Goal: Information Seeking & Learning: Find specific fact

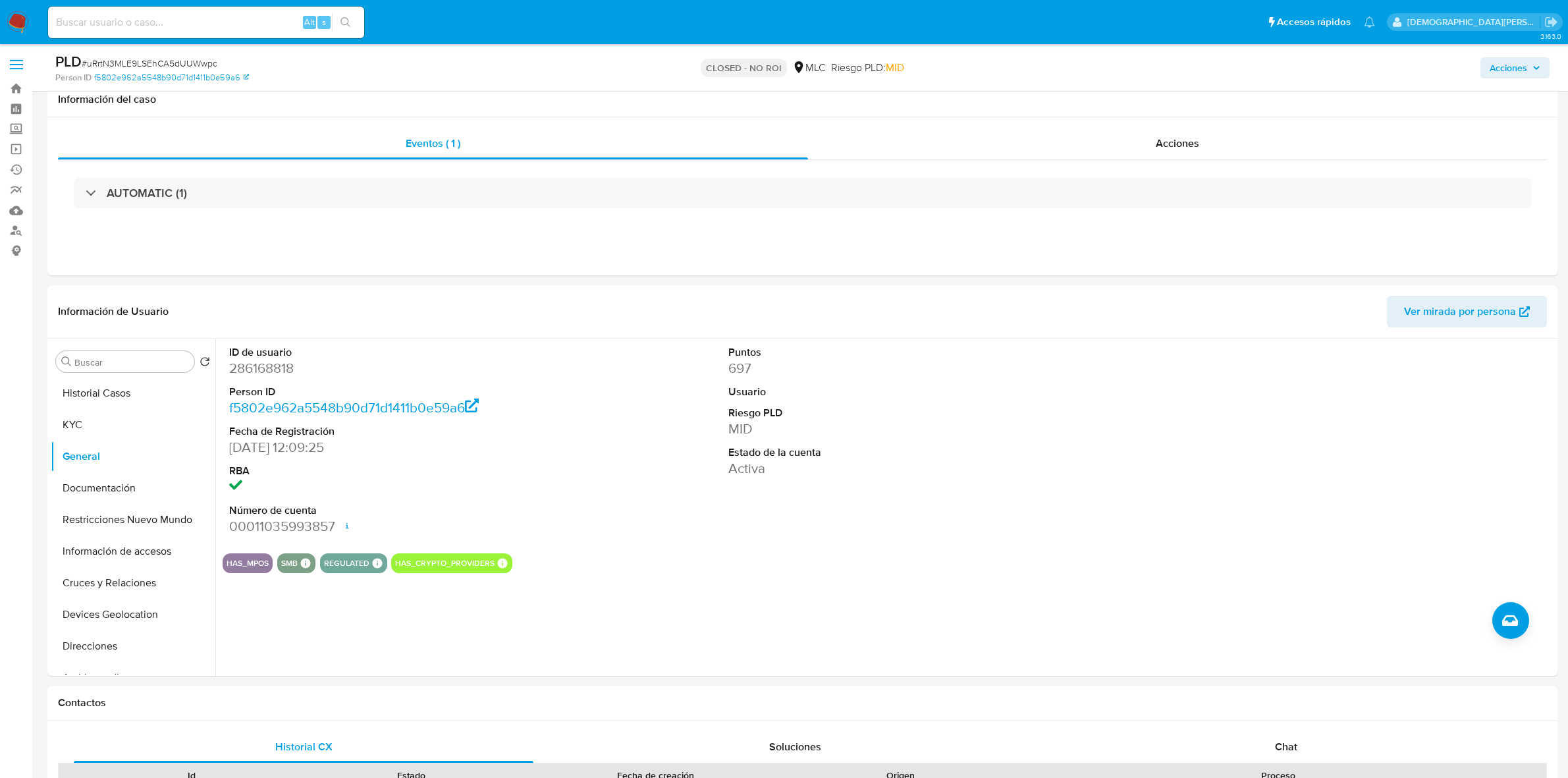
select select "10"
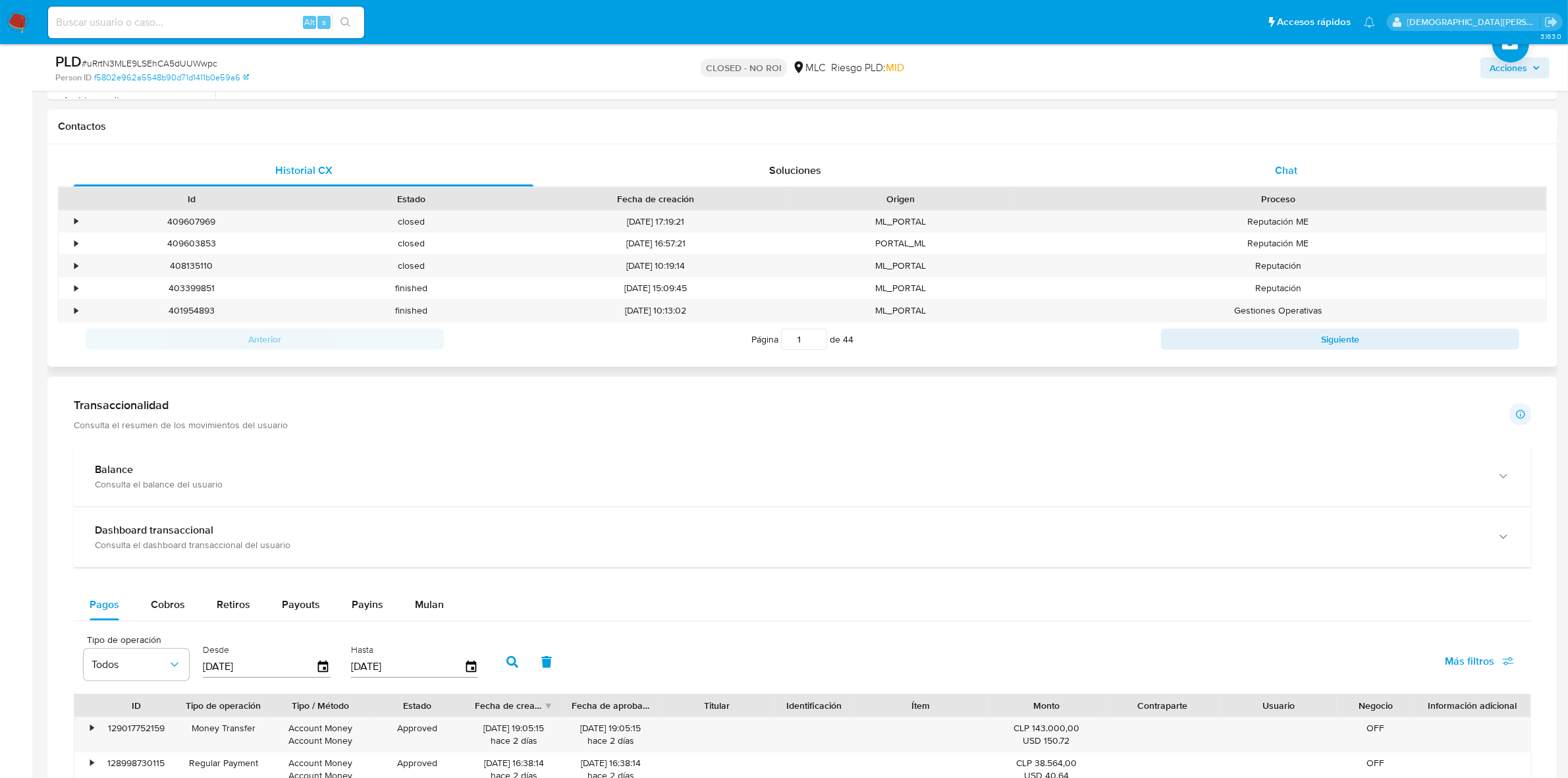
click at [1255, 173] on div "Chat" at bounding box center [1286, 170] width 460 height 31
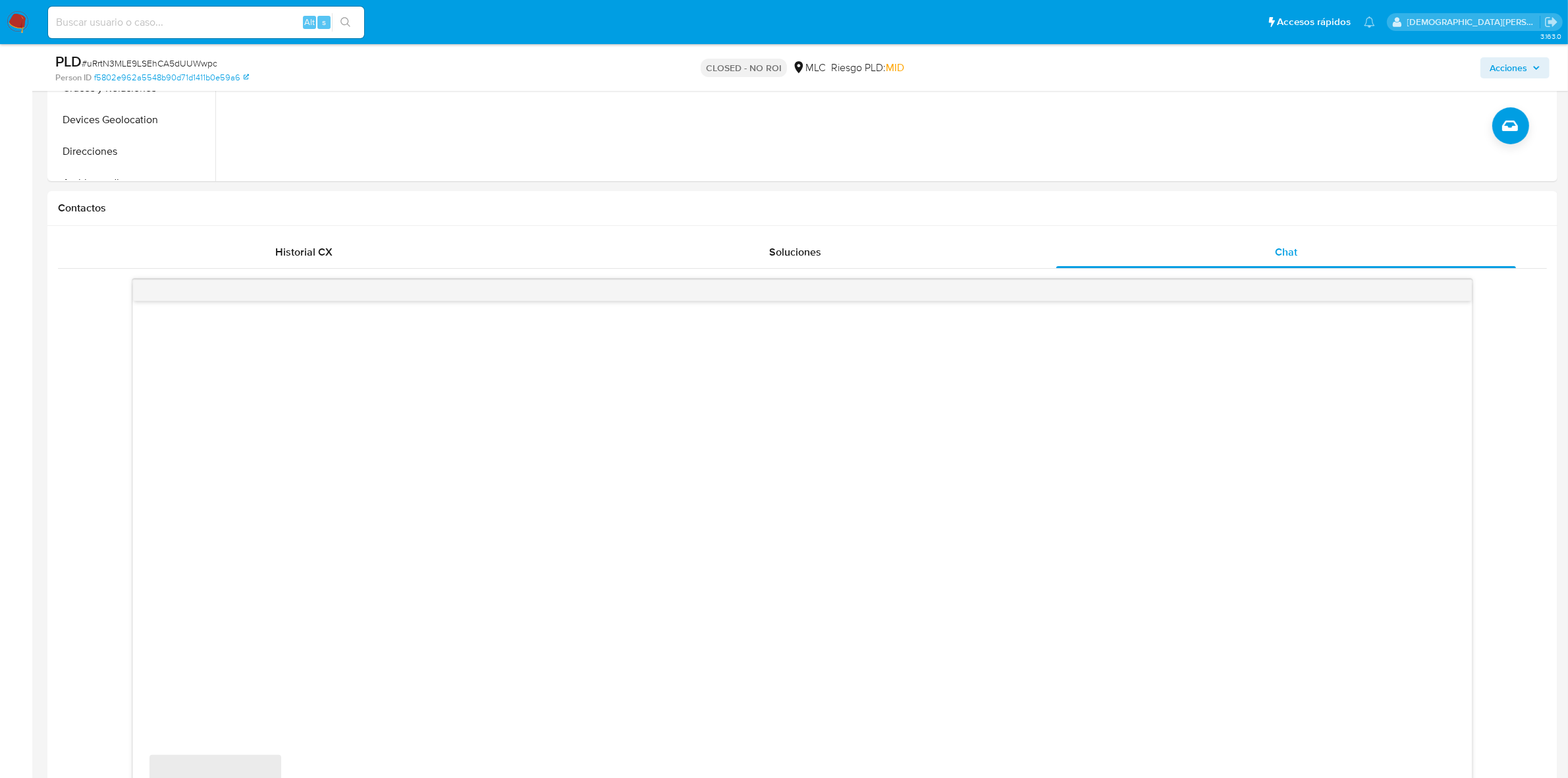
scroll to position [494, 0]
click at [795, 255] on span "Soluciones" at bounding box center [795, 253] width 52 height 15
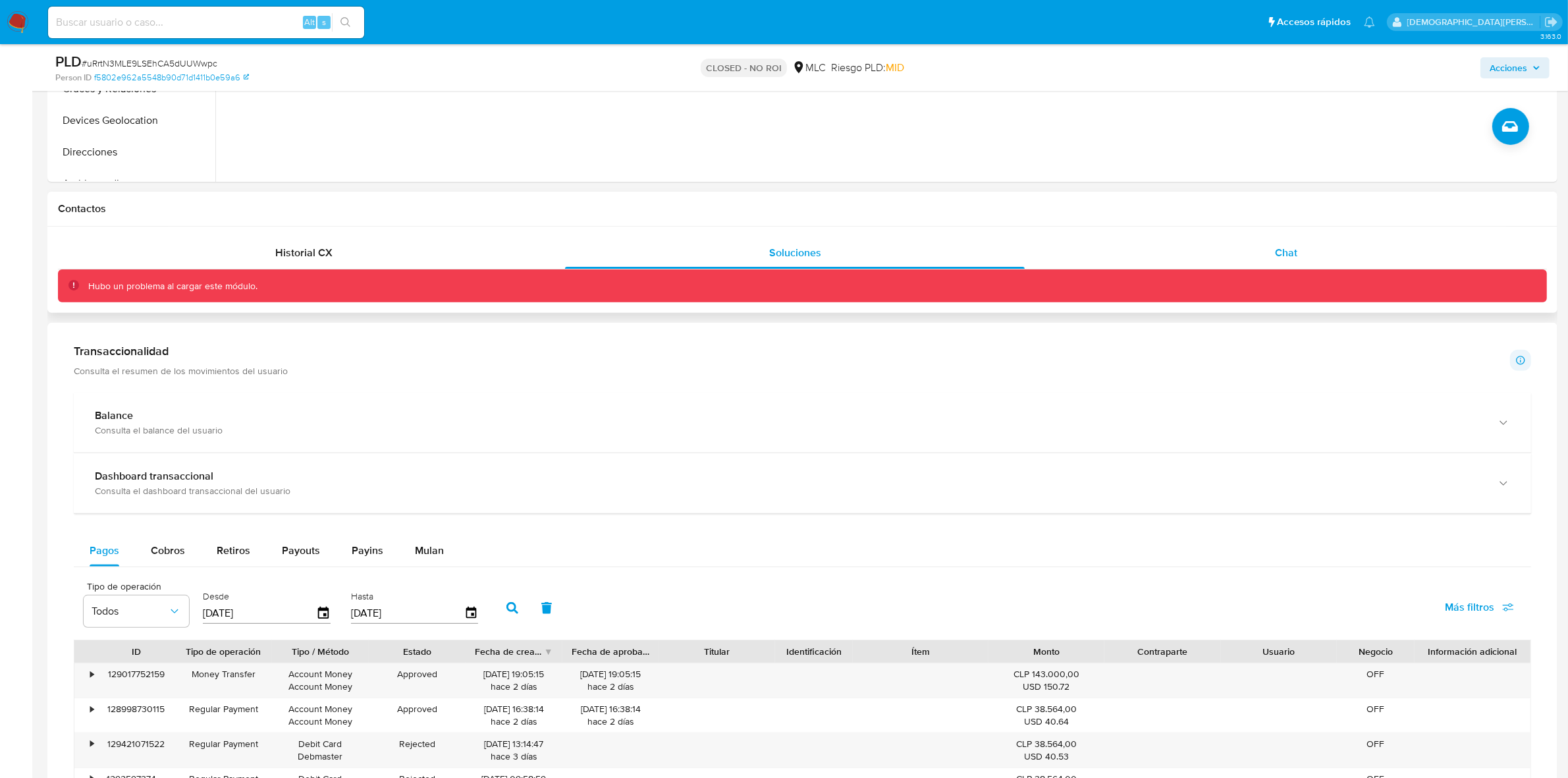
click at [1200, 255] on div "Chat" at bounding box center [1286, 253] width 460 height 31
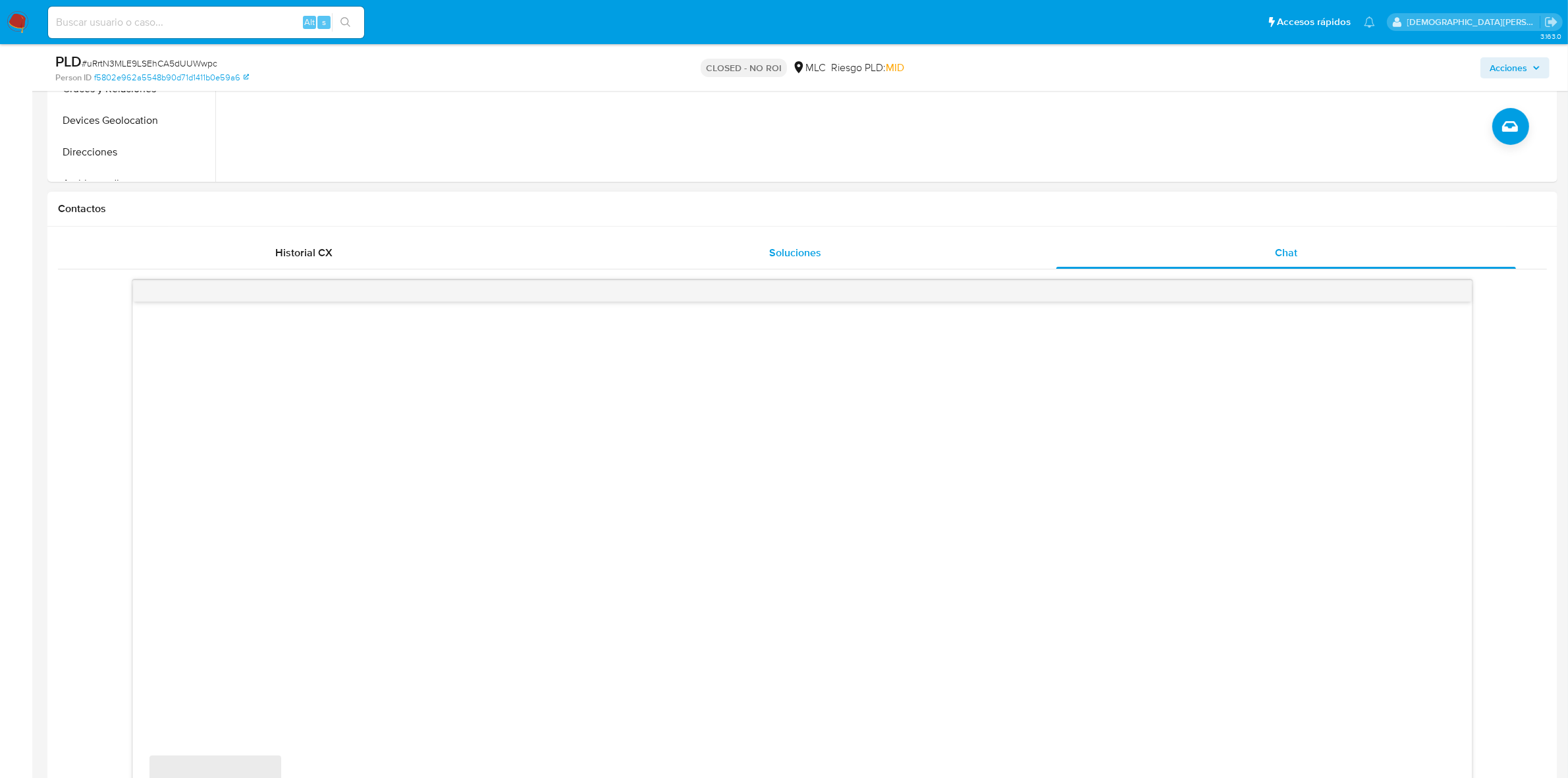
click at [807, 259] on span "Soluciones" at bounding box center [795, 253] width 52 height 15
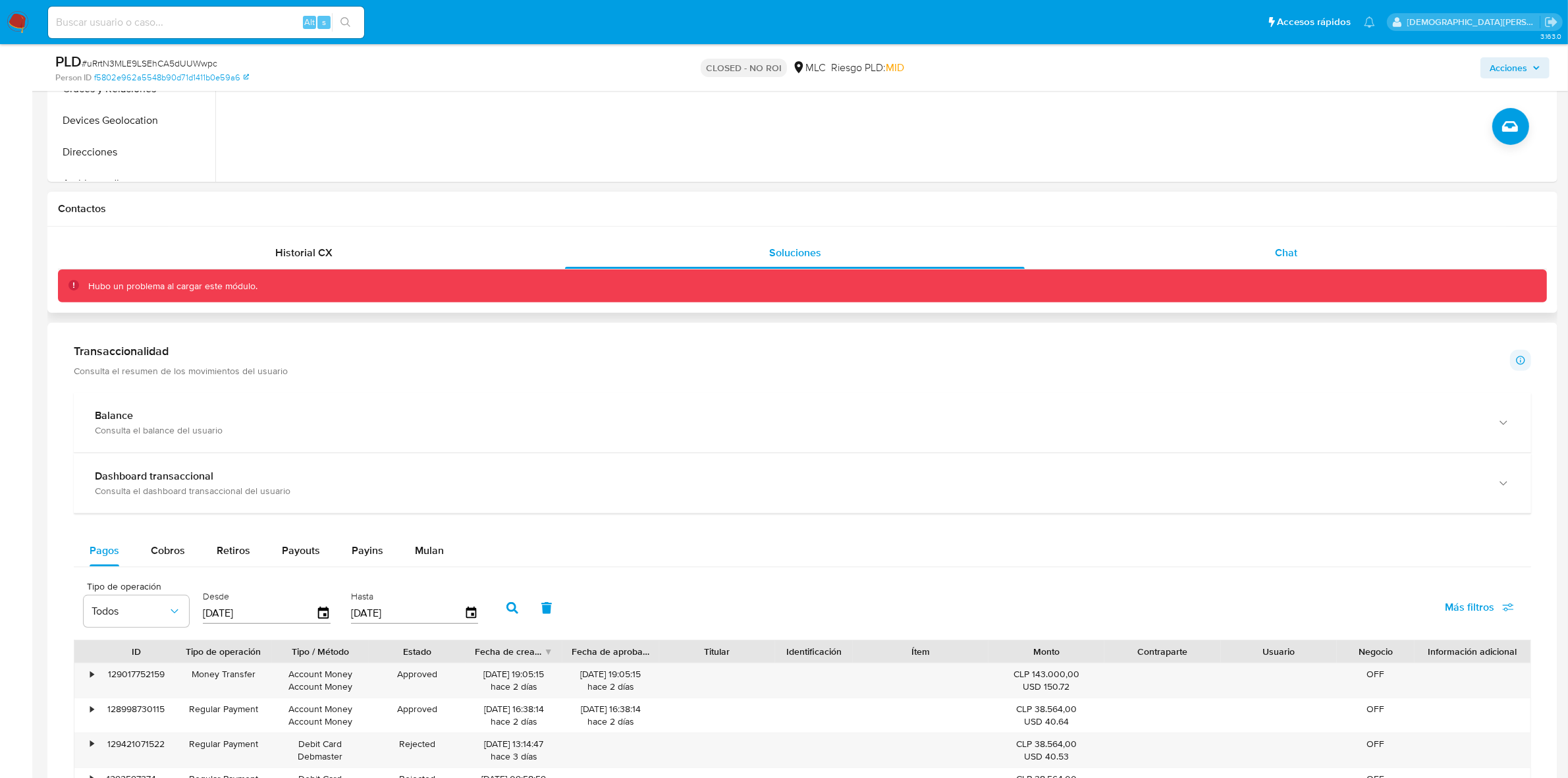
click at [1206, 244] on div "Chat" at bounding box center [1286, 253] width 460 height 31
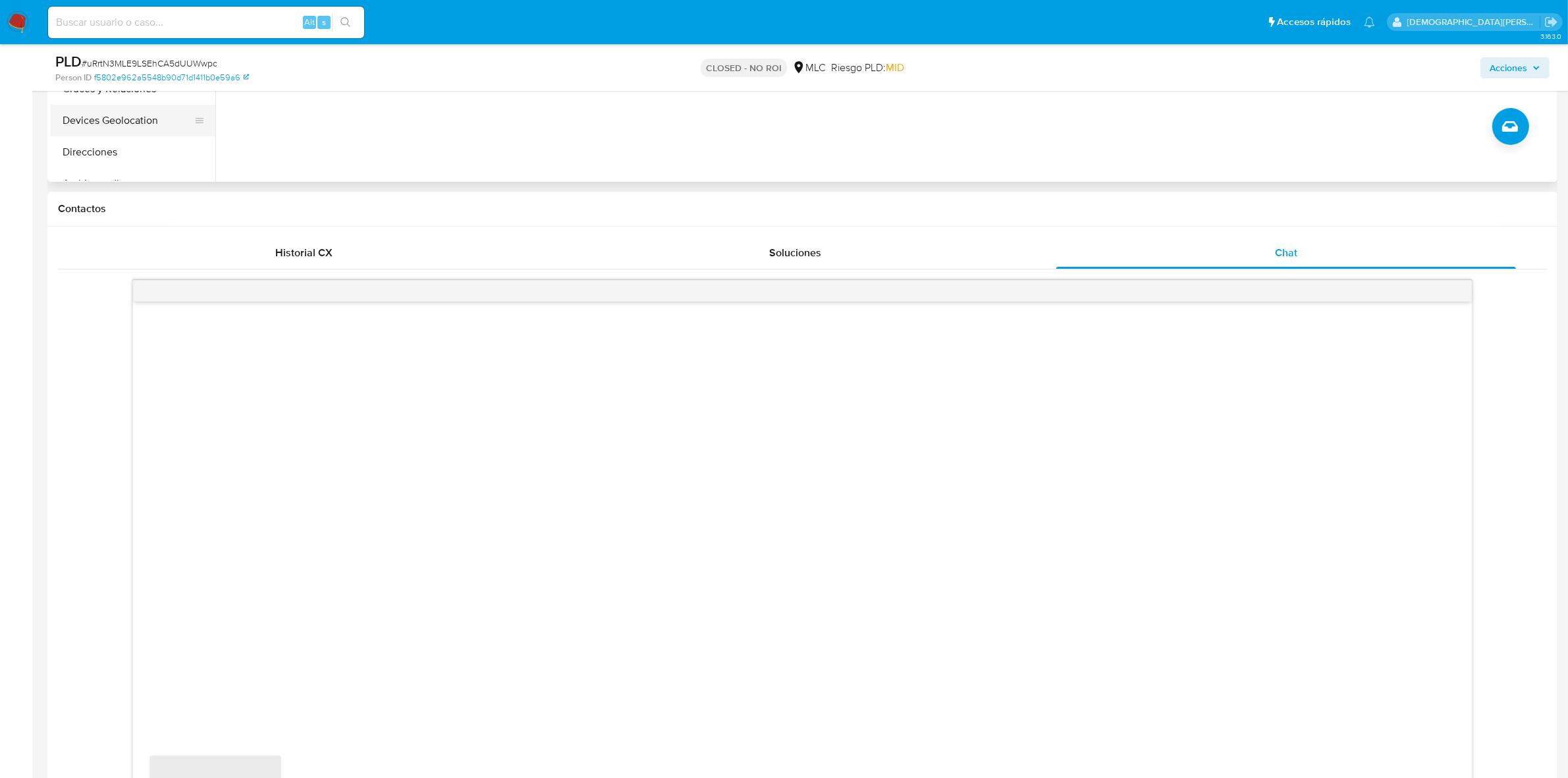
click at [149, 124] on button "Devices Geolocation" at bounding box center [127, 121] width 154 height 31
click at [107, 149] on button "Direcciones" at bounding box center [127, 152] width 154 height 31
click at [772, 237] on div "Soluciones" at bounding box center [794, 253] width 460 height 31
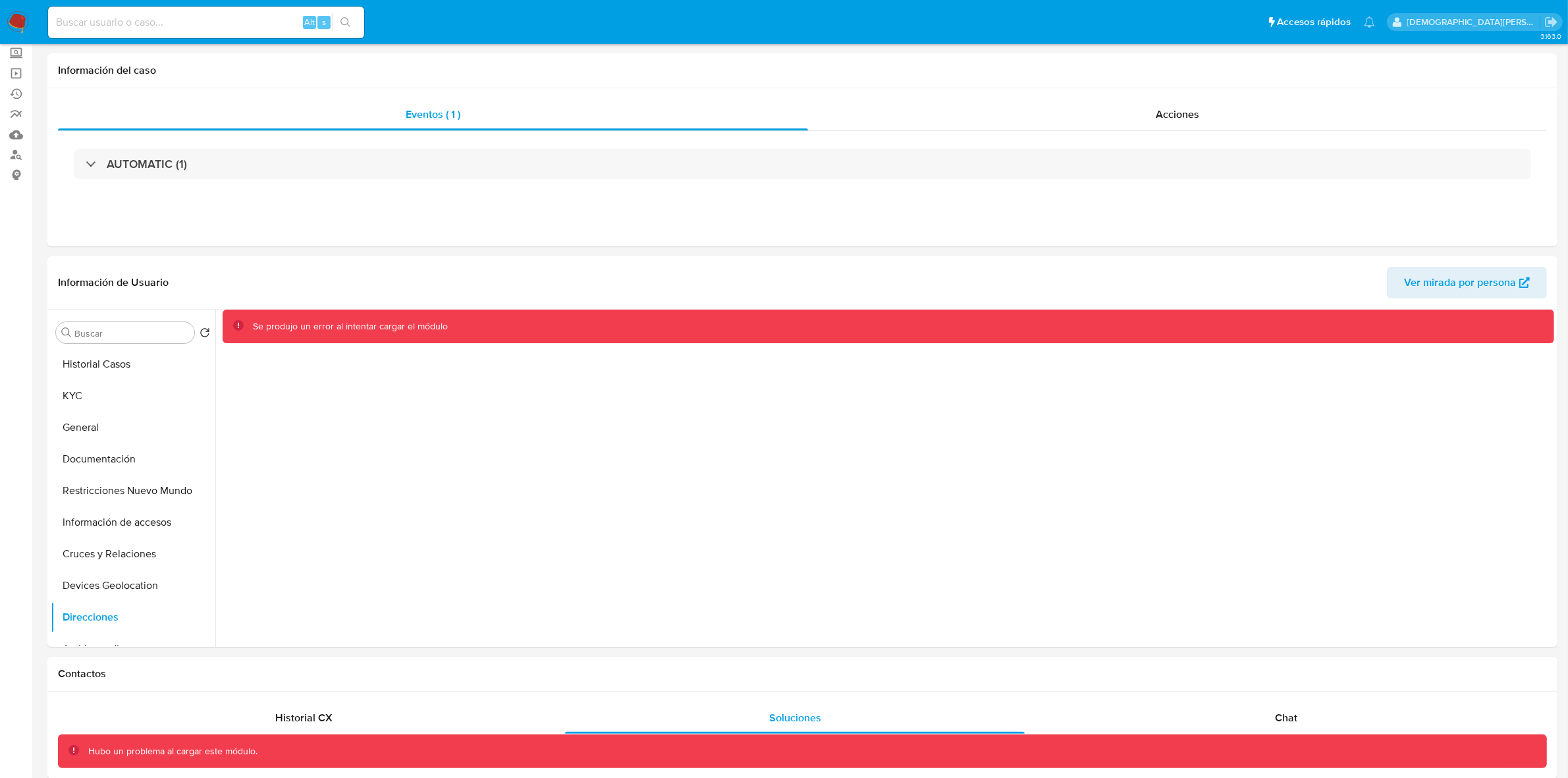
scroll to position [0, 0]
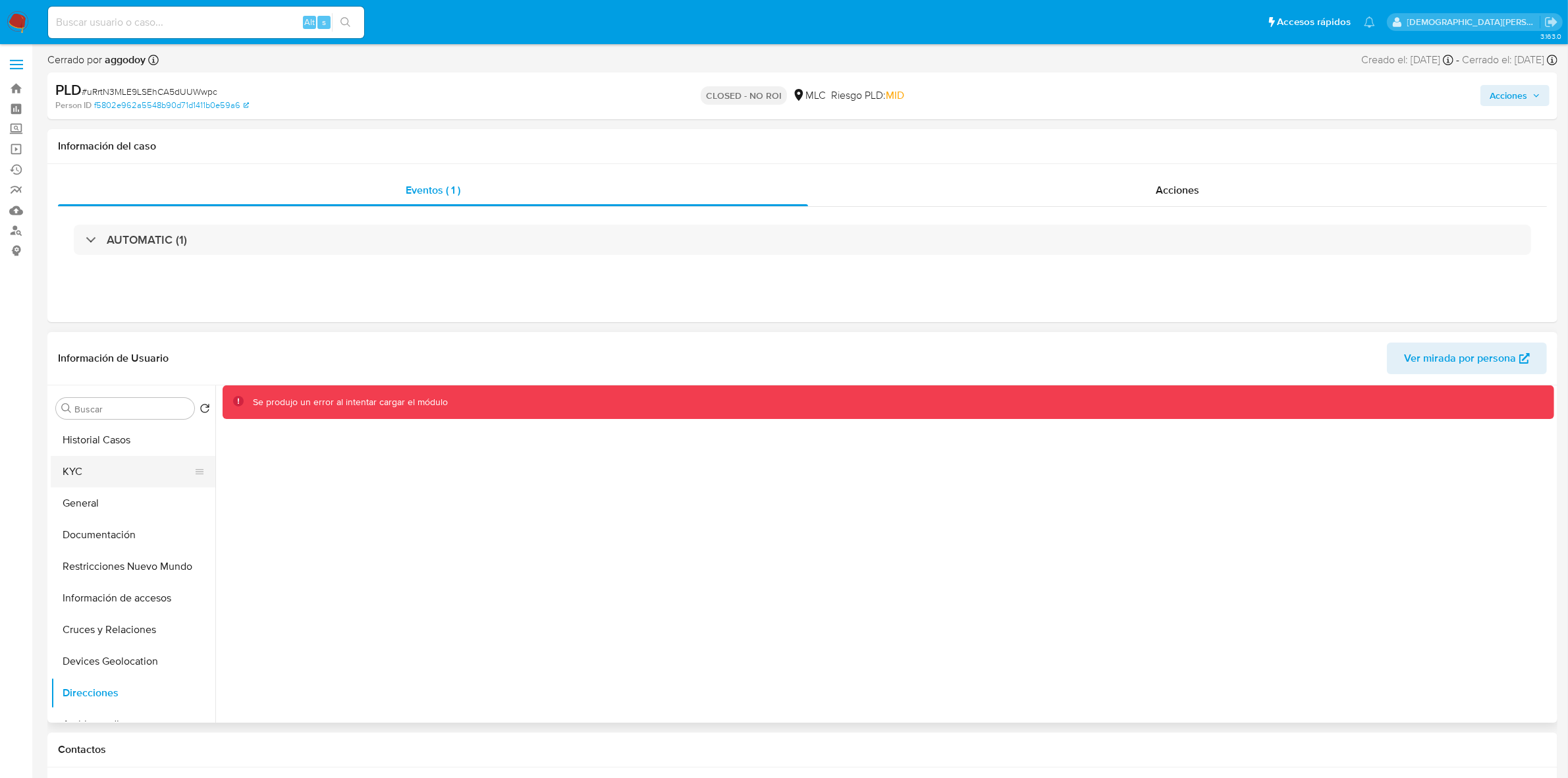
click at [83, 464] on button "KYC" at bounding box center [127, 472] width 154 height 31
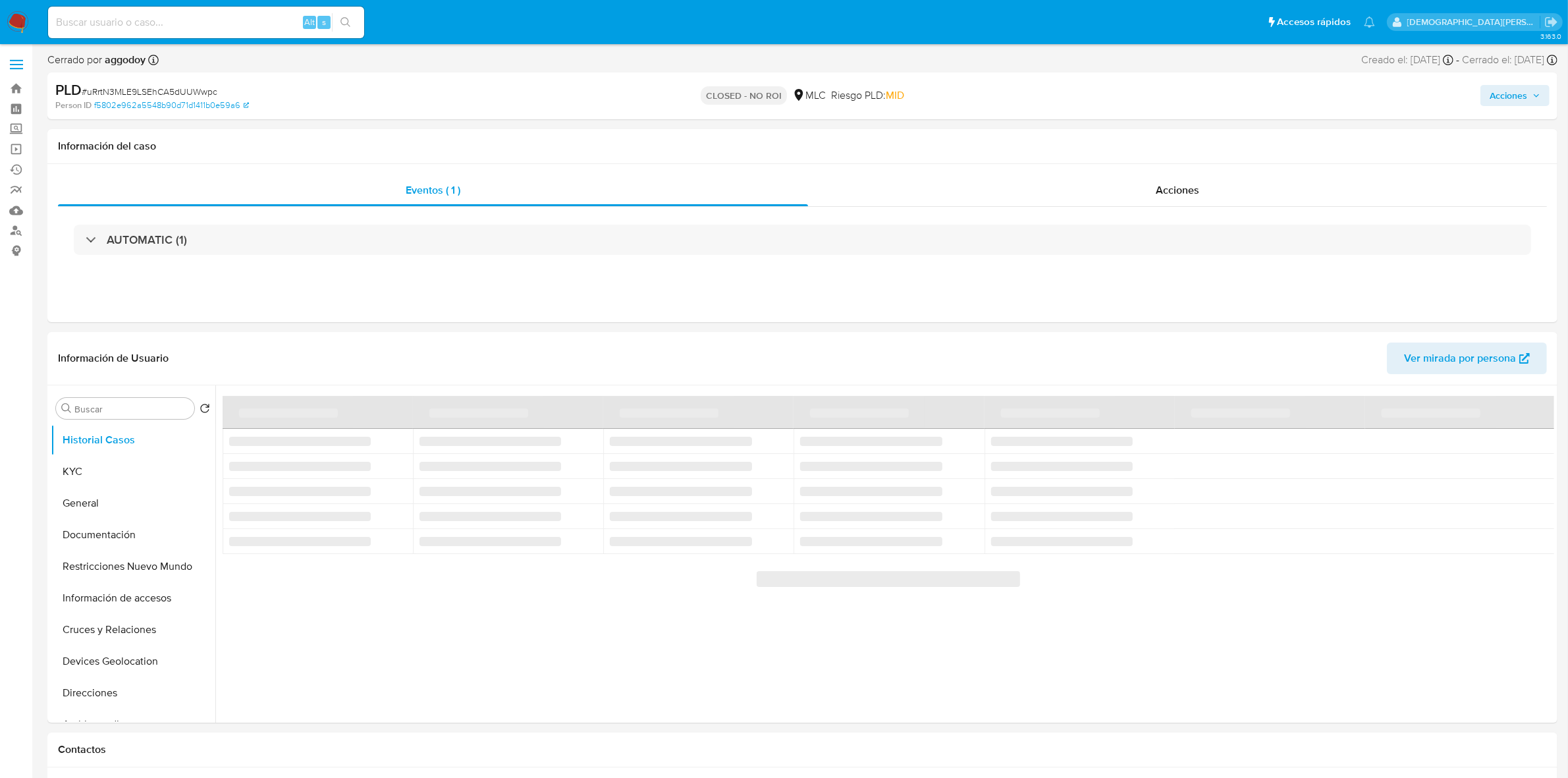
select select "10"
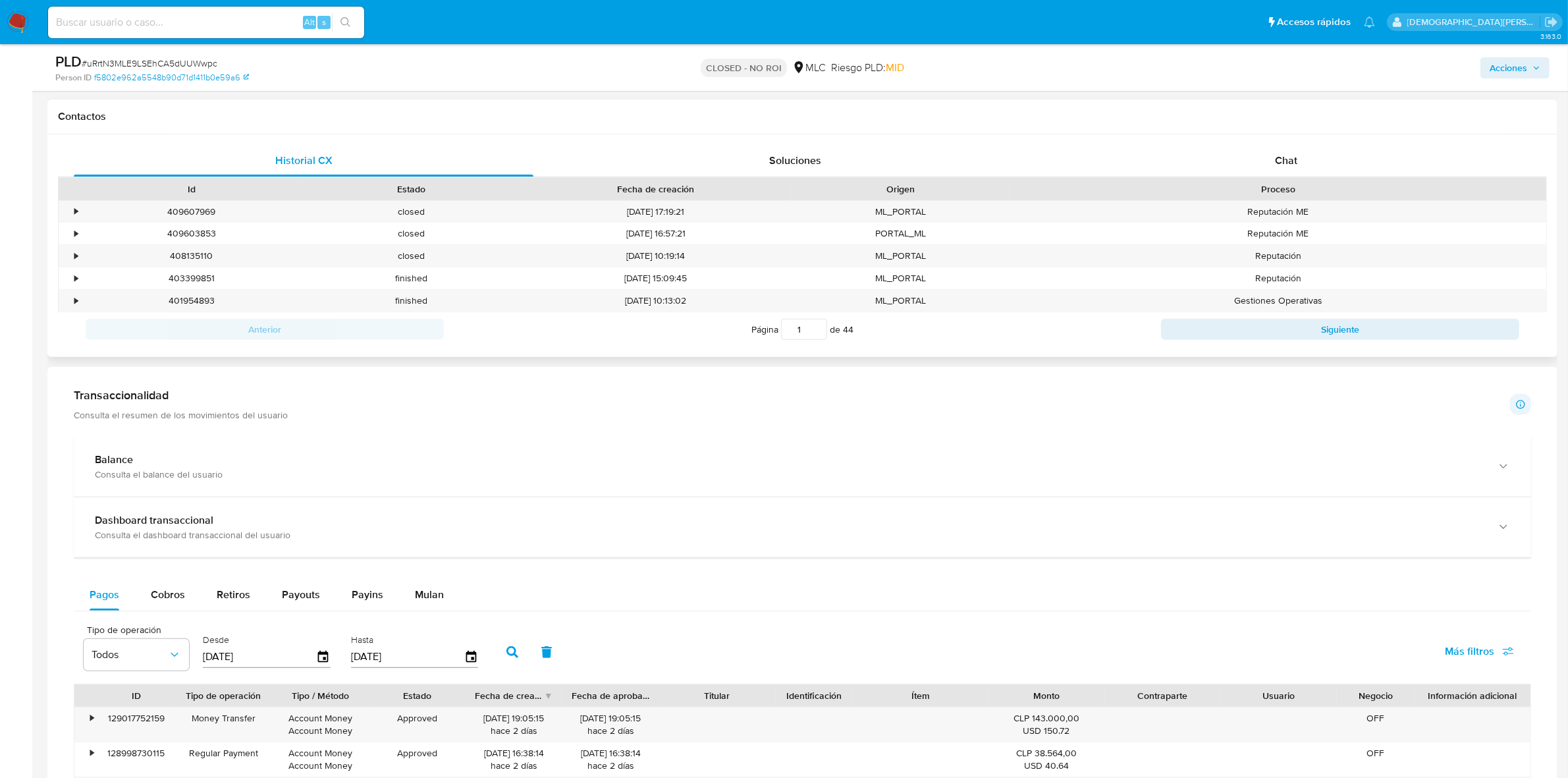
scroll to position [494, 0]
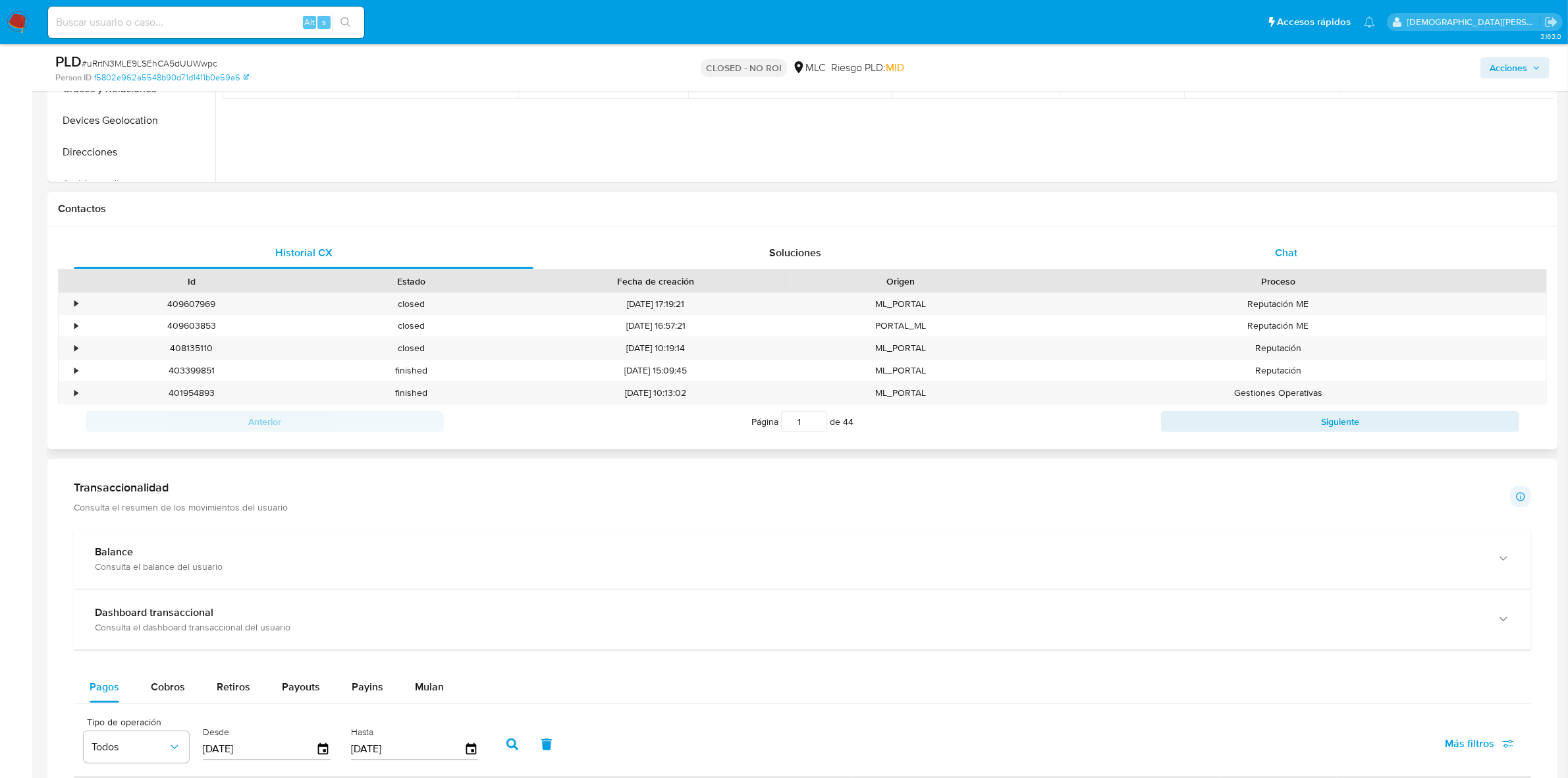
click at [1264, 239] on div "Chat" at bounding box center [1286, 253] width 460 height 31
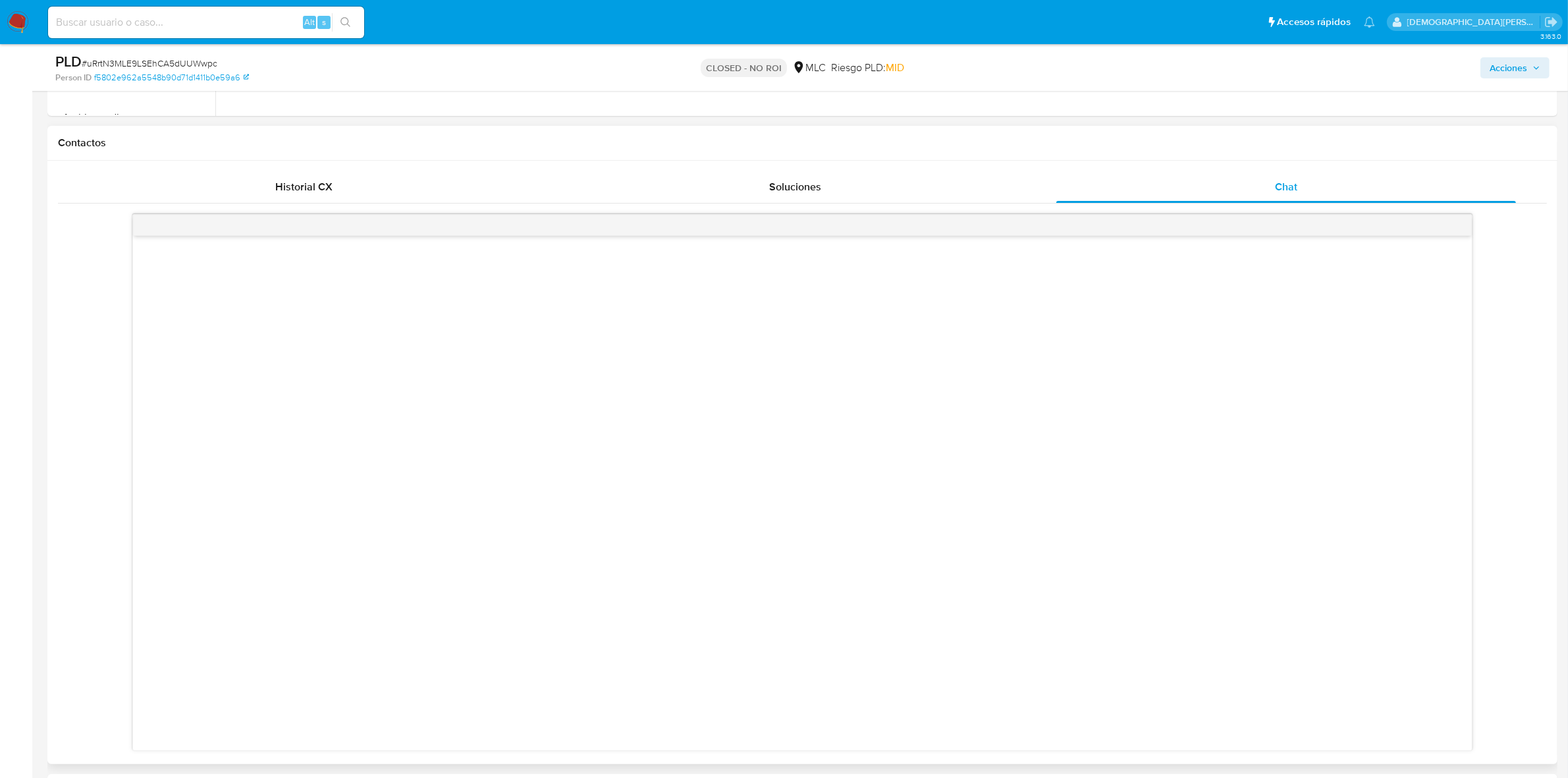
scroll to position [659, 0]
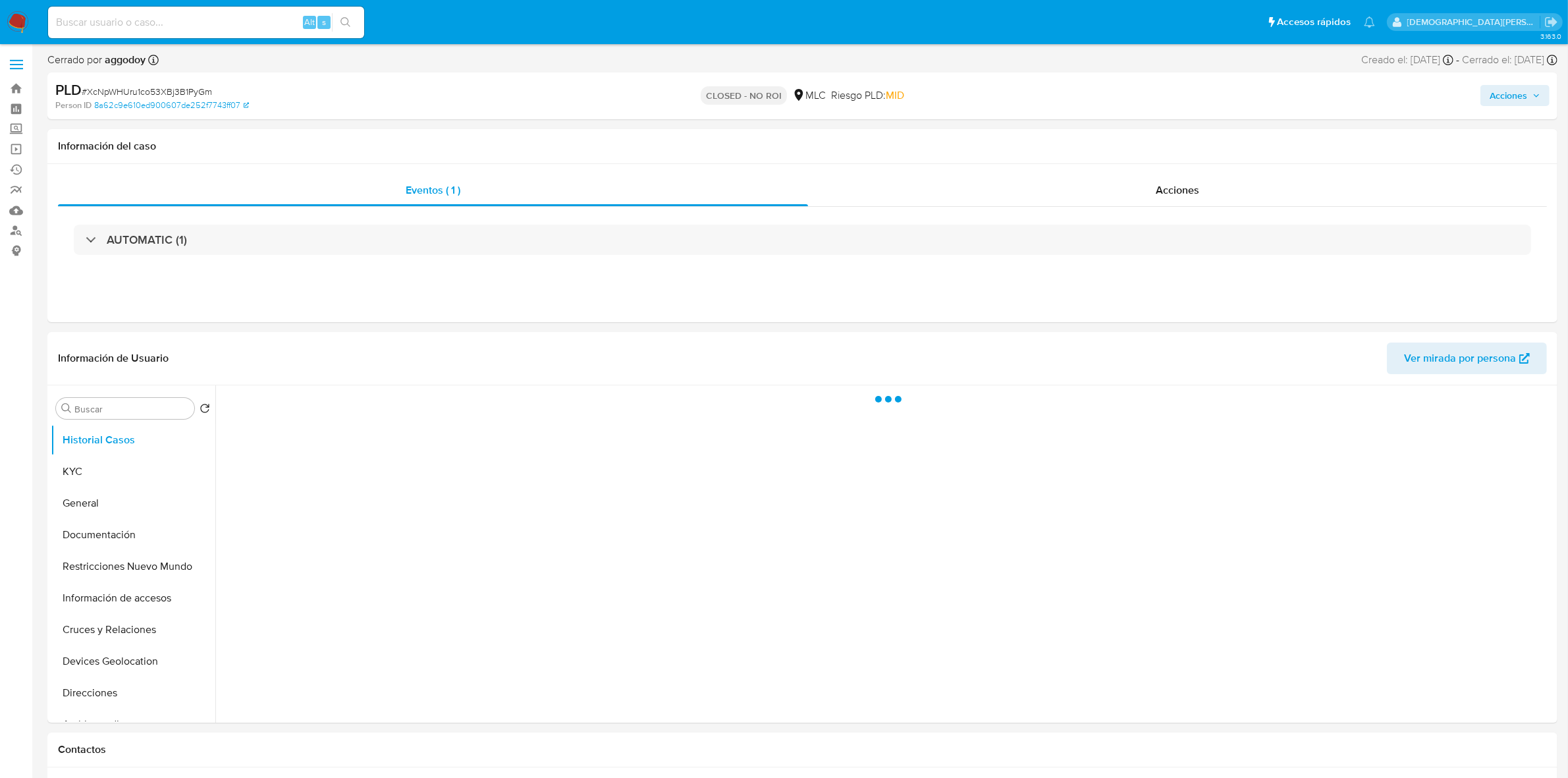
select select "10"
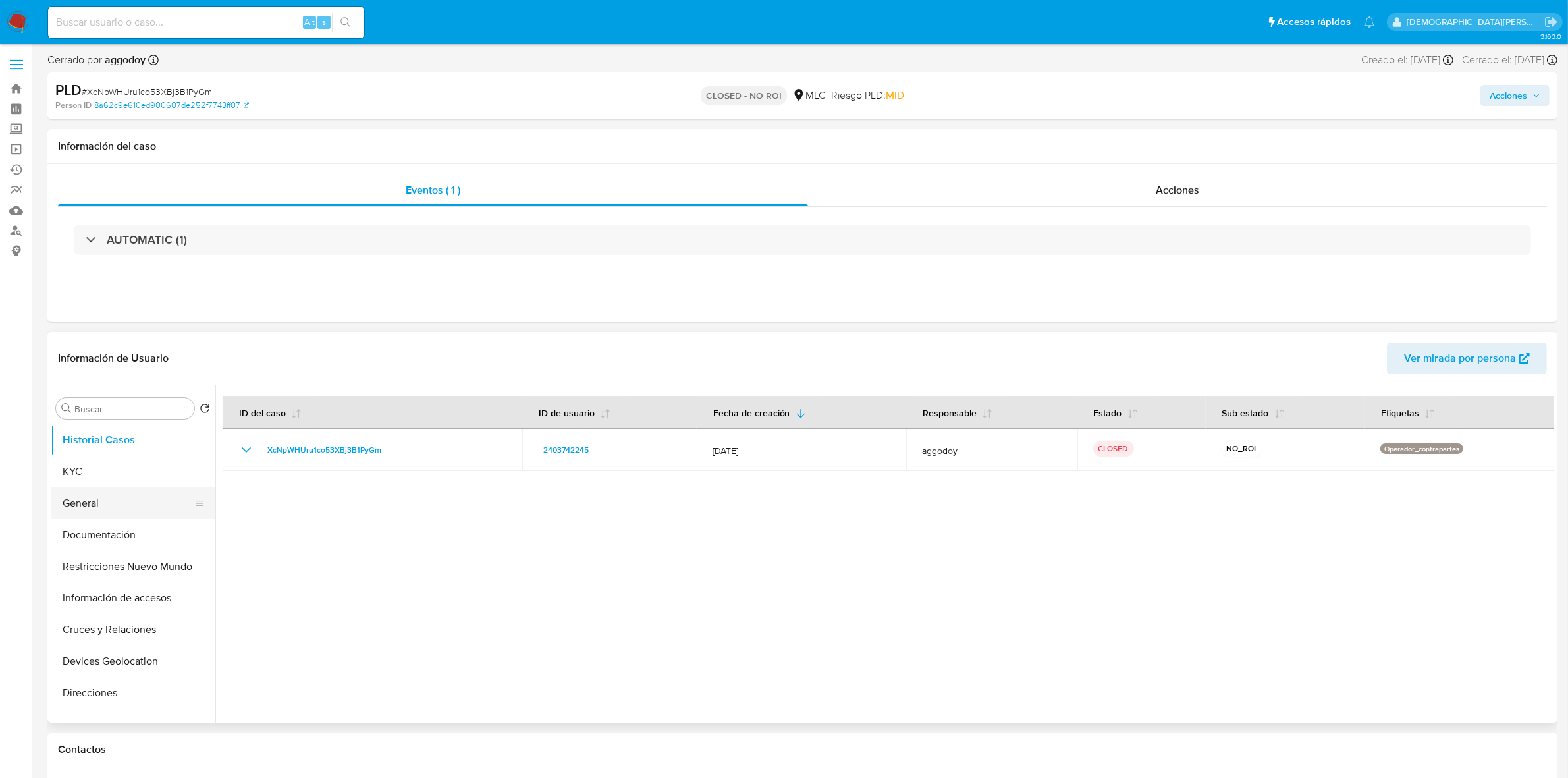
click at [119, 498] on button "General" at bounding box center [127, 503] width 154 height 31
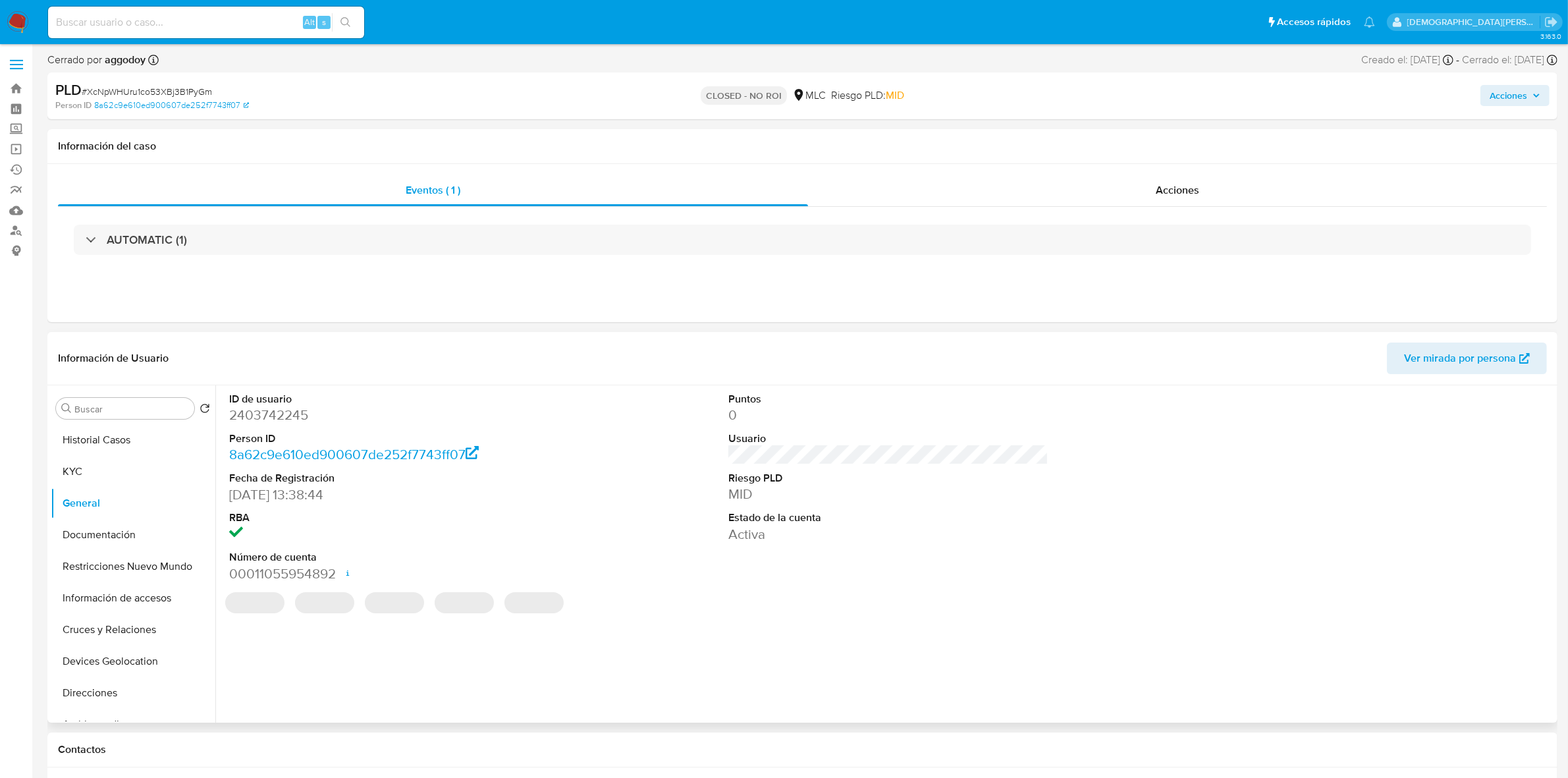
click at [277, 420] on dd "2403742245" at bounding box center [390, 415] width 320 height 18
copy dd "2403742245"
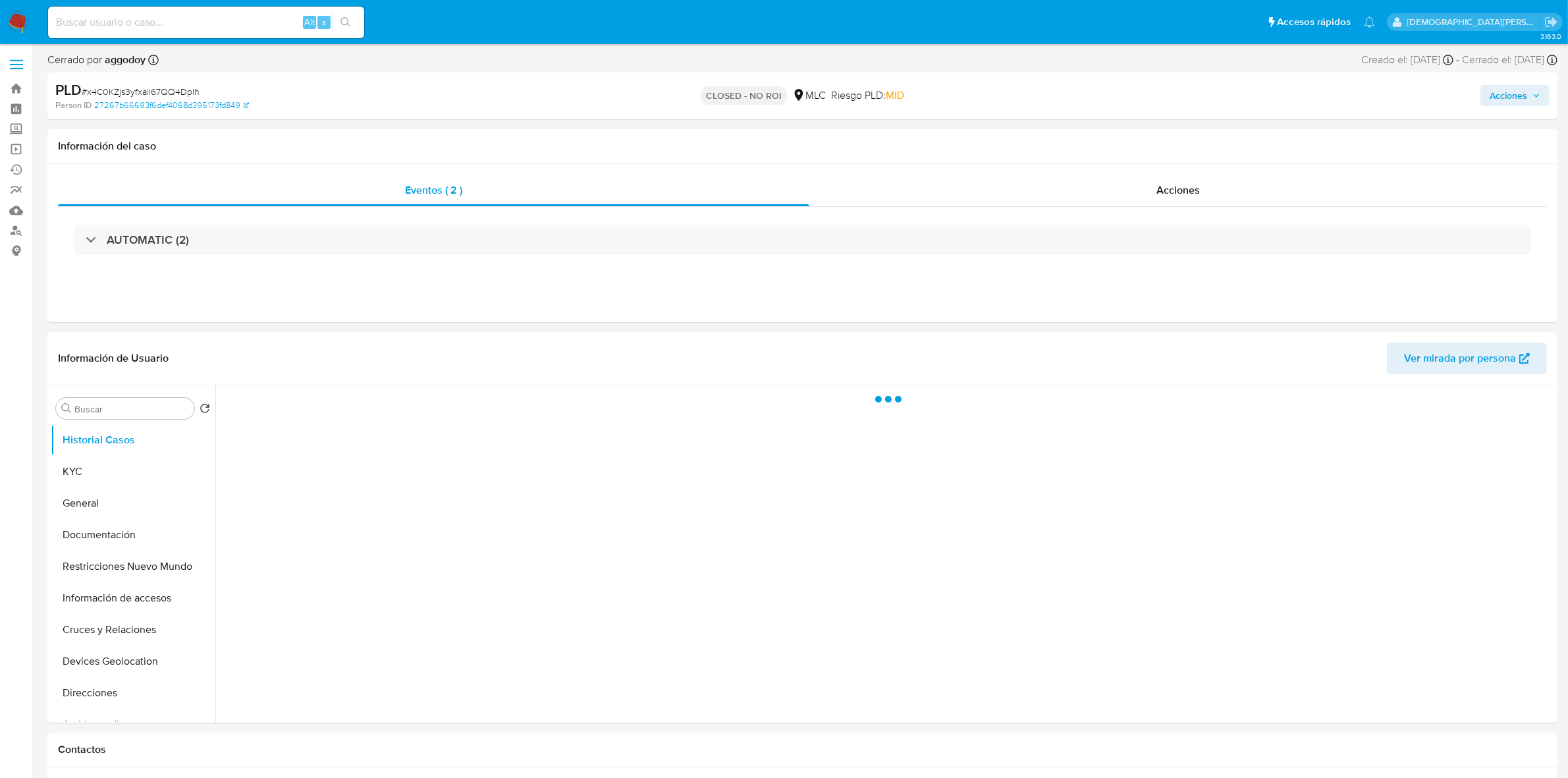
select select "10"
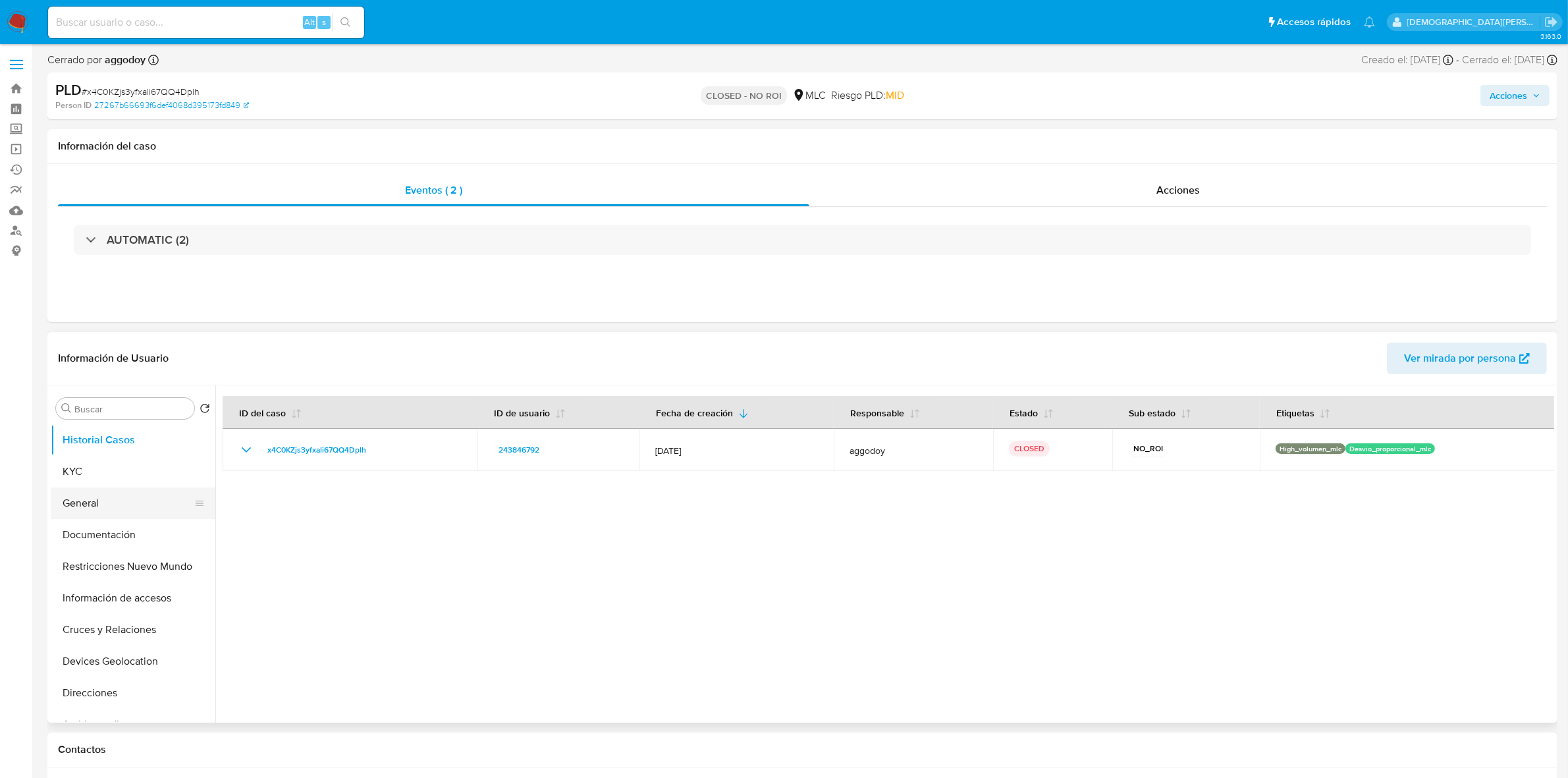
click at [144, 511] on button "General" at bounding box center [127, 503] width 154 height 31
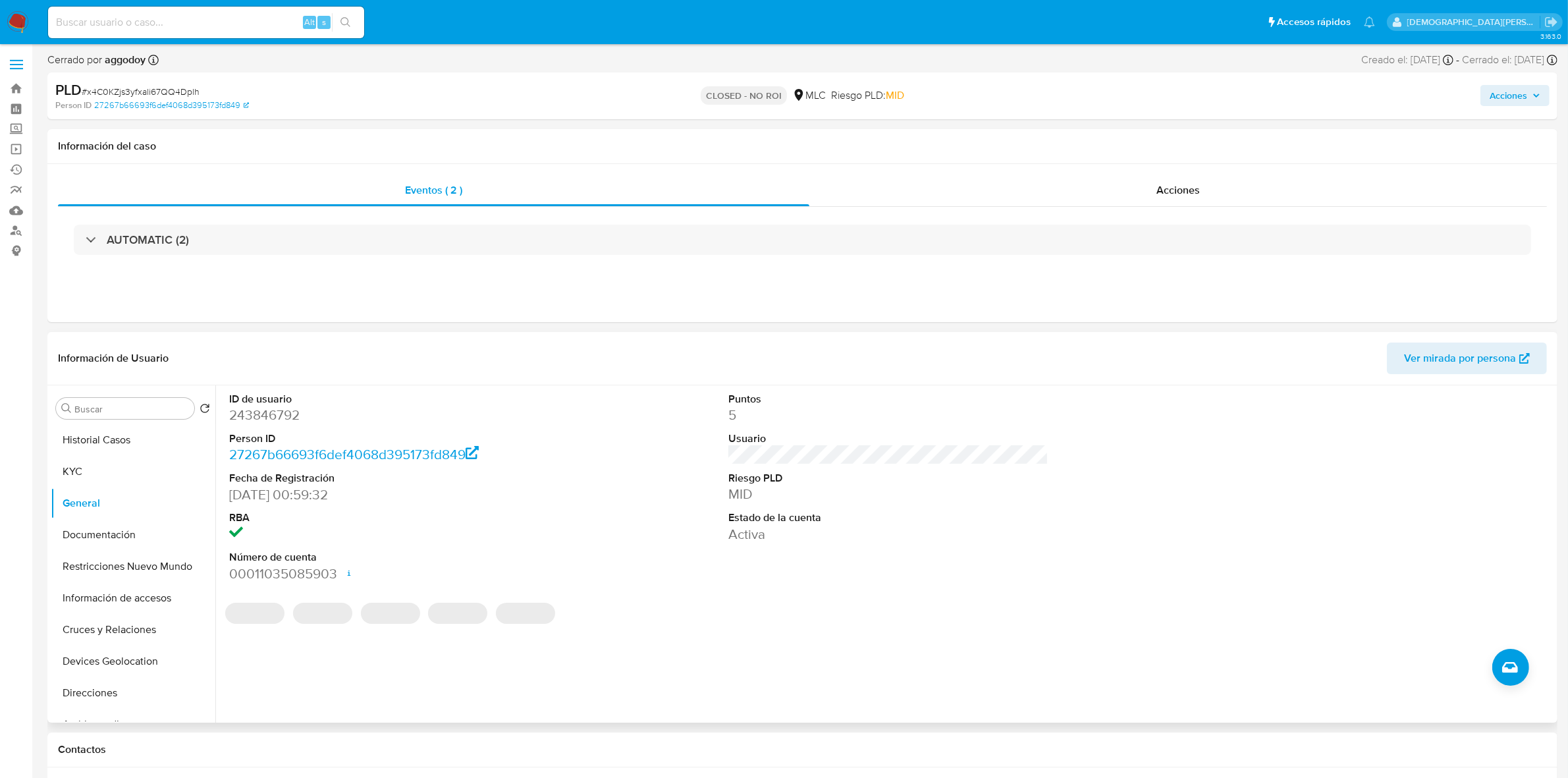
click at [282, 414] on dd "243846792" at bounding box center [390, 415] width 320 height 18
copy dd "243846792"
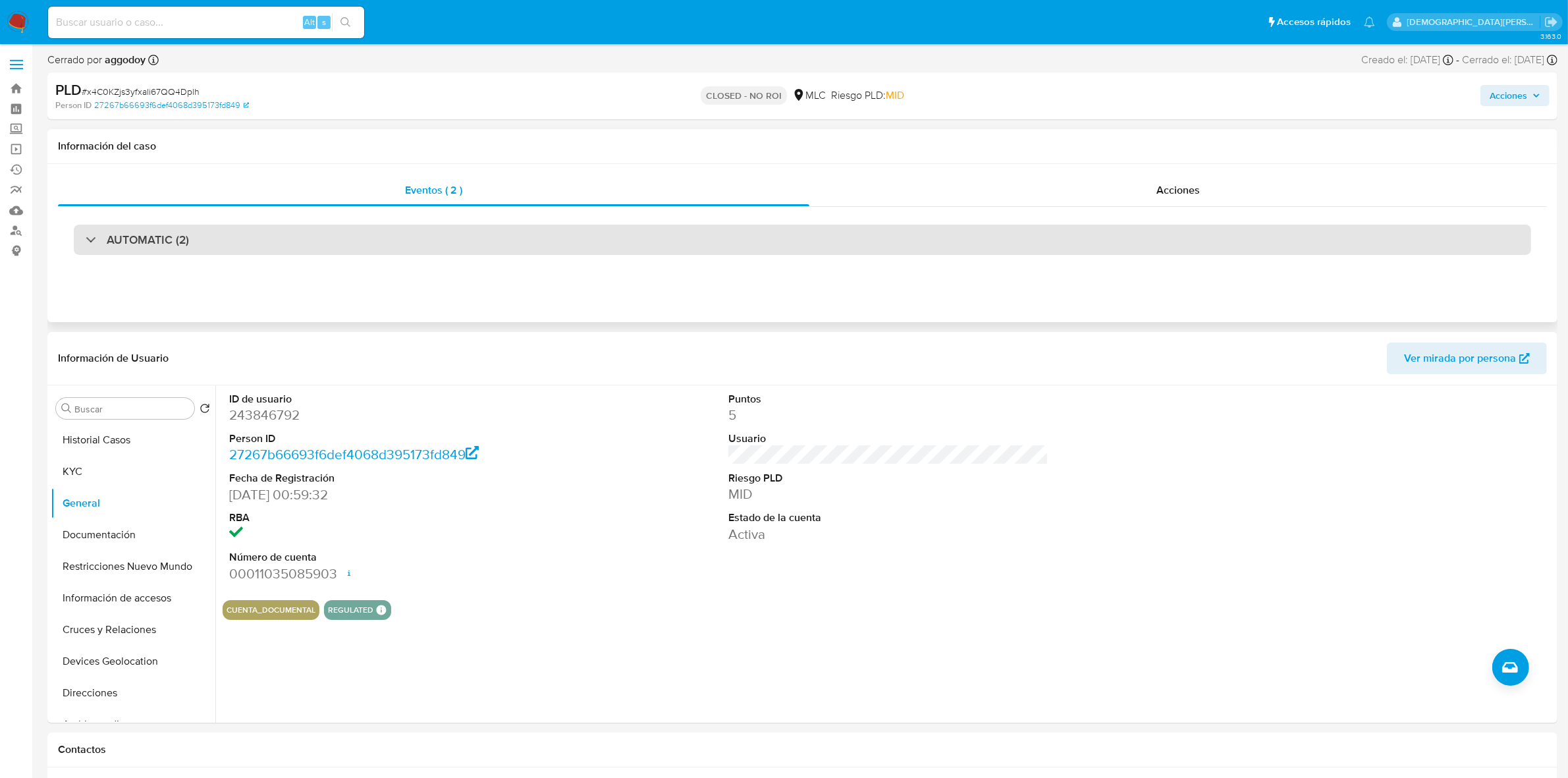
click at [684, 232] on div "AUTOMATIC (2)" at bounding box center [802, 240] width 1457 height 31
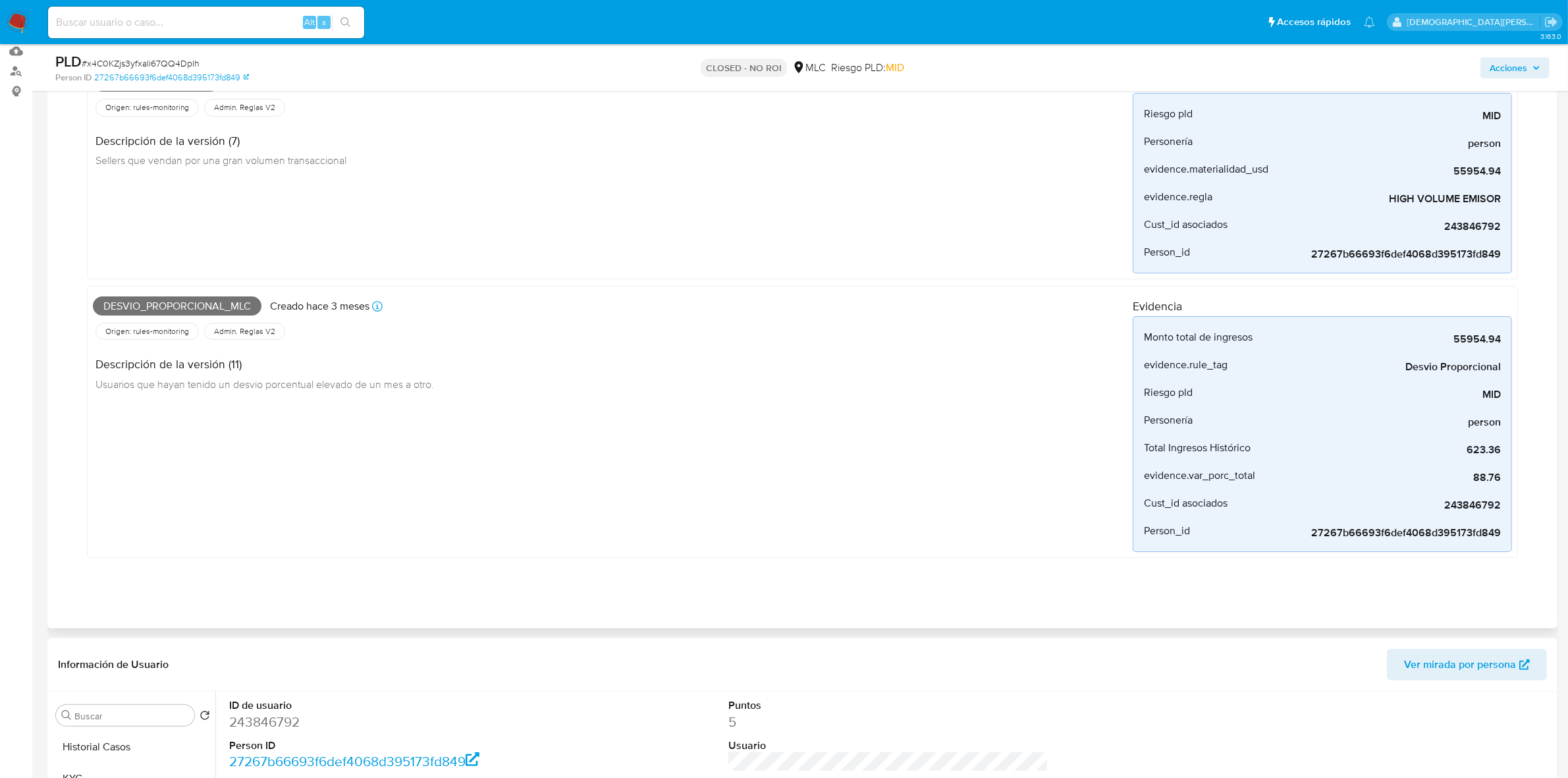
scroll to position [83, 0]
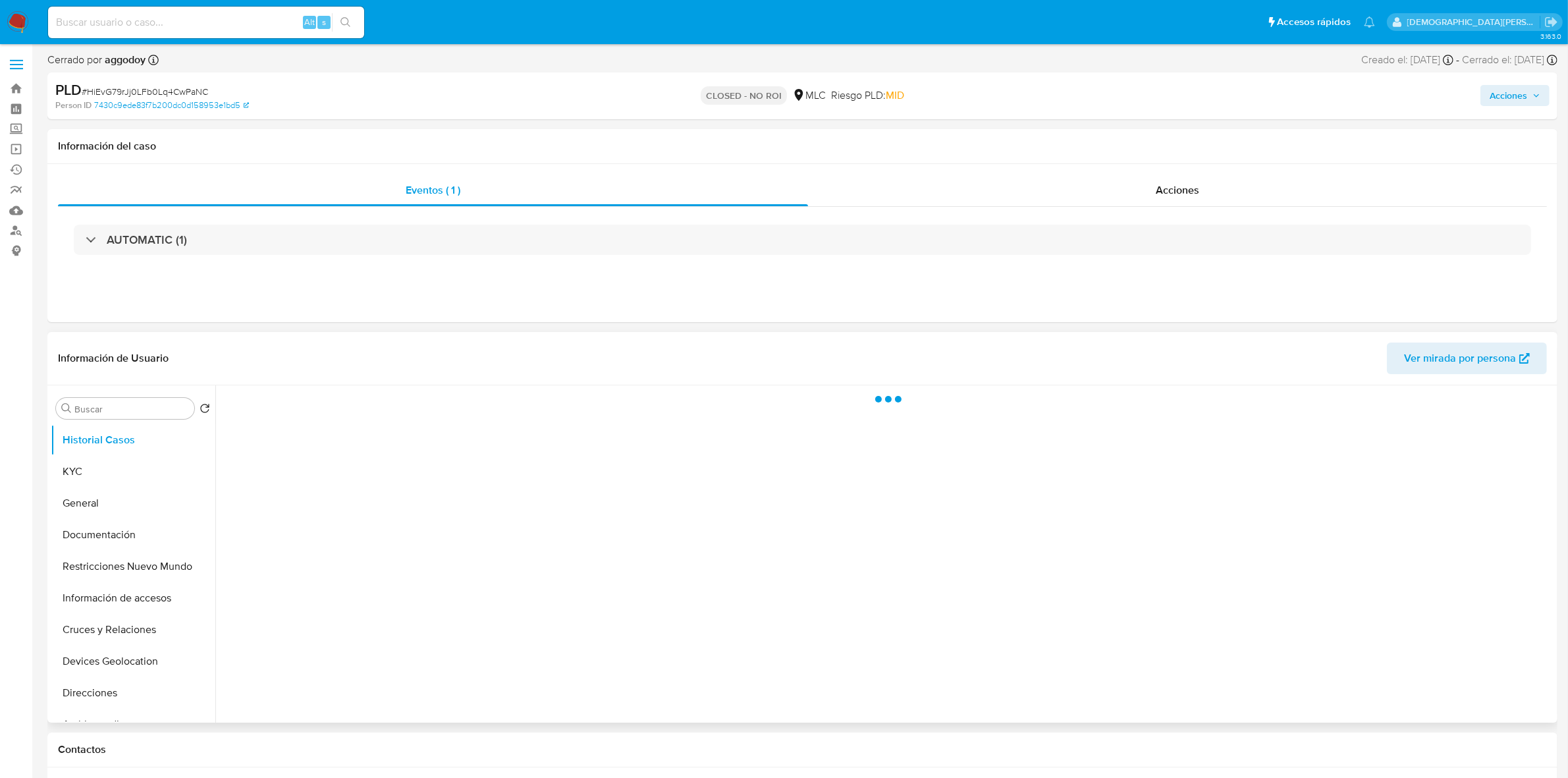
select select "10"
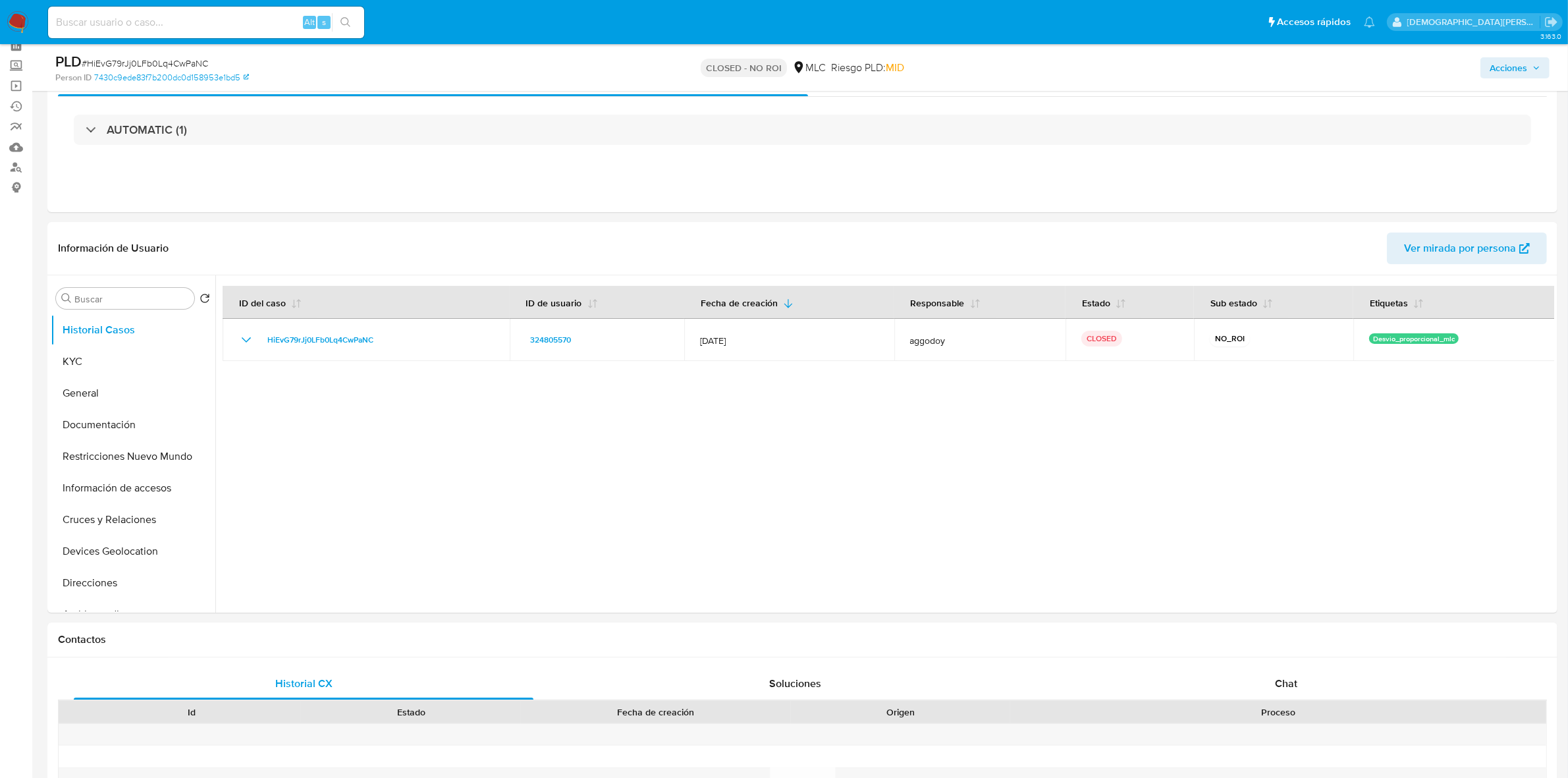
scroll to position [83, 0]
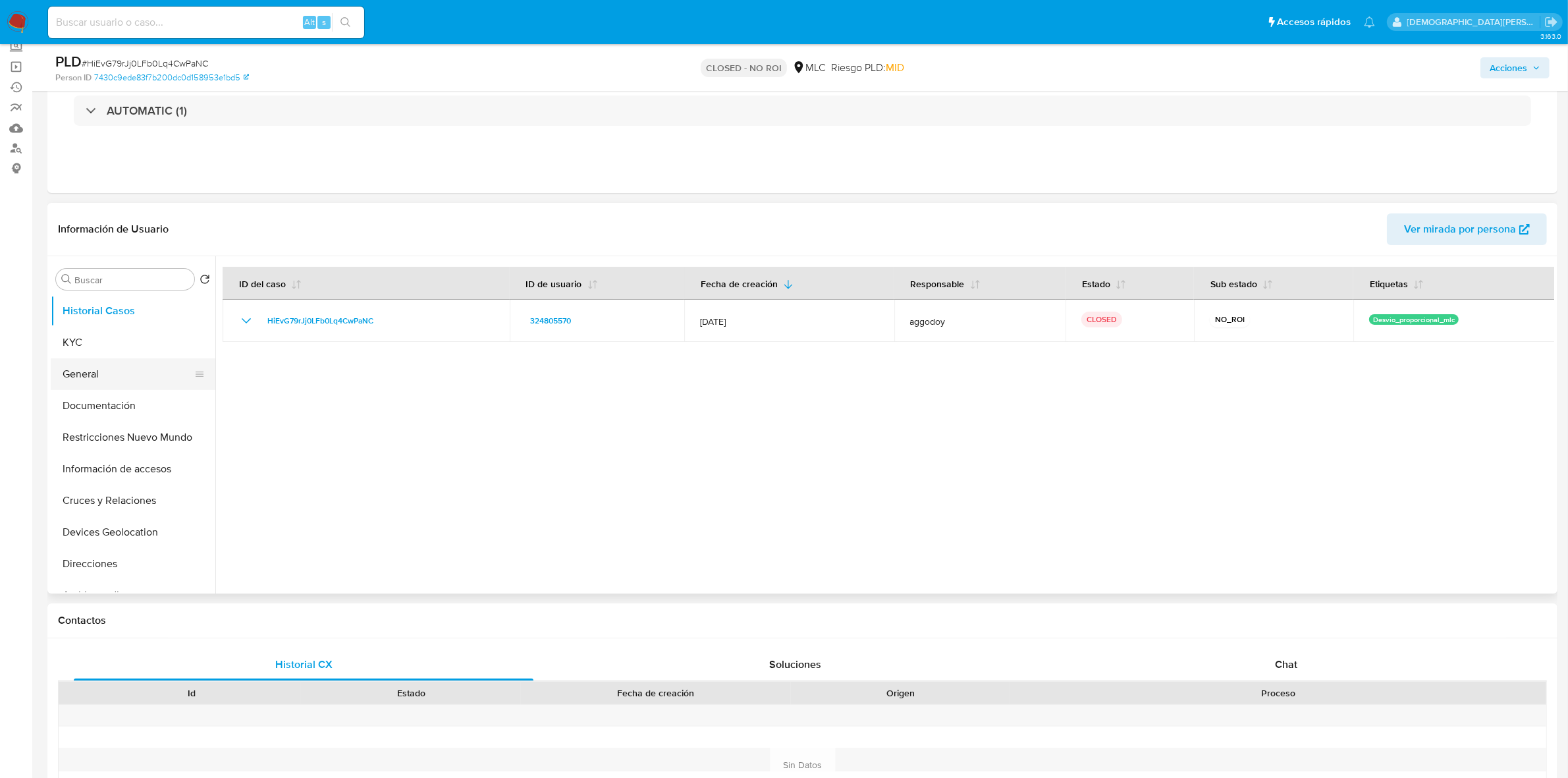
click at [134, 379] on button "General" at bounding box center [127, 374] width 154 height 31
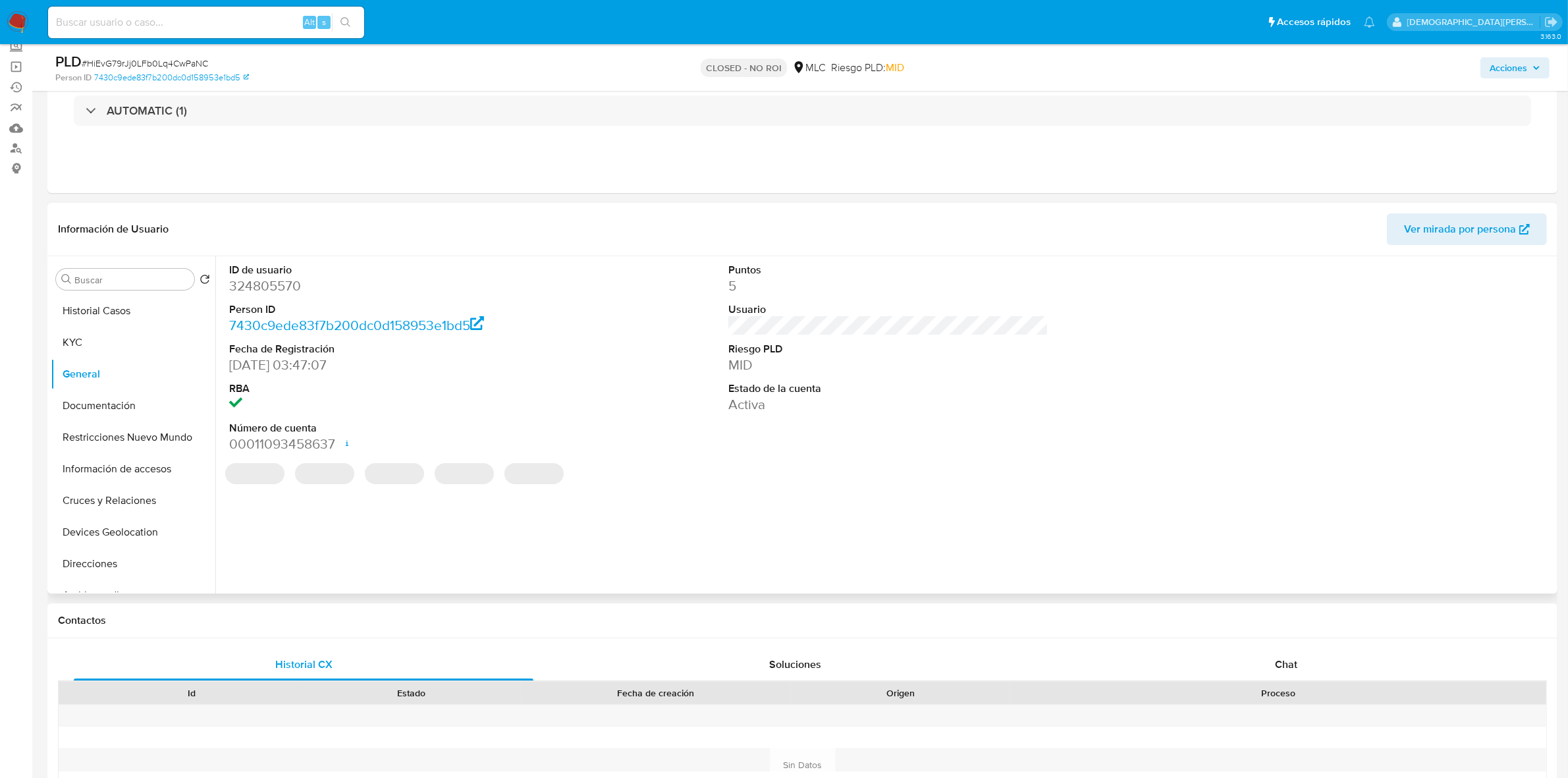
click at [278, 292] on dd "324805570" at bounding box center [390, 286] width 320 height 18
copy dd "324805570"
click at [116, 402] on button "Documentación" at bounding box center [127, 406] width 154 height 31
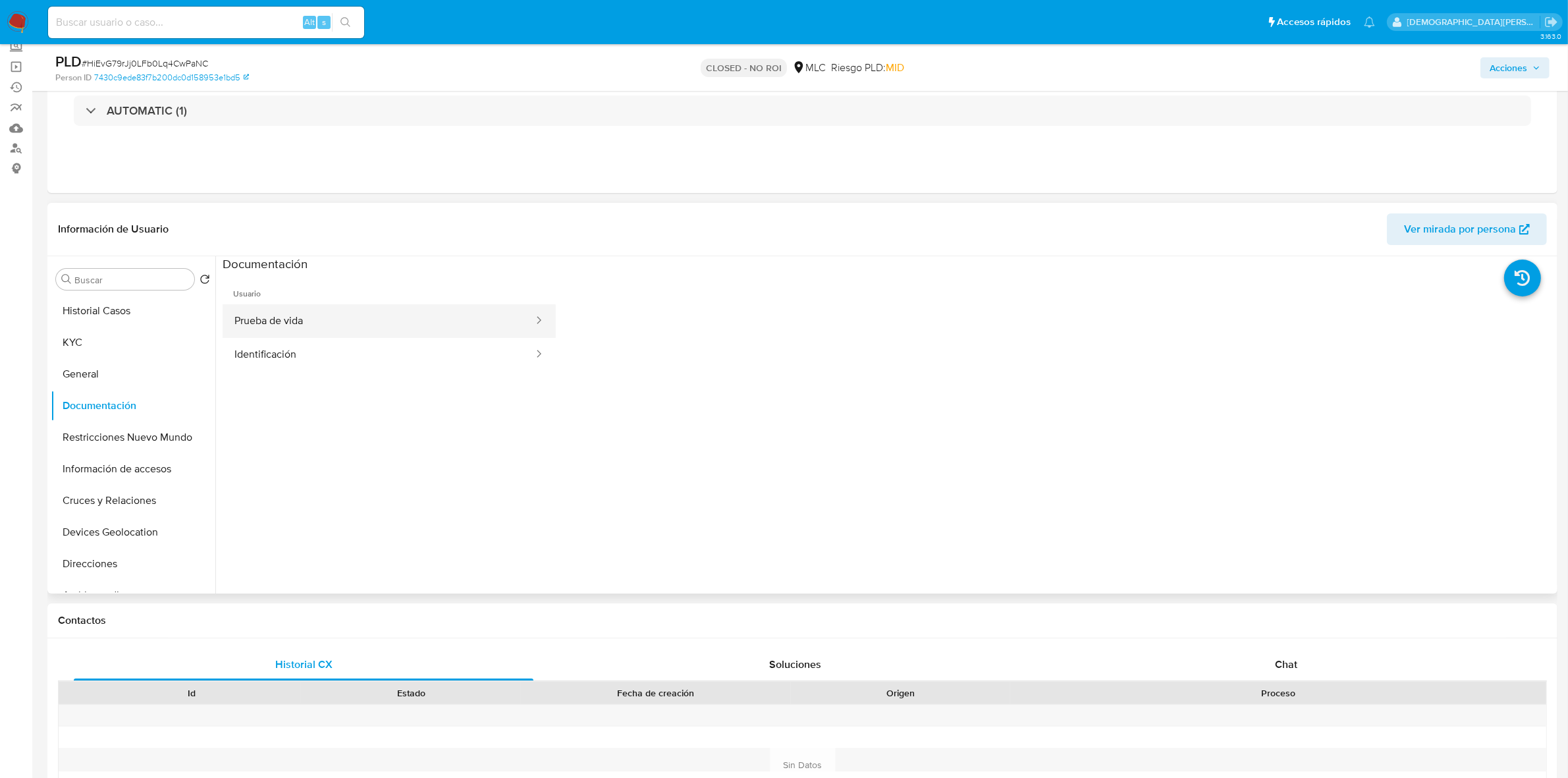
click at [357, 317] on button "Prueba de vida" at bounding box center [379, 320] width 312 height 34
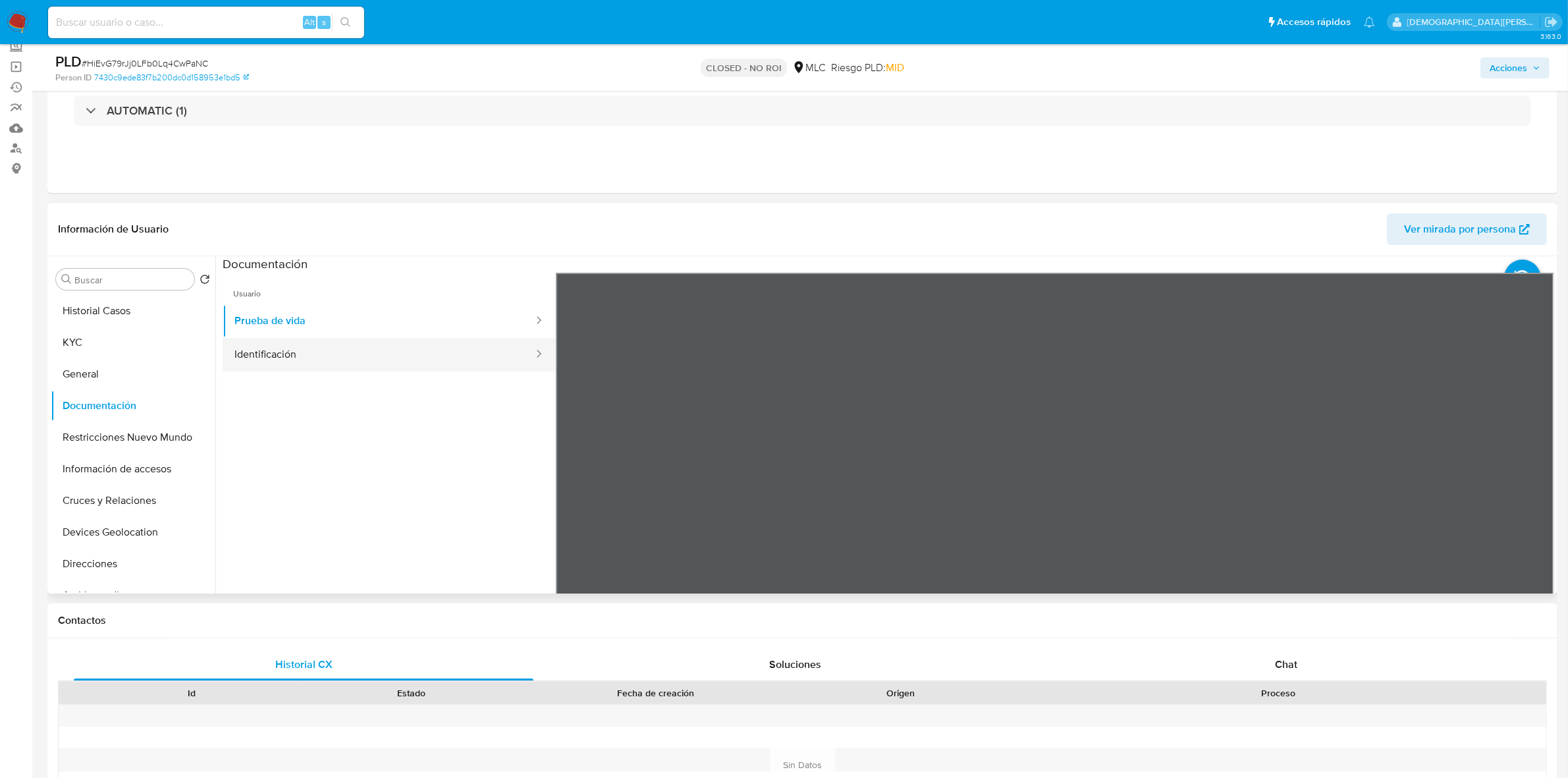
click at [376, 353] on button "Identificación" at bounding box center [379, 354] width 312 height 34
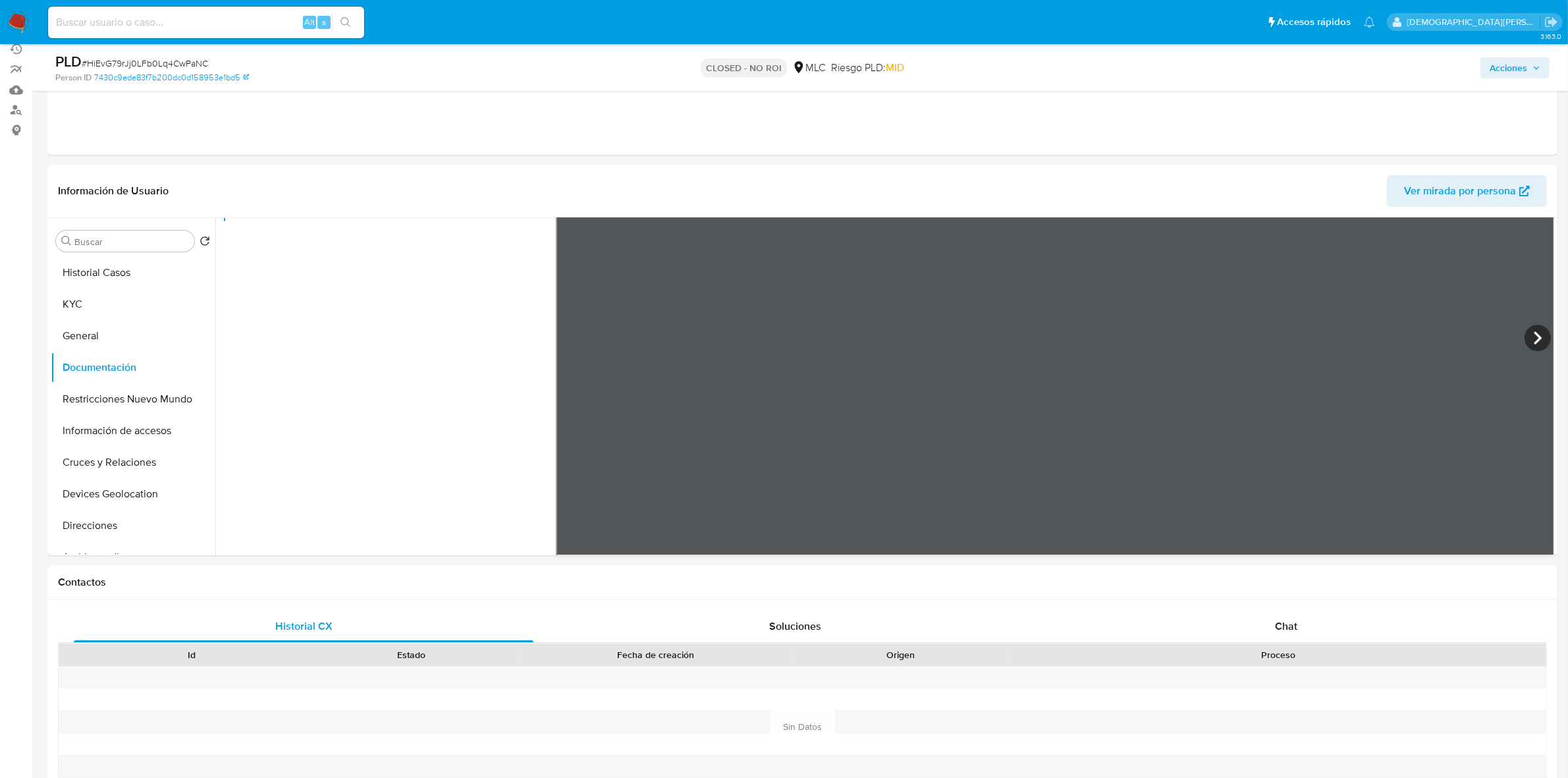
scroll to position [0, 0]
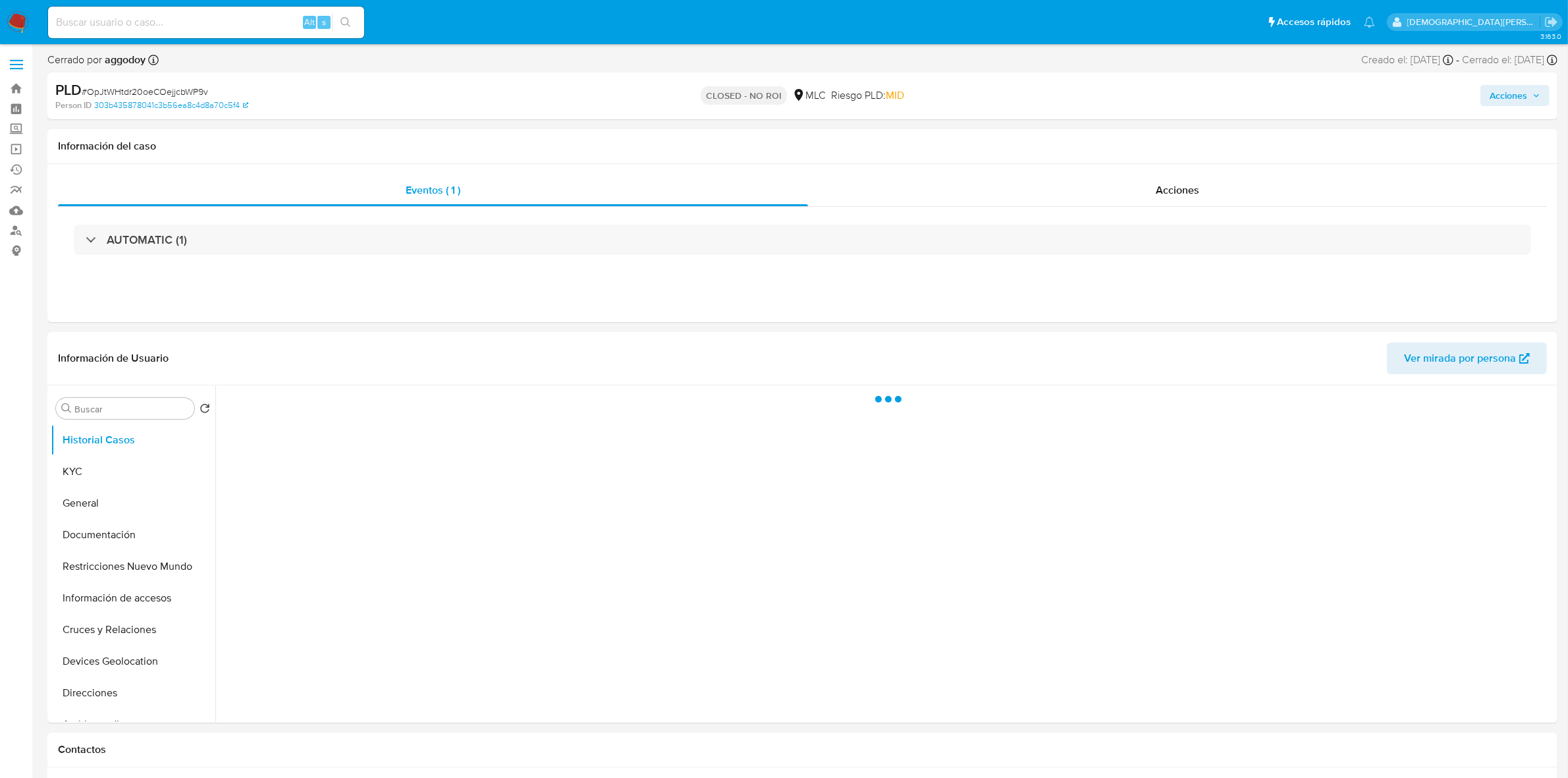
select select "10"
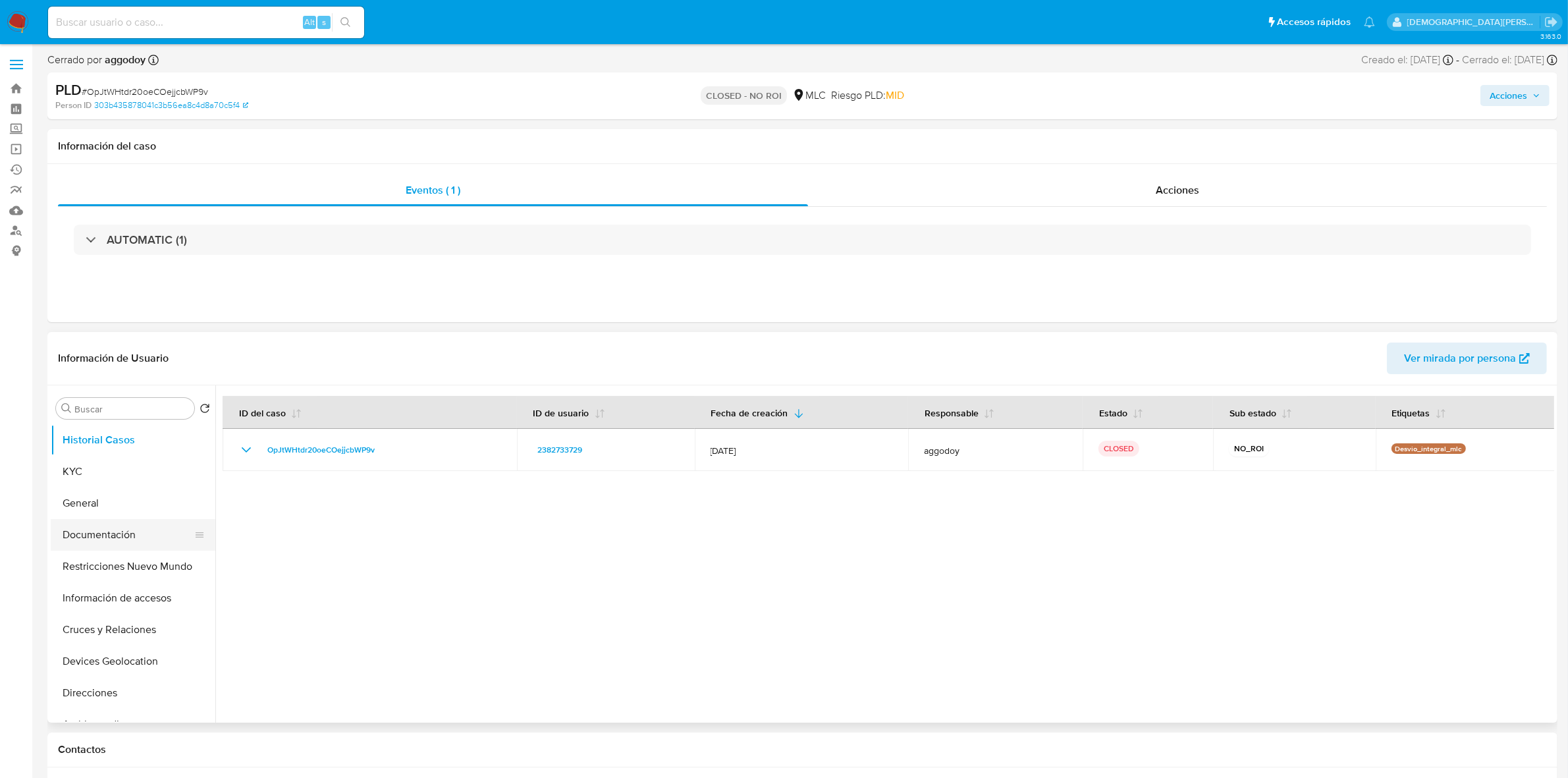
click at [96, 528] on button "Documentación" at bounding box center [127, 534] width 154 height 31
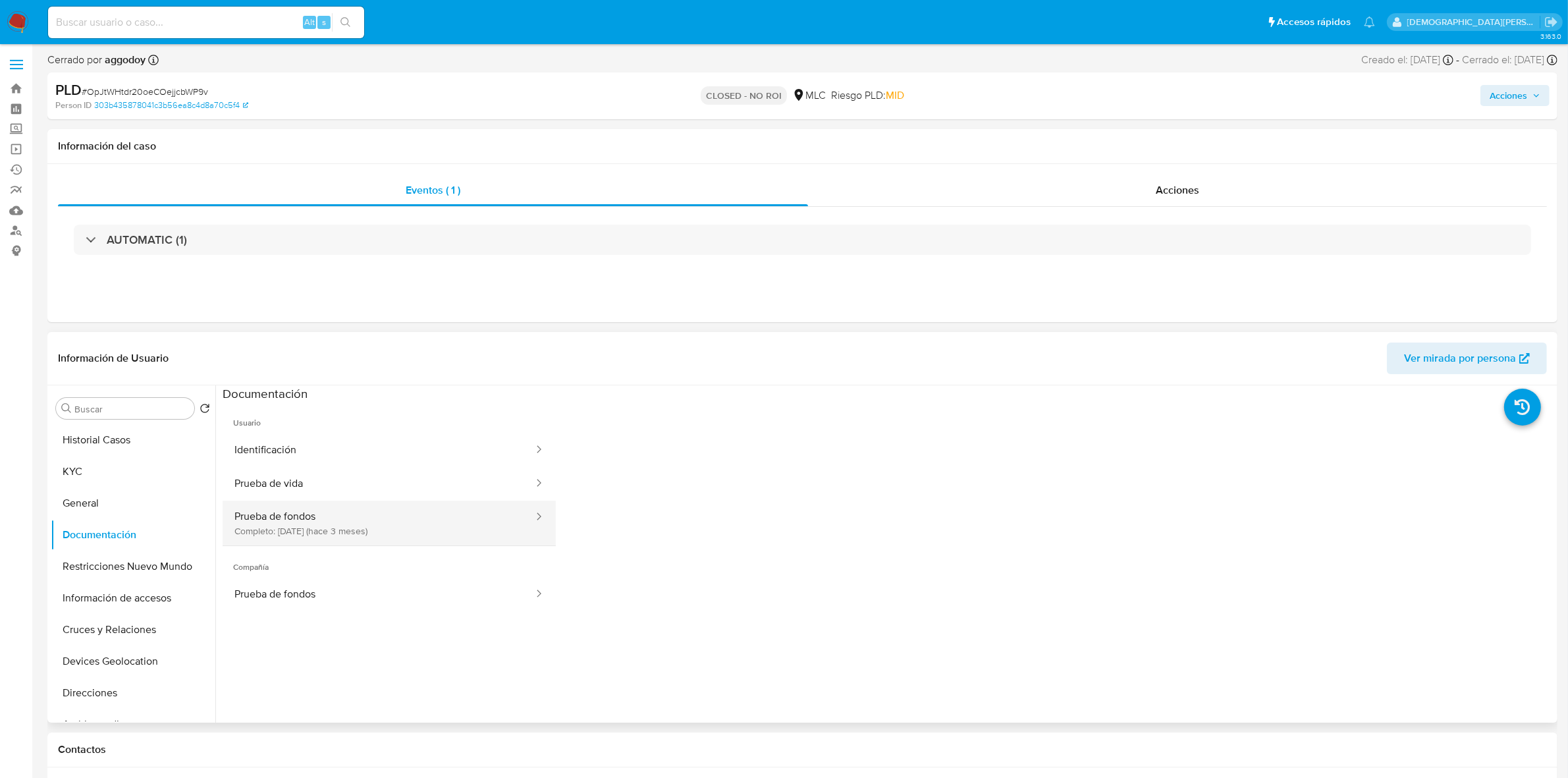
click at [469, 524] on button "Prueba de fondos Completo: [DATE] (hace 3 meses)" at bounding box center [379, 523] width 312 height 45
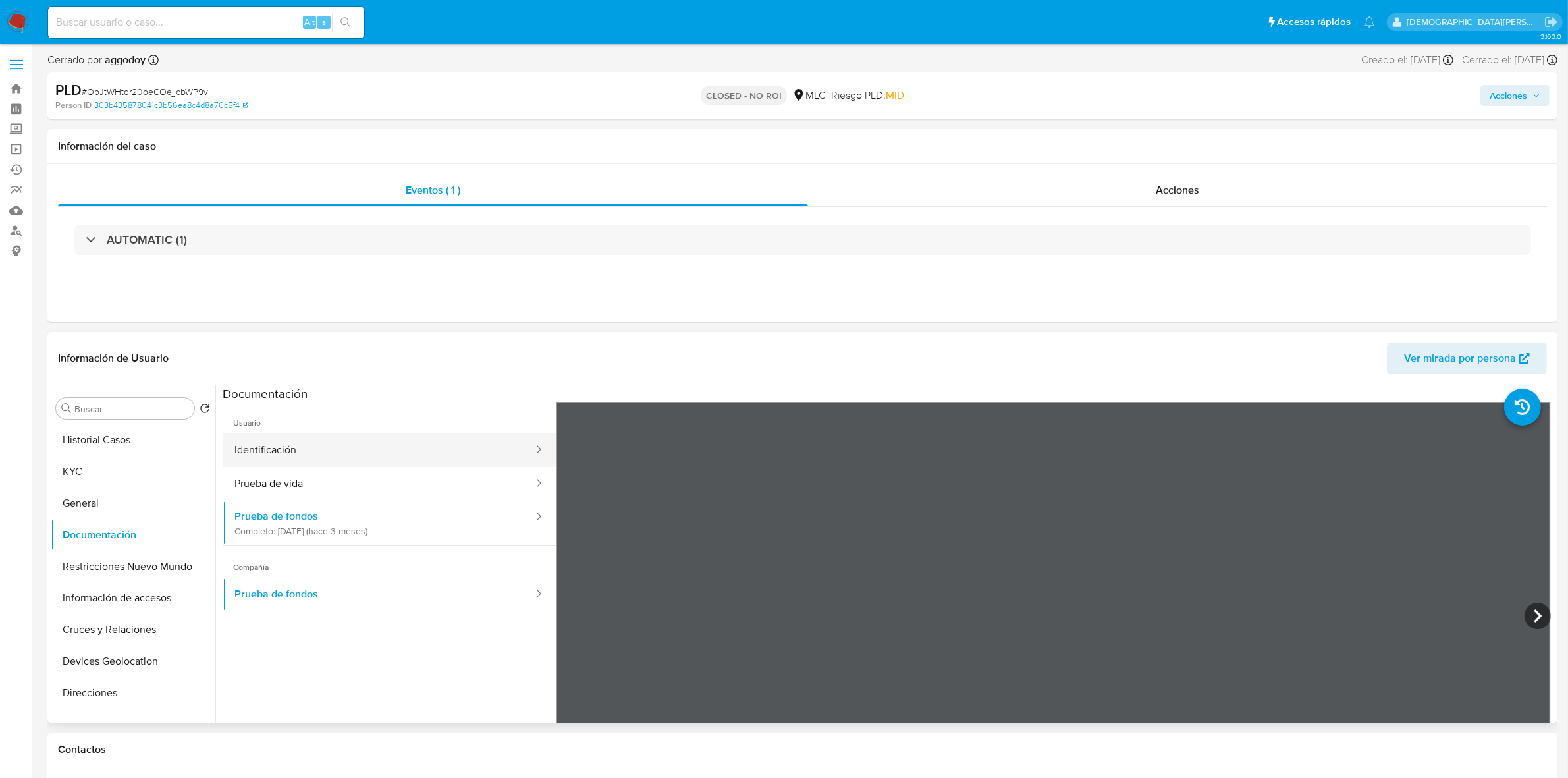
click at [468, 448] on button "Identificación" at bounding box center [379, 450] width 312 height 34
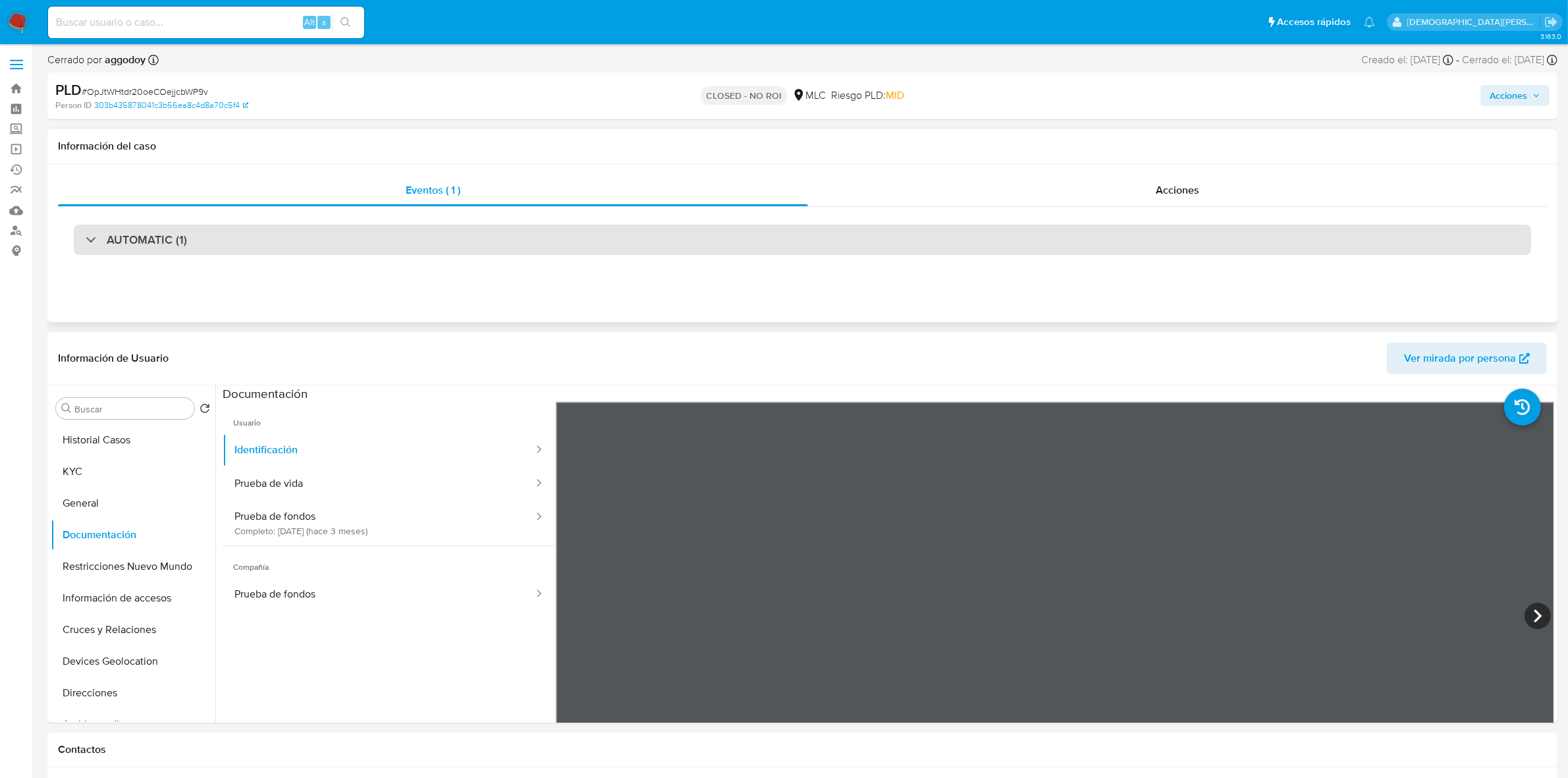
click at [647, 235] on div "AUTOMATIC (1)" at bounding box center [802, 240] width 1457 height 31
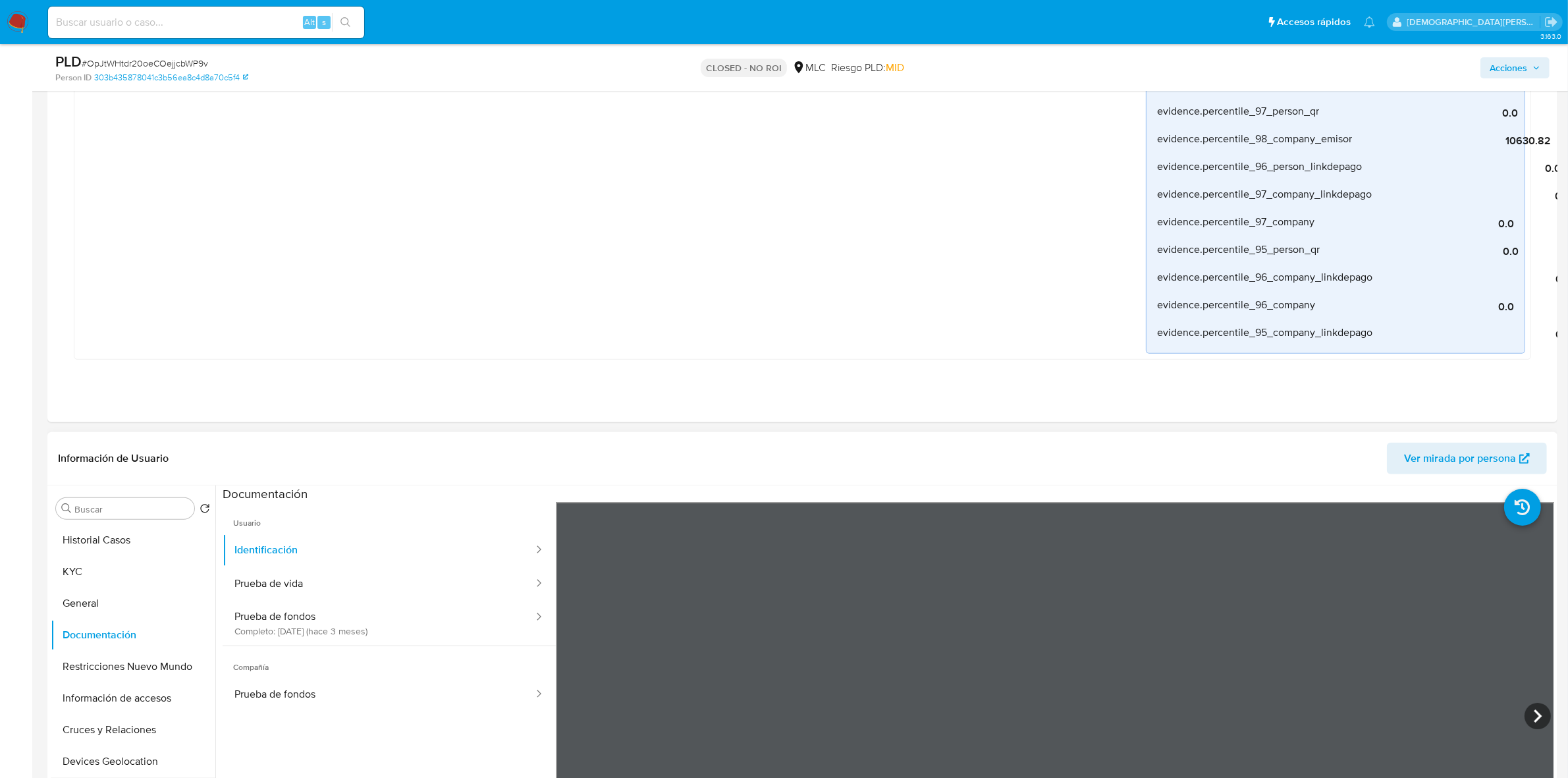
scroll to position [1070, 0]
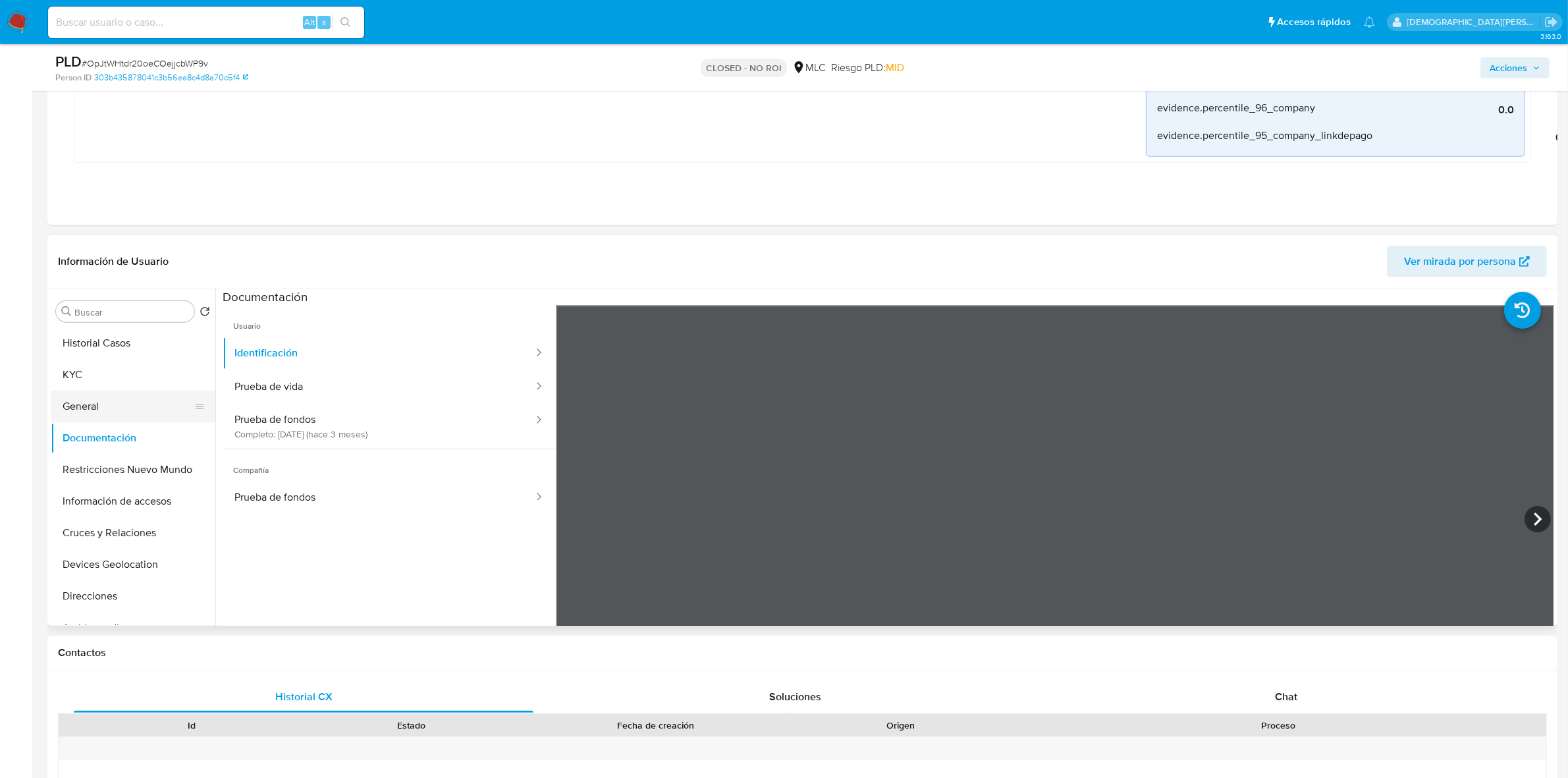
click at [92, 406] on button "General" at bounding box center [127, 406] width 154 height 31
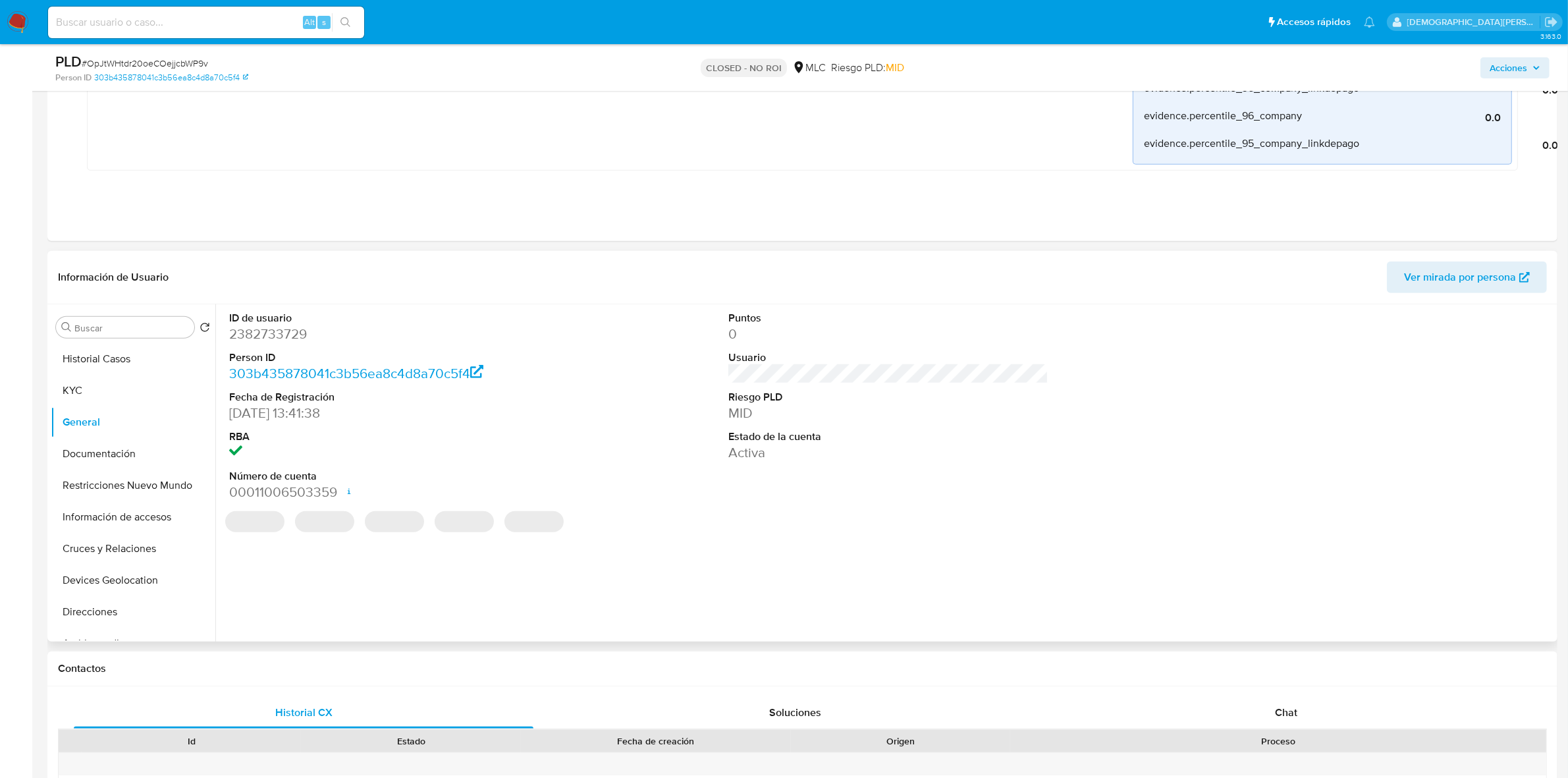
click at [290, 333] on dd "2382733729" at bounding box center [390, 334] width 320 height 18
copy dd "2382733729"
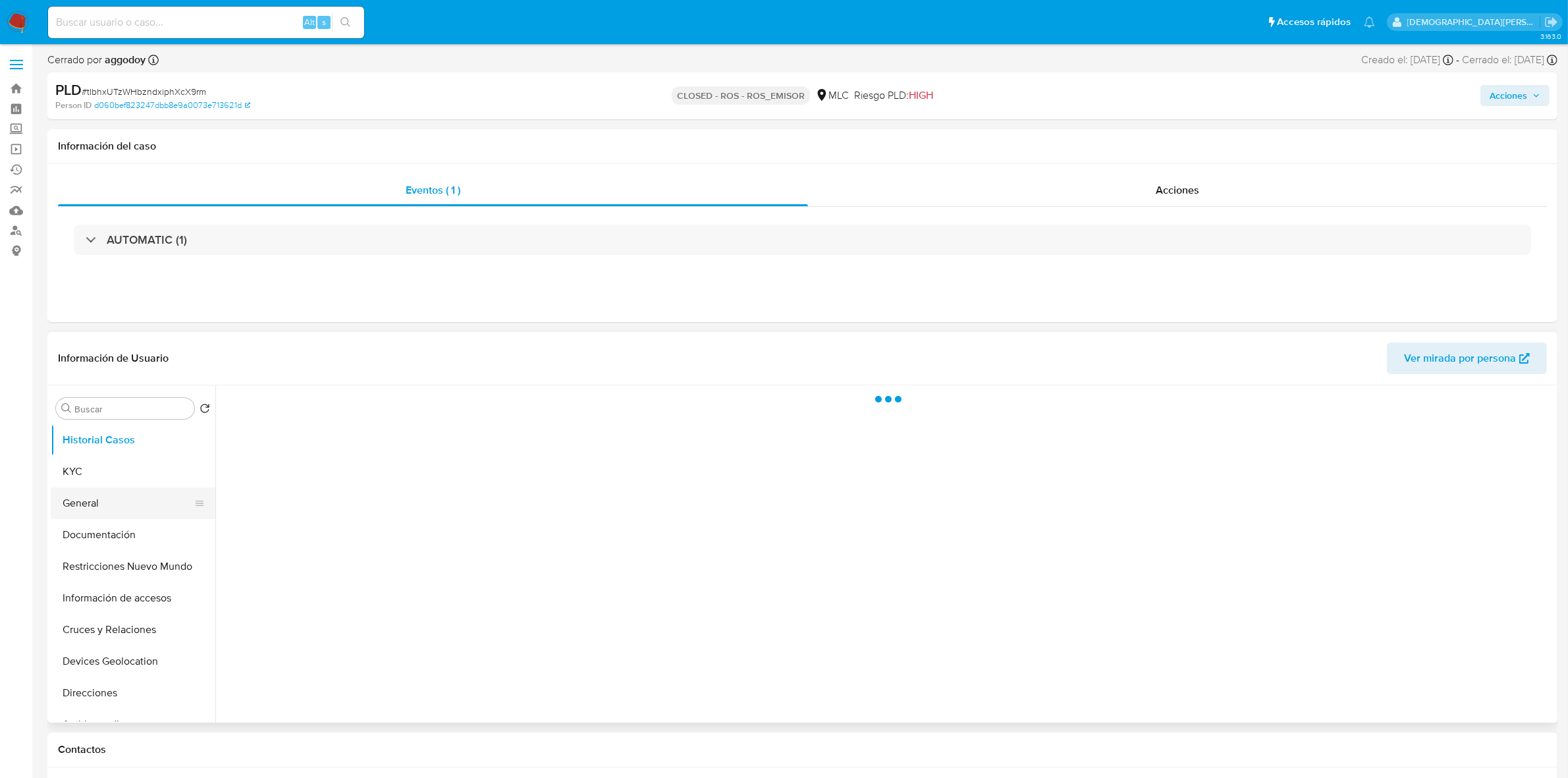
click at [113, 502] on button "General" at bounding box center [127, 503] width 154 height 31
select select "10"
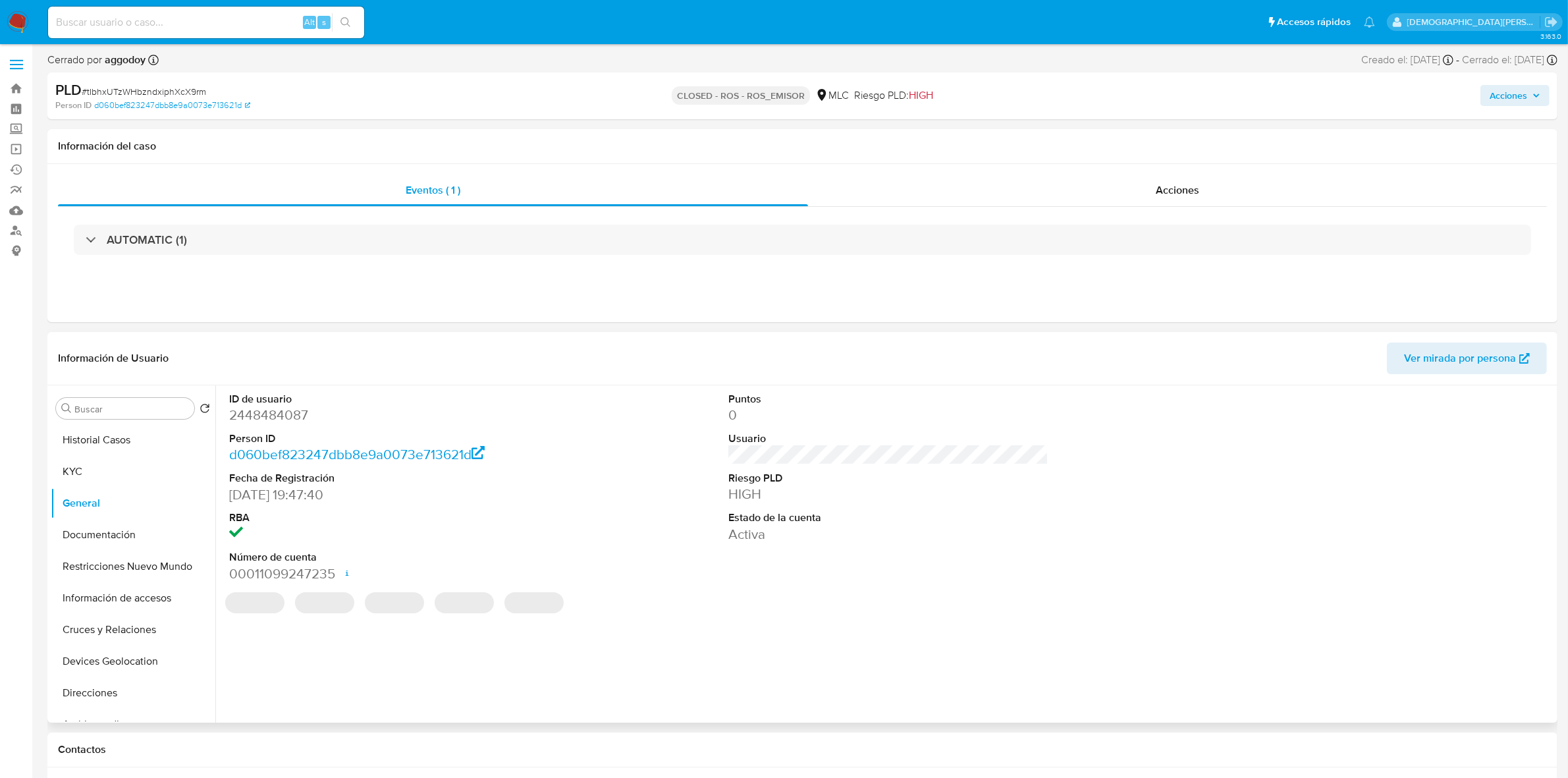
click at [273, 413] on dd "2448484087" at bounding box center [390, 415] width 320 height 18
copy dd "2448484087"
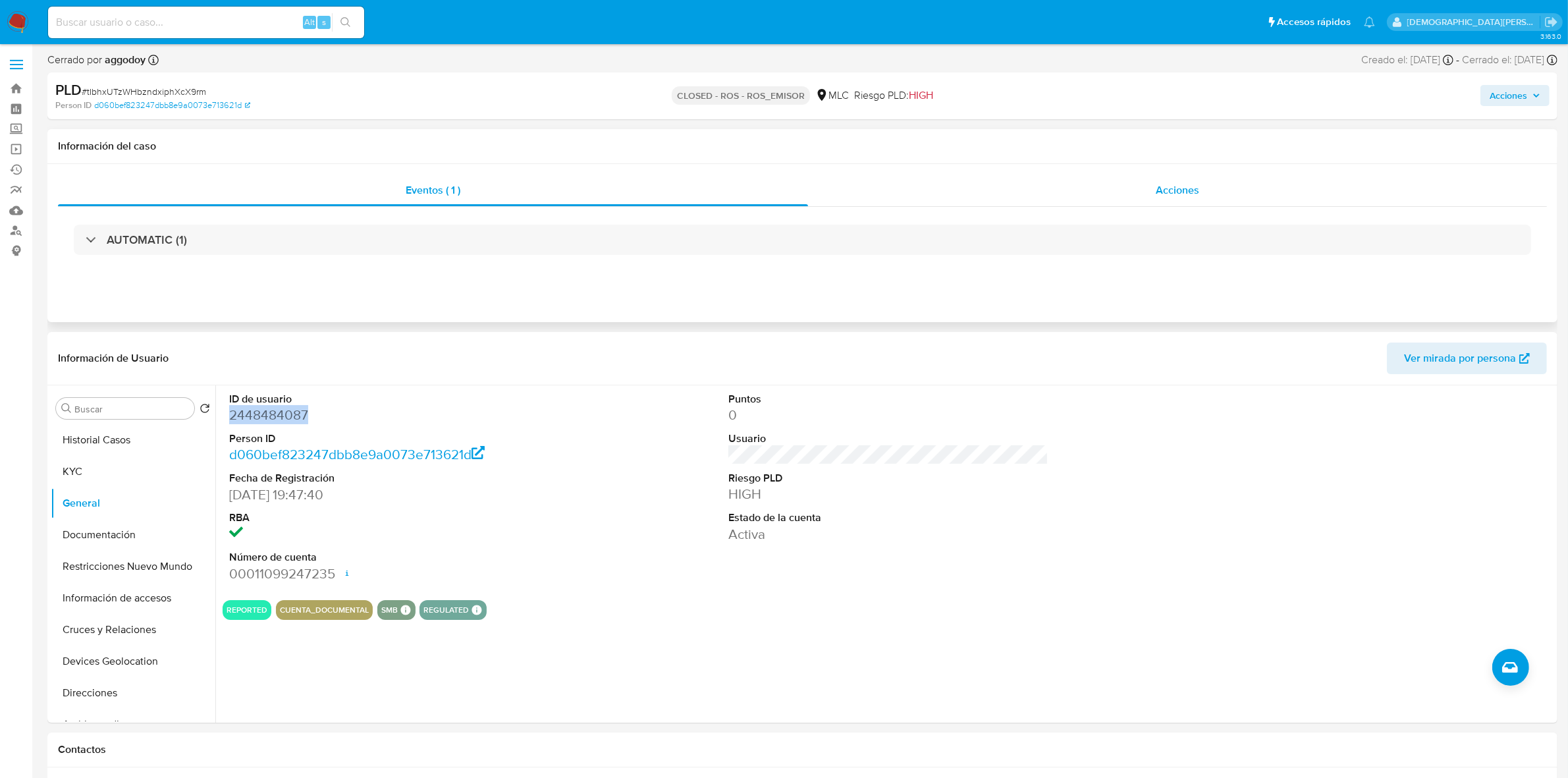
click at [1126, 187] on div "Acciones" at bounding box center [1177, 190] width 739 height 31
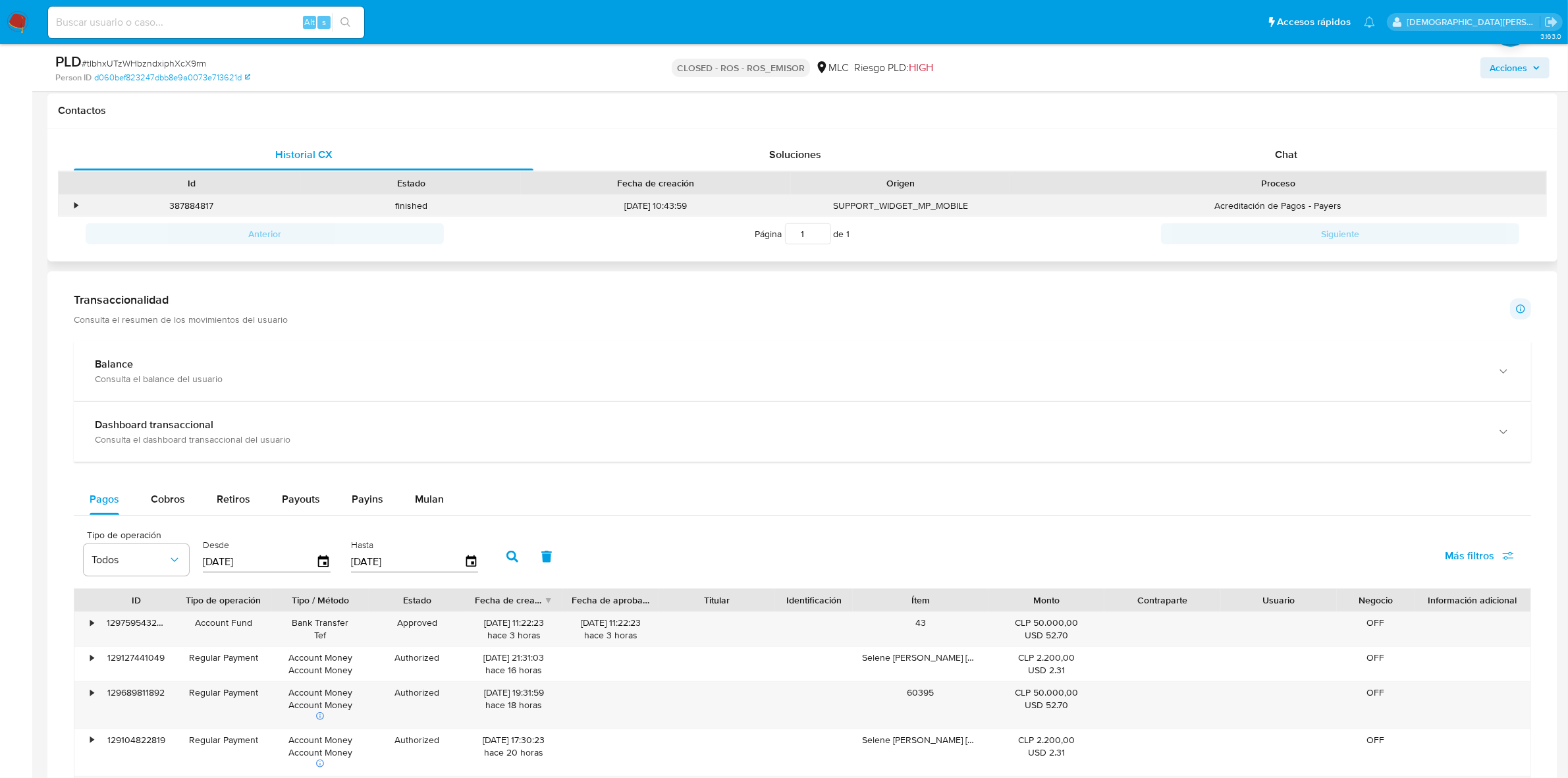
scroll to position [576, 0]
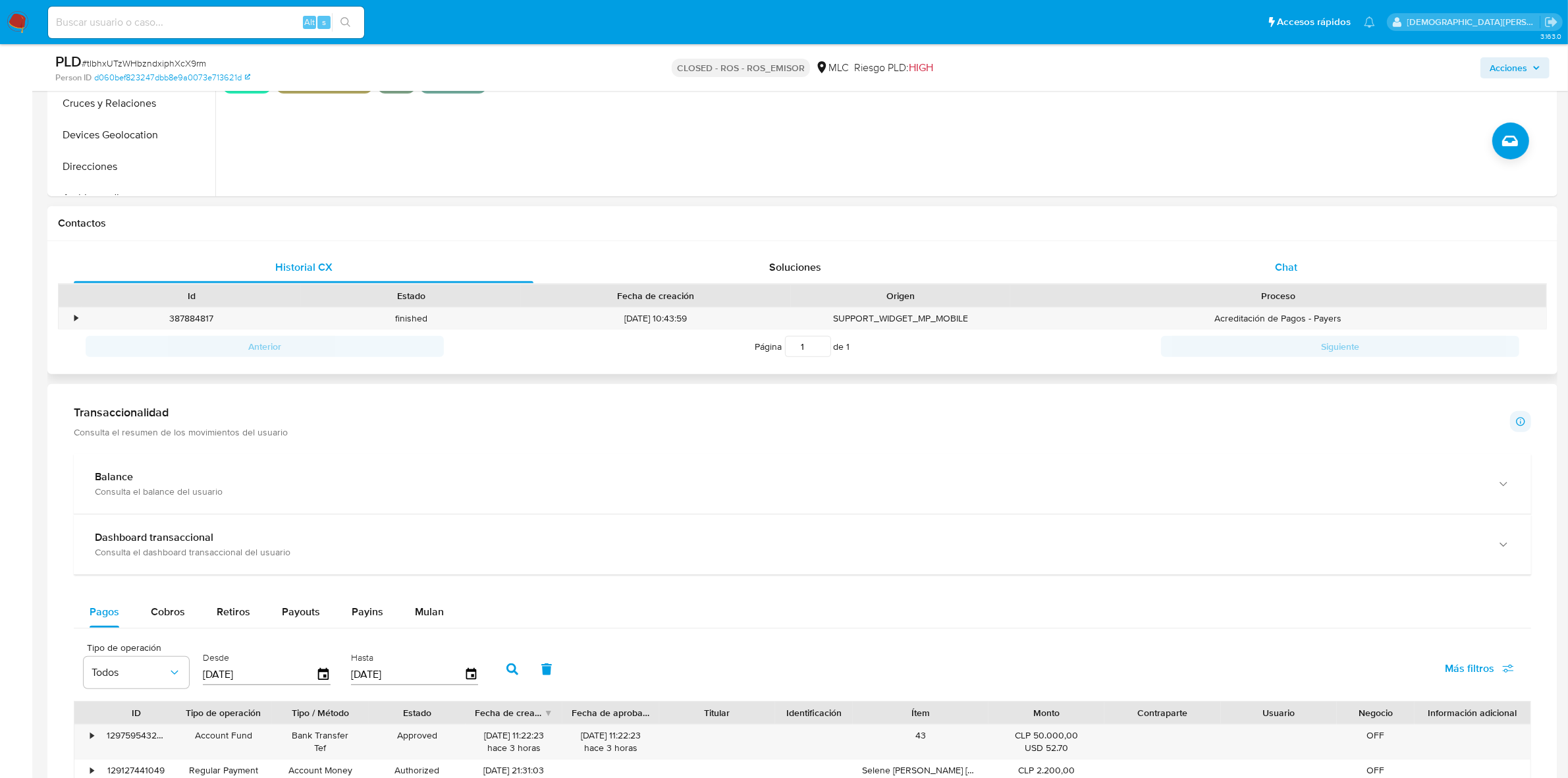
click at [1275, 264] on span "Chat" at bounding box center [1286, 267] width 22 height 15
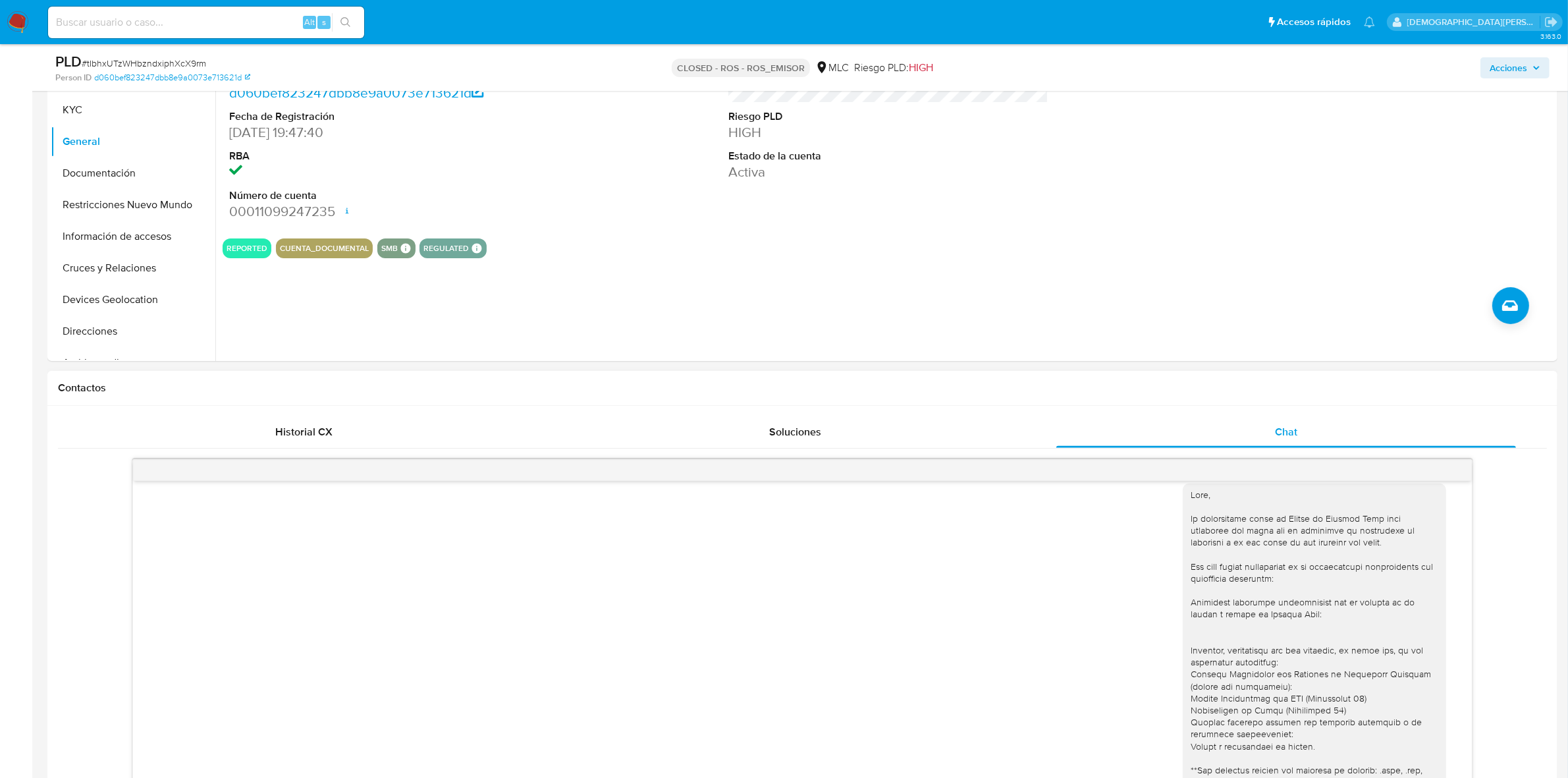
scroll to position [17, 0]
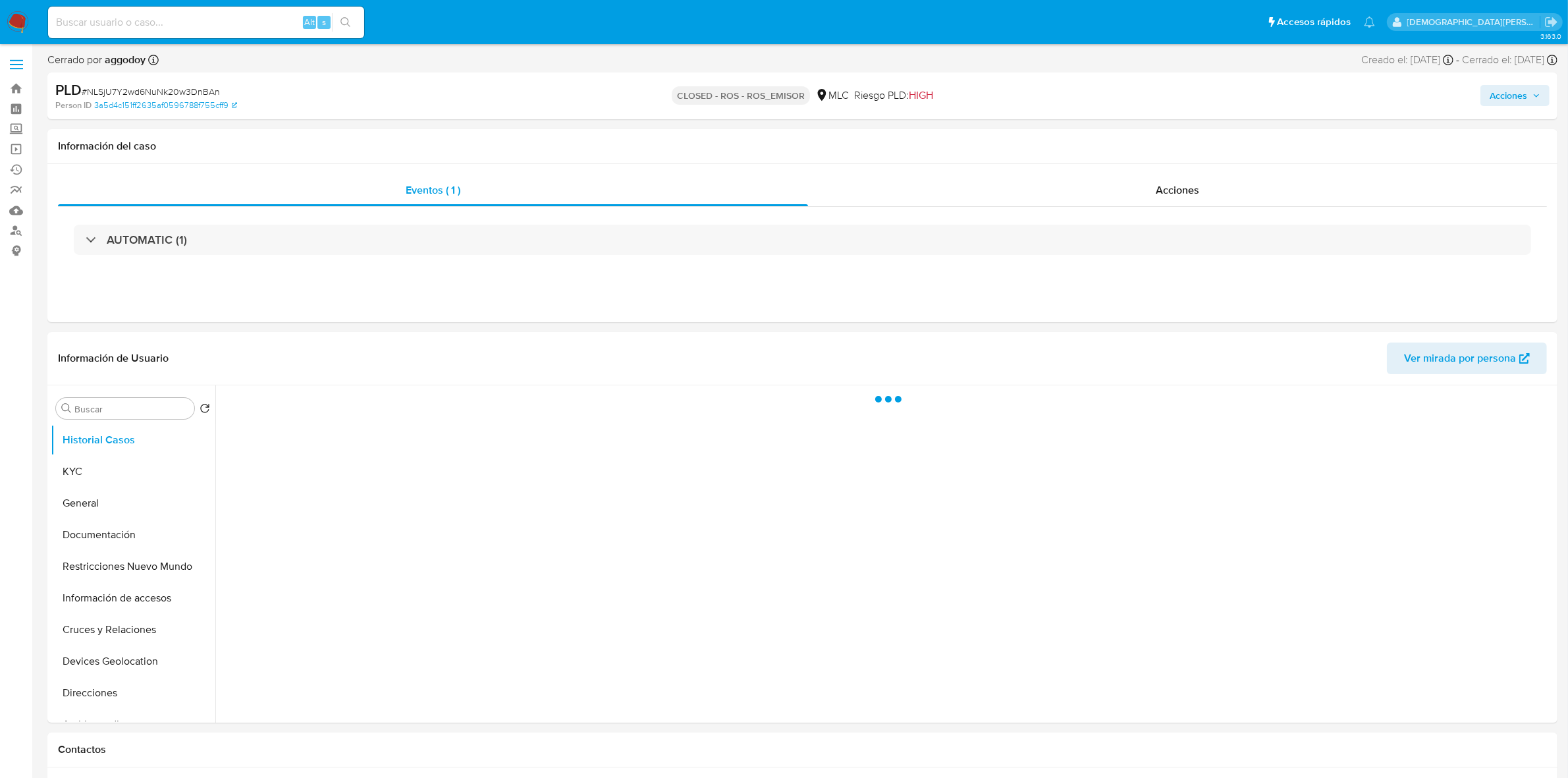
select select "10"
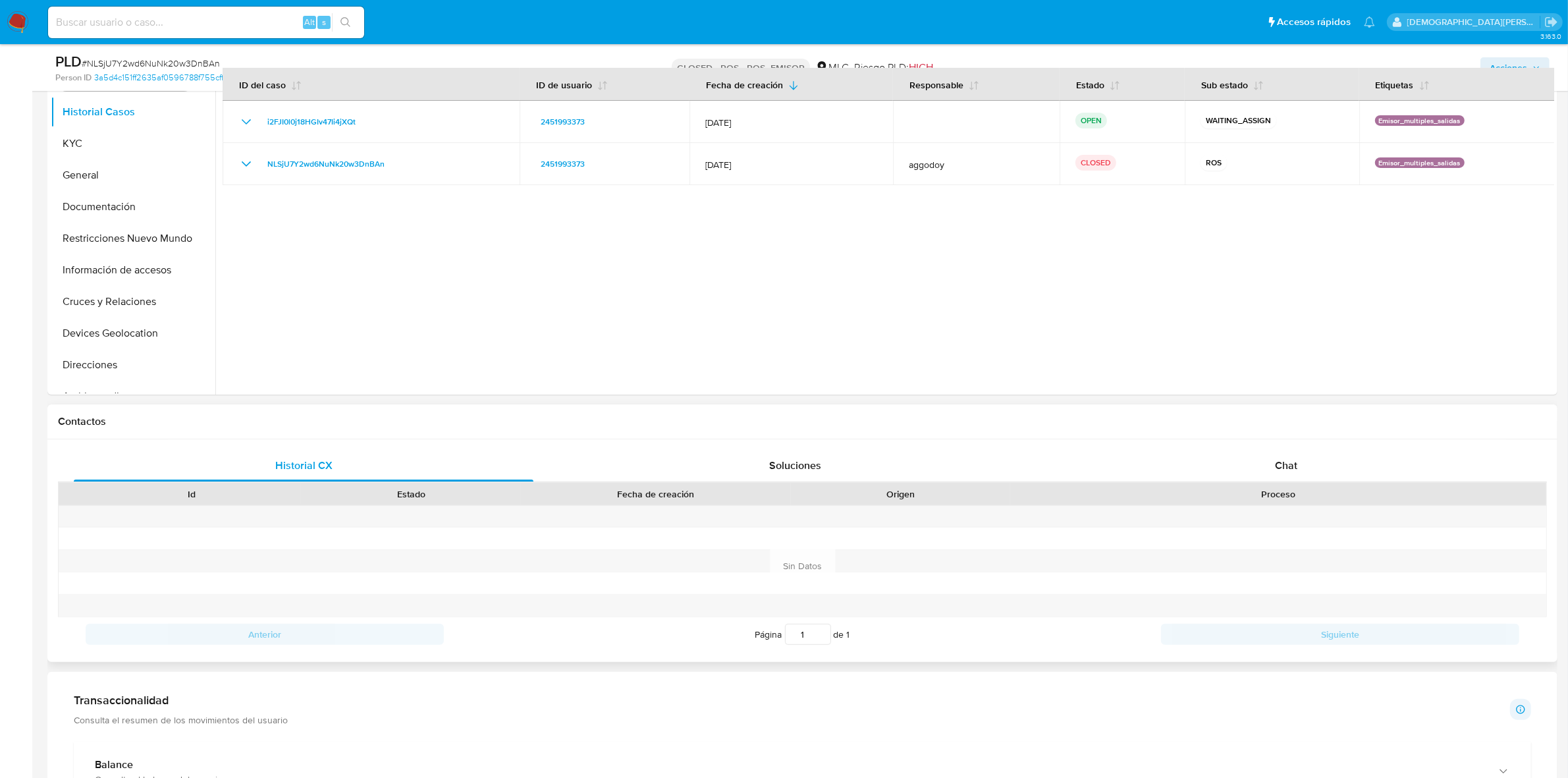
scroll to position [411, 0]
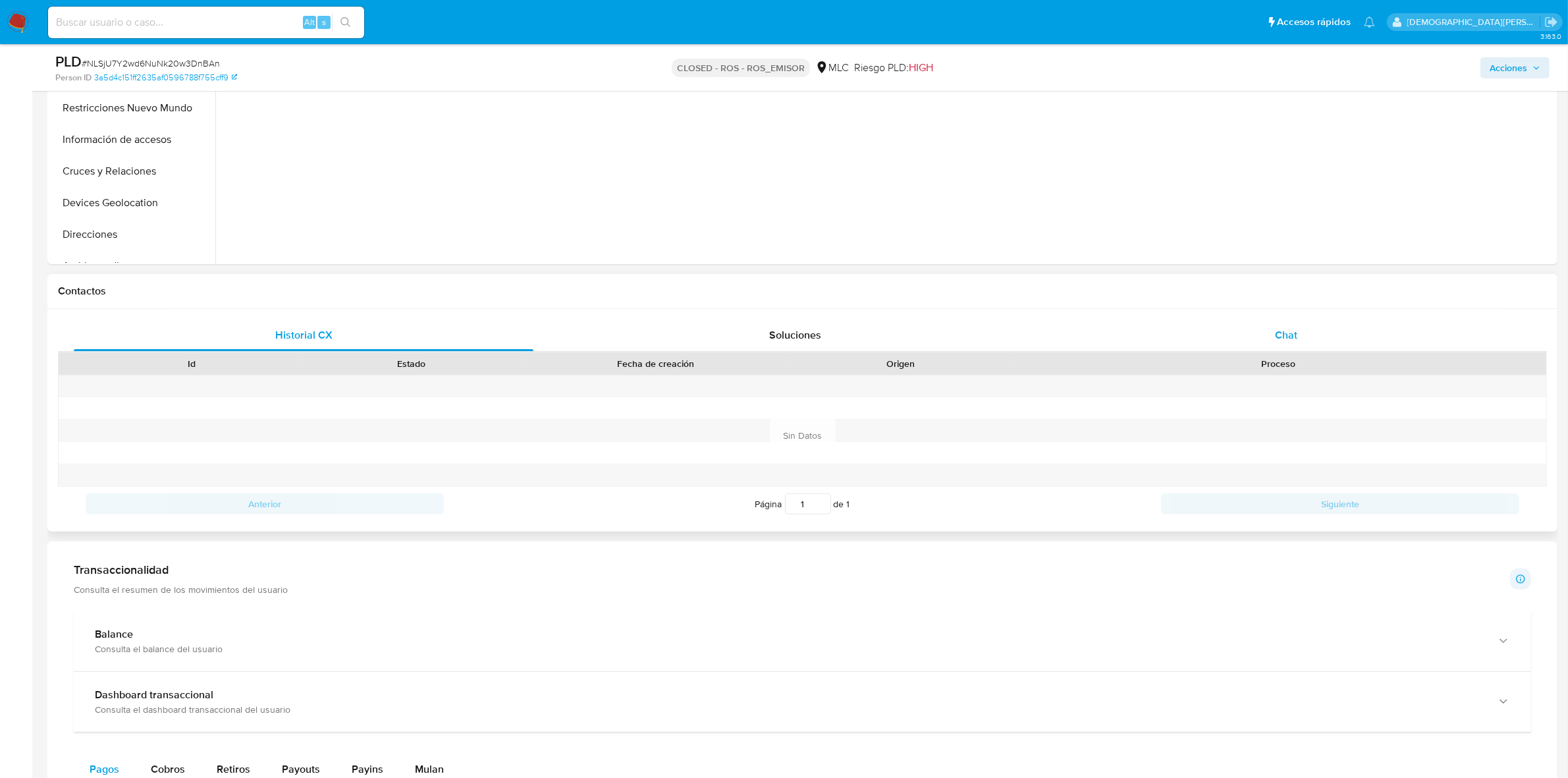
click at [1278, 327] on span "Chat" at bounding box center [1286, 334] width 22 height 15
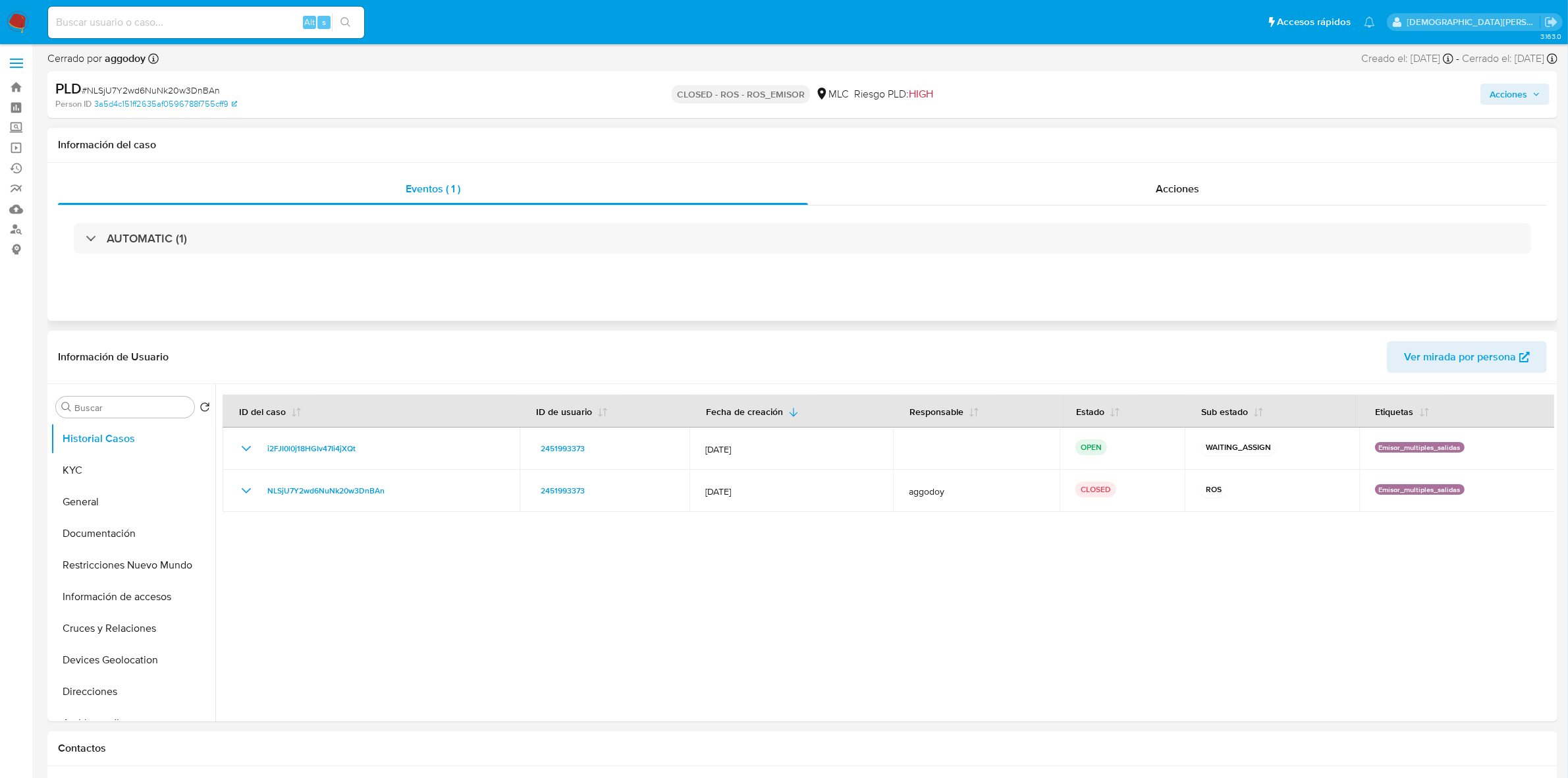
scroll to position [0, 0]
click at [1115, 193] on div "Acciones" at bounding box center [1177, 190] width 739 height 31
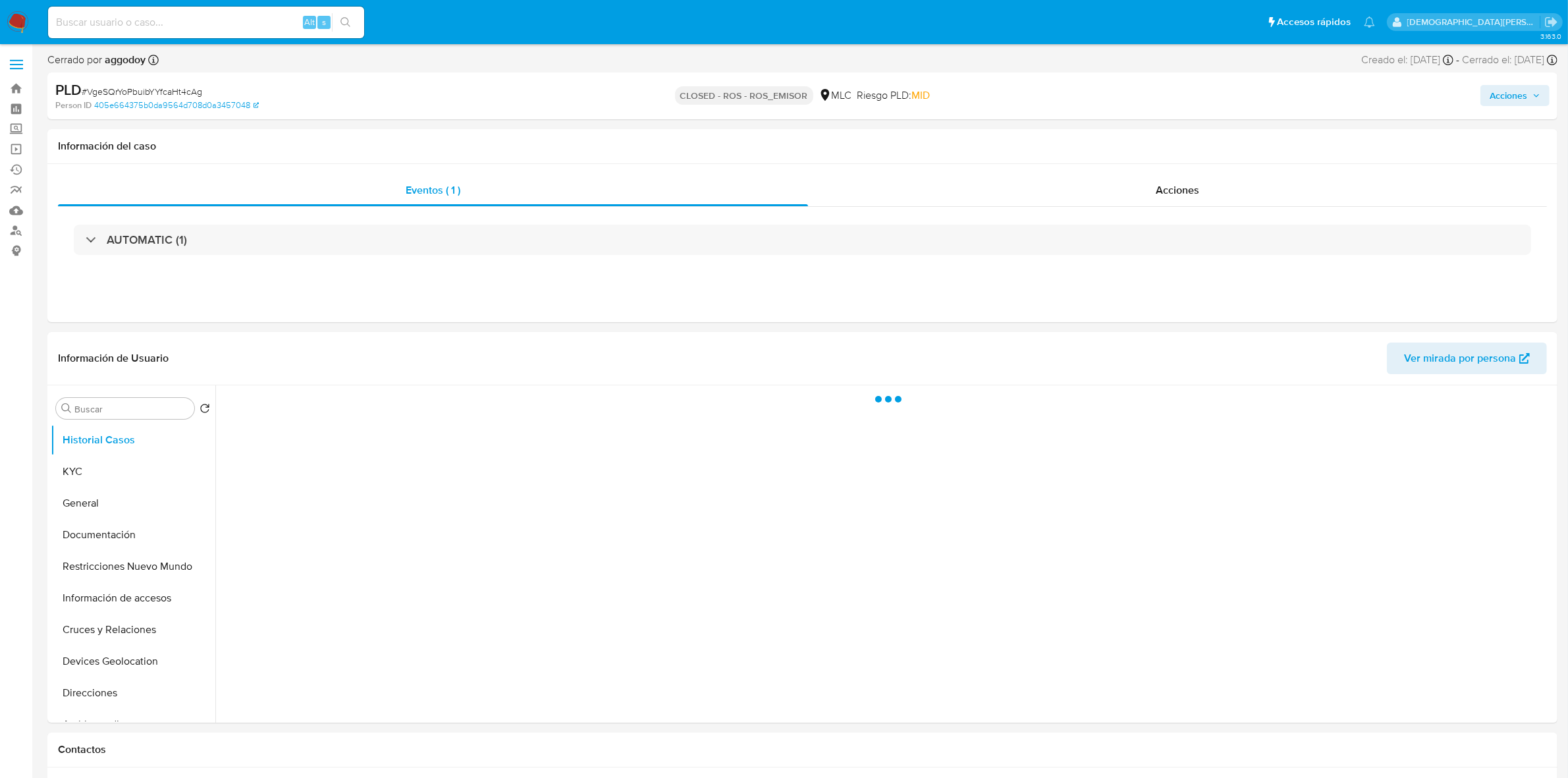
select select "10"
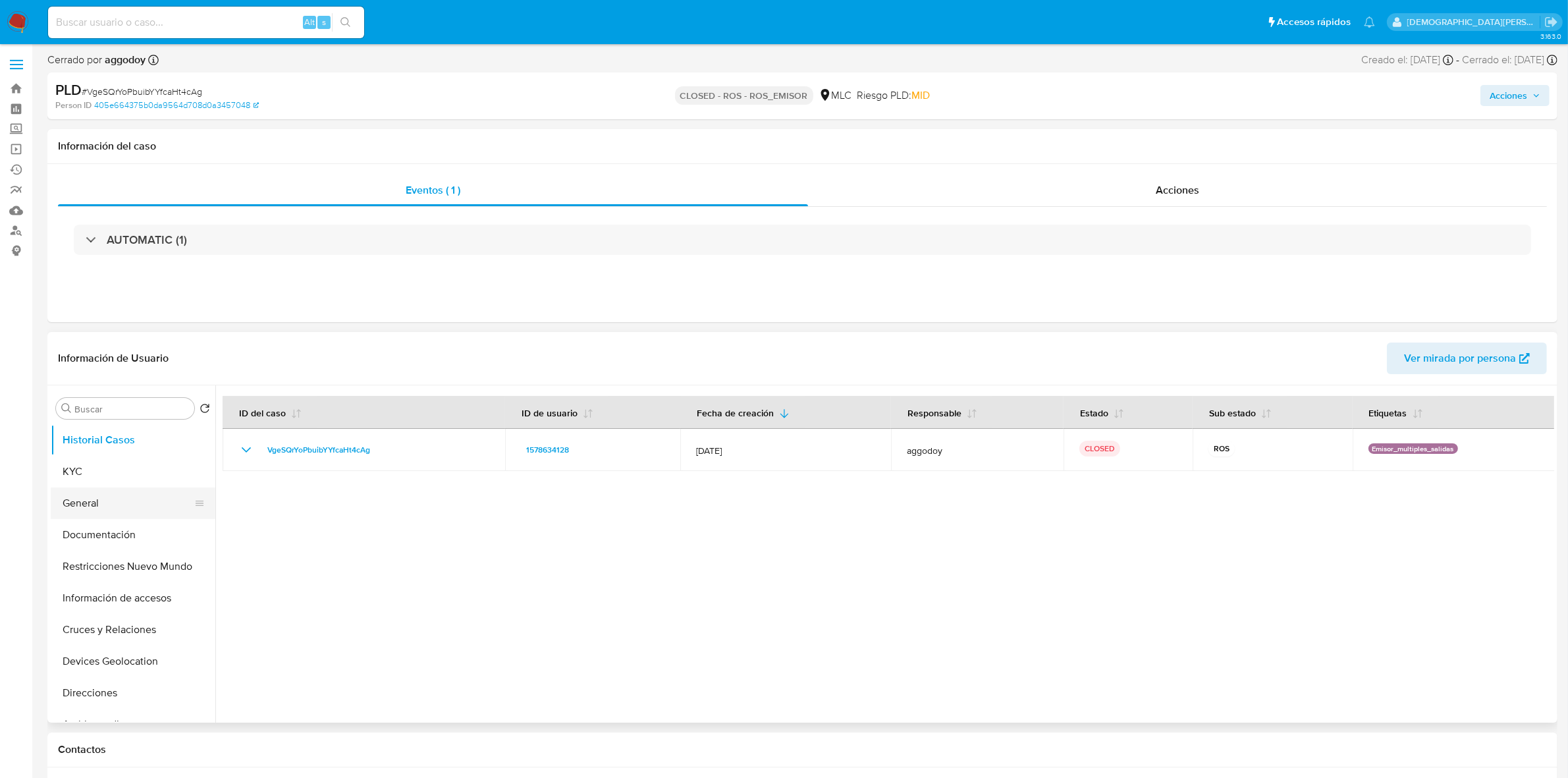
click at [88, 505] on button "General" at bounding box center [127, 503] width 154 height 31
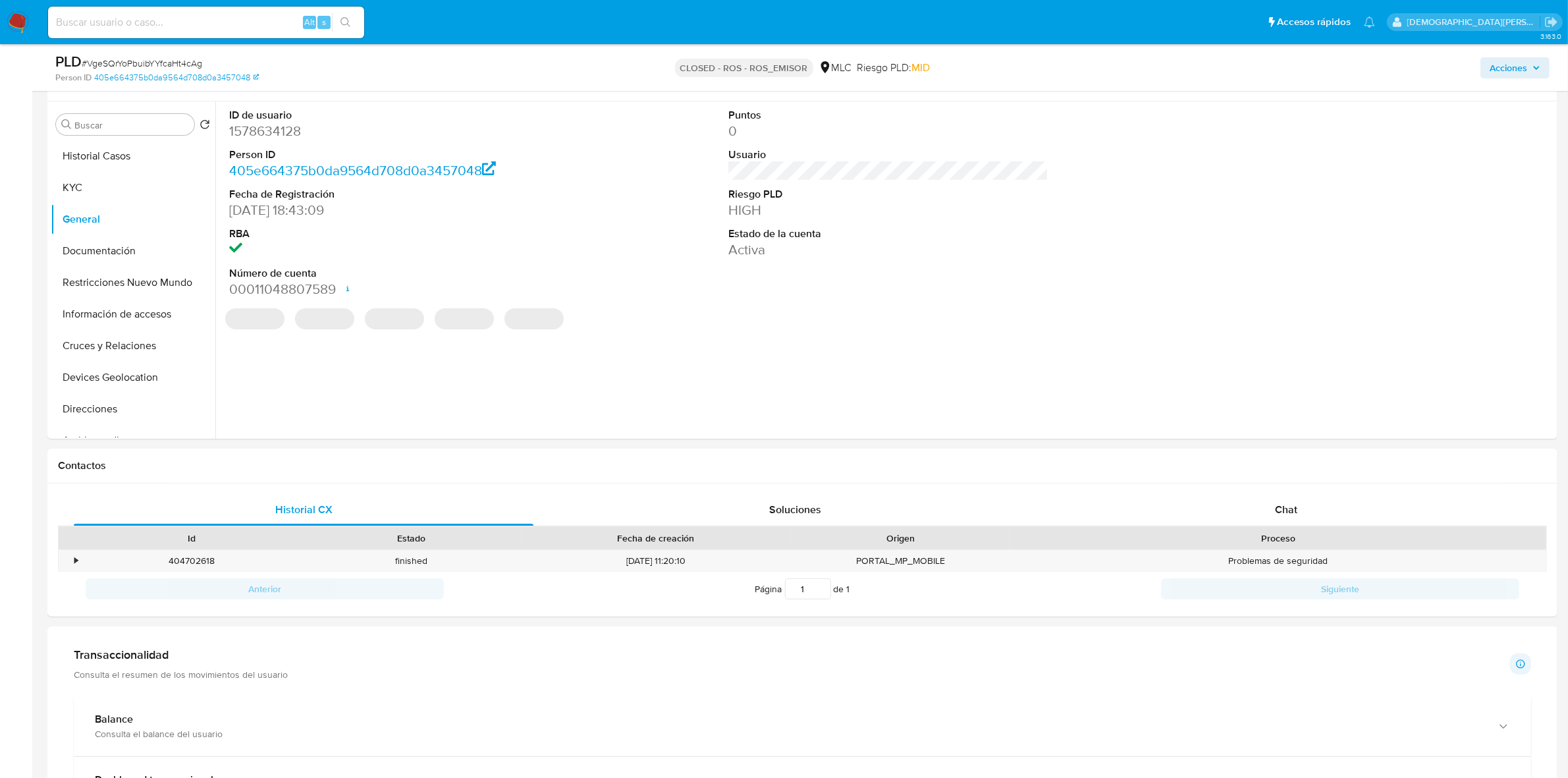
scroll to position [247, 0]
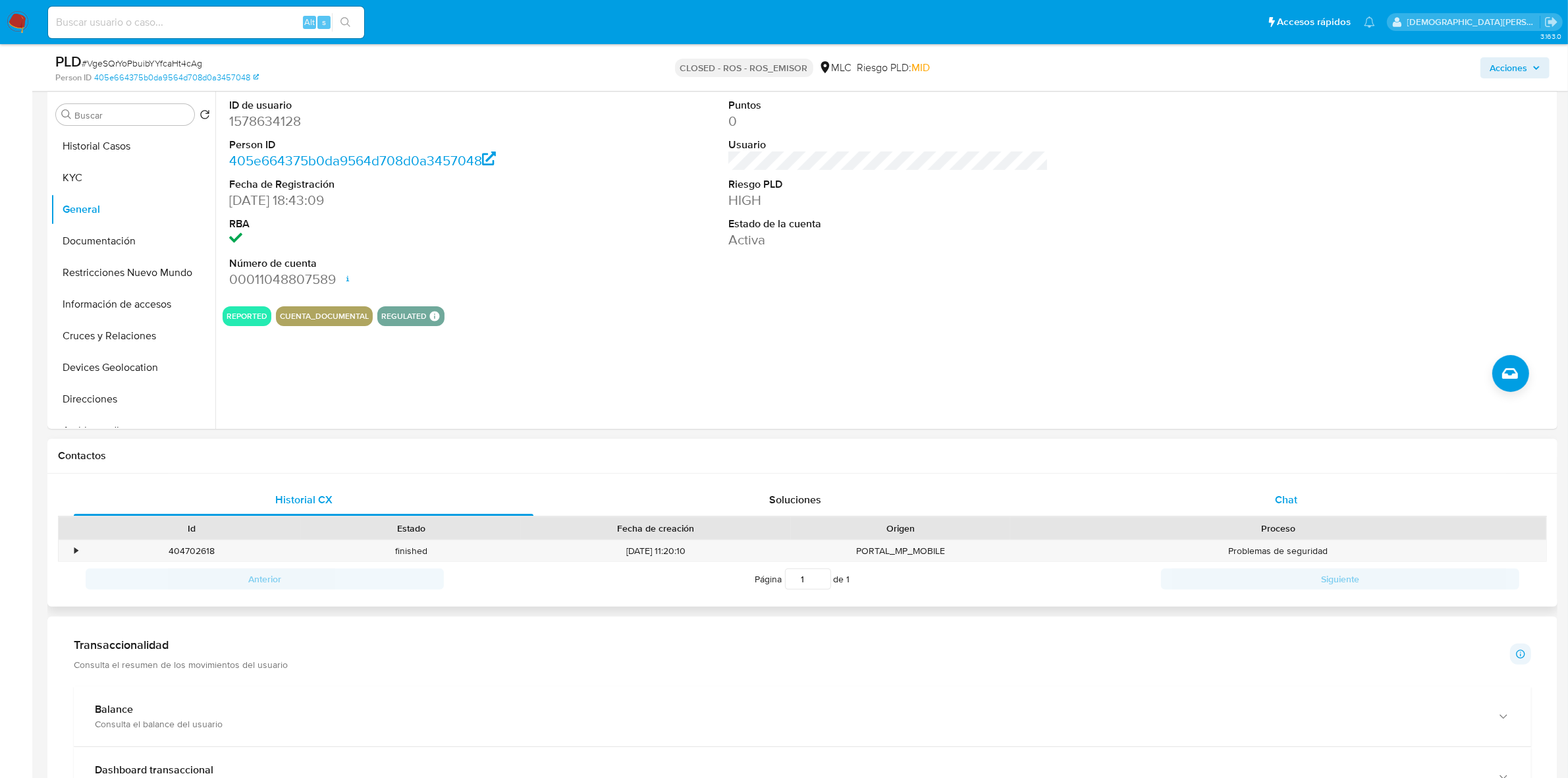
click at [1255, 504] on div "Chat" at bounding box center [1286, 500] width 460 height 31
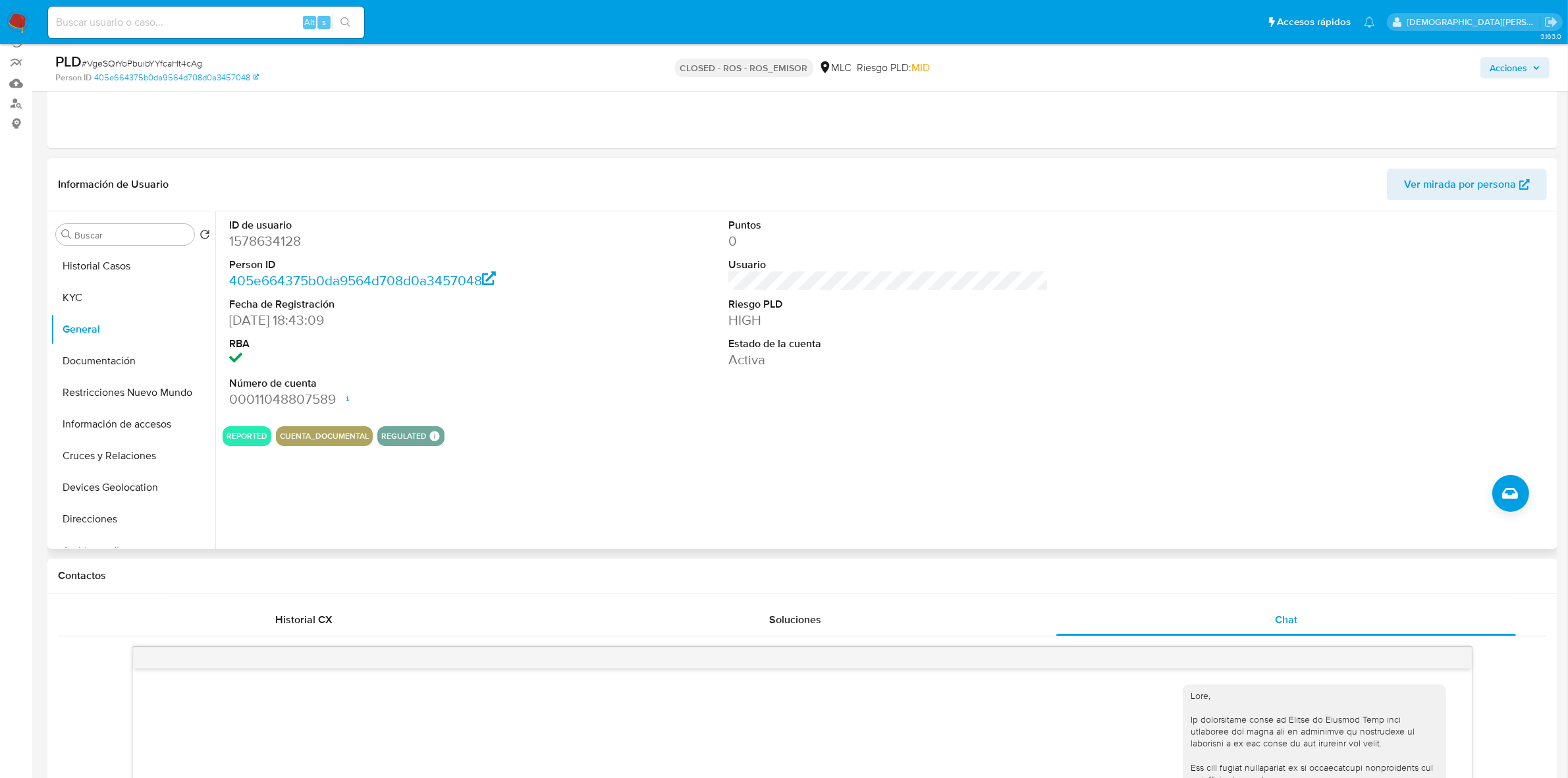
scroll to position [0, 0]
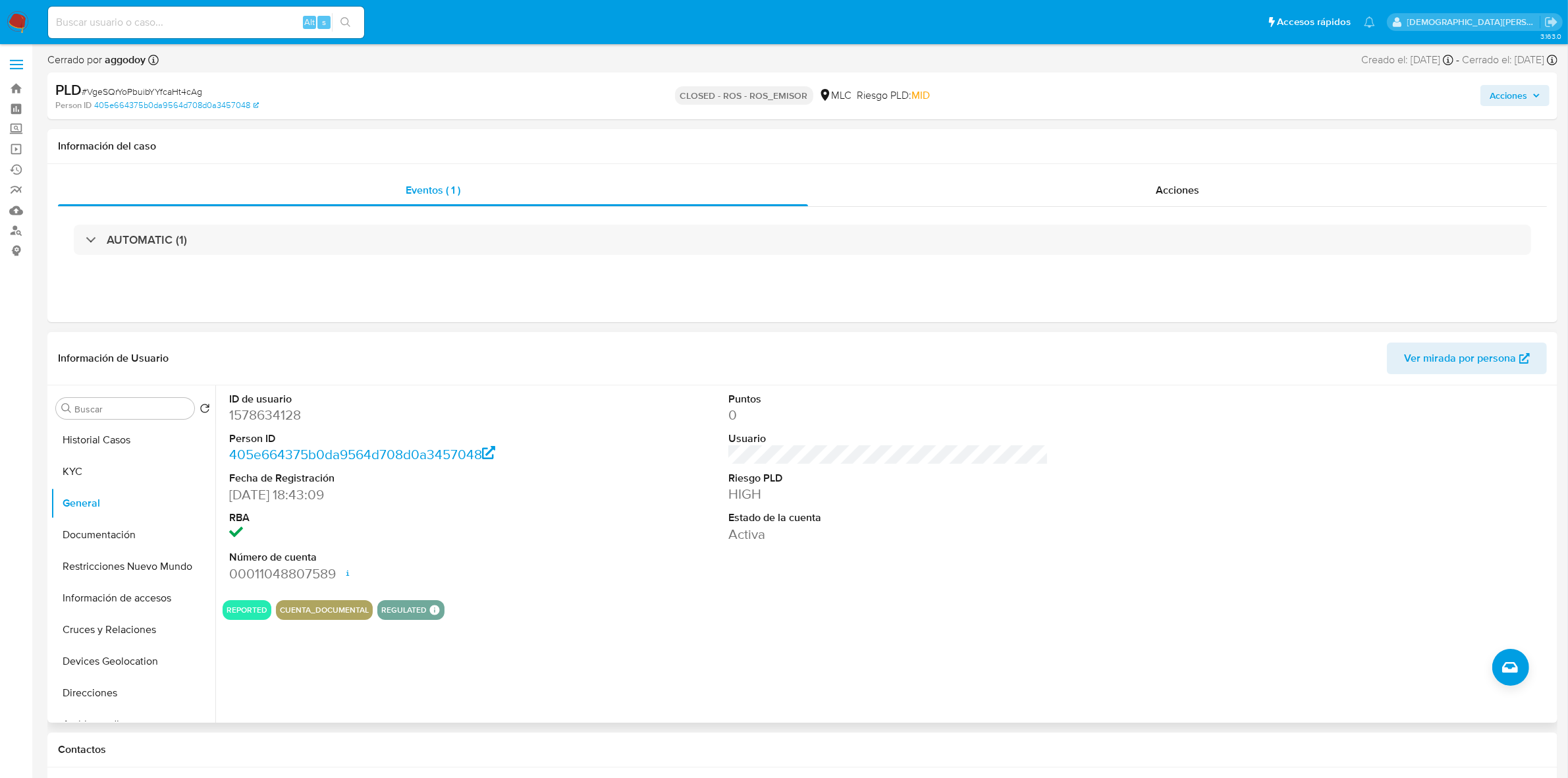
click at [285, 415] on dd "1578634128" at bounding box center [390, 415] width 320 height 18
copy dd "1578634128"
click at [1184, 183] on span "Acciones" at bounding box center [1177, 190] width 44 height 15
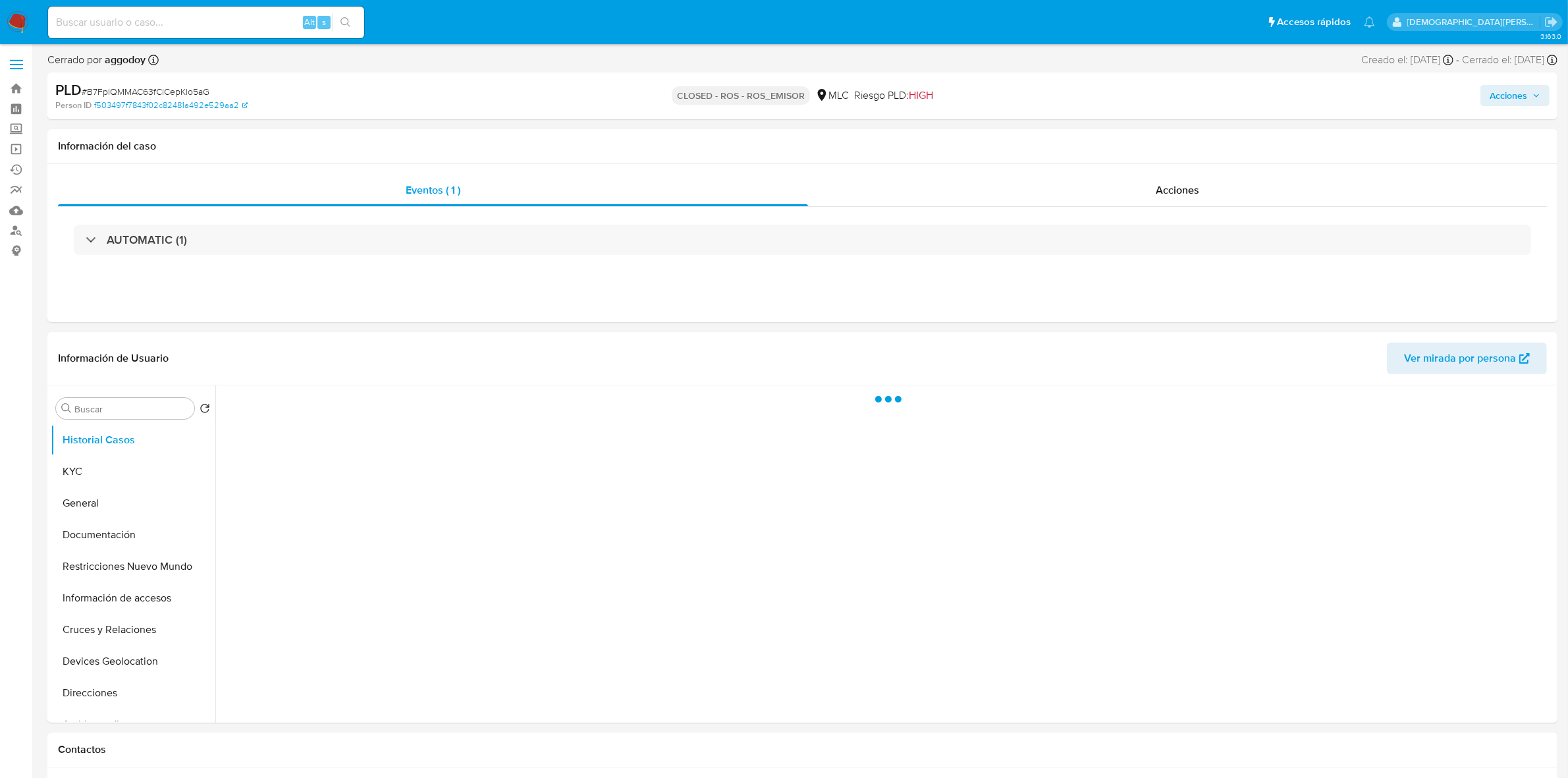
select select "10"
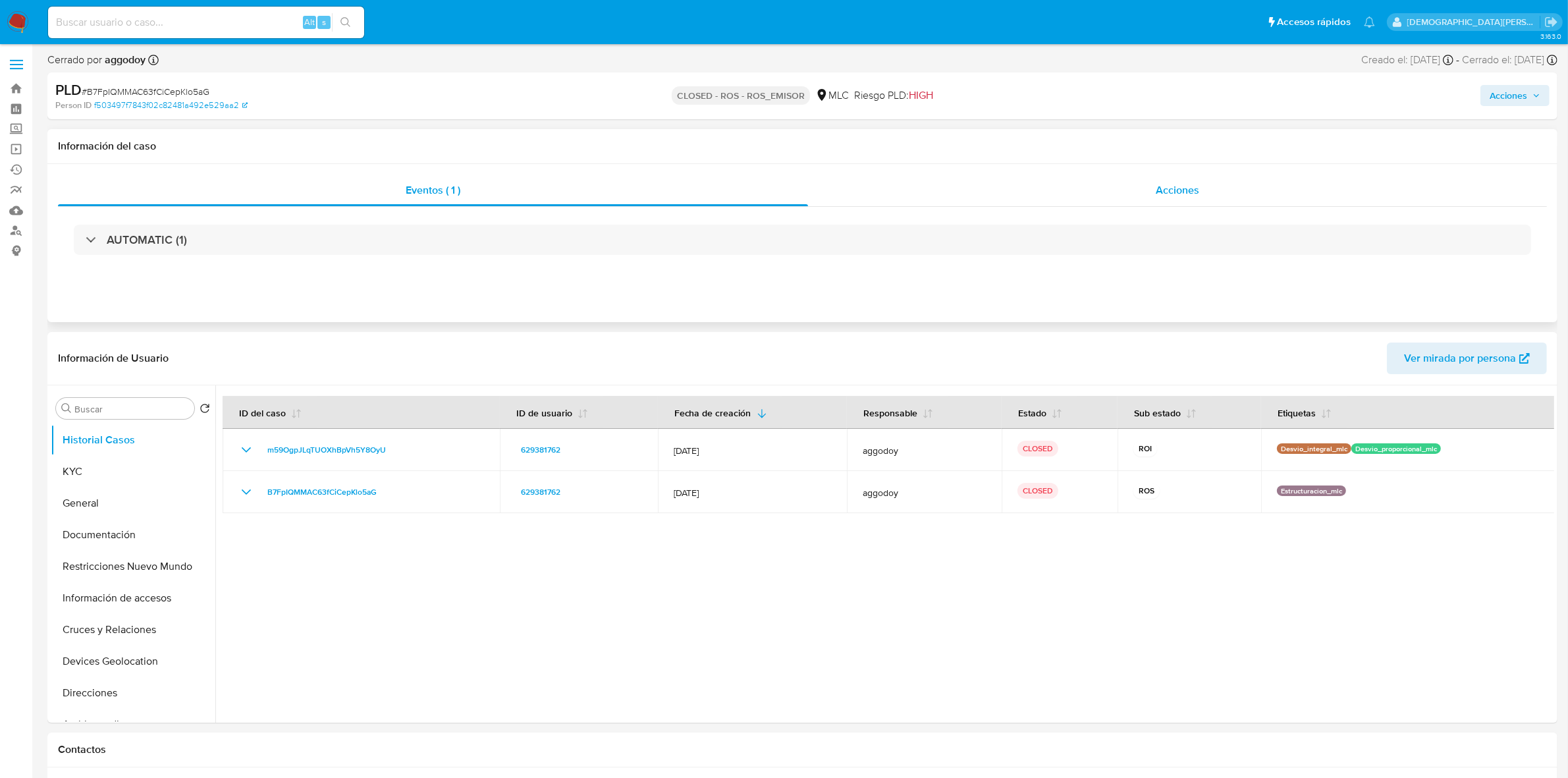
click at [1124, 196] on div "Acciones" at bounding box center [1177, 190] width 739 height 31
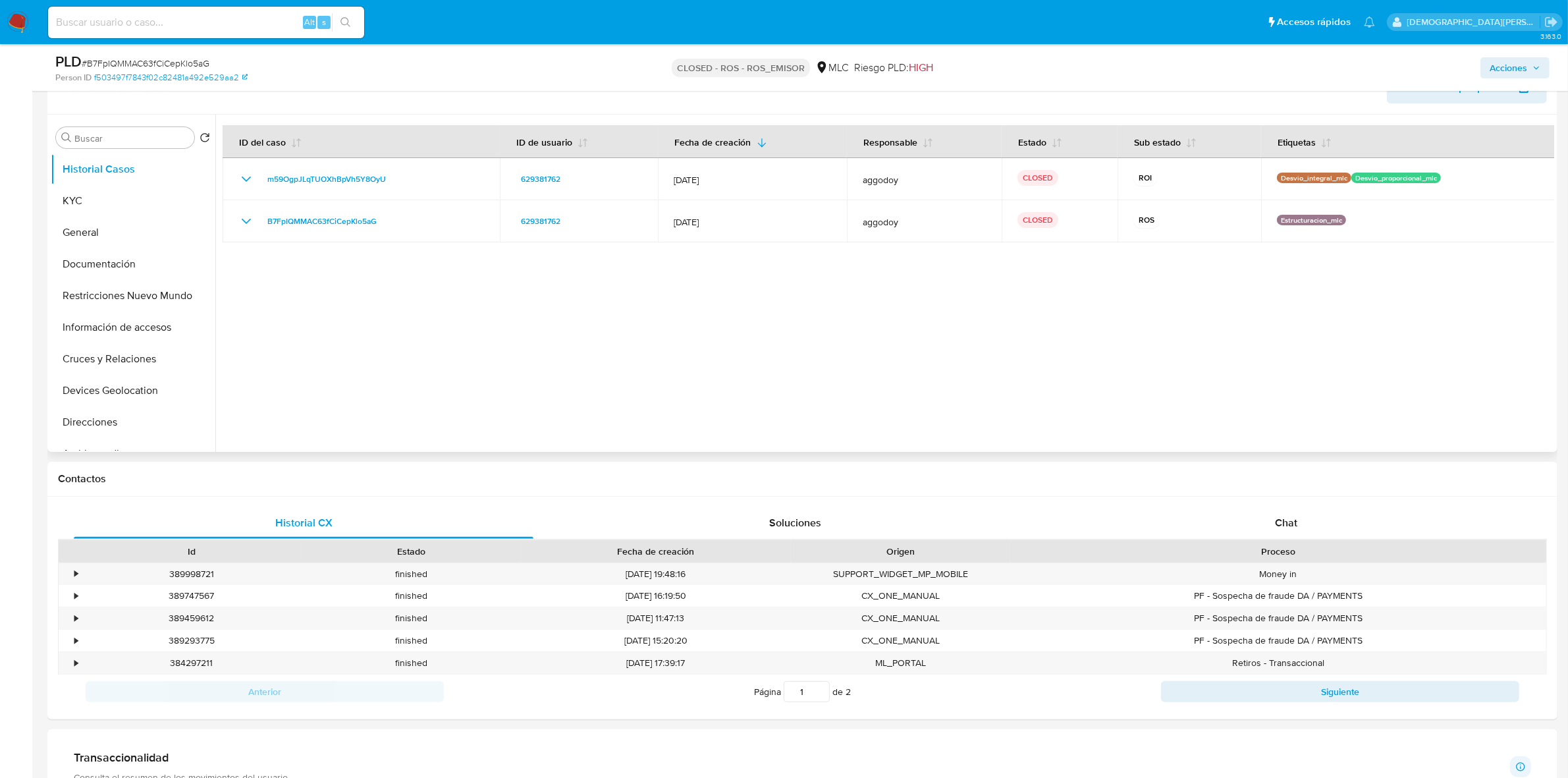
scroll to position [494, 0]
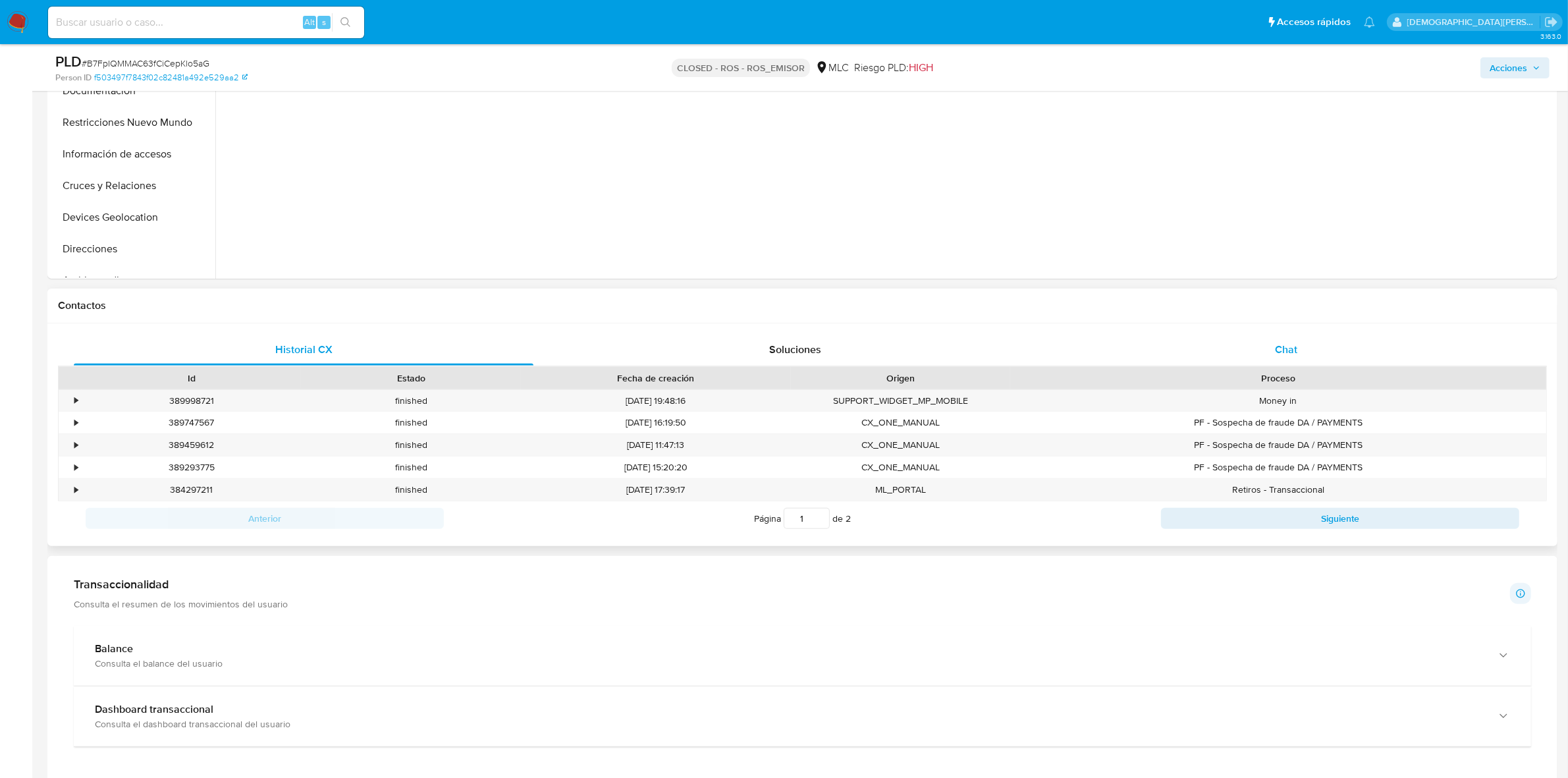
click at [1268, 346] on div "Chat" at bounding box center [1286, 349] width 460 height 31
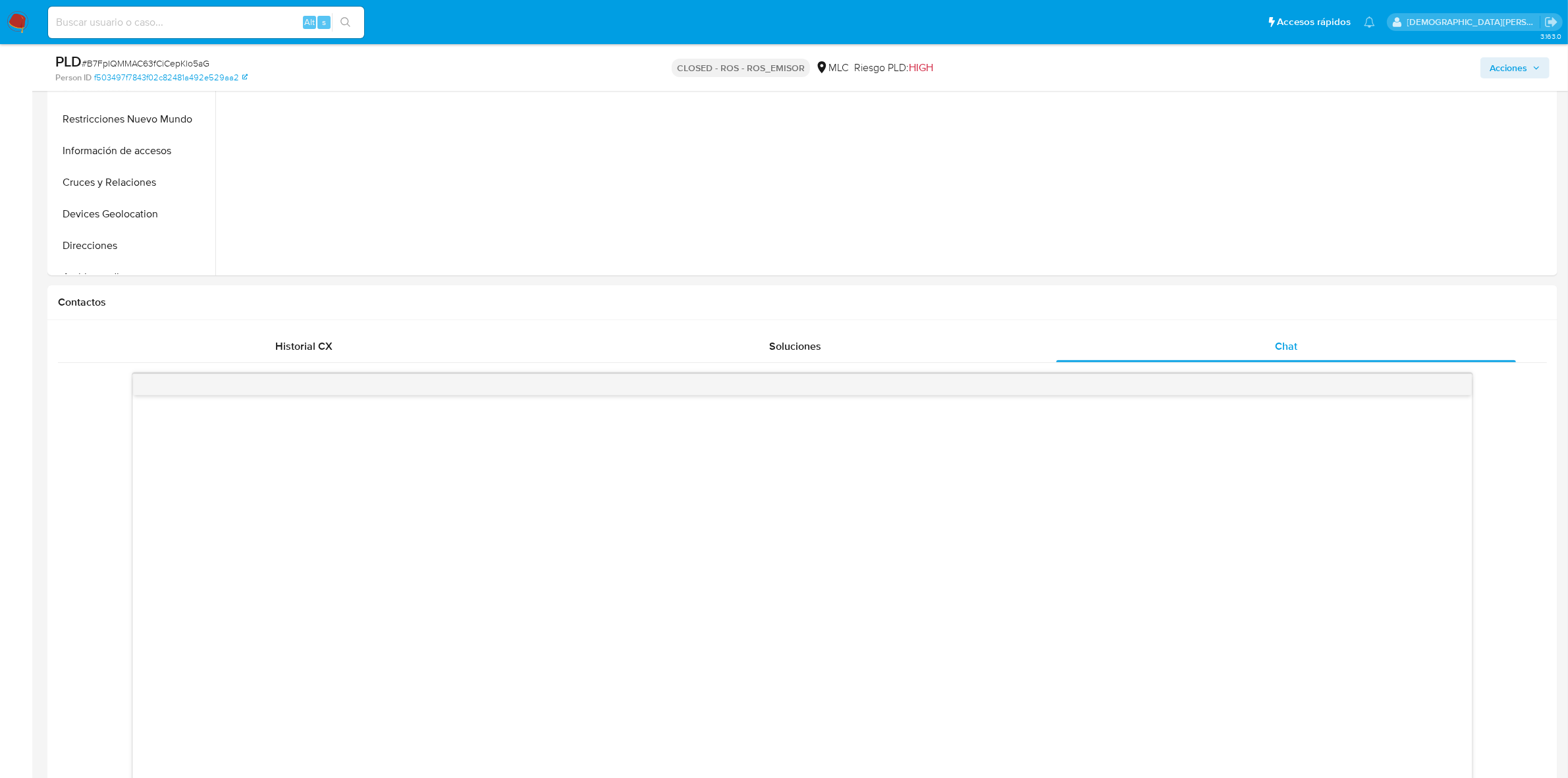
scroll to position [330, 0]
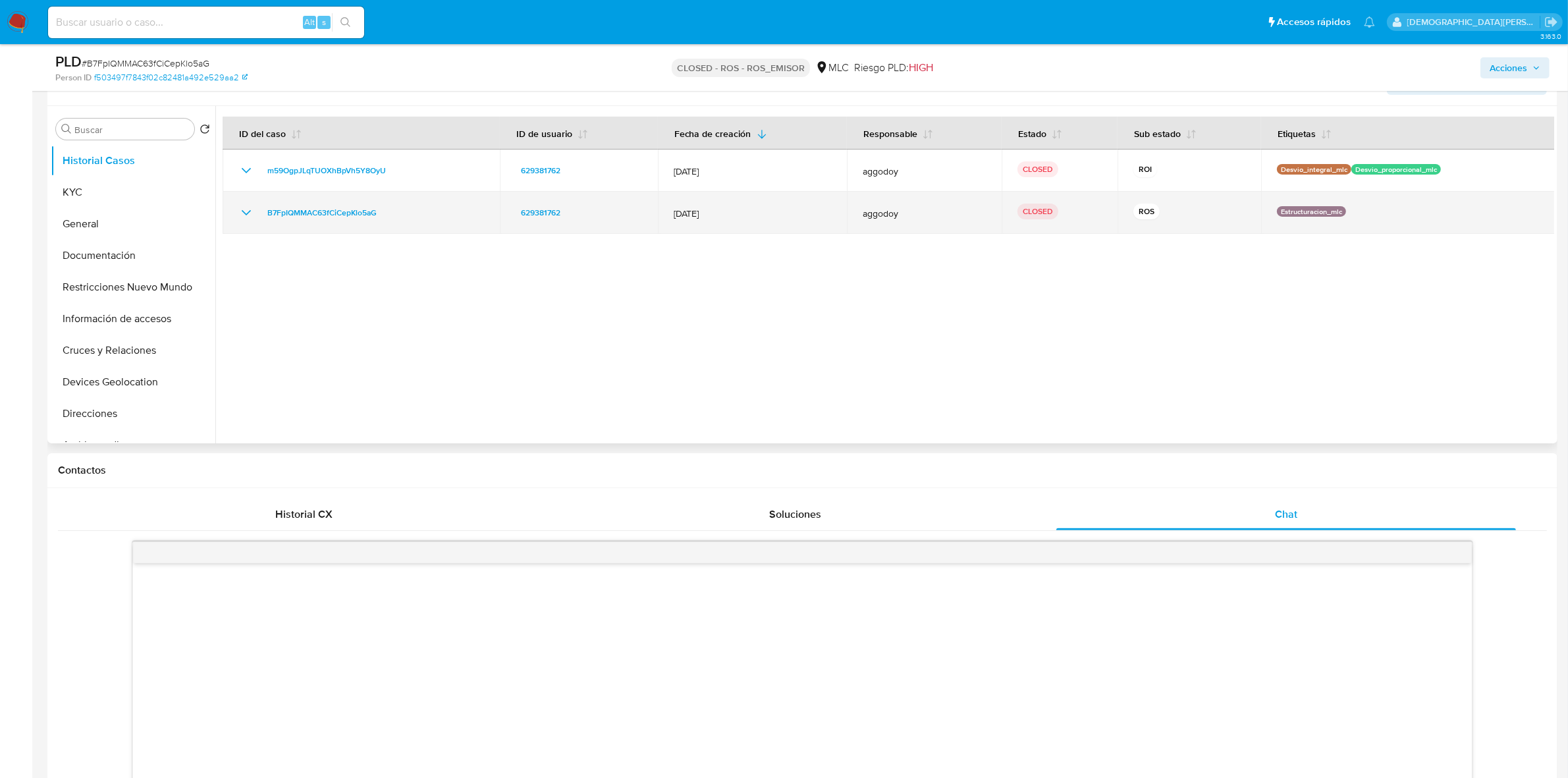
click at [245, 208] on icon "Mostrar/Ocultar" at bounding box center [246, 212] width 16 height 16
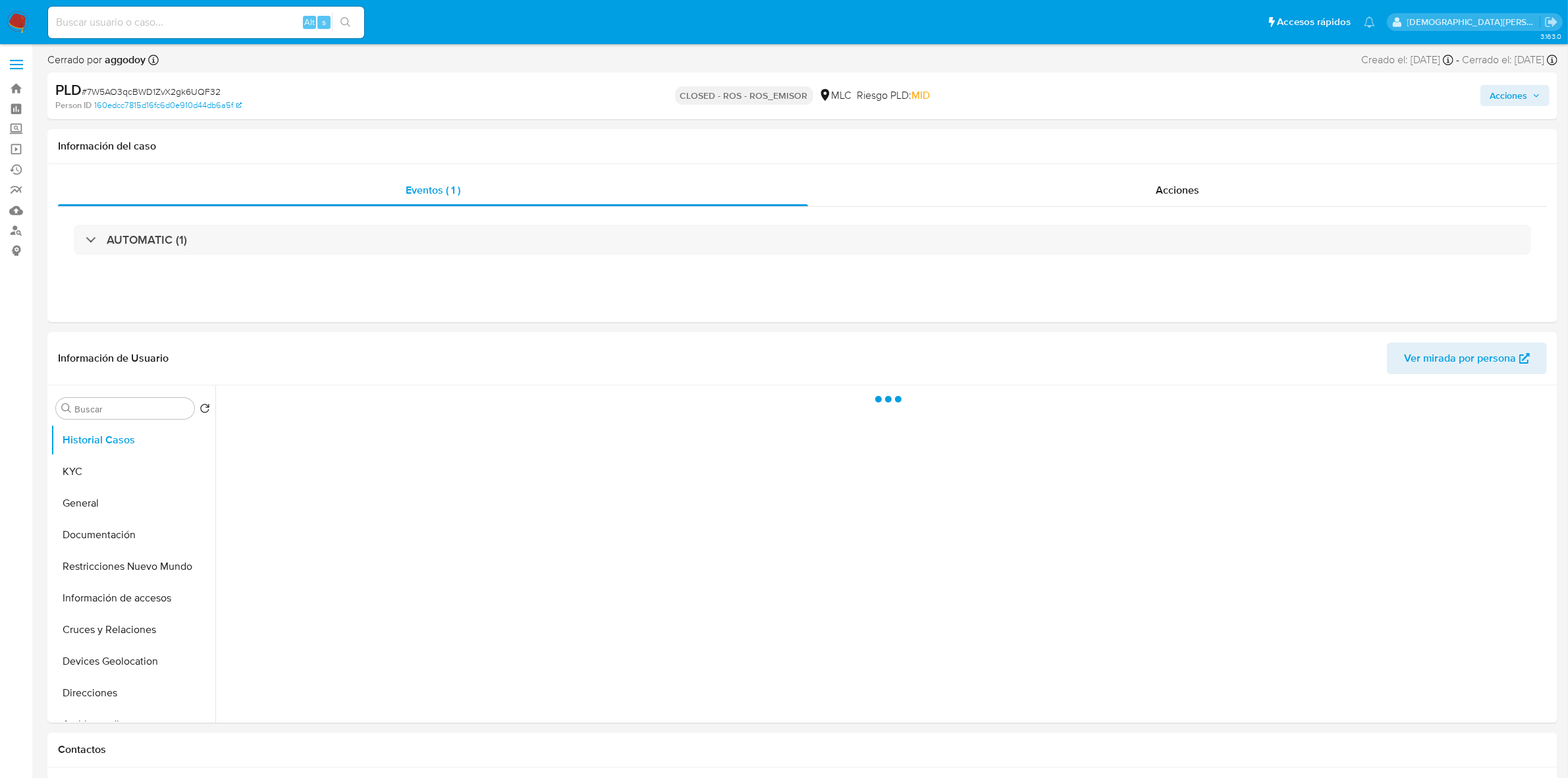
select select "10"
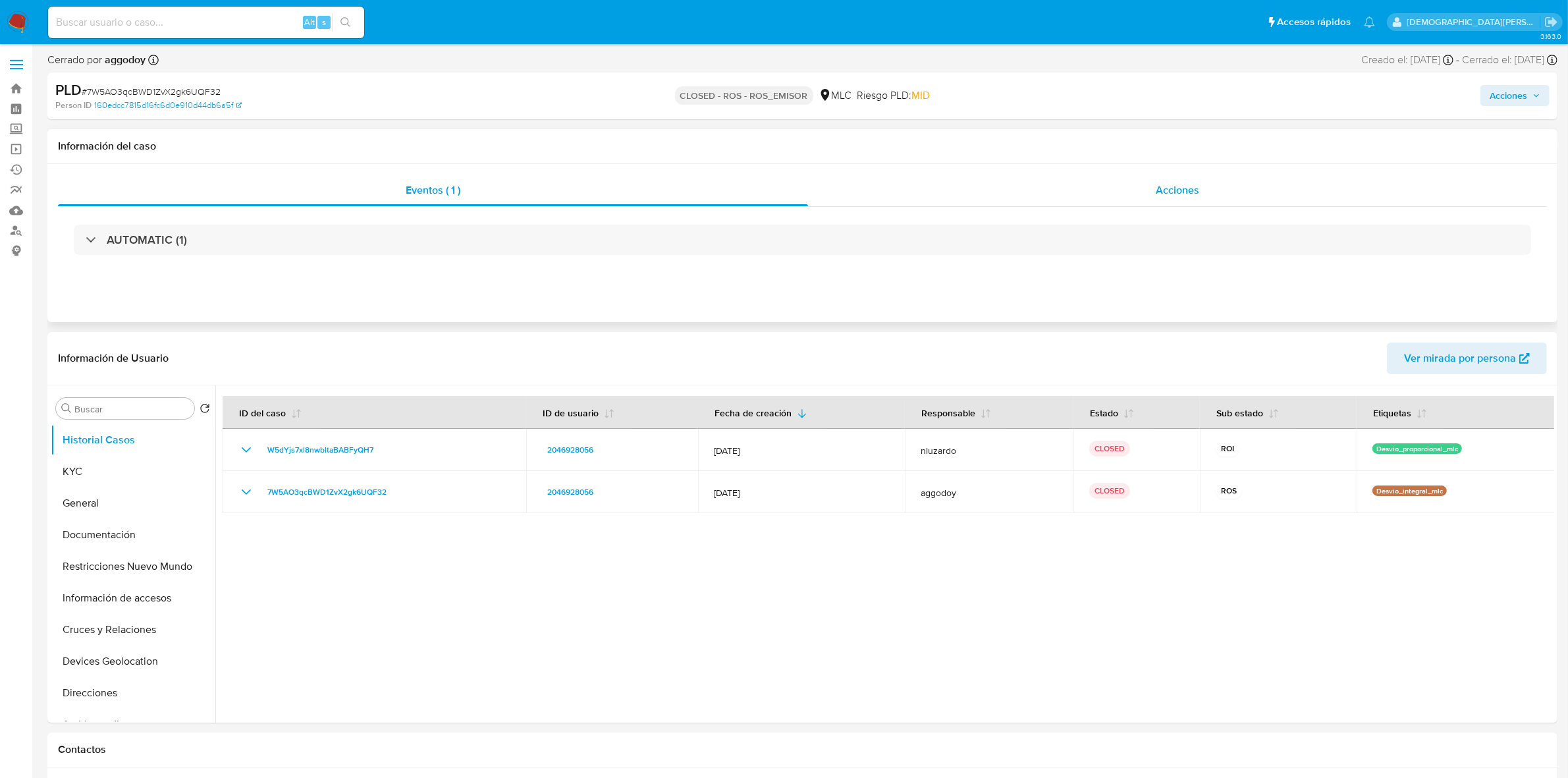
click at [1140, 188] on div "Acciones" at bounding box center [1177, 190] width 739 height 31
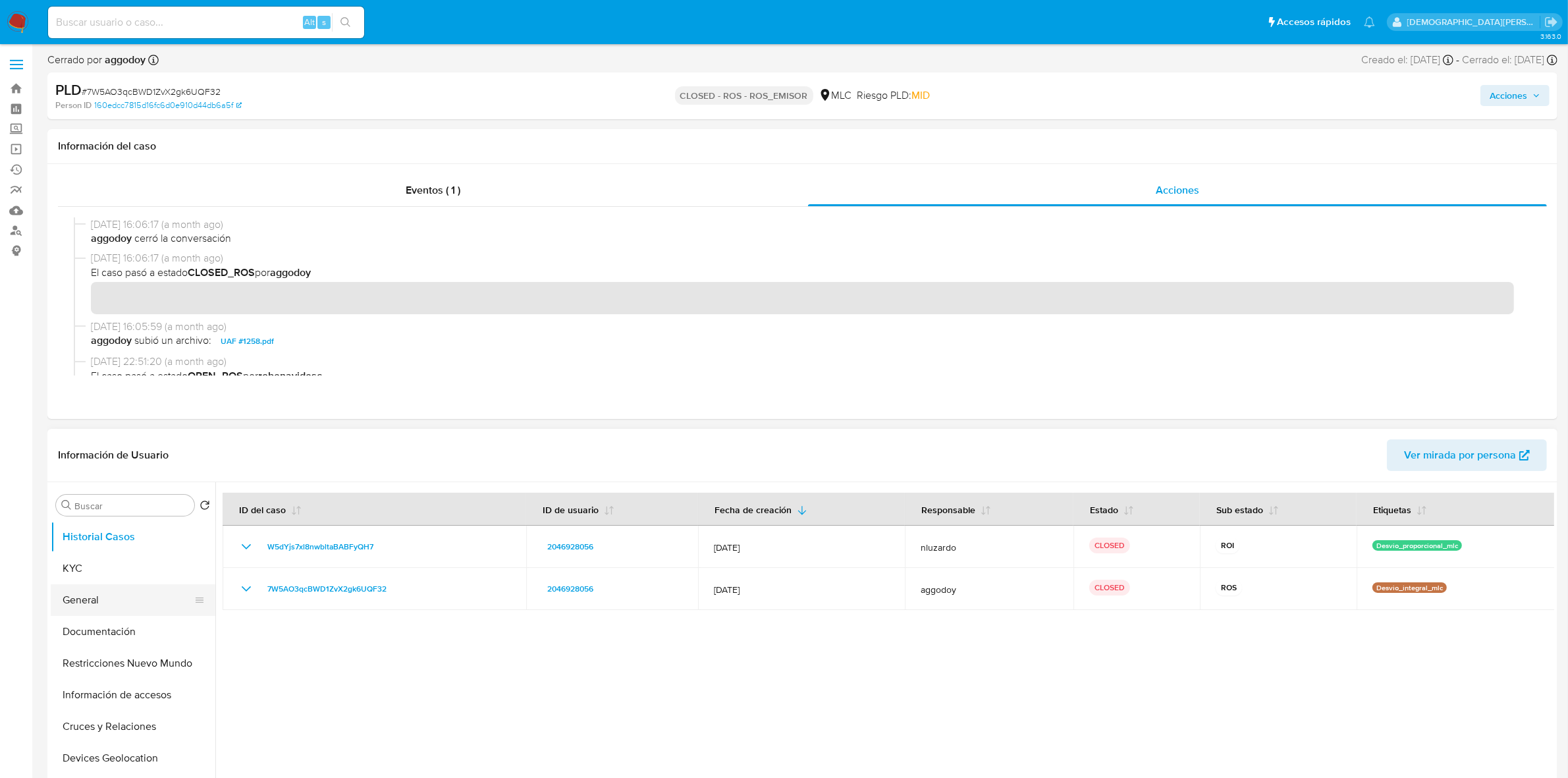
click at [117, 596] on button "General" at bounding box center [127, 600] width 154 height 31
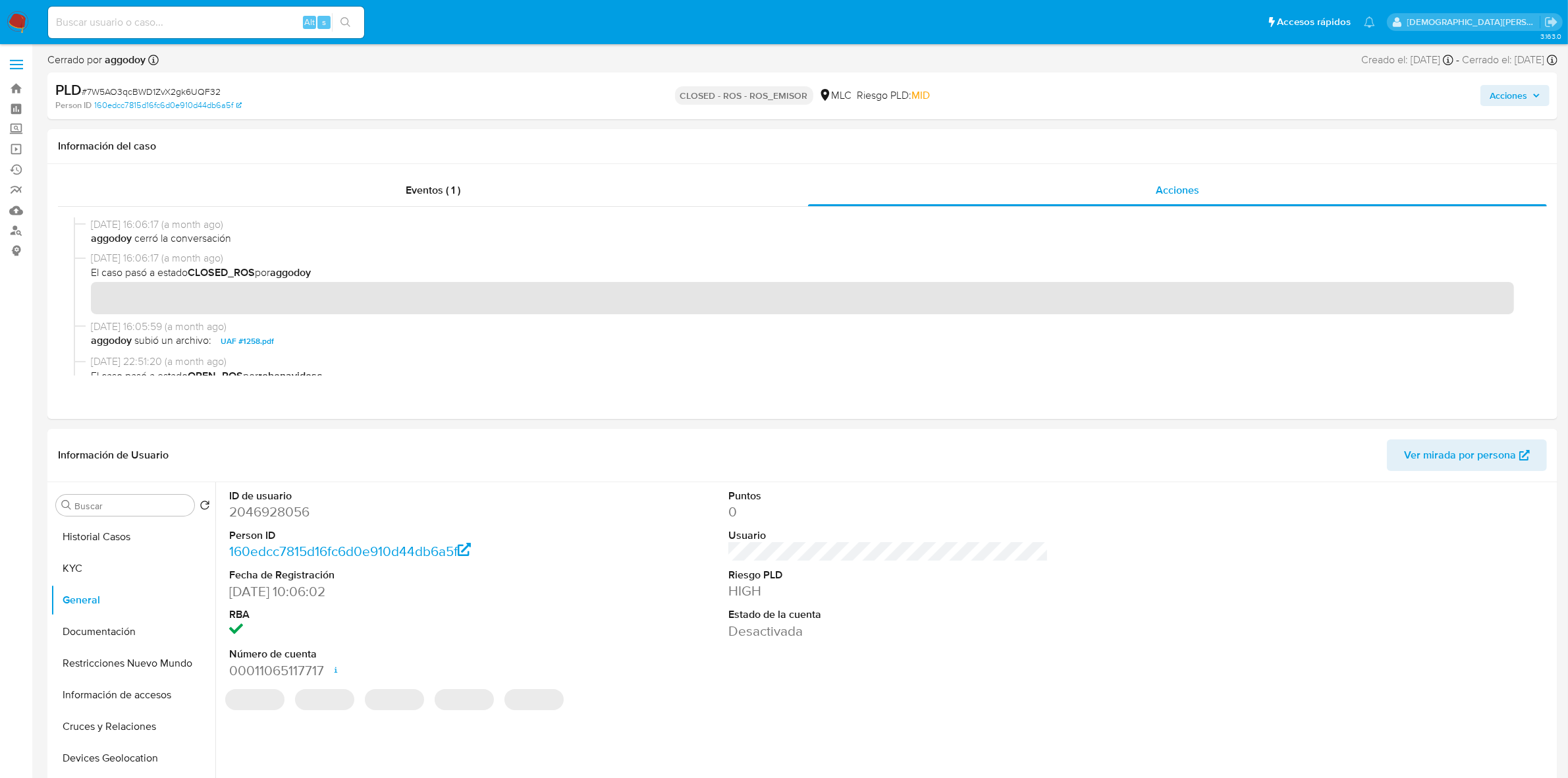
click at [265, 509] on dd "2046928056" at bounding box center [390, 512] width 320 height 18
copy dd "2046928056"
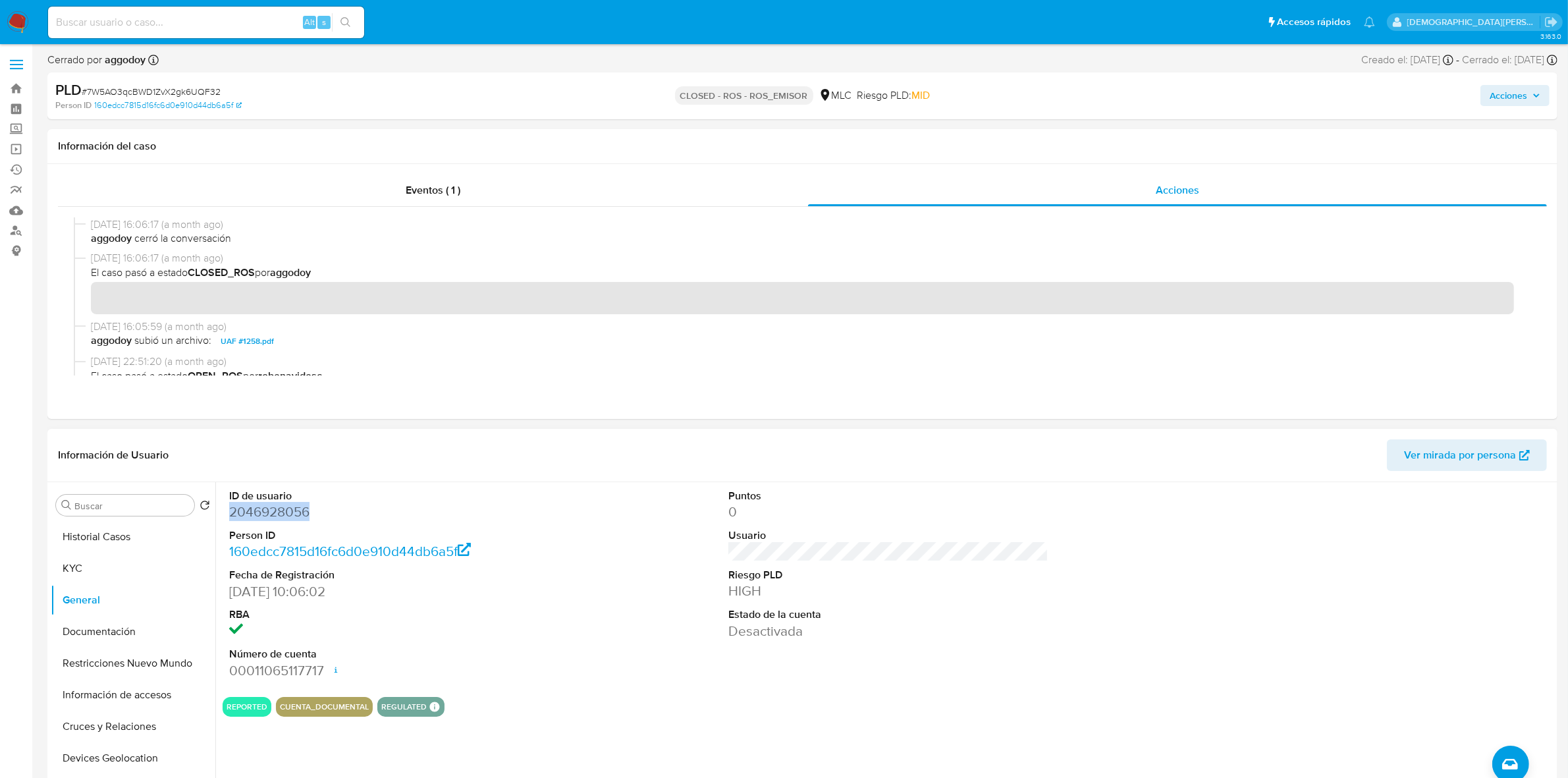
click at [275, 515] on dd "2046928056" at bounding box center [390, 512] width 320 height 18
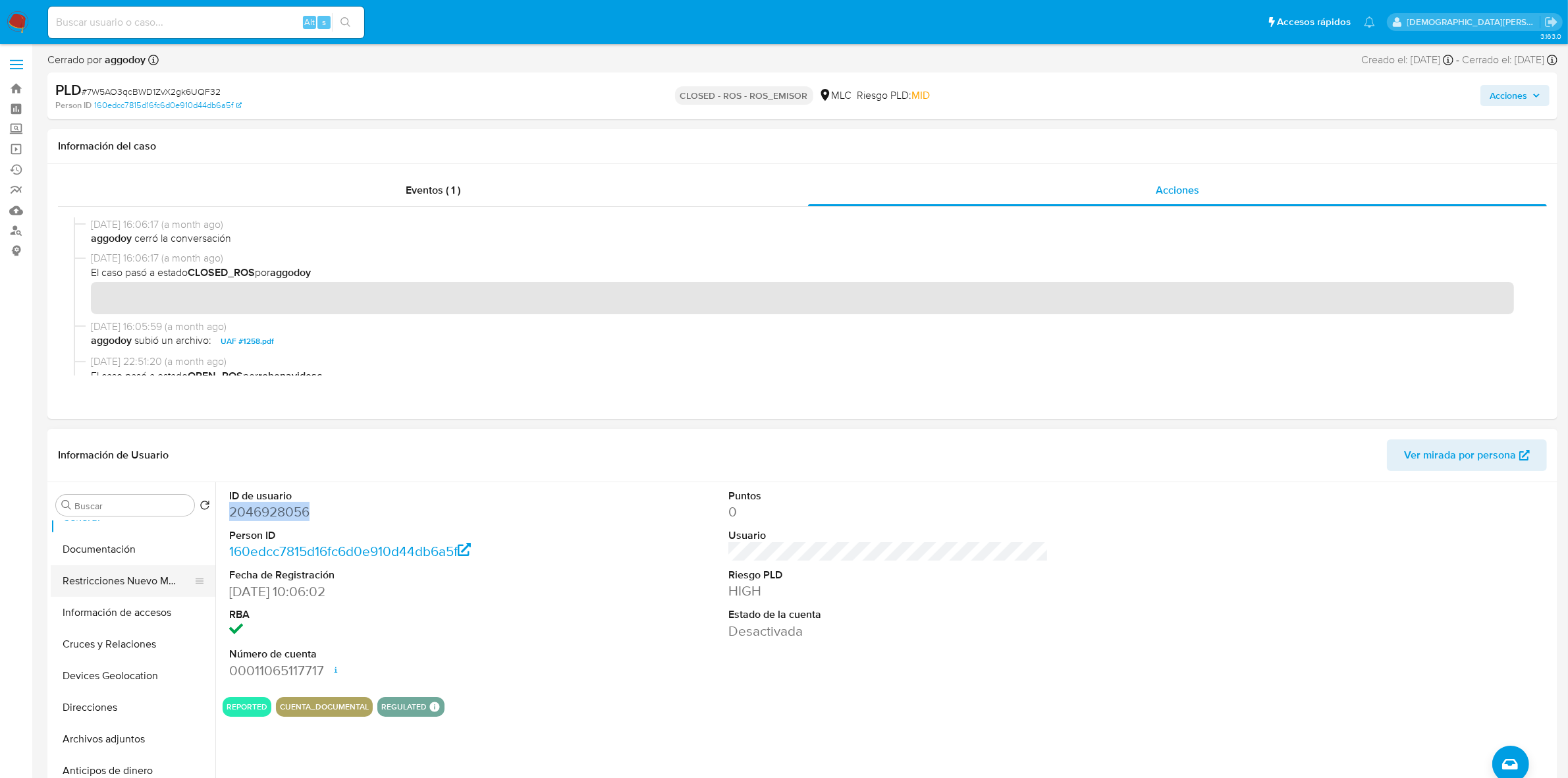
click at [135, 586] on button "Restricciones Nuevo Mundo" at bounding box center [127, 581] width 154 height 31
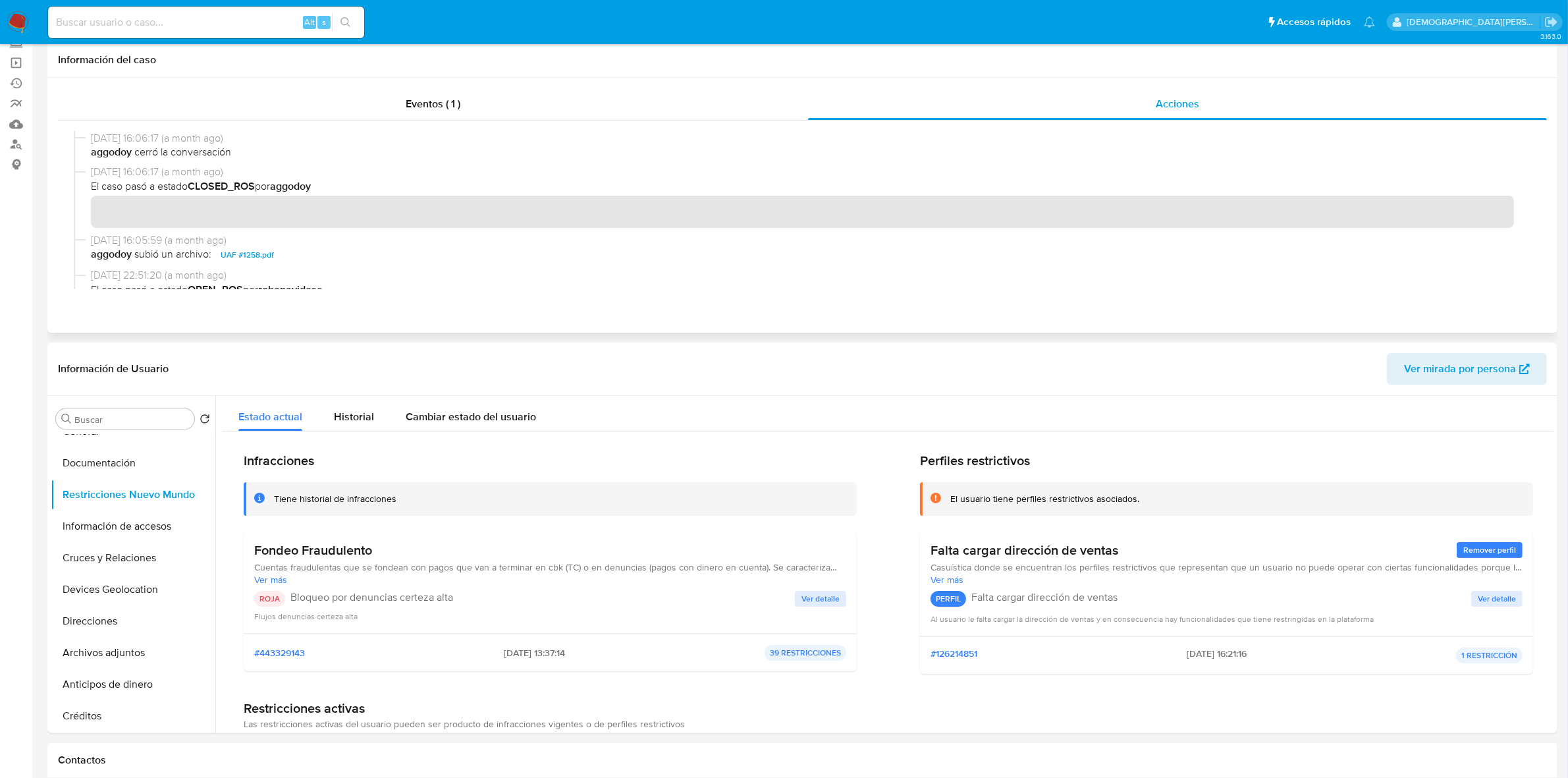
scroll to position [0, 0]
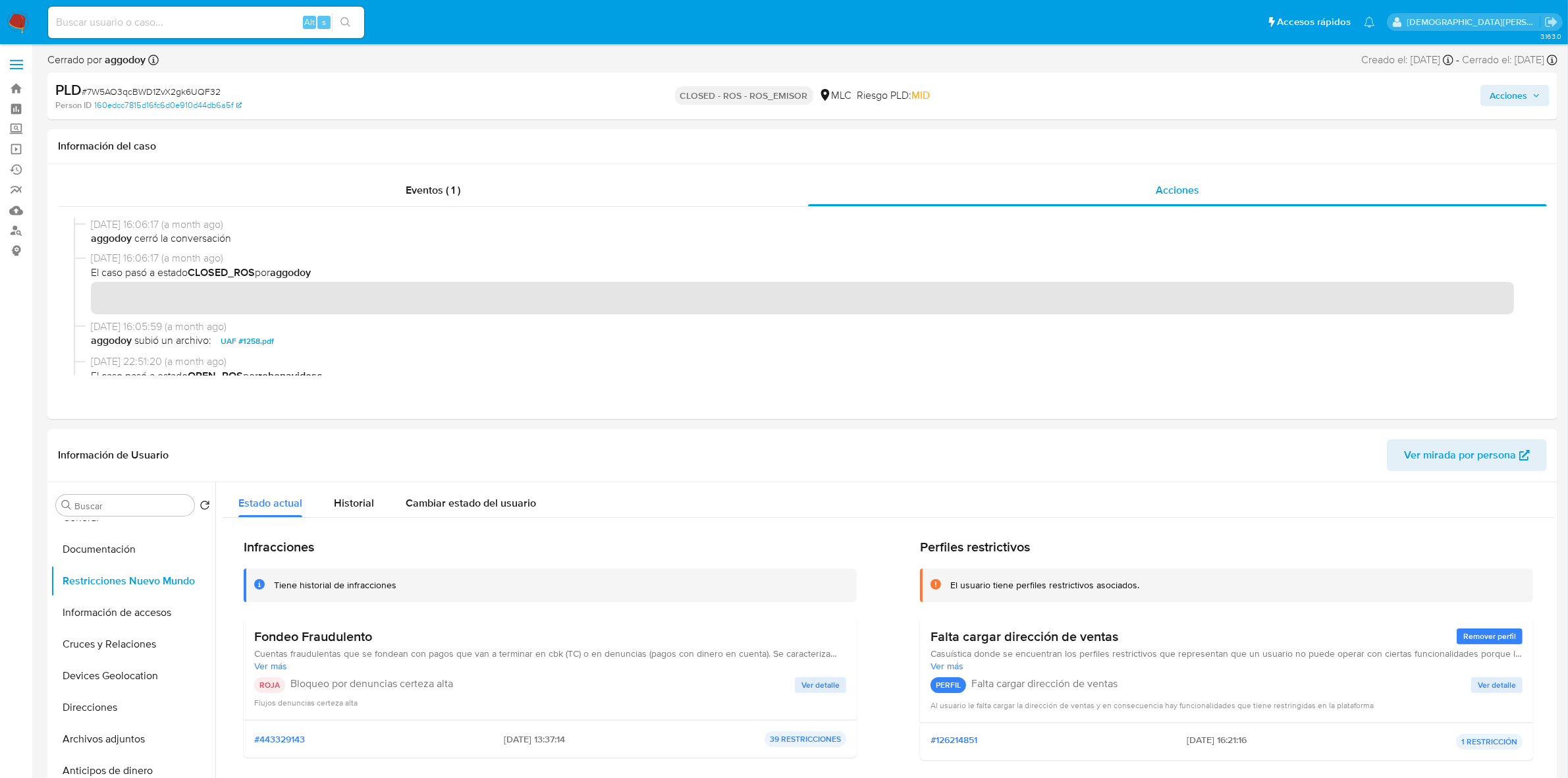
click at [254, 21] on input at bounding box center [206, 22] width 316 height 17
paste input "pzSRovFZJiKPzkx7owIzCxed"
type input "pzSRovFZJiKPzkx7owIzCxed"
click at [348, 20] on icon "search-icon" at bounding box center [345, 22] width 10 height 10
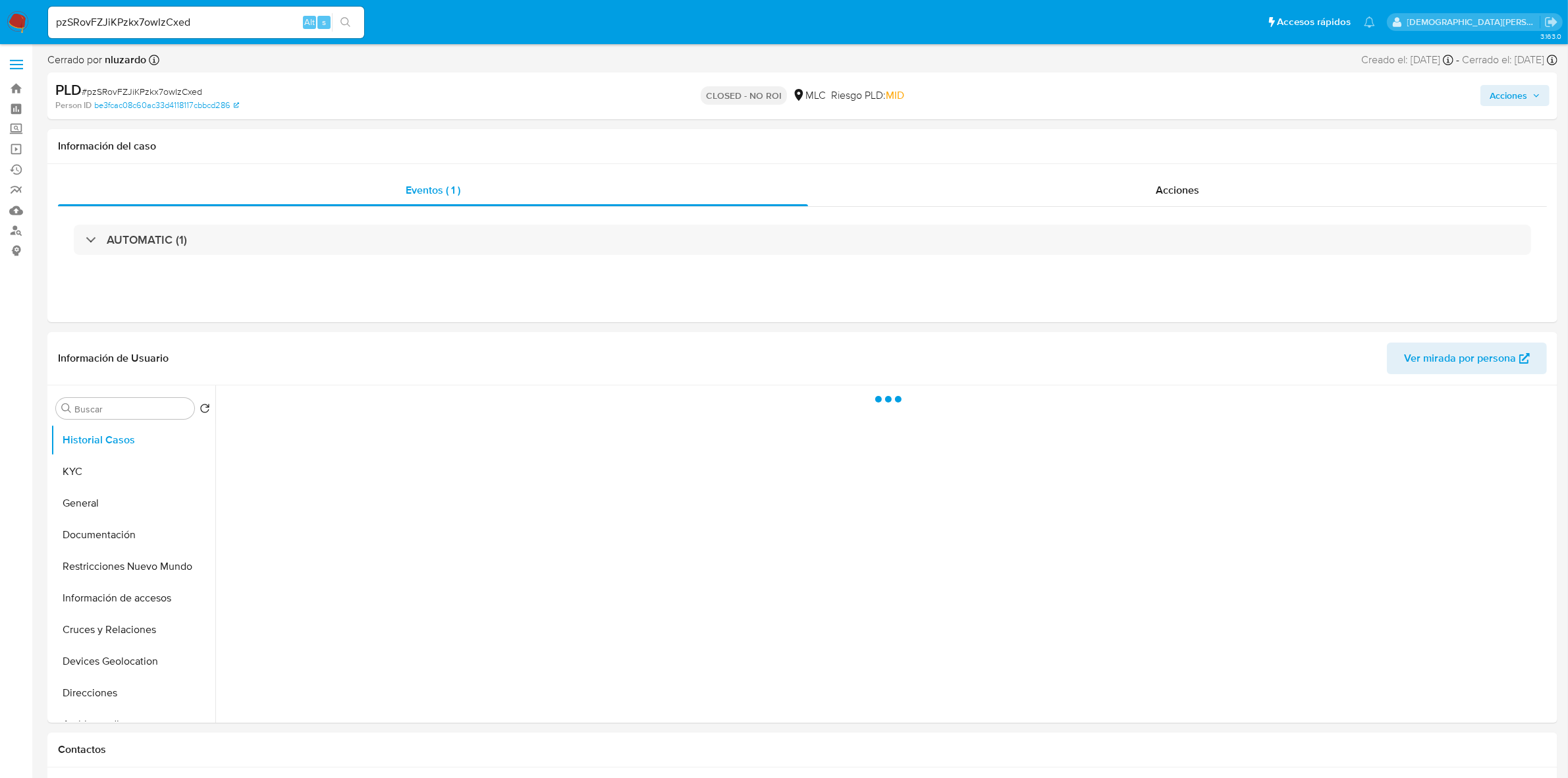
select select "10"
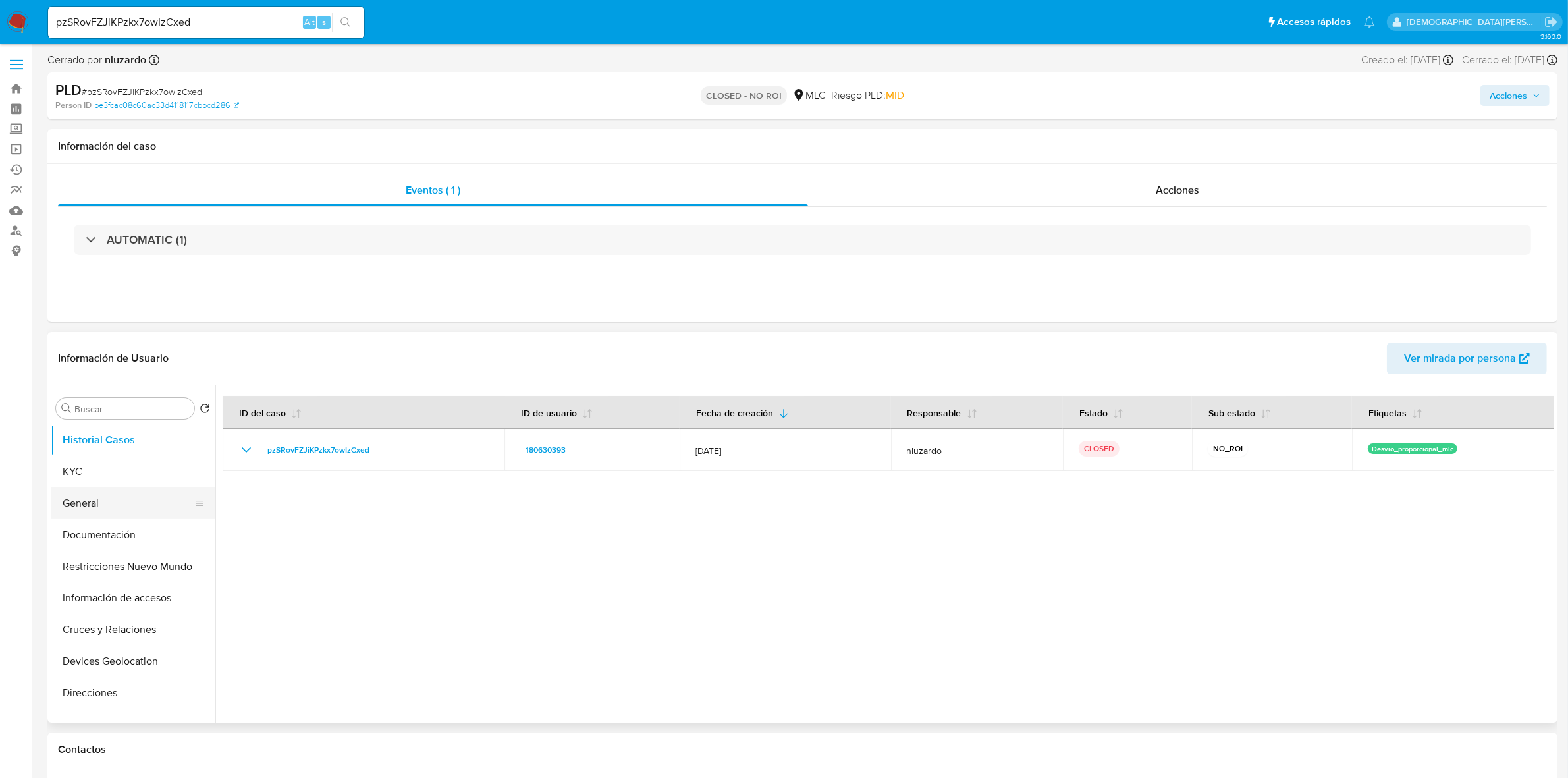
click at [130, 503] on button "General" at bounding box center [127, 503] width 154 height 31
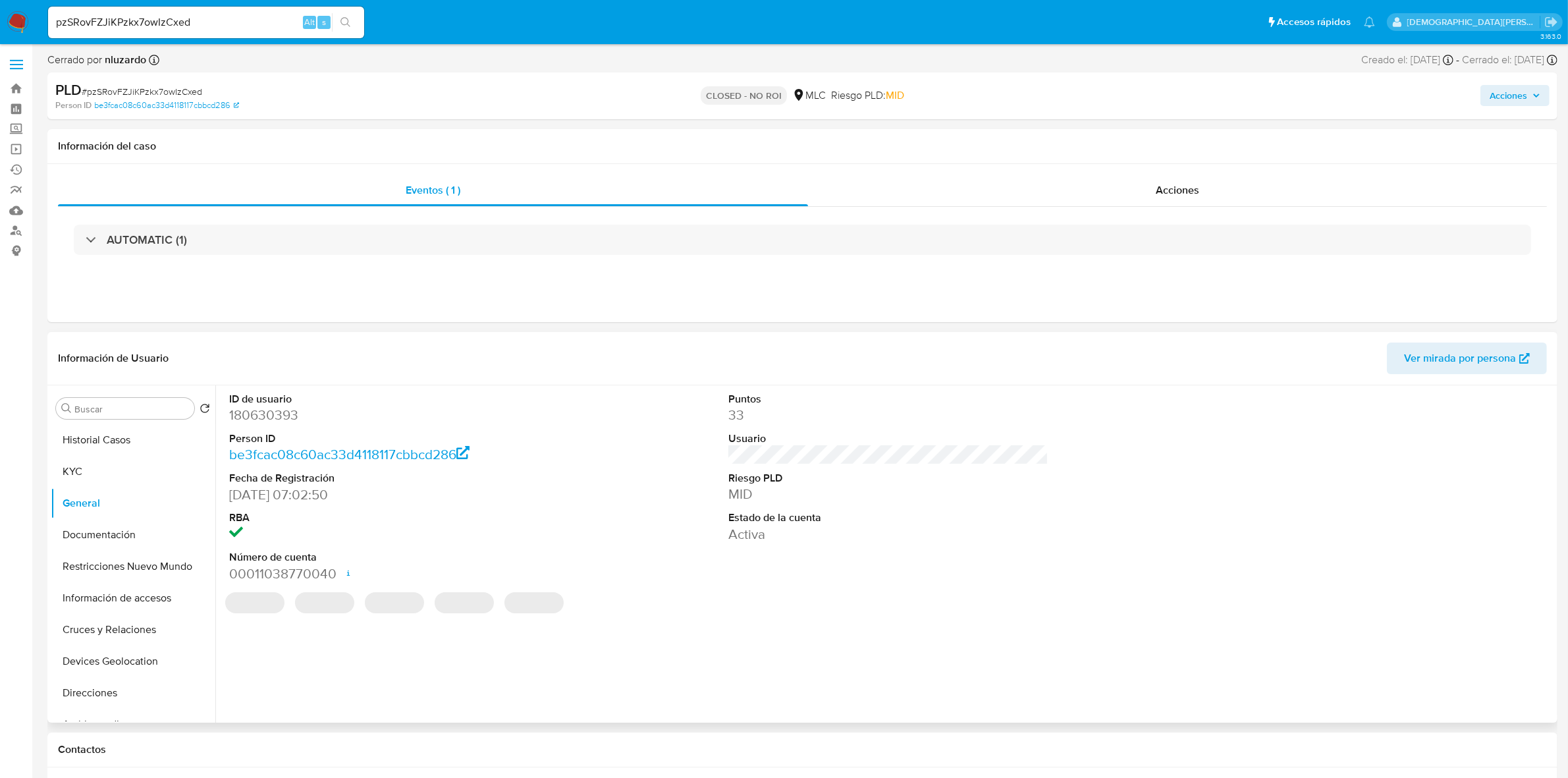
click at [267, 410] on dd "180630393" at bounding box center [390, 415] width 320 height 18
click at [268, 410] on dd "180630393" at bounding box center [390, 415] width 320 height 18
copy dd "180630393"
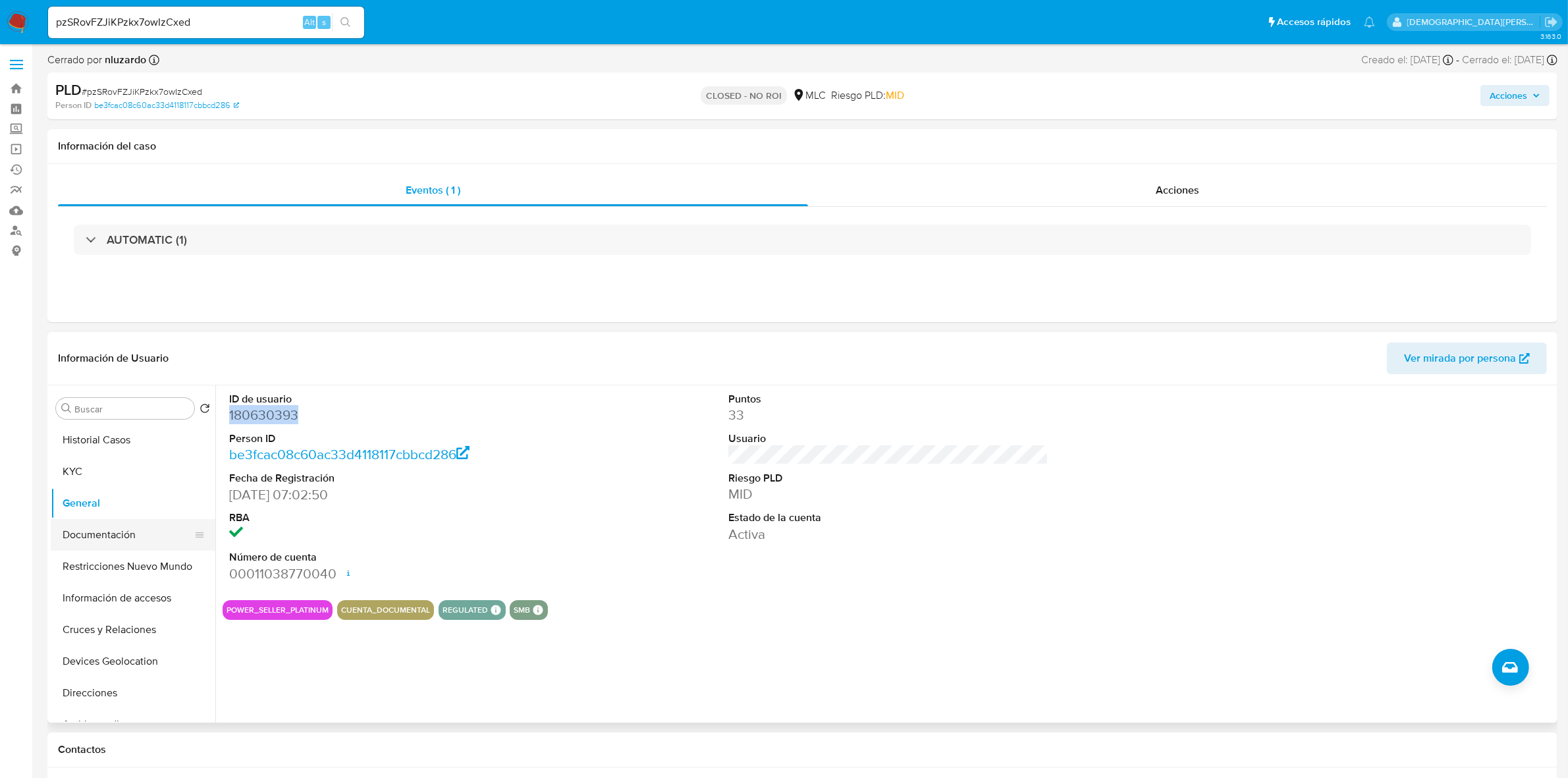
click at [132, 529] on button "Documentación" at bounding box center [127, 534] width 154 height 31
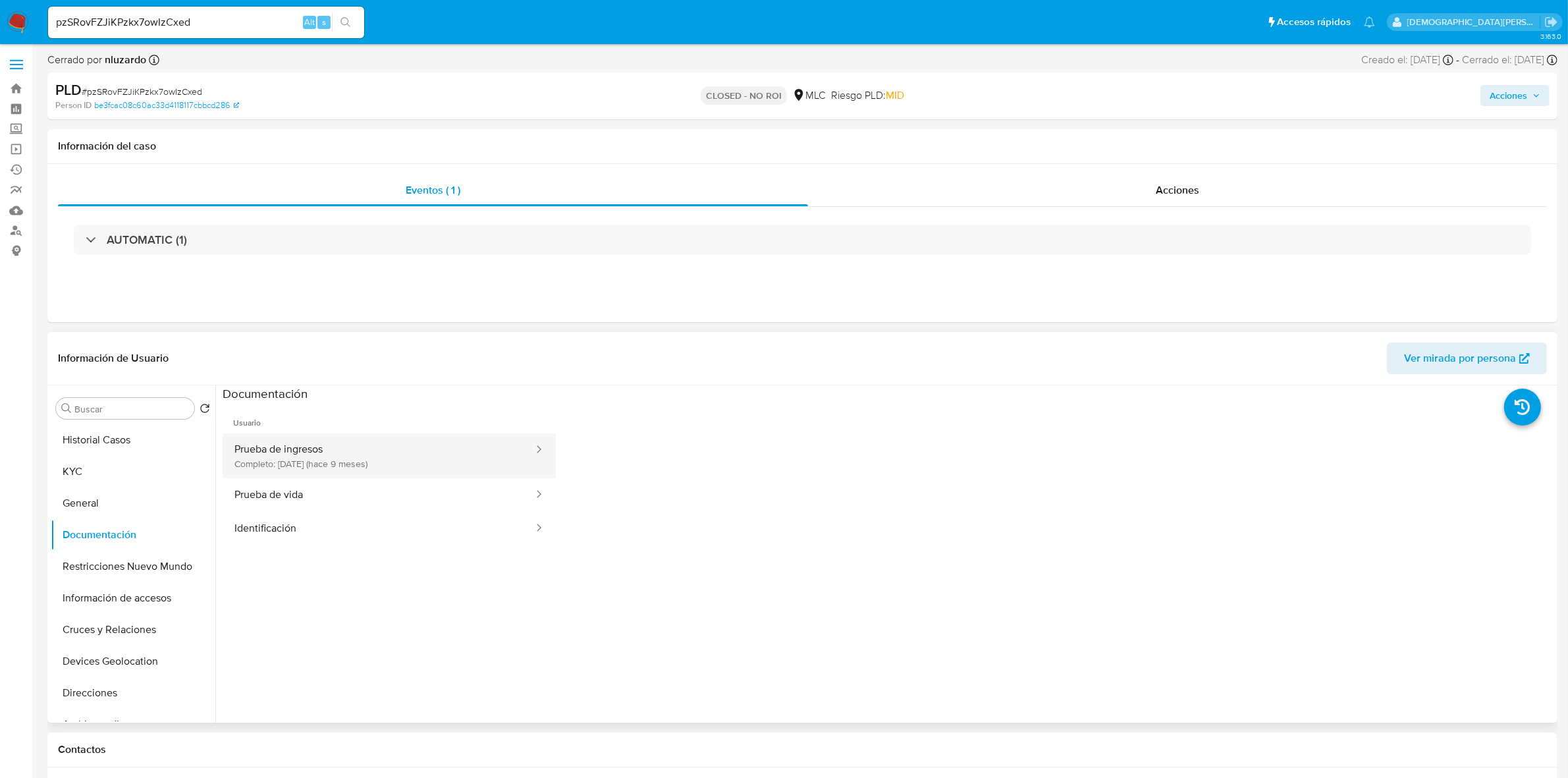
click at [468, 457] on button "Prueba de ingresos Completo: 15/01/2025 (hace 9 meses)" at bounding box center [379, 456] width 312 height 45
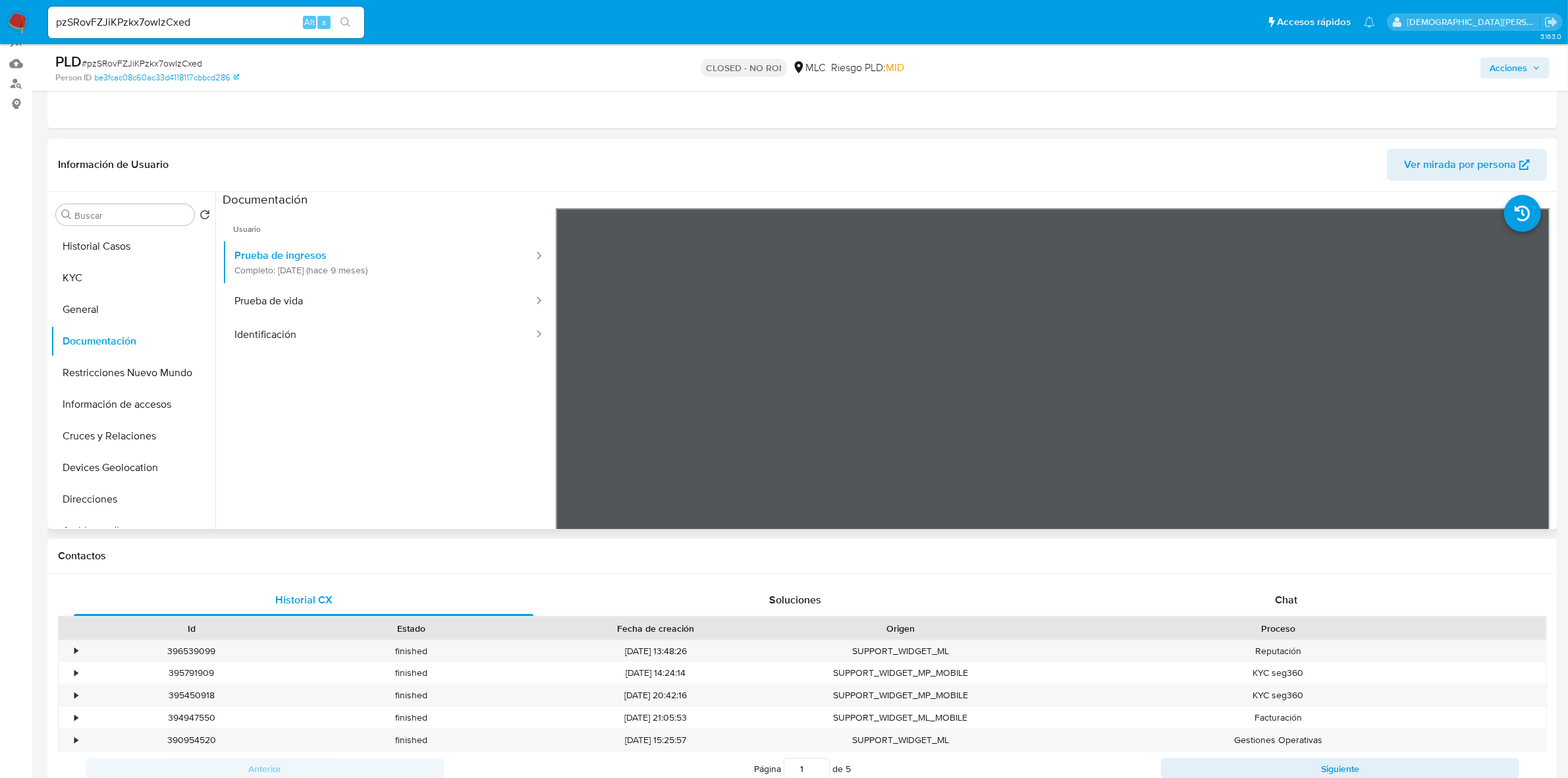
scroll to position [164, 0]
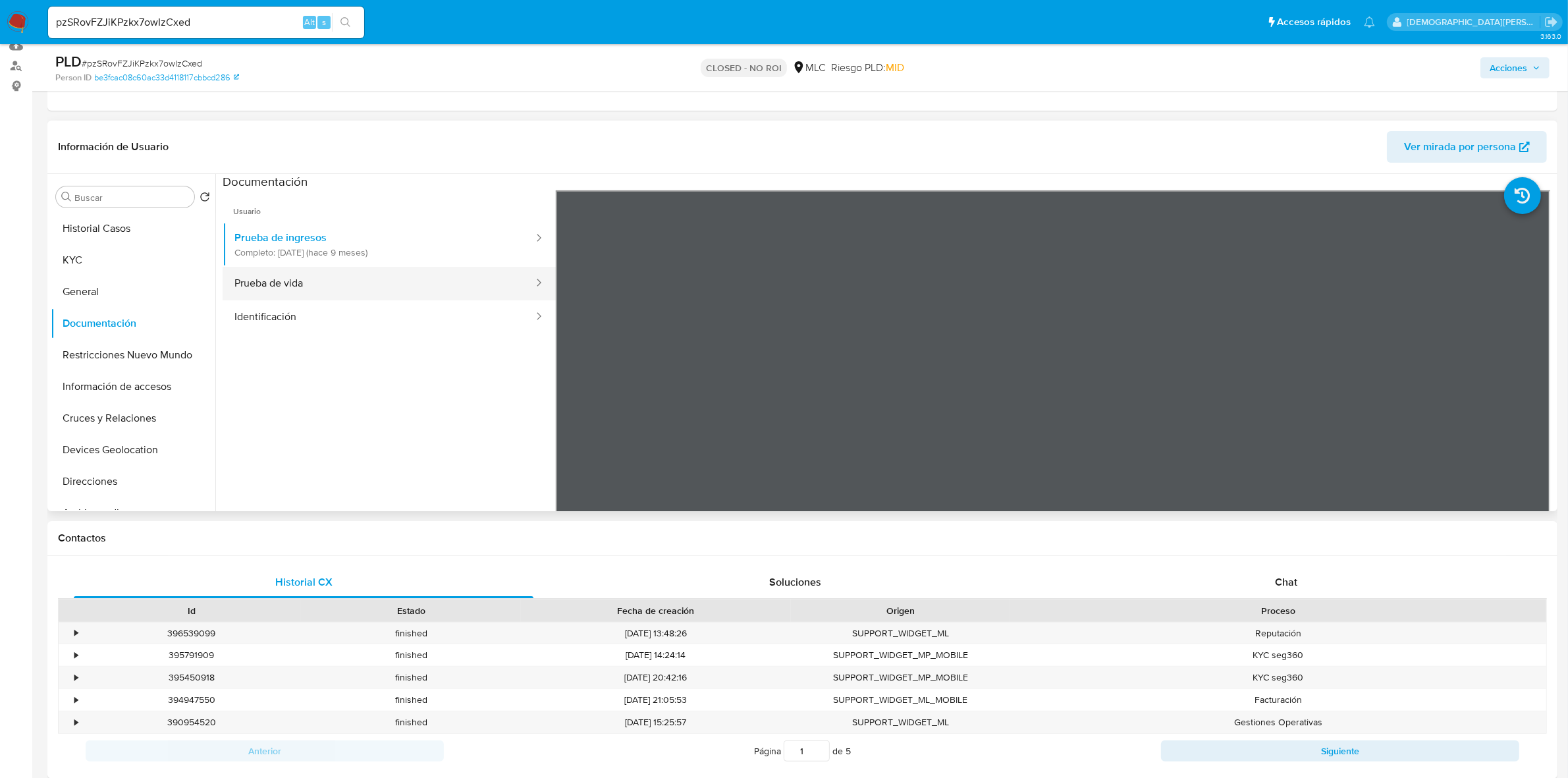
click at [467, 282] on button "Prueba de vida" at bounding box center [379, 283] width 312 height 34
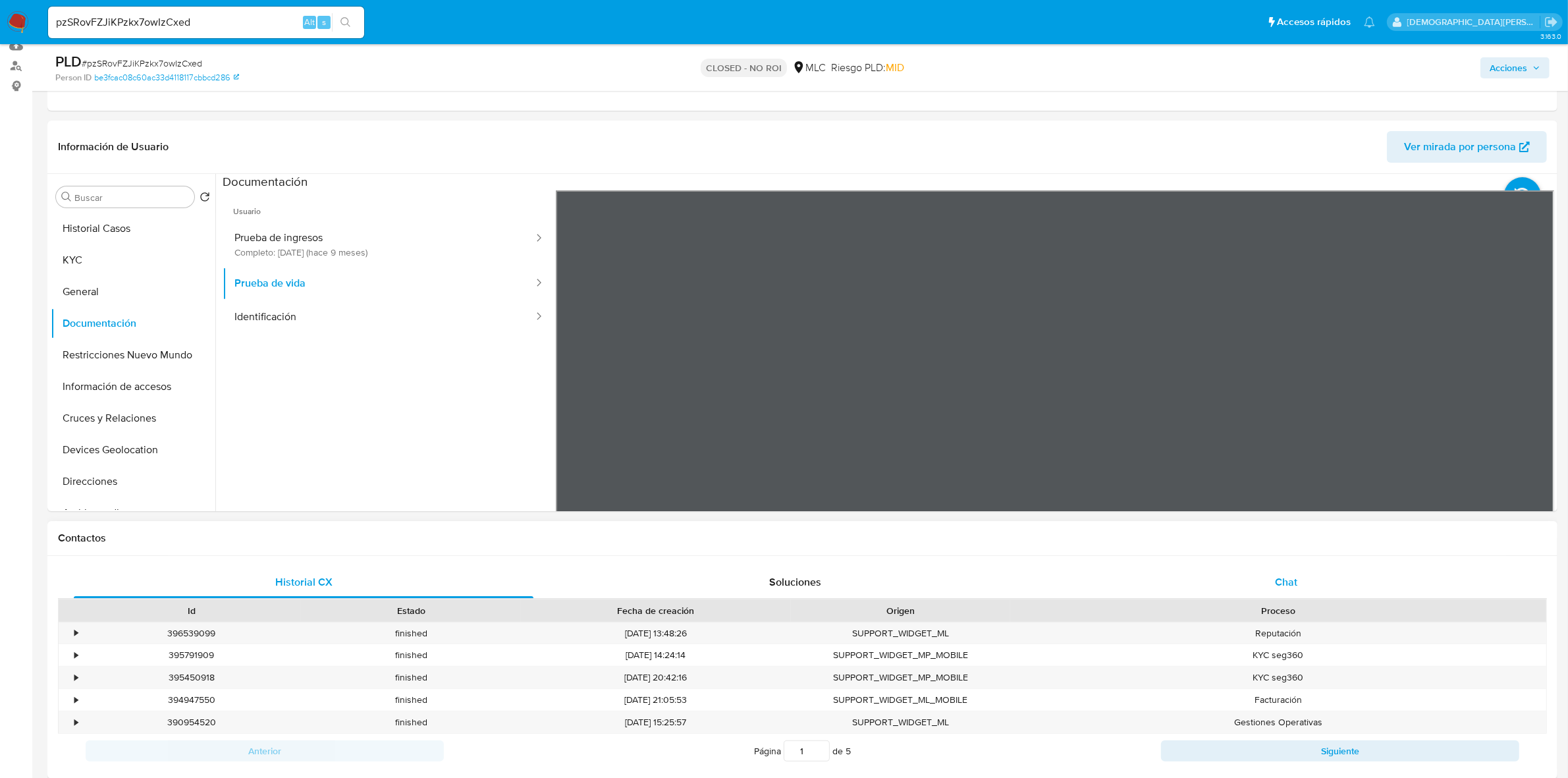
click at [1272, 591] on div "Chat" at bounding box center [1286, 582] width 460 height 31
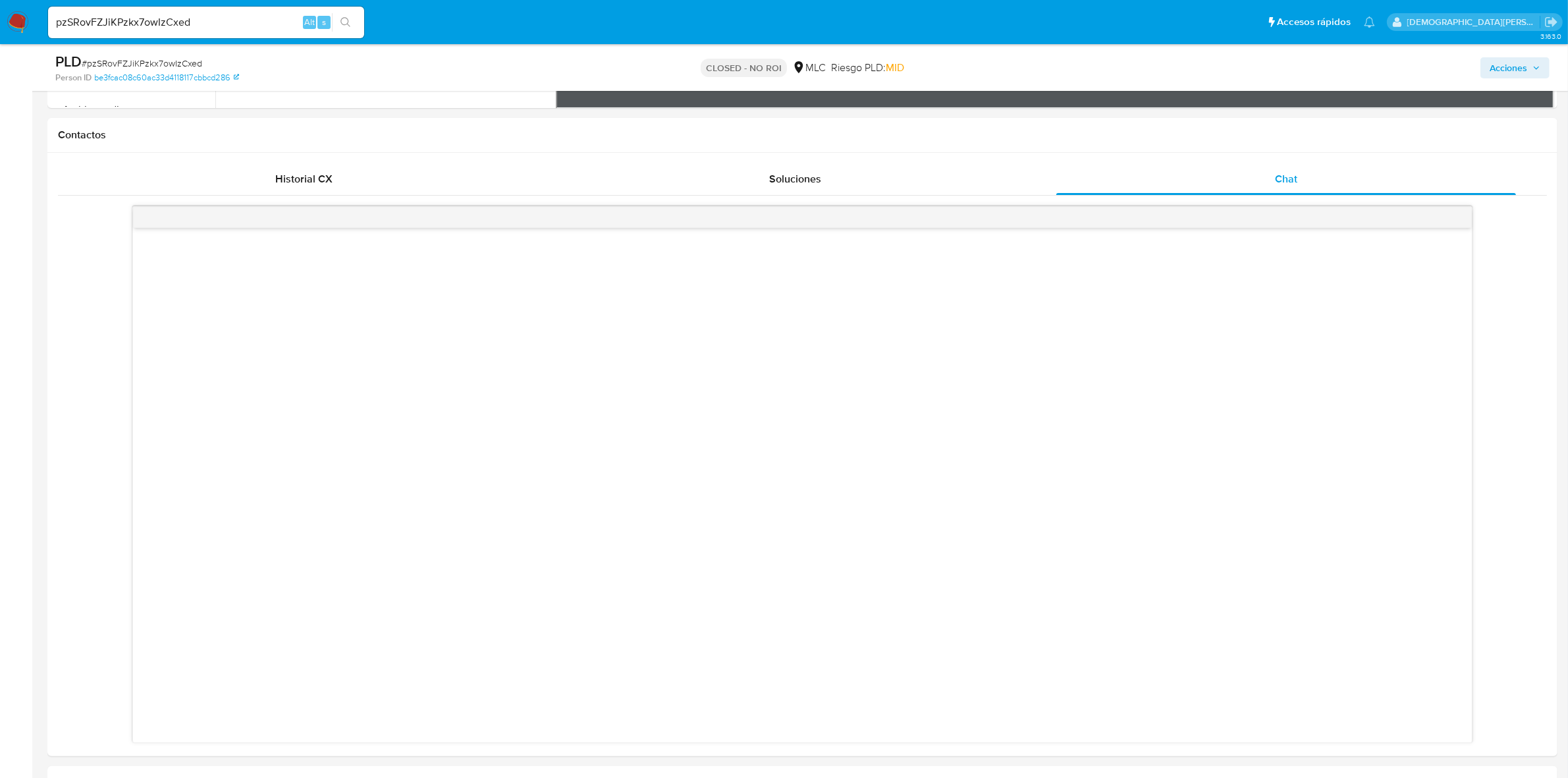
scroll to position [411, 0]
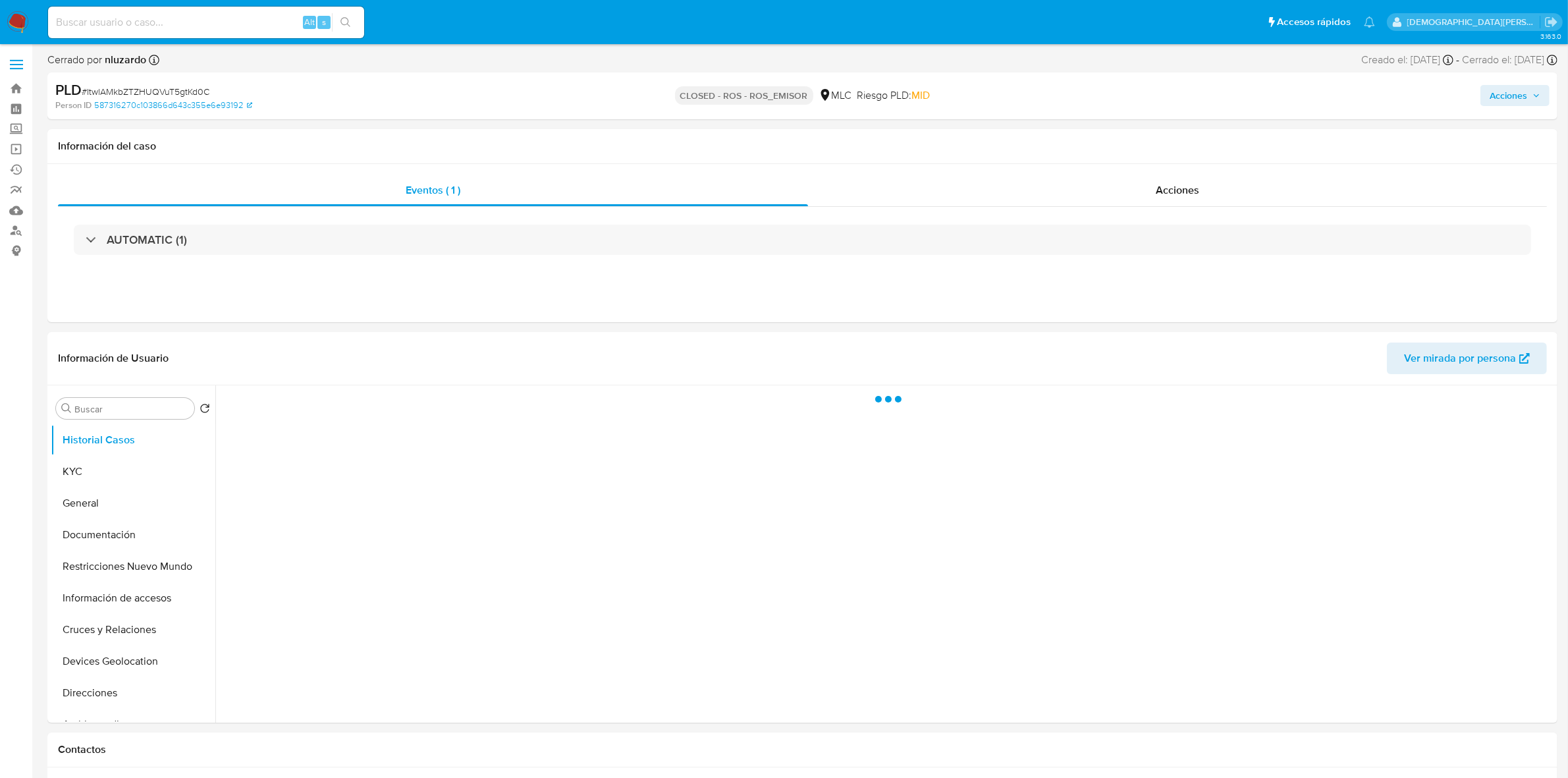
select select "10"
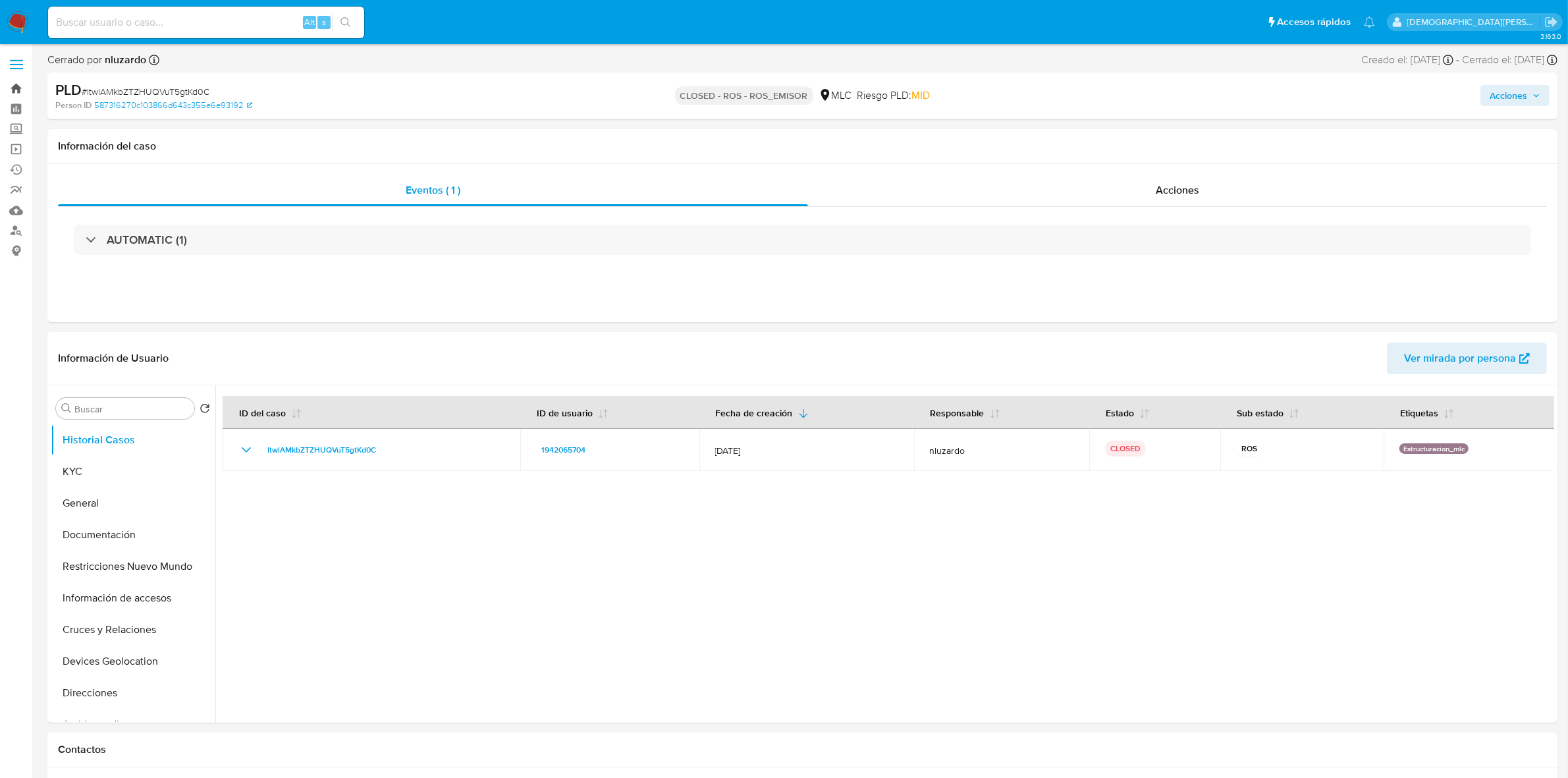
click at [15, 89] on link "Bandeja" at bounding box center [78, 88] width 157 height 21
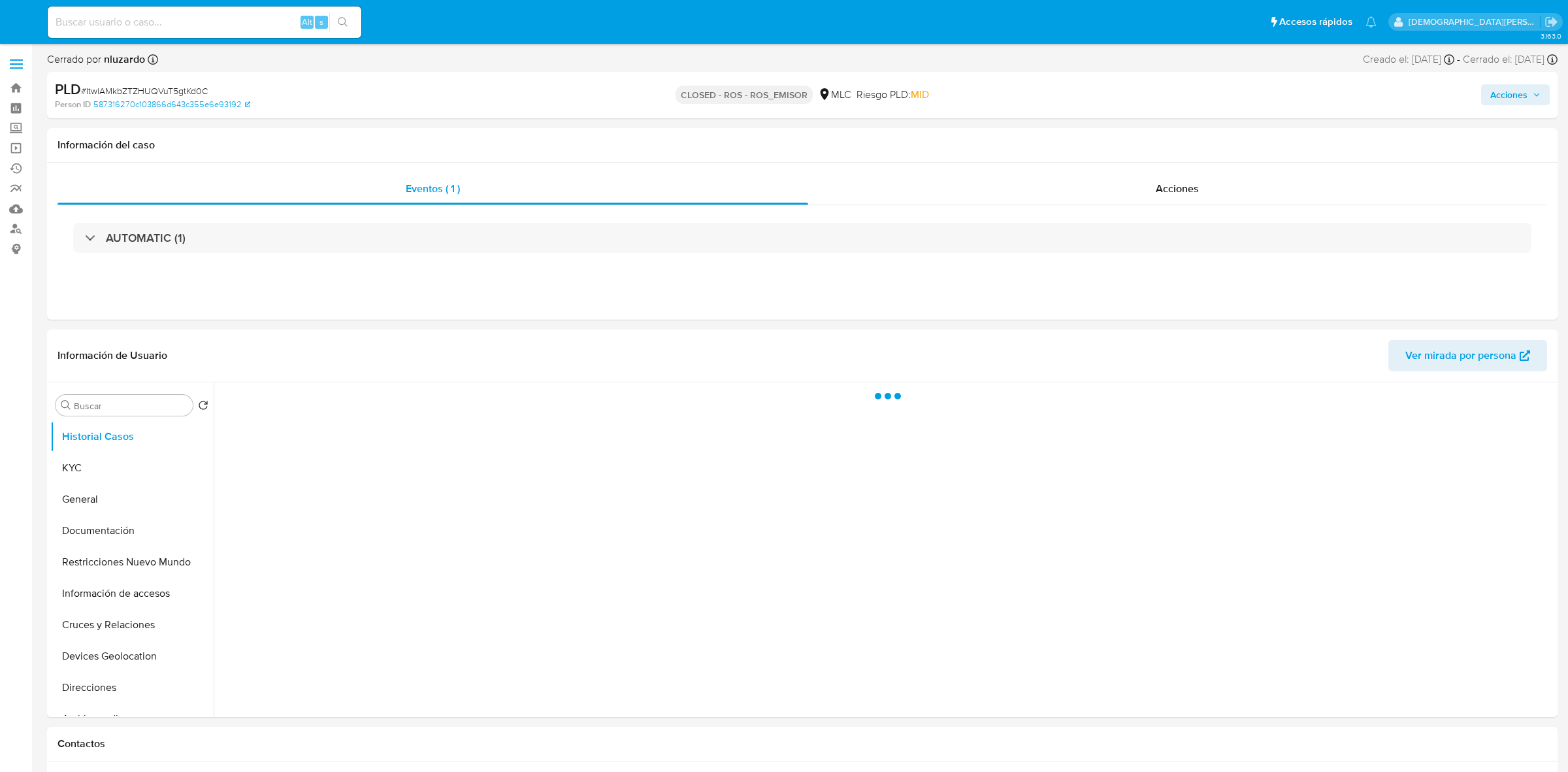
select select "10"
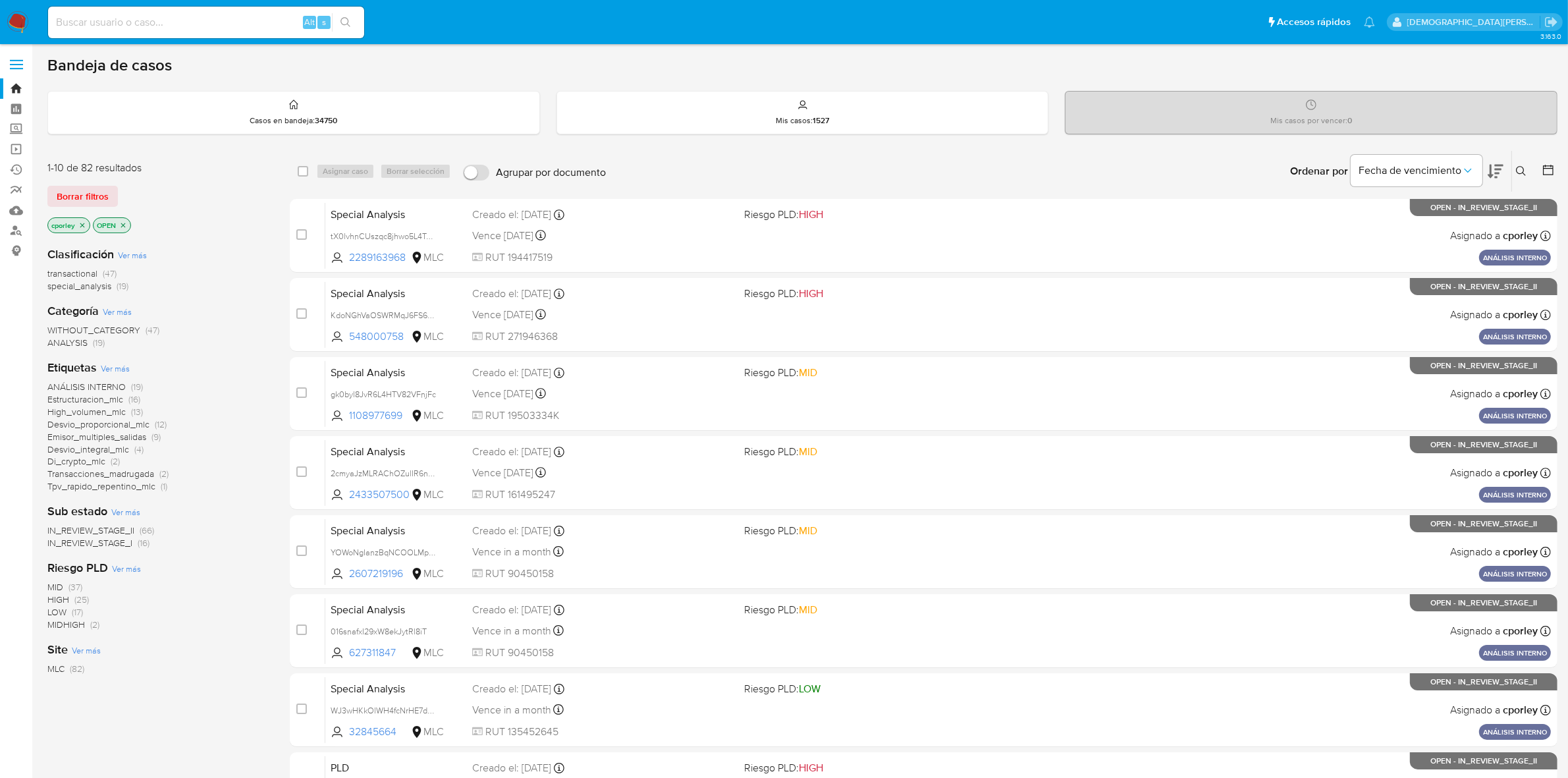
click at [1547, 168] on icon at bounding box center [1548, 169] width 11 height 11
click at [1541, 173] on div at bounding box center [1545, 171] width 24 height 40
click at [1546, 171] on icon at bounding box center [1548, 170] width 13 height 13
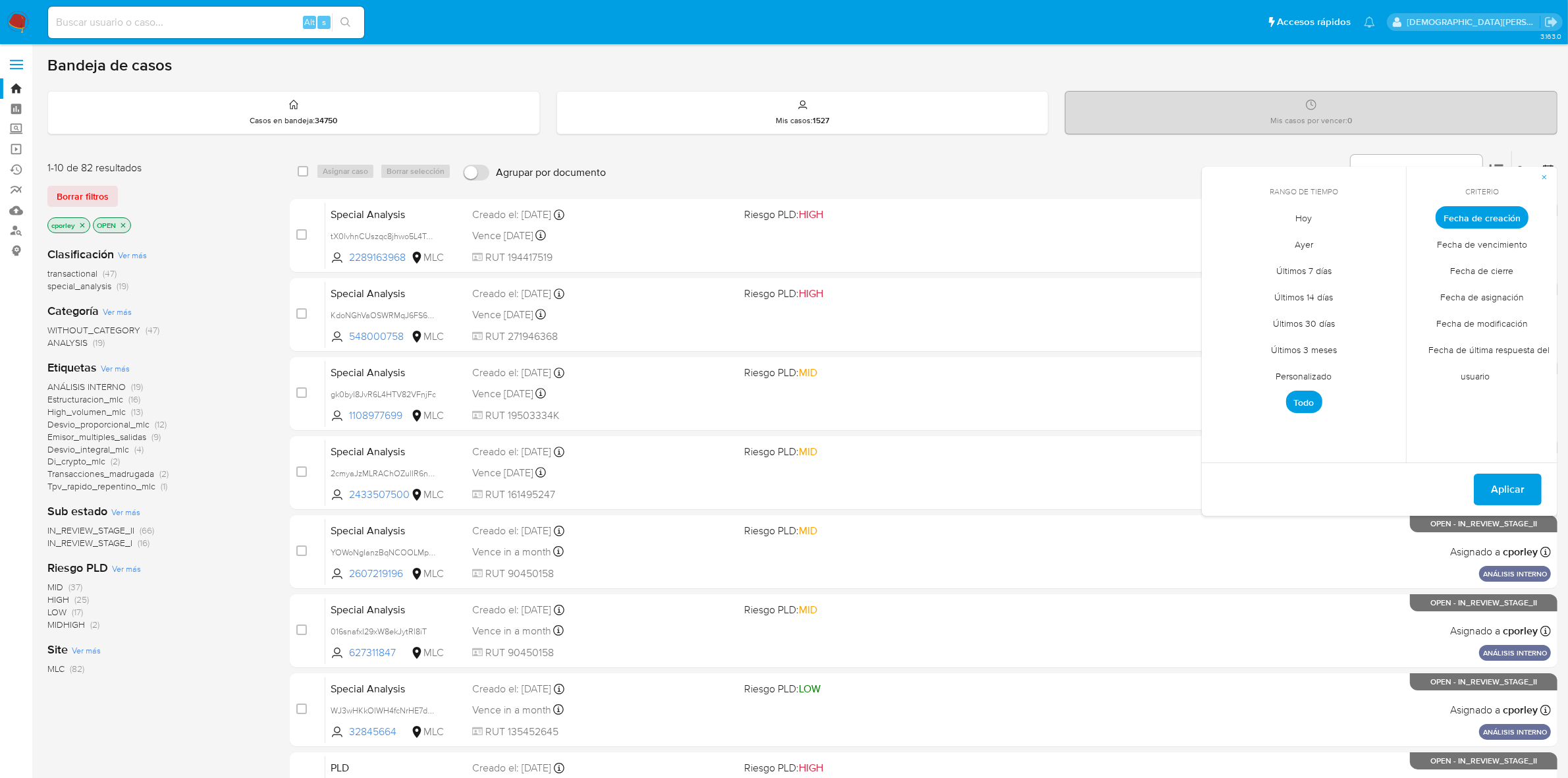
click at [1327, 377] on span "Personalizado" at bounding box center [1304, 376] width 83 height 27
click at [1488, 265] on span "Fecha de cierre" at bounding box center [1482, 271] width 91 height 27
click at [1220, 238] on icon "Mes anterior" at bounding box center [1222, 241] width 16 height 16
click at [1255, 400] on button "30" at bounding box center [1252, 396] width 21 height 21
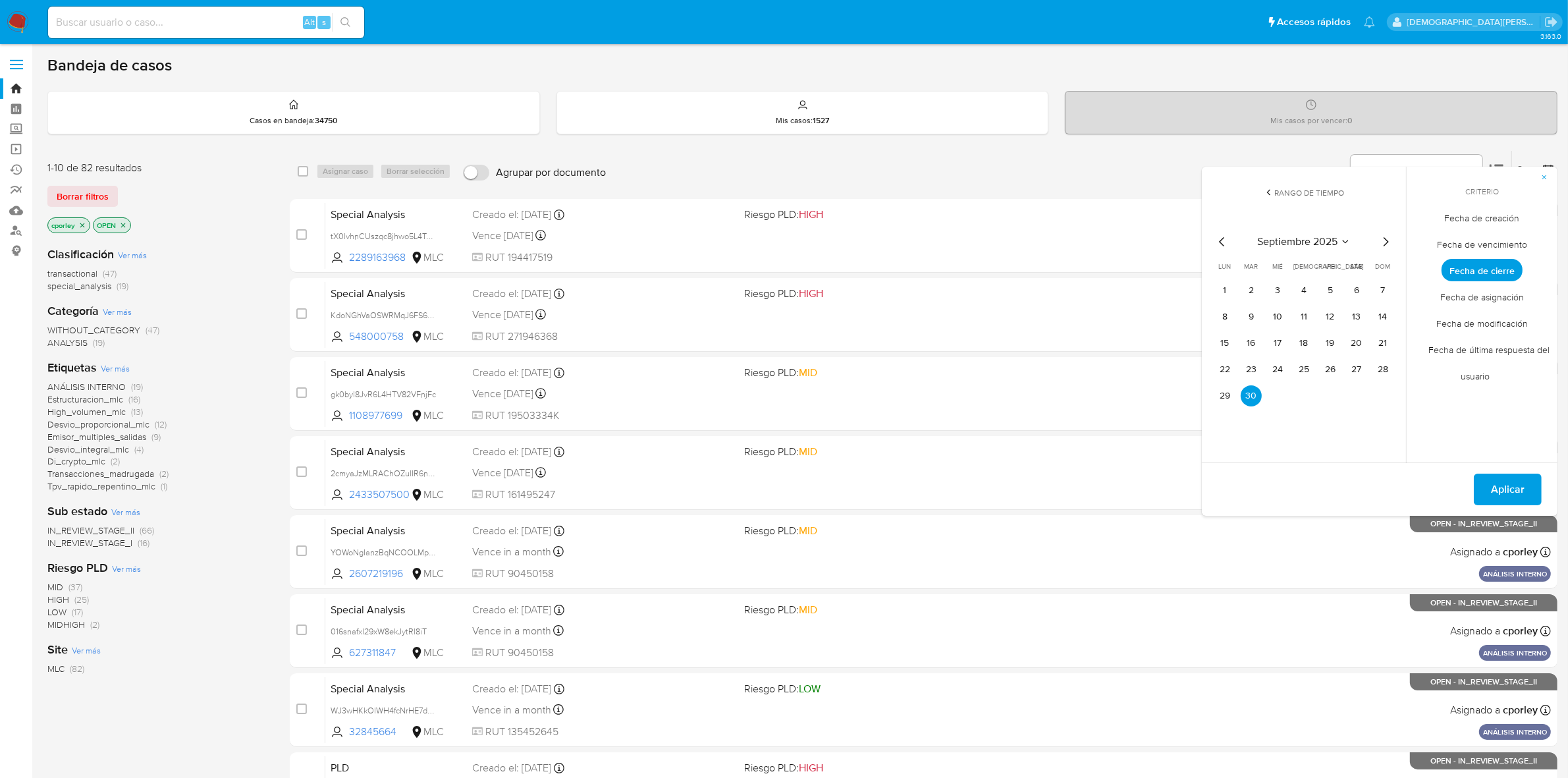
click at [1226, 242] on icon "Mes anterior" at bounding box center [1222, 241] width 16 height 16
click at [1225, 242] on icon "Mes anterior" at bounding box center [1222, 241] width 16 height 16
click at [1224, 242] on icon "Mes anterior" at bounding box center [1222, 241] width 16 height 16
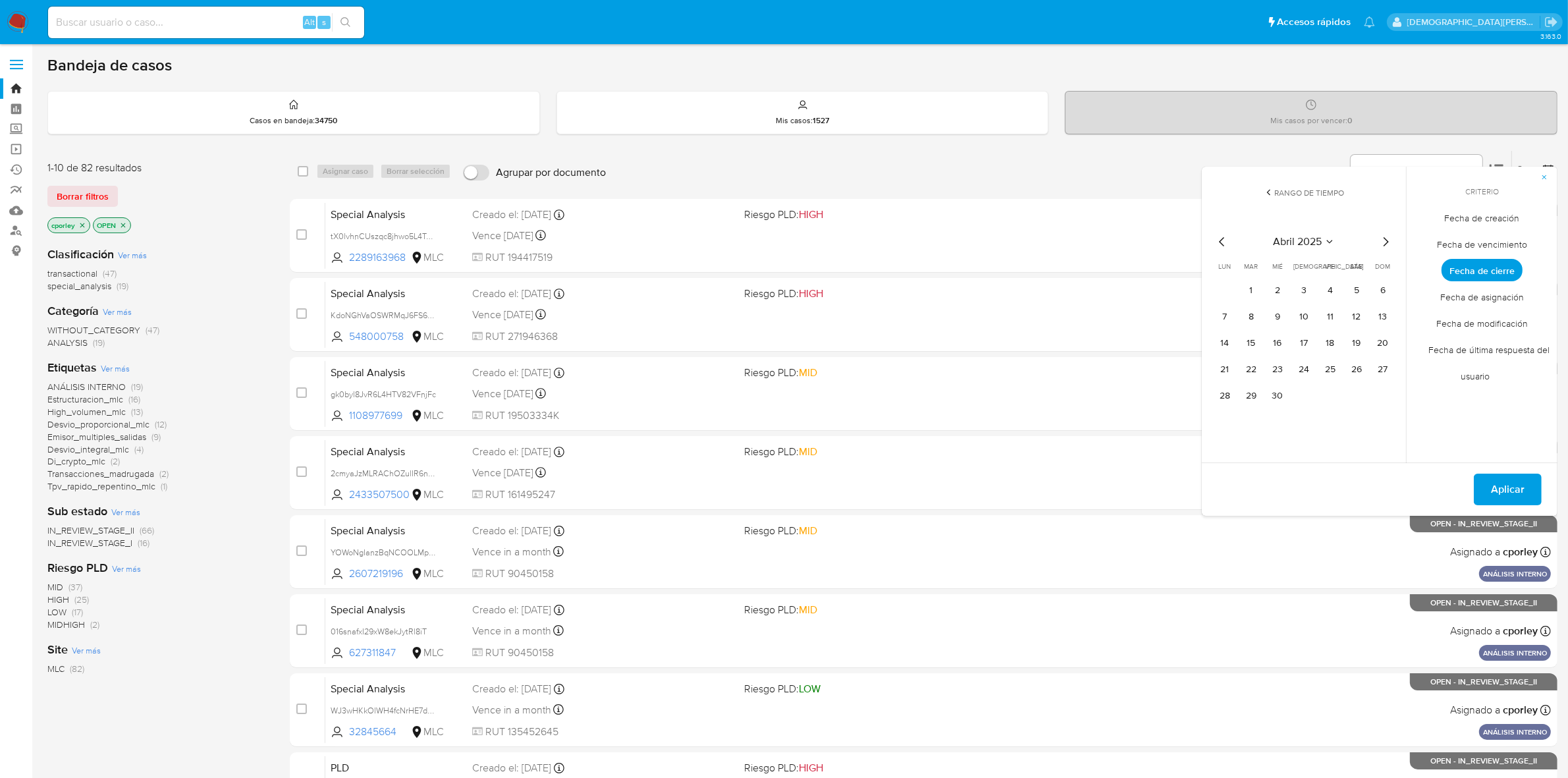
click at [1224, 242] on icon "Mes anterior" at bounding box center [1222, 241] width 16 height 16
click at [1384, 238] on icon "Mes siguiente" at bounding box center [1385, 241] width 16 height 16
click at [1355, 287] on button "1" at bounding box center [1357, 291] width 21 height 21
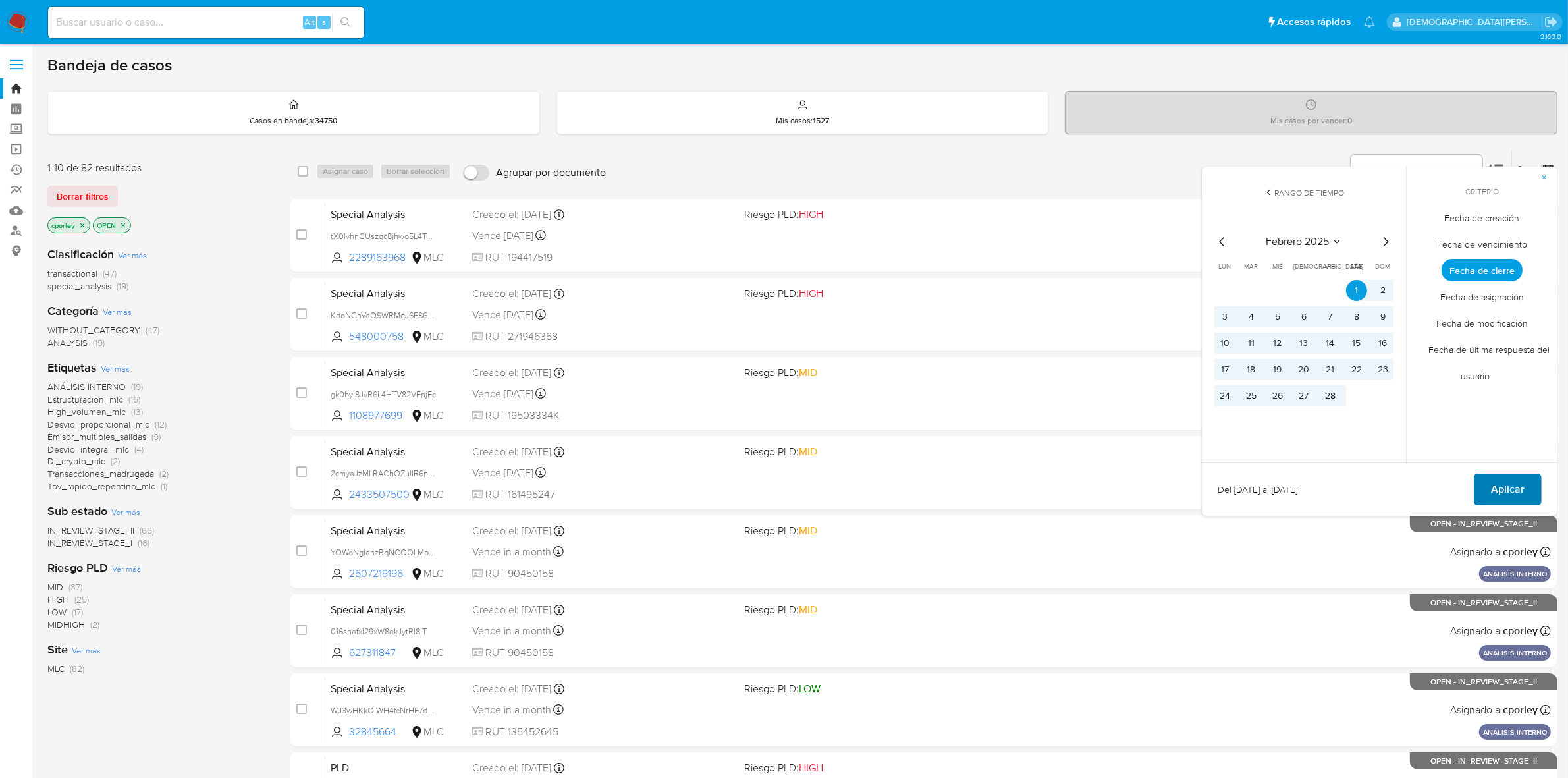
click at [1485, 480] on button "Aplicar" at bounding box center [1508, 489] width 68 height 31
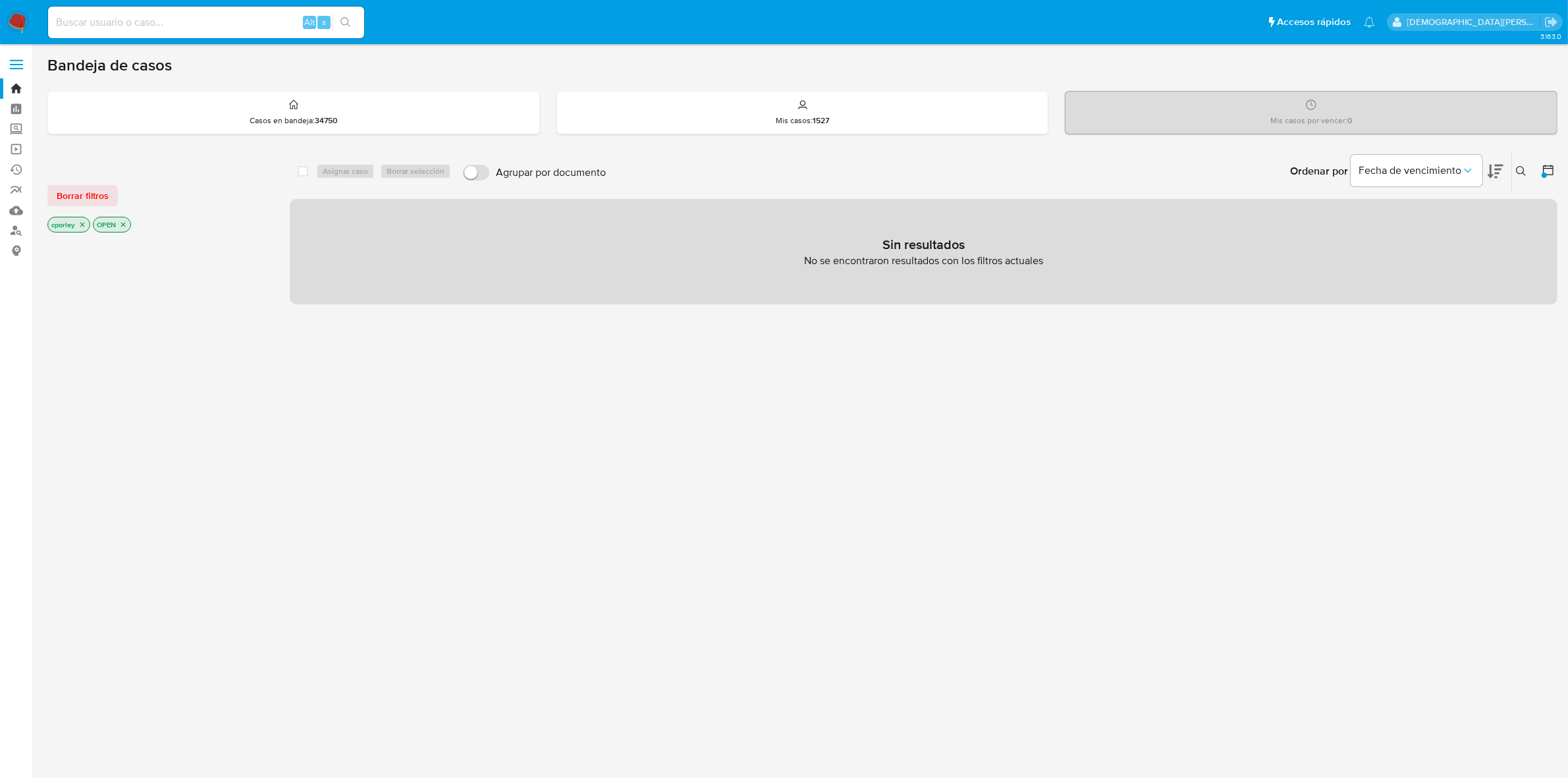
click at [126, 228] on icon "close-filter" at bounding box center [123, 225] width 8 height 8
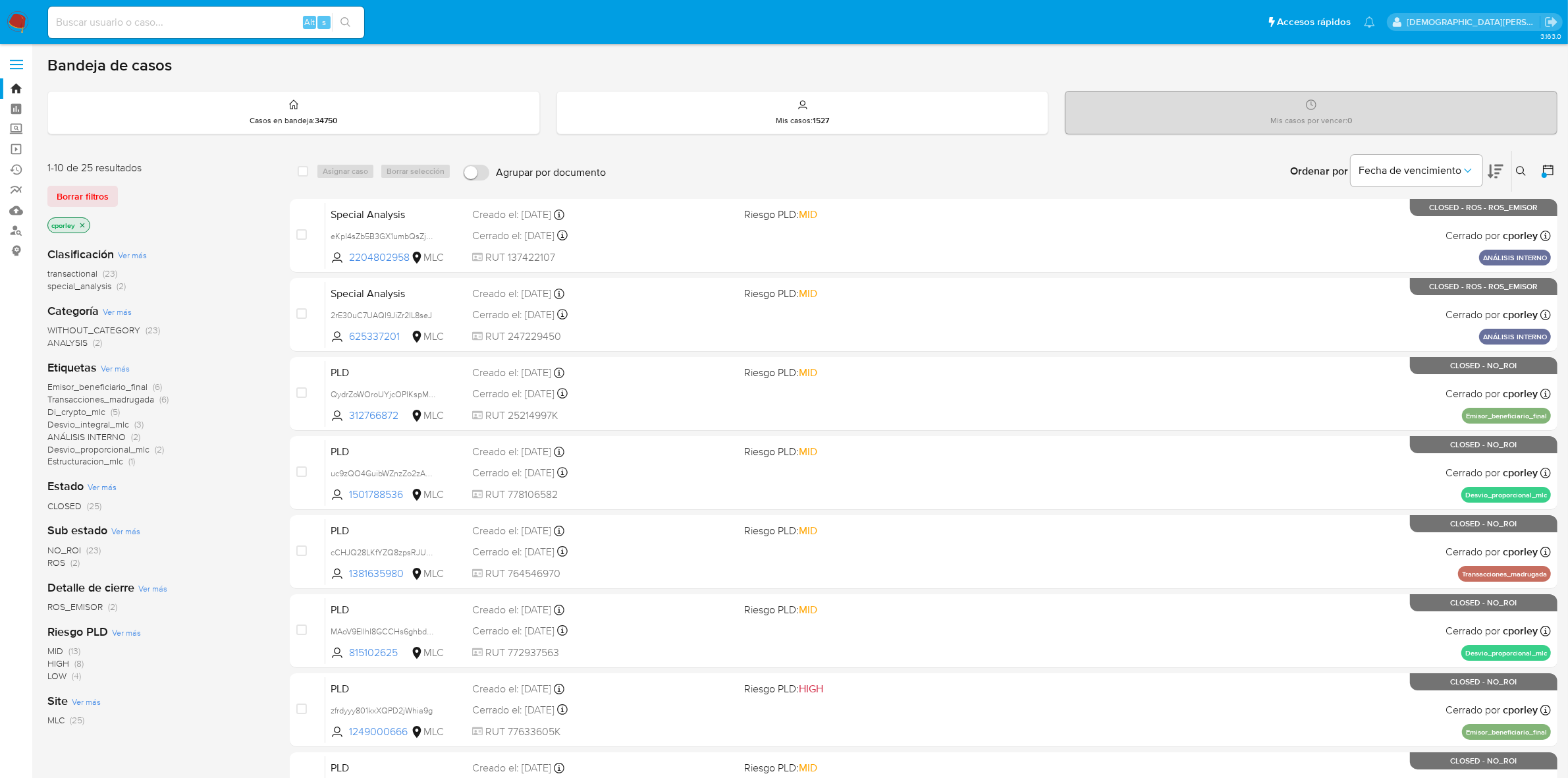
click at [83, 224] on icon "close-filter" at bounding box center [83, 225] width 5 height 5
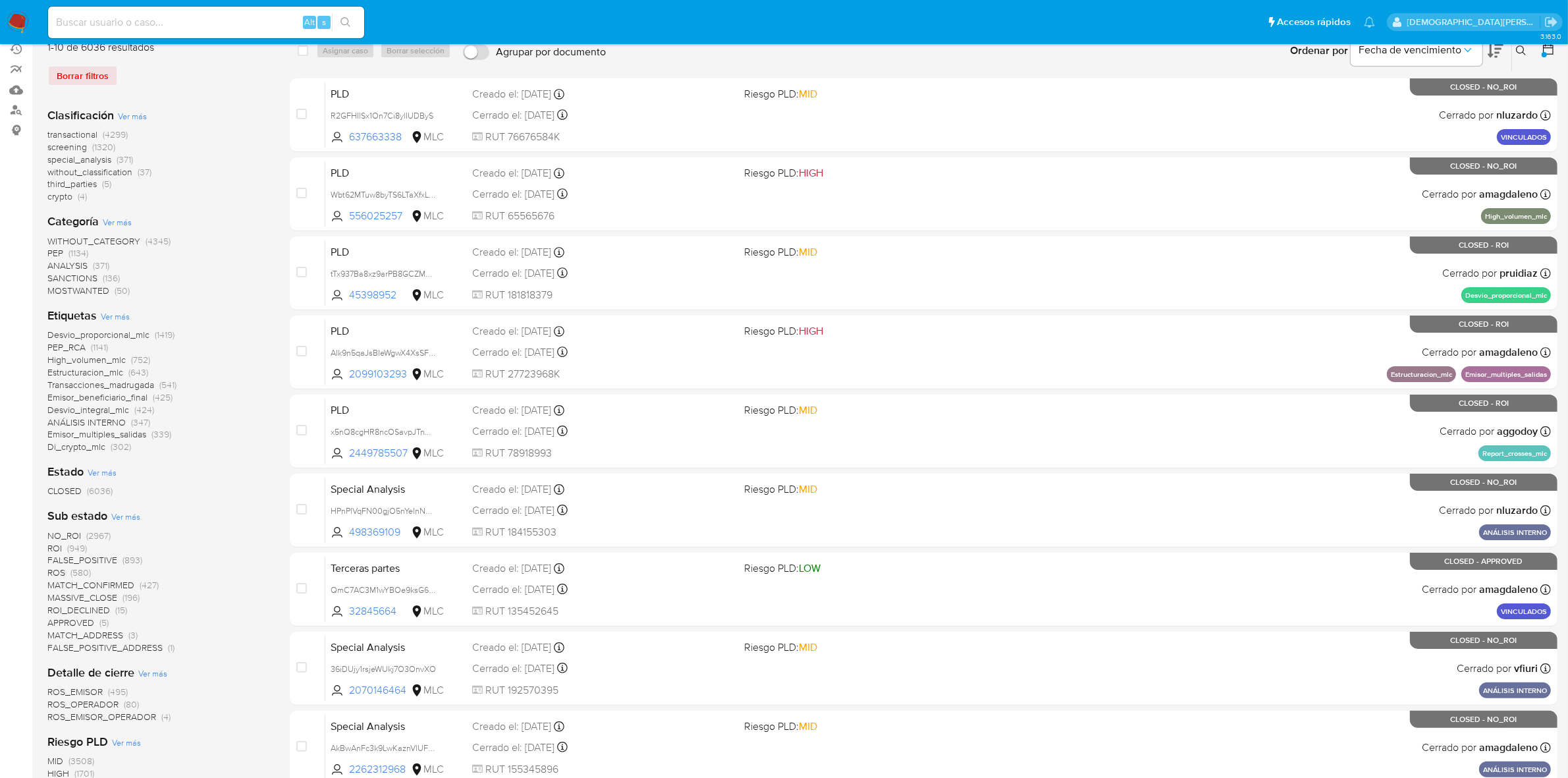
scroll to position [83, 0]
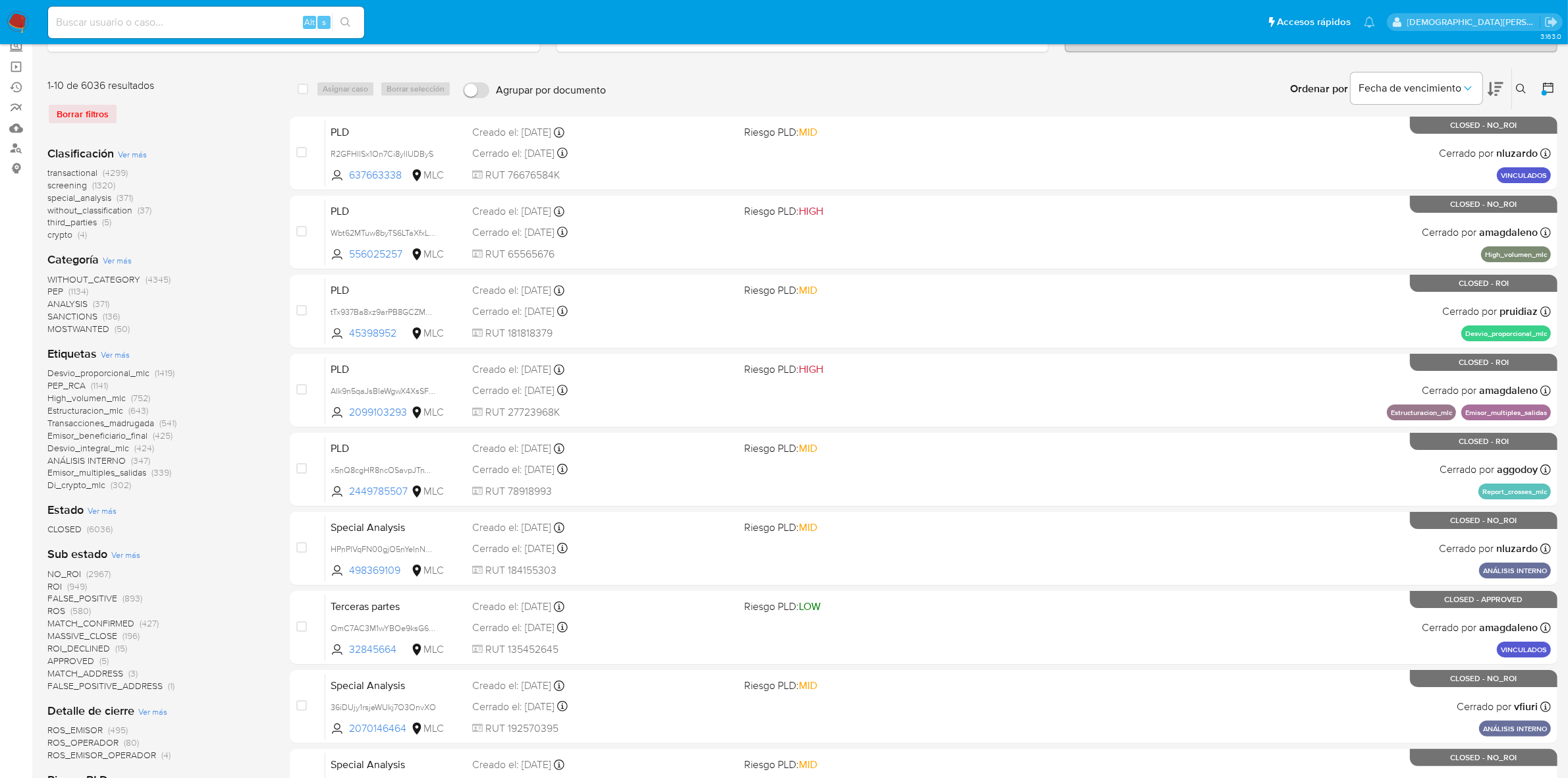
click at [89, 397] on span "High_volumen_mlc" at bounding box center [86, 398] width 78 height 13
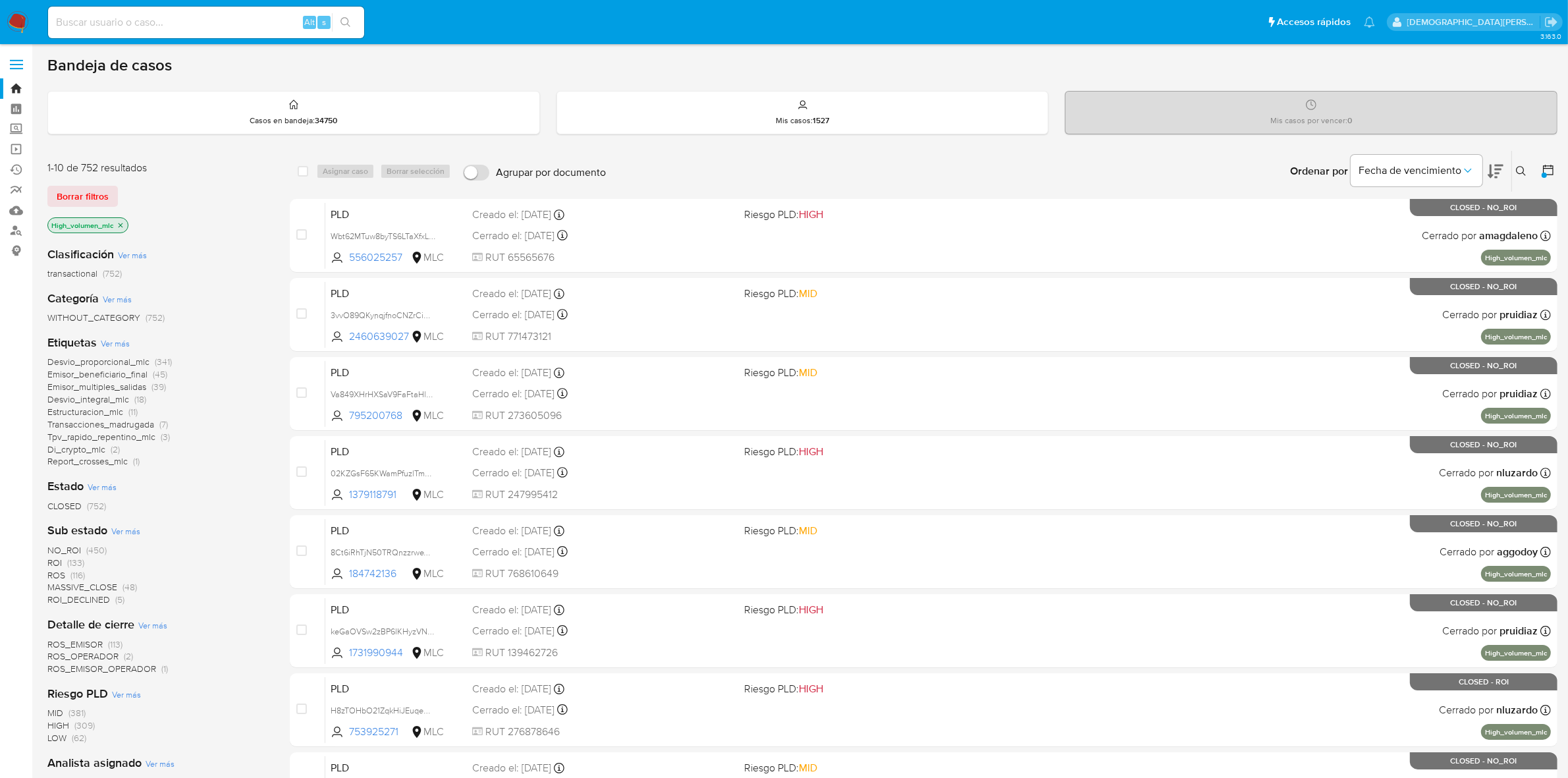
click at [1549, 171] on icon at bounding box center [1548, 170] width 13 height 13
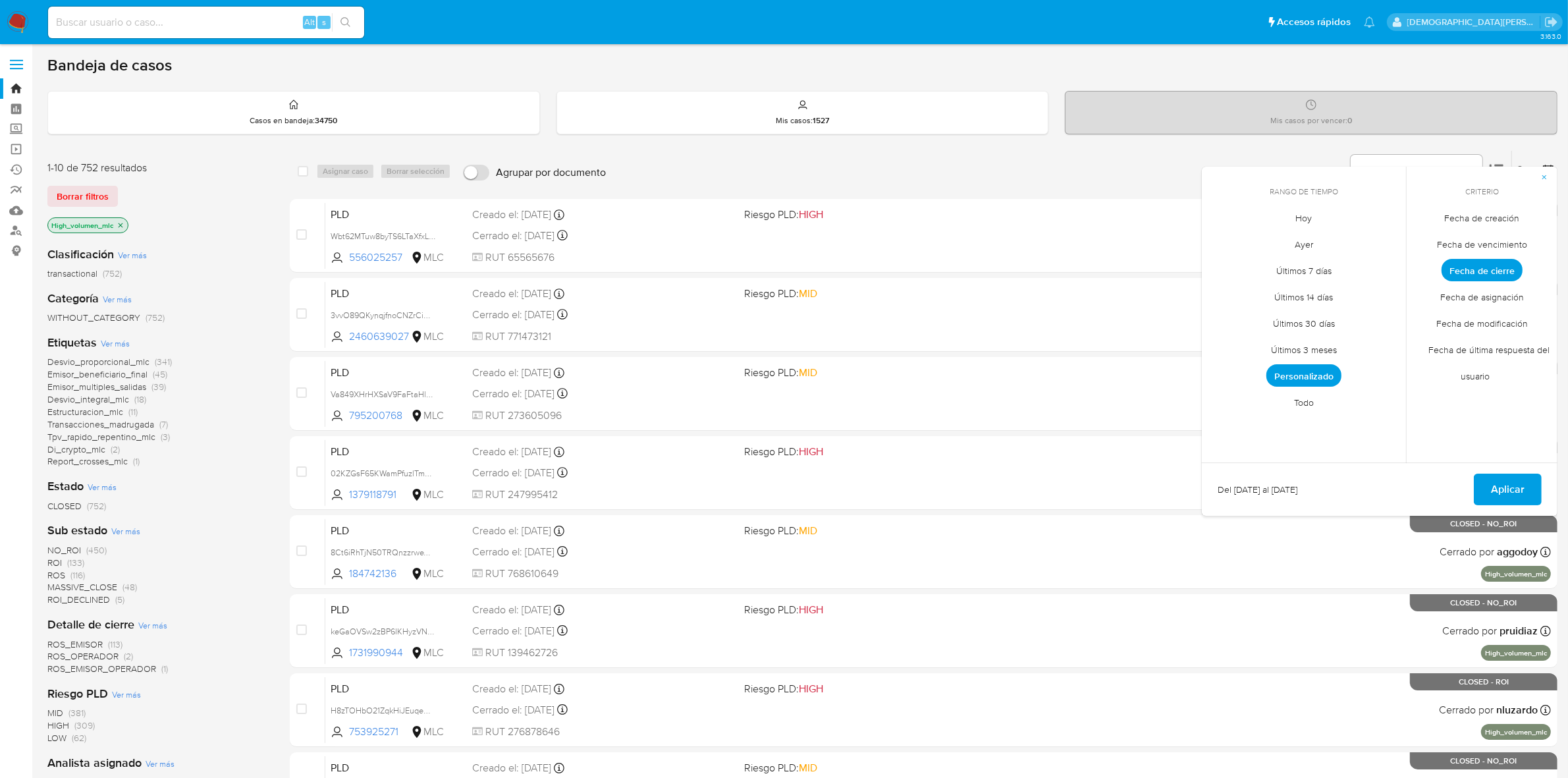
click at [1331, 377] on span "Personalizado" at bounding box center [1304, 375] width 75 height 22
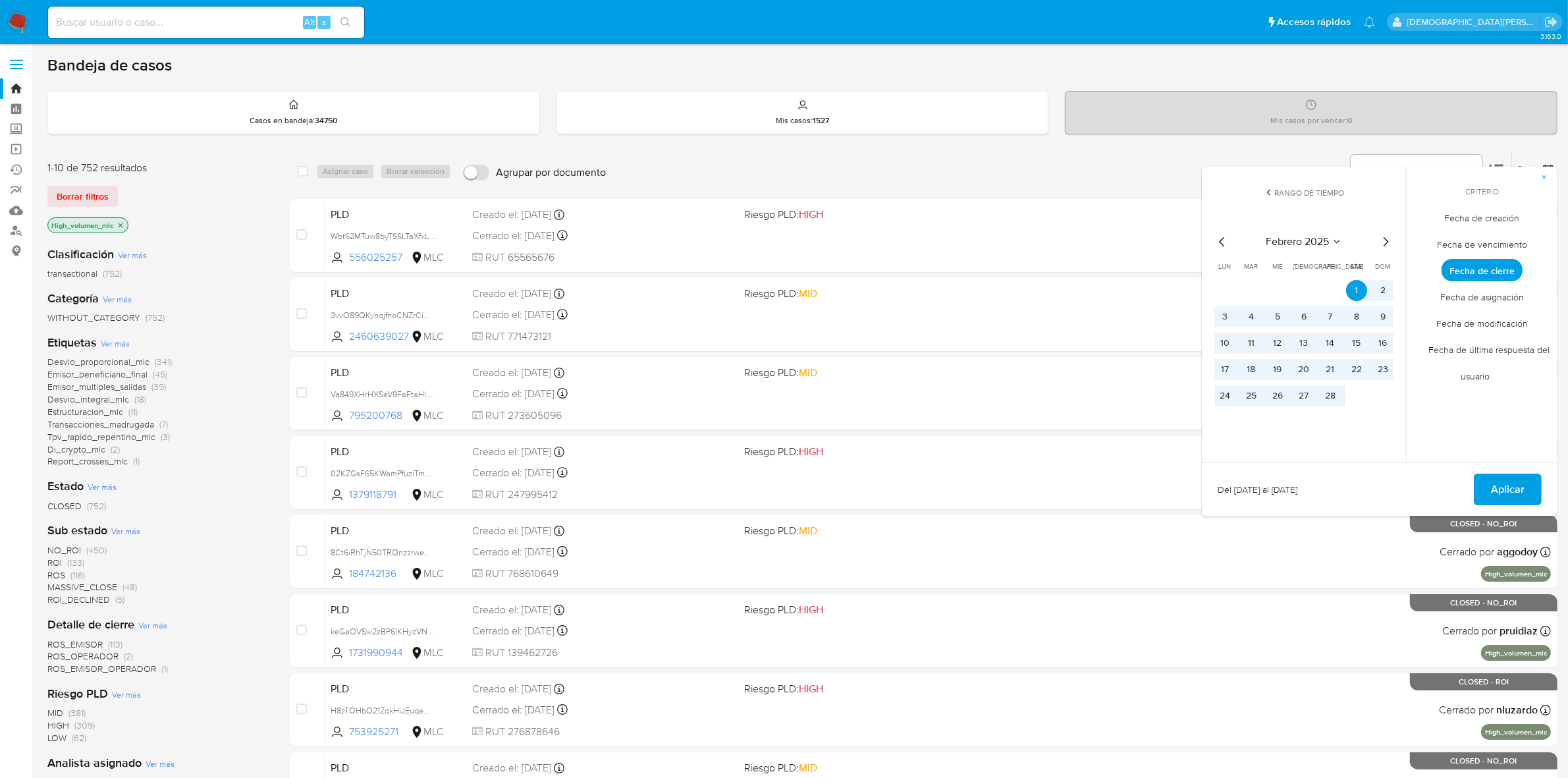
click at [1390, 242] on icon "Mes siguiente" at bounding box center [1385, 241] width 16 height 16
click at [1387, 242] on icon "Mes siguiente" at bounding box center [1385, 241] width 16 height 16
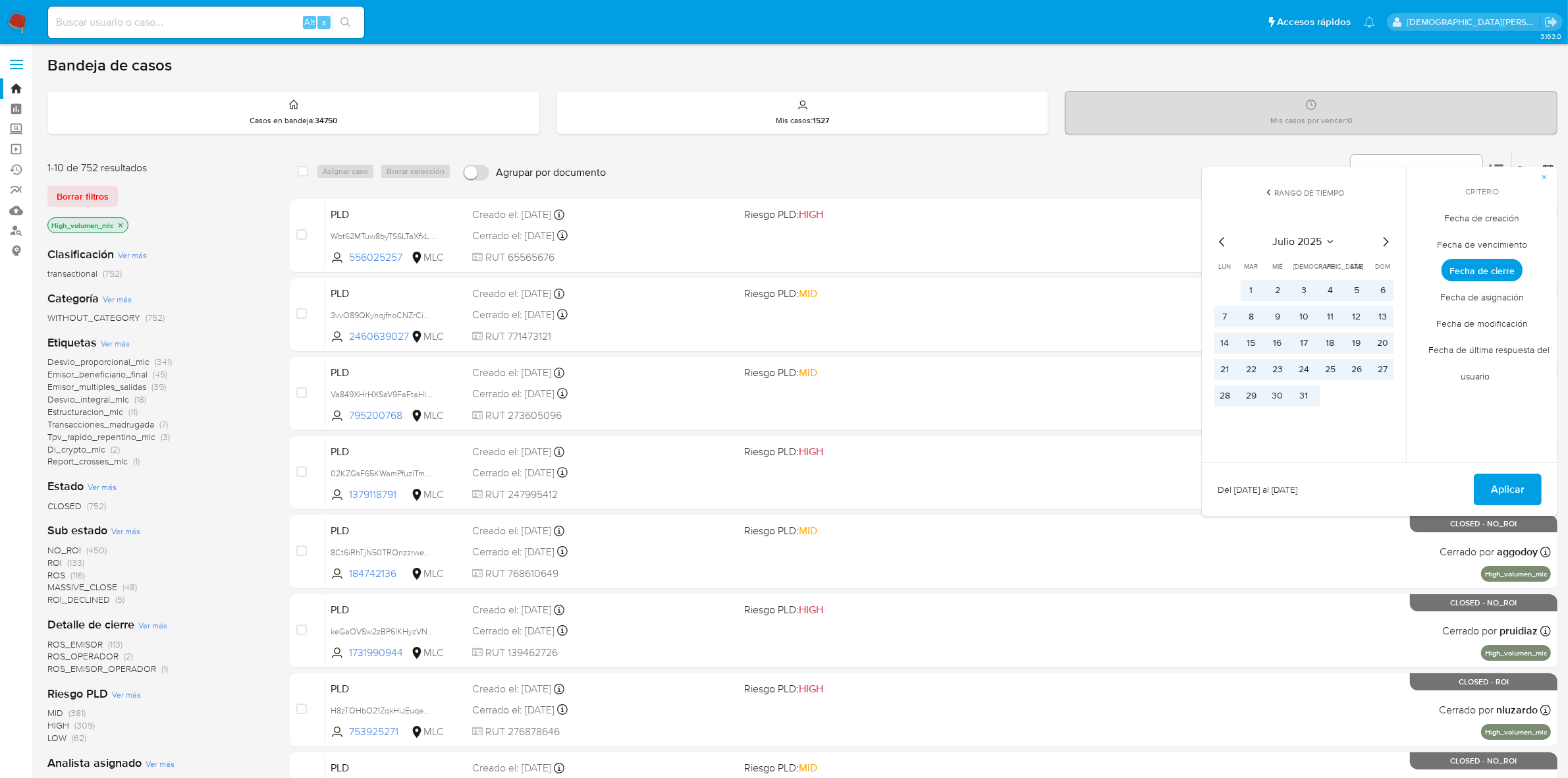
click at [1387, 242] on icon "Mes siguiente" at bounding box center [1385, 241] width 16 height 16
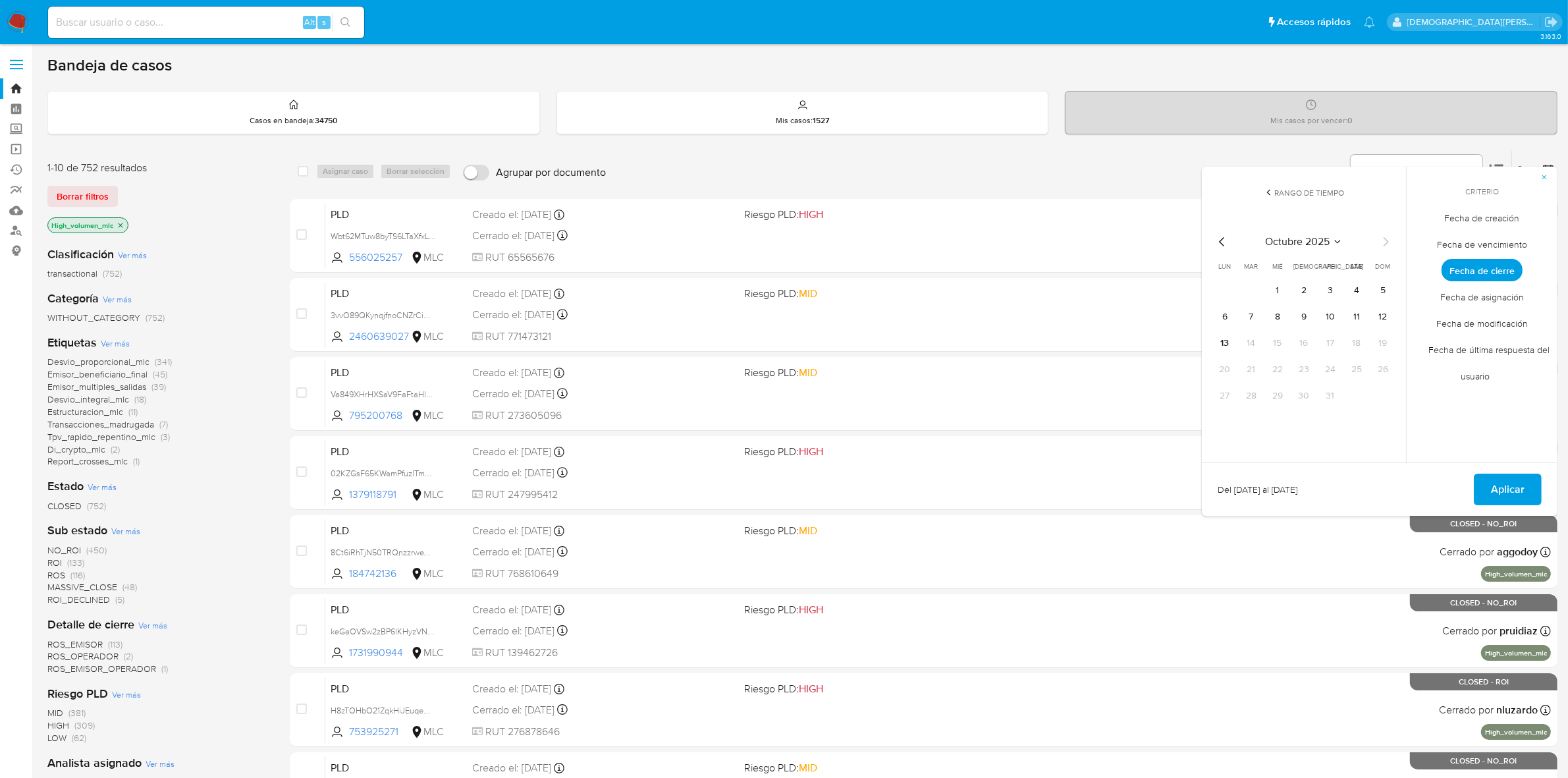
click at [1221, 242] on icon "Mes anterior" at bounding box center [1221, 241] width 5 height 9
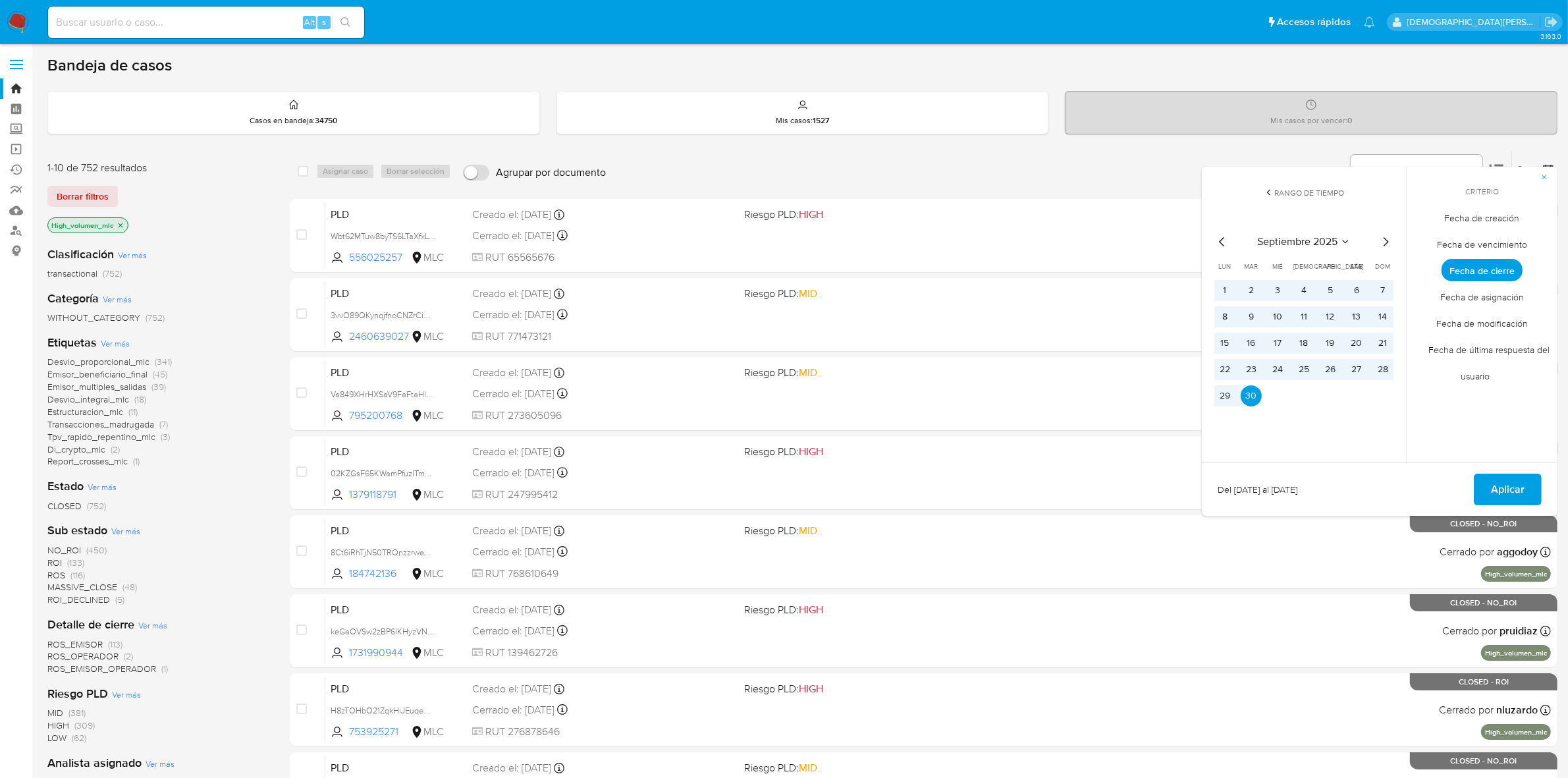
click at [1386, 240] on icon "Mes siguiente" at bounding box center [1385, 241] width 16 height 16
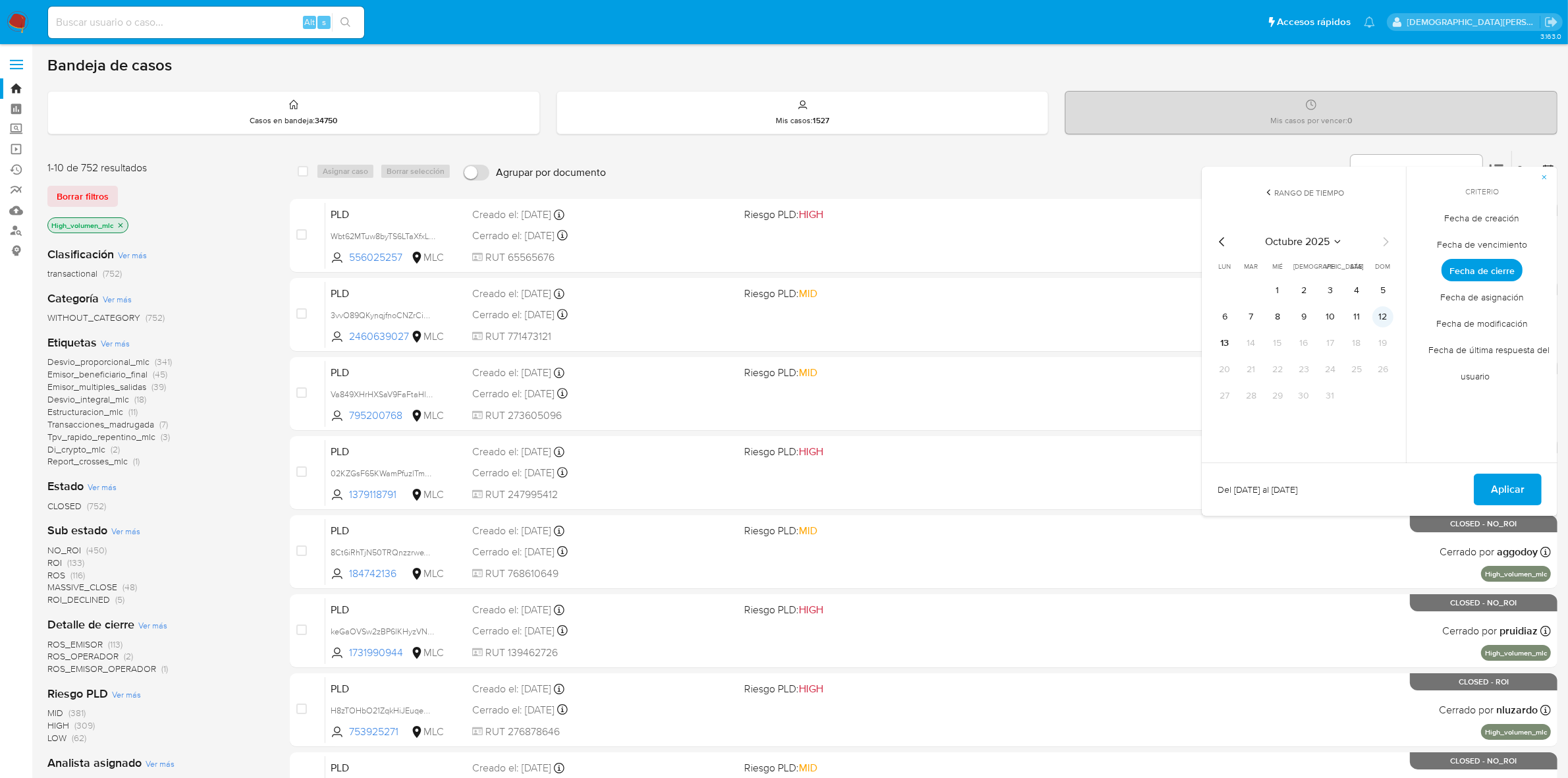
click at [1381, 315] on button "12" at bounding box center [1383, 317] width 21 height 21
click at [1492, 219] on span "Fecha de creación" at bounding box center [1482, 218] width 102 height 27
click at [1512, 490] on span "Aplicar" at bounding box center [1508, 489] width 34 height 29
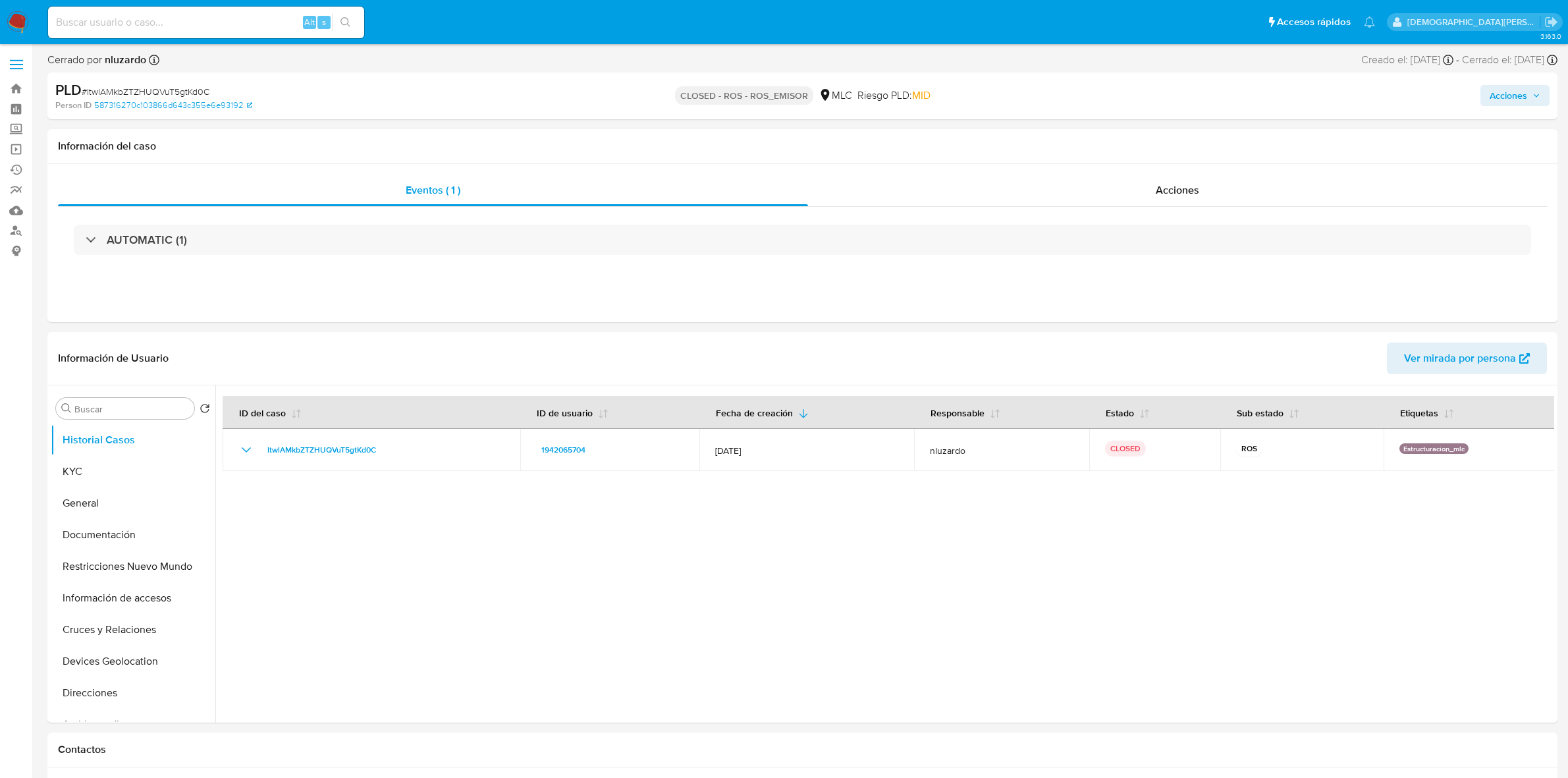
select select "10"
click at [135, 502] on button "General" at bounding box center [127, 503] width 154 height 31
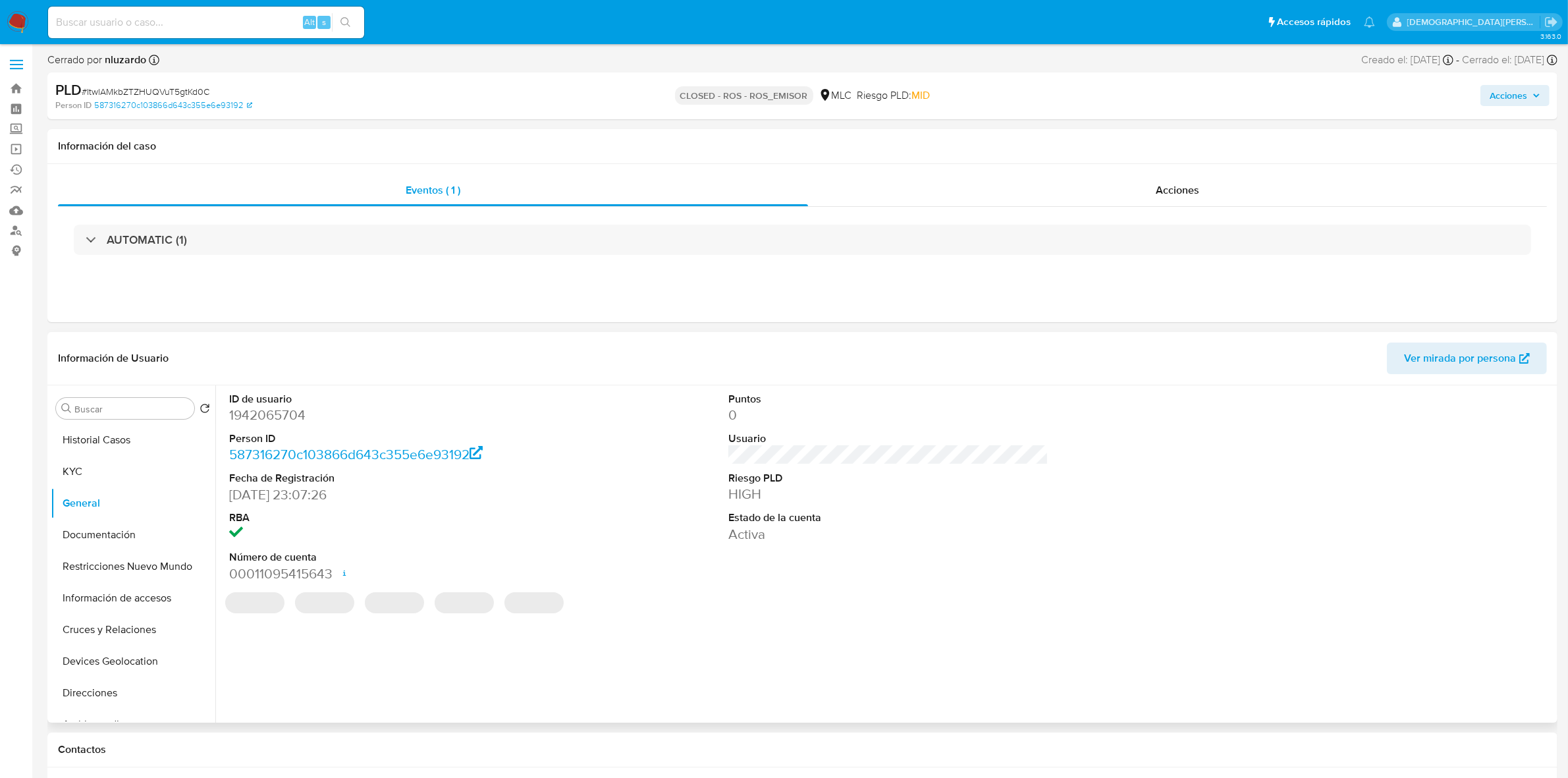
click at [288, 414] on dd "1942065704" at bounding box center [390, 415] width 320 height 18
copy dd "1942065704"
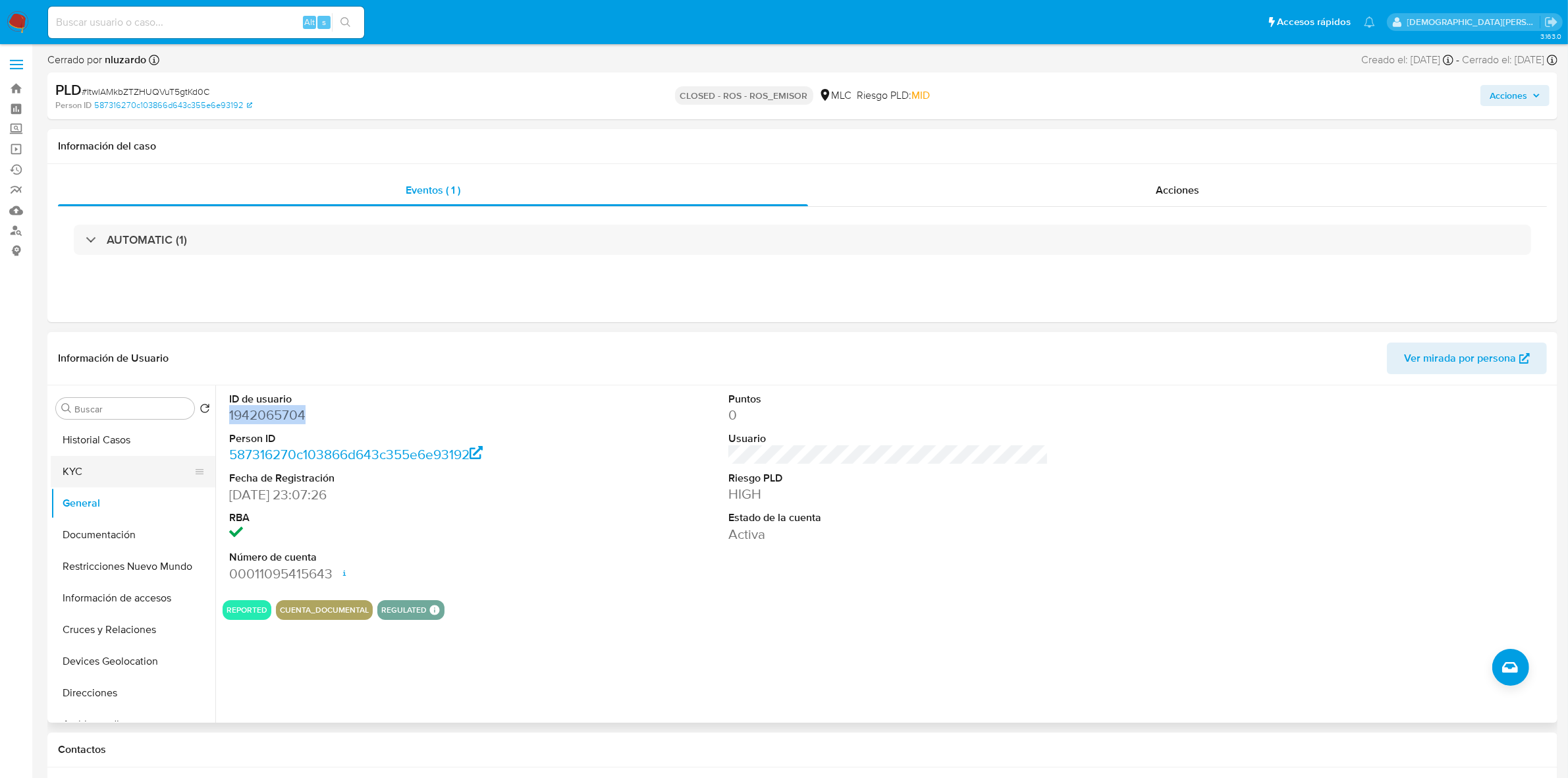
click at [96, 464] on button "KYC" at bounding box center [127, 472] width 154 height 31
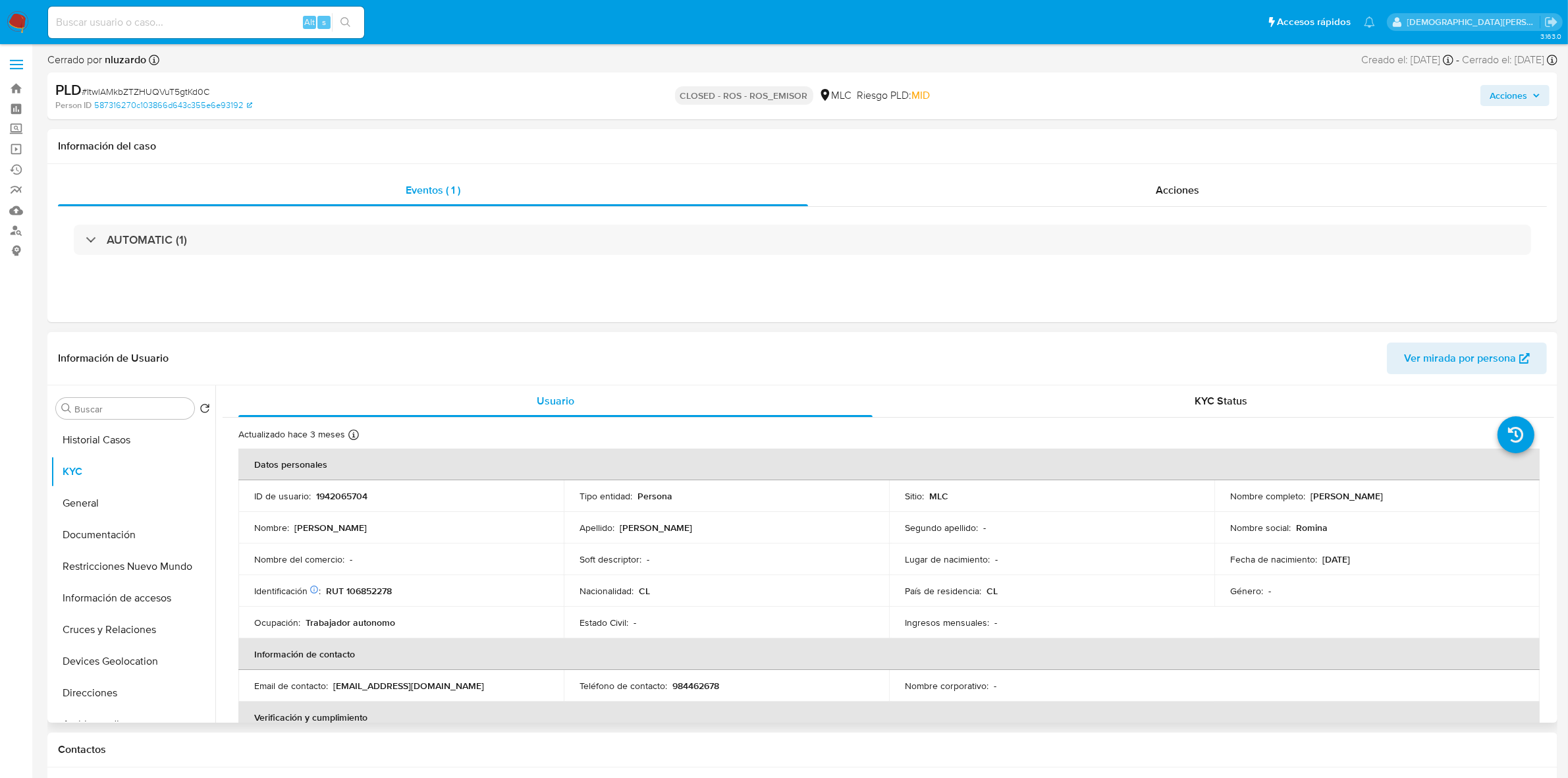
drag, startPoint x: 1436, startPoint y: 508, endPoint x: 1305, endPoint y: 499, distance: 131.3
click at [1305, 499] on td "Nombre completo : [PERSON_NAME]" at bounding box center [1377, 496] width 325 height 31
click at [116, 537] on button "Documentación" at bounding box center [127, 534] width 154 height 31
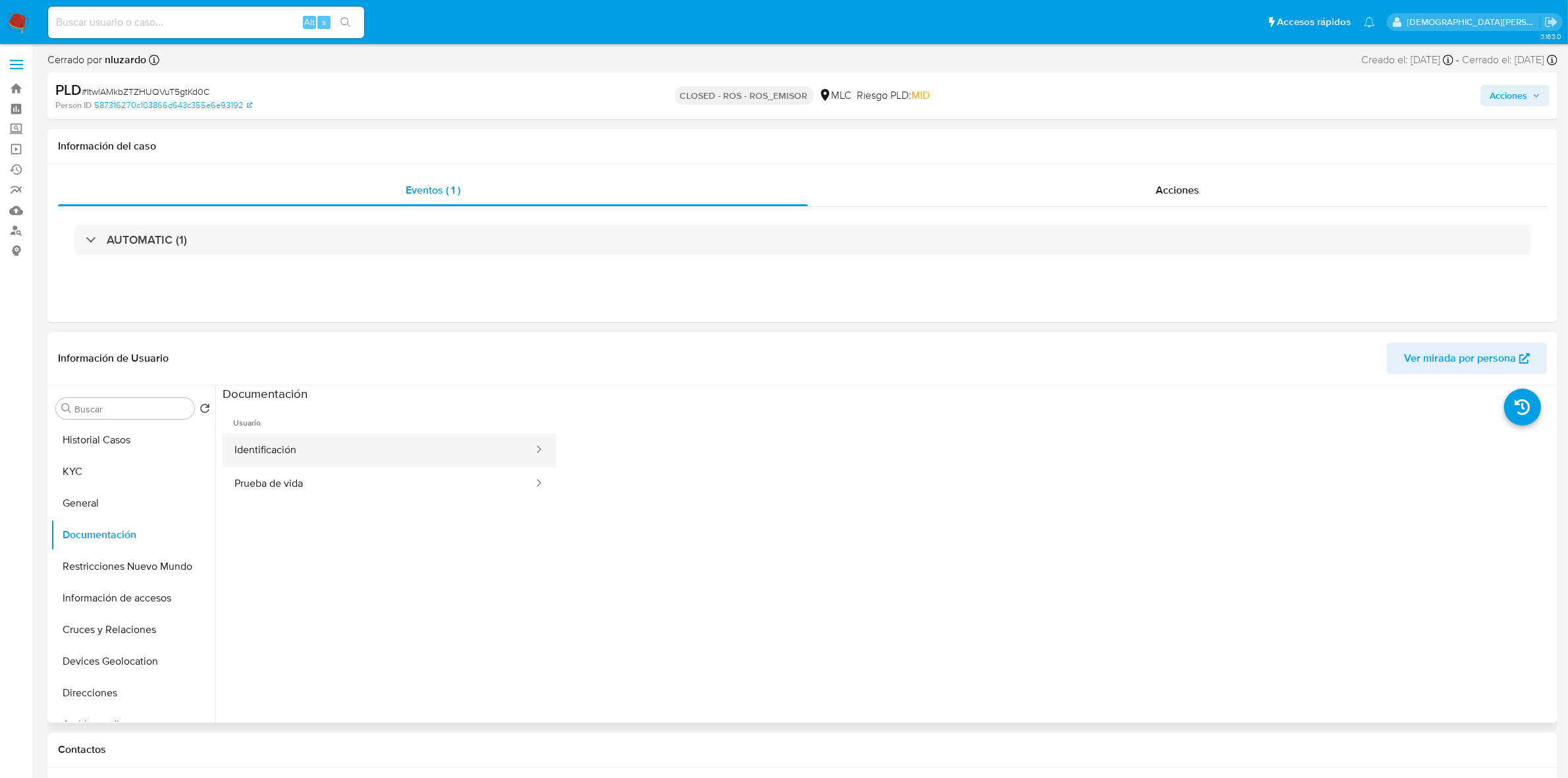
click at [341, 461] on button "Identificación" at bounding box center [379, 450] width 312 height 34
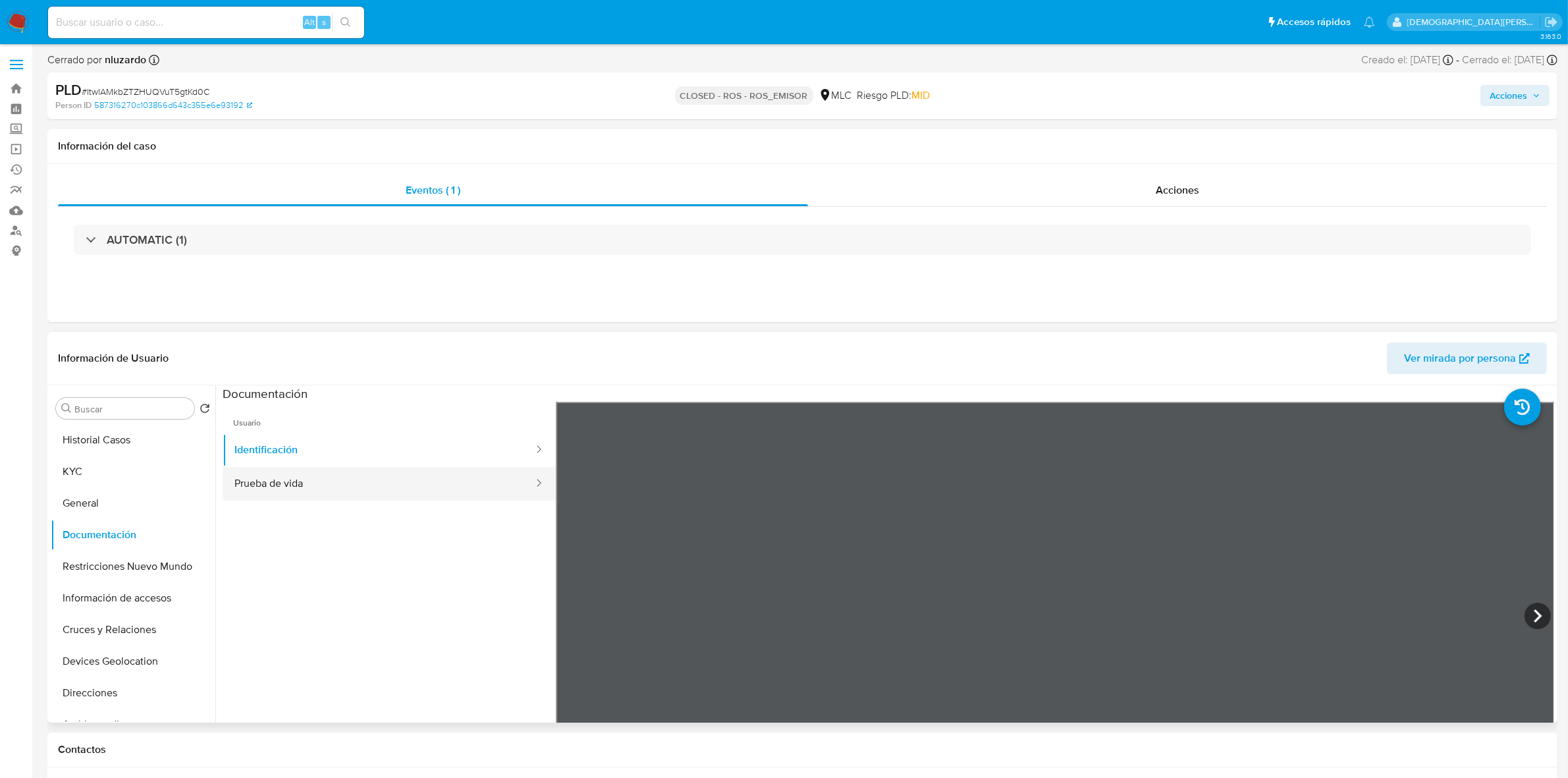
click at [359, 484] on button "Prueba de vida" at bounding box center [379, 483] width 312 height 34
click at [119, 571] on button "Restricciones Nuevo Mundo" at bounding box center [127, 567] width 154 height 31
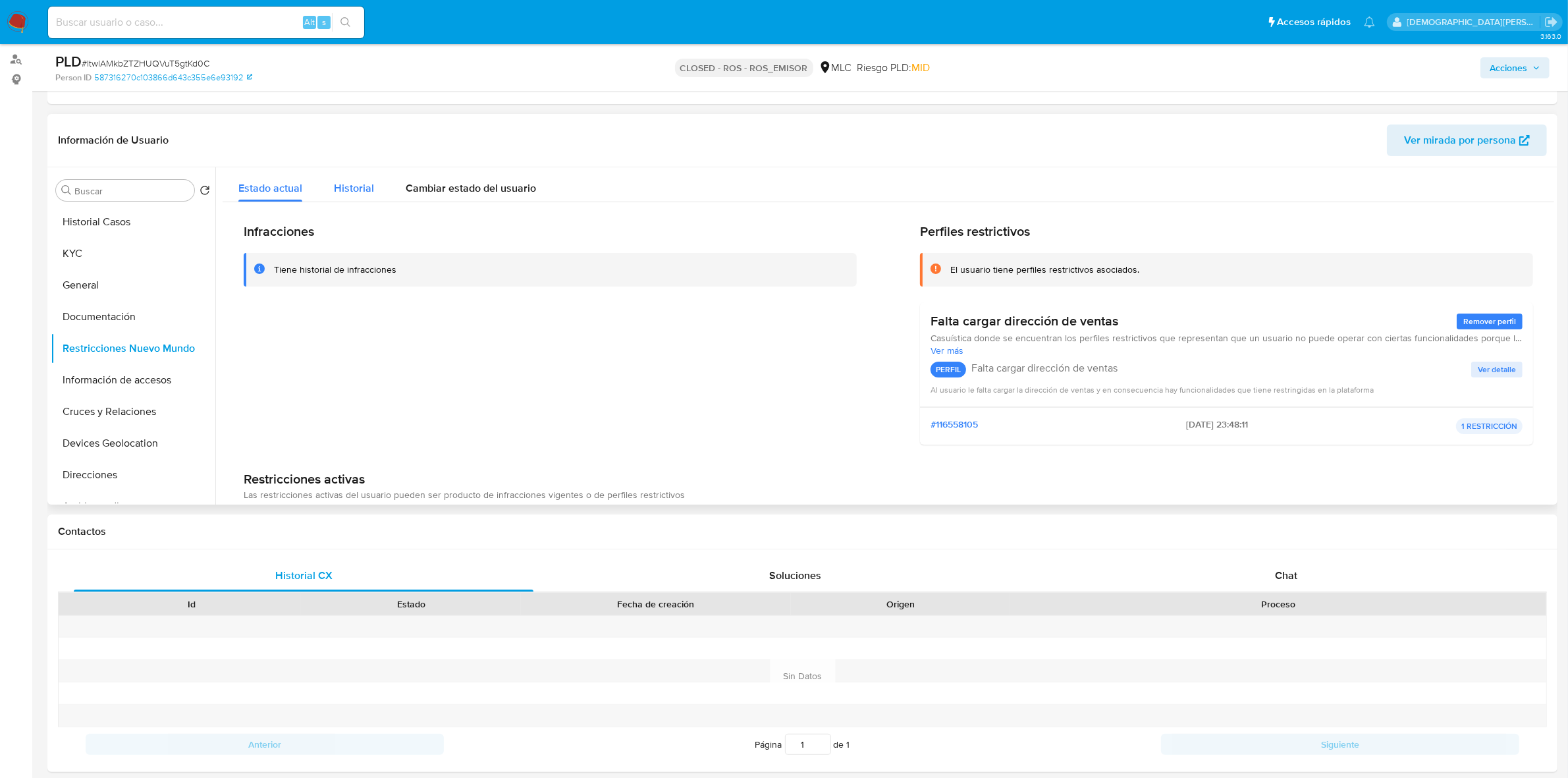
scroll to position [83, 0]
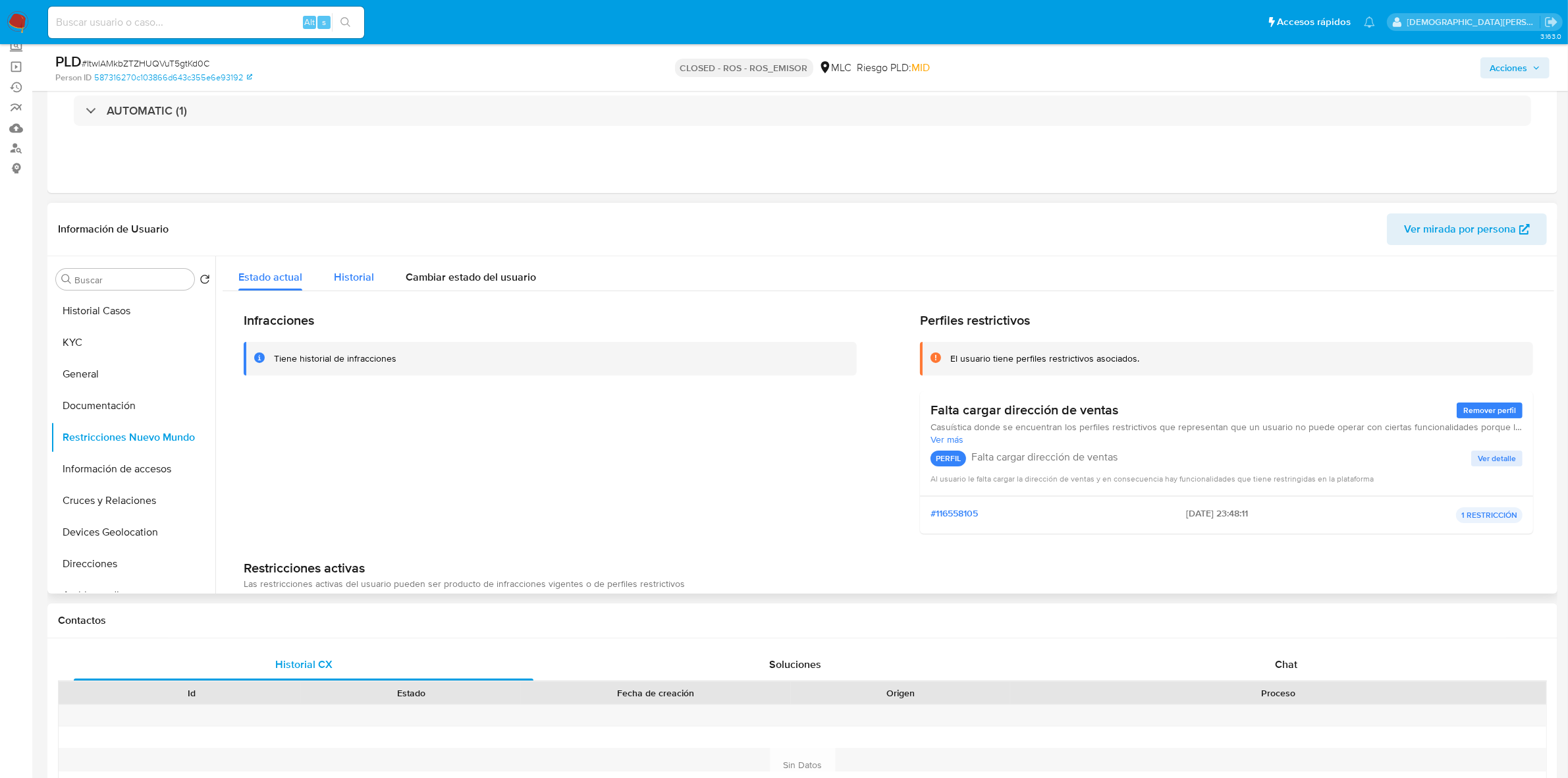
click at [354, 263] on div "Historial" at bounding box center [353, 273] width 40 height 35
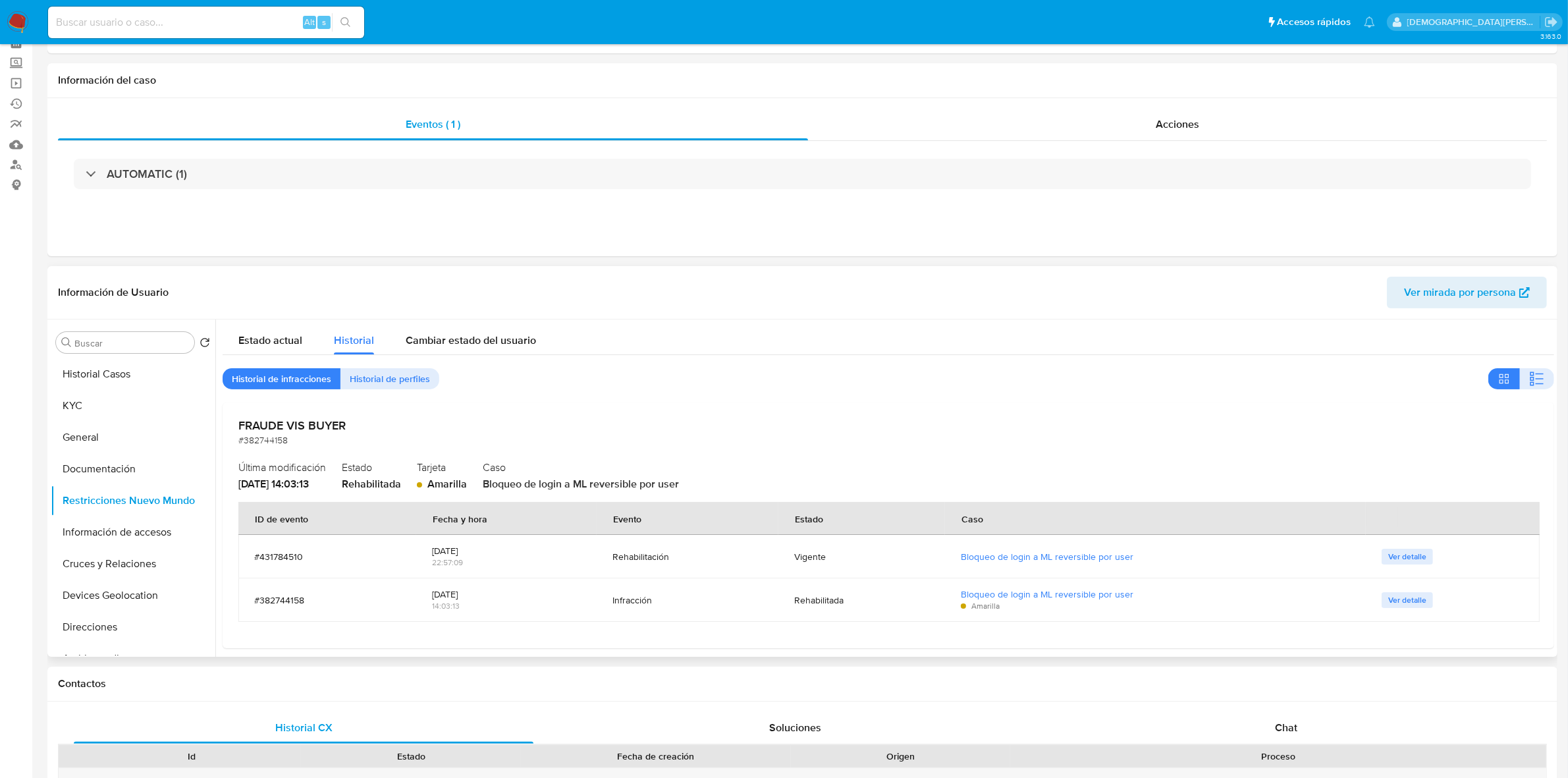
scroll to position [0, 0]
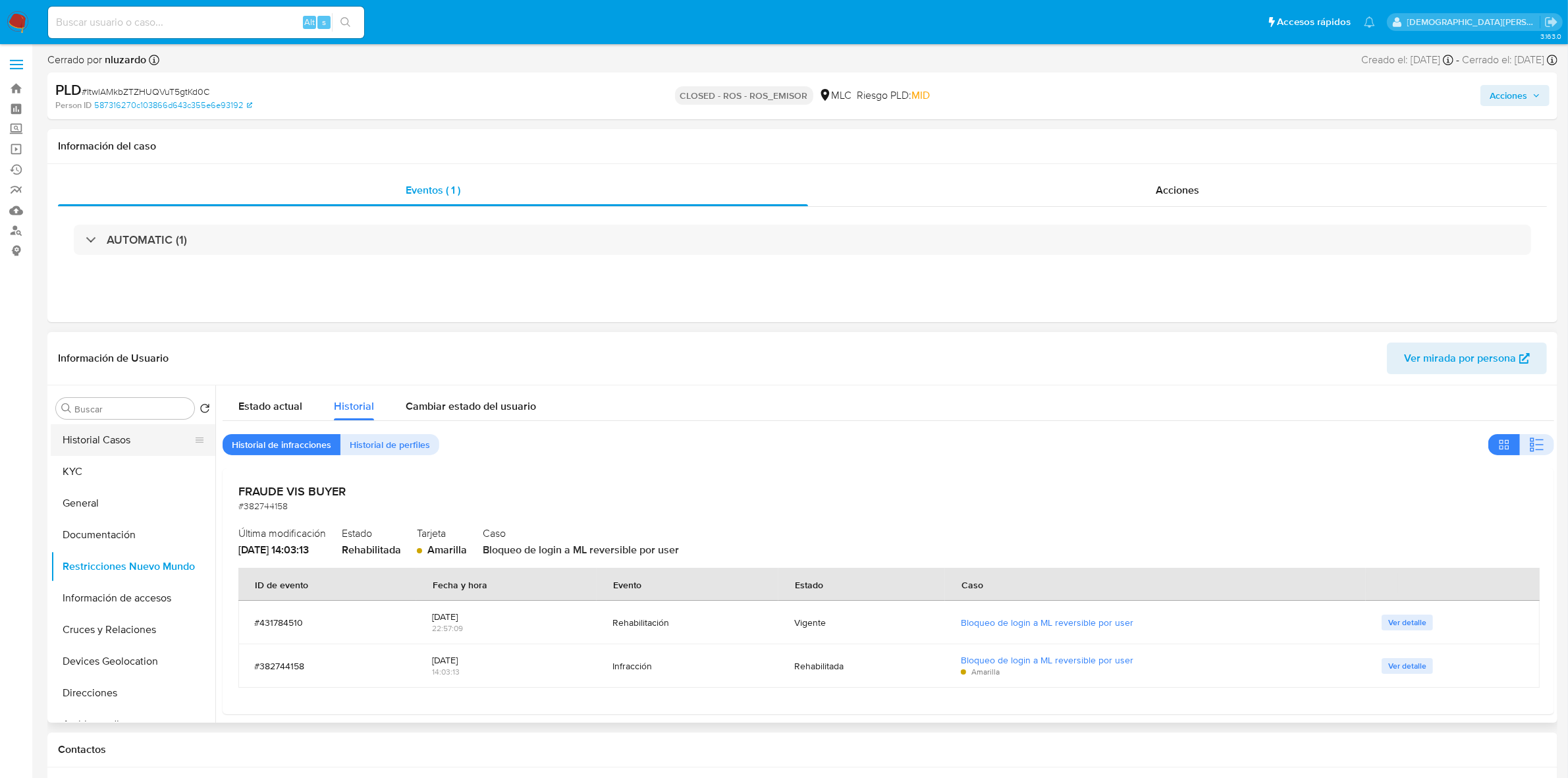
click at [114, 445] on button "Historial Casos" at bounding box center [127, 440] width 154 height 31
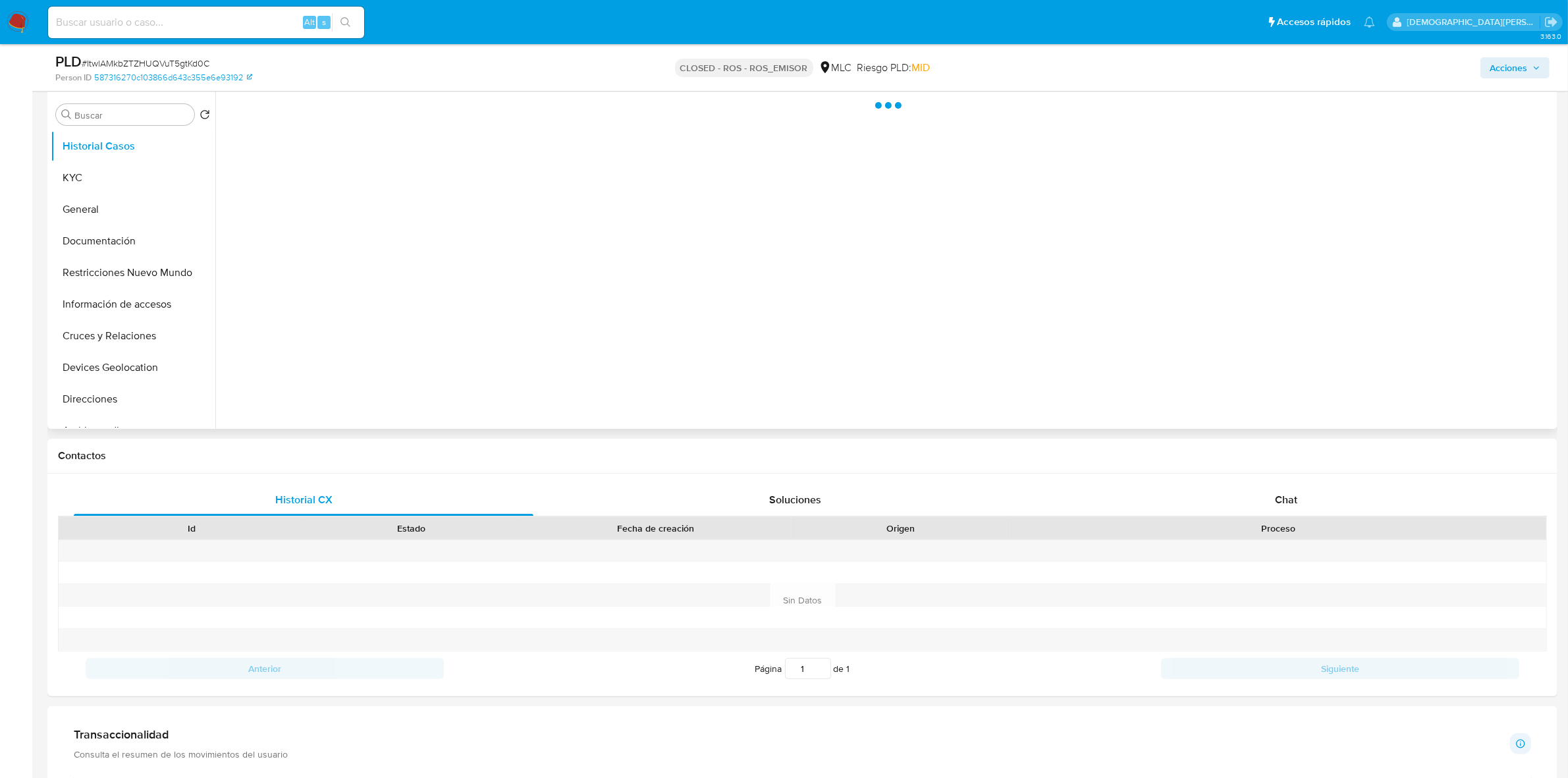
scroll to position [83, 0]
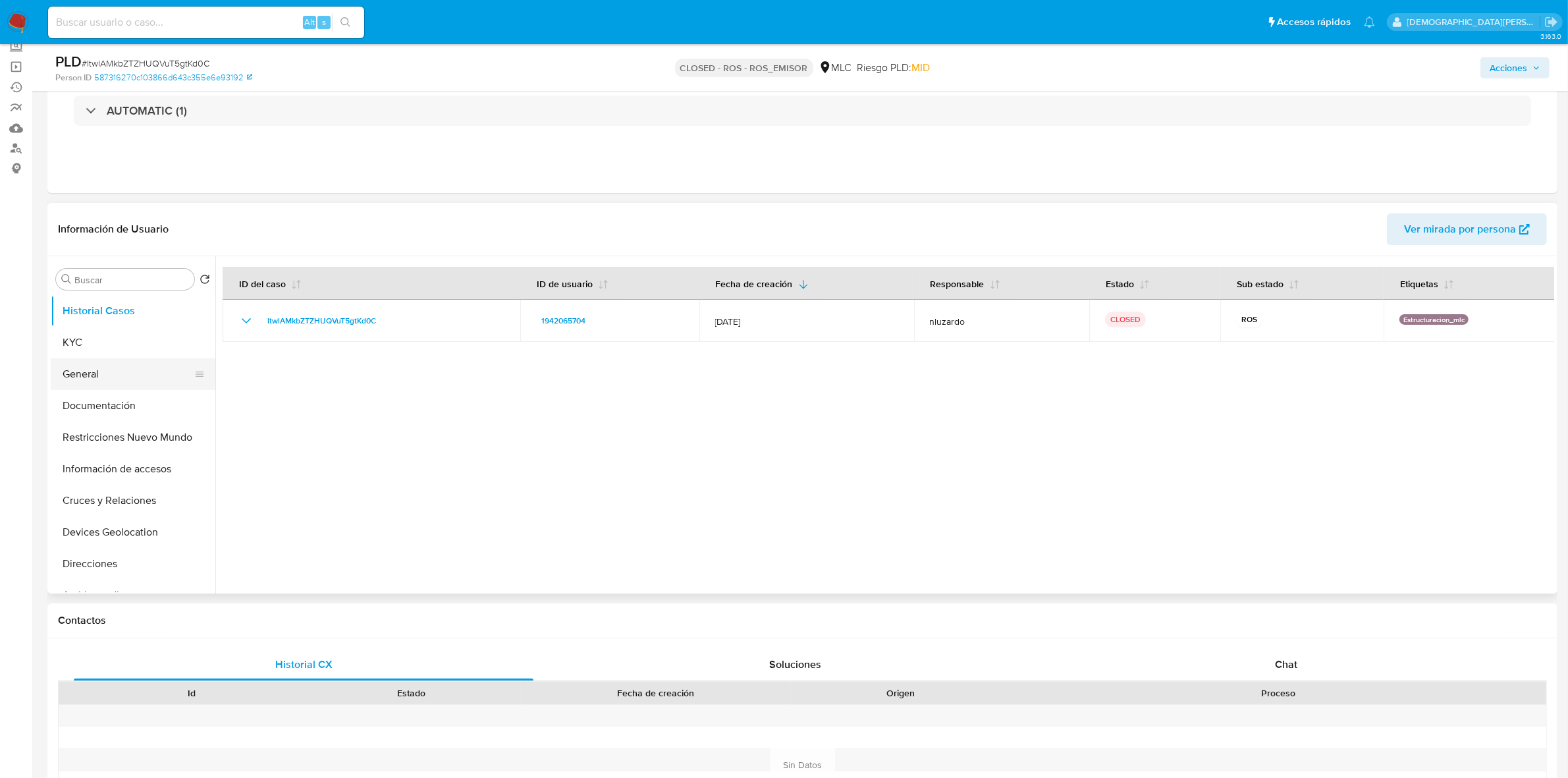
click at [123, 372] on button "General" at bounding box center [127, 374] width 154 height 31
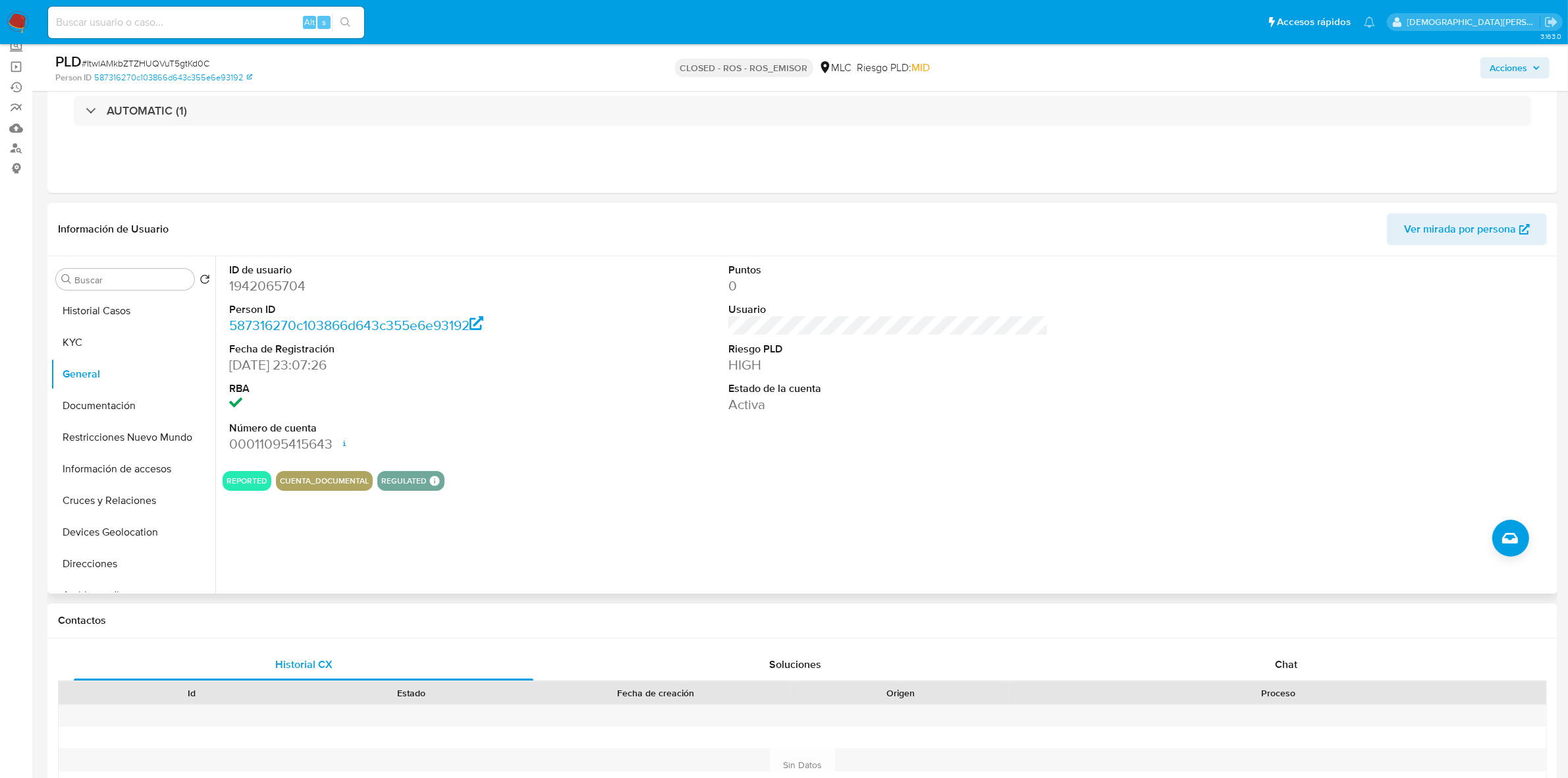
click at [275, 287] on dd "1942065704" at bounding box center [390, 286] width 320 height 18
copy dd "1942065704"
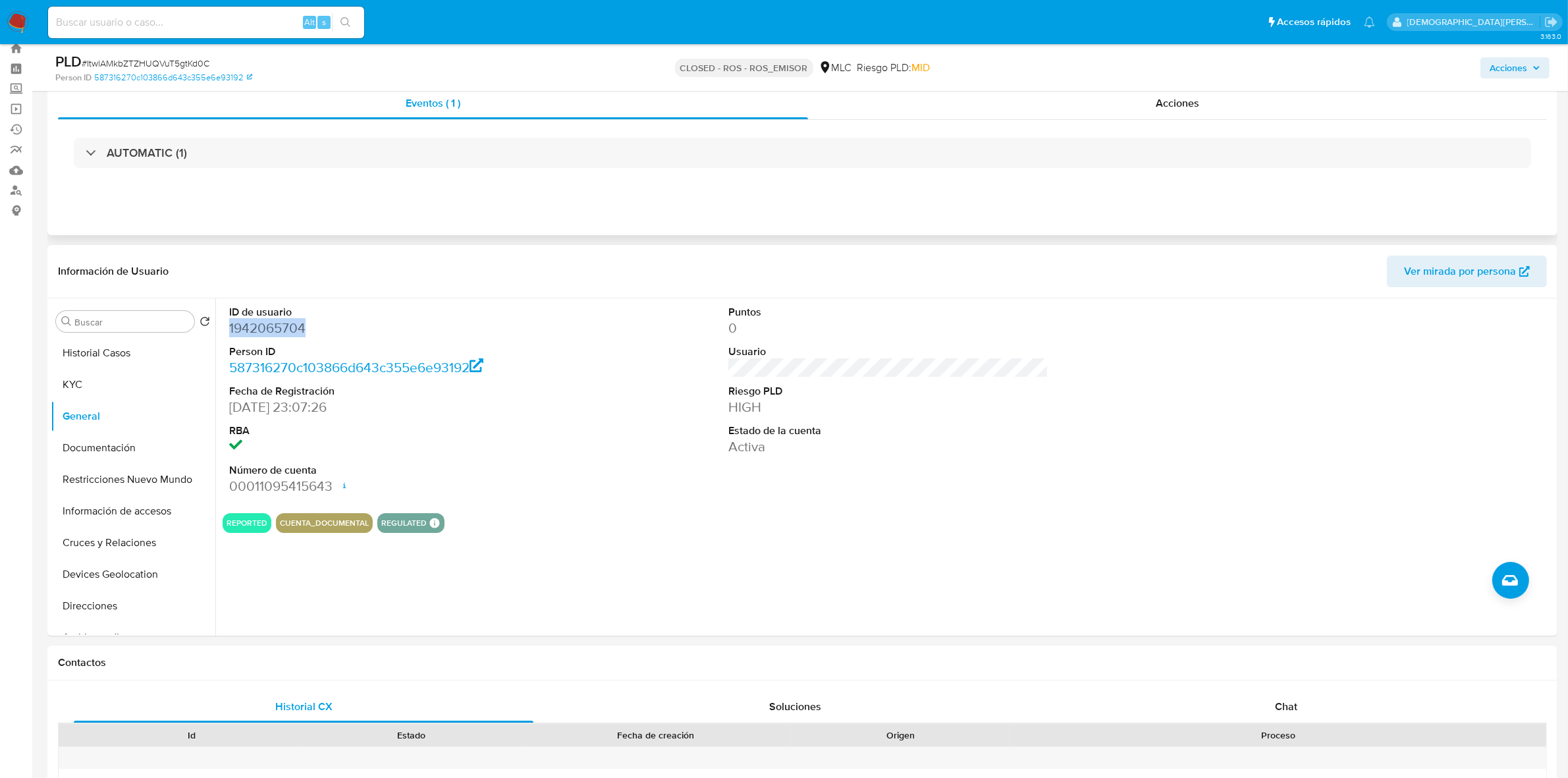
scroll to position [0, 0]
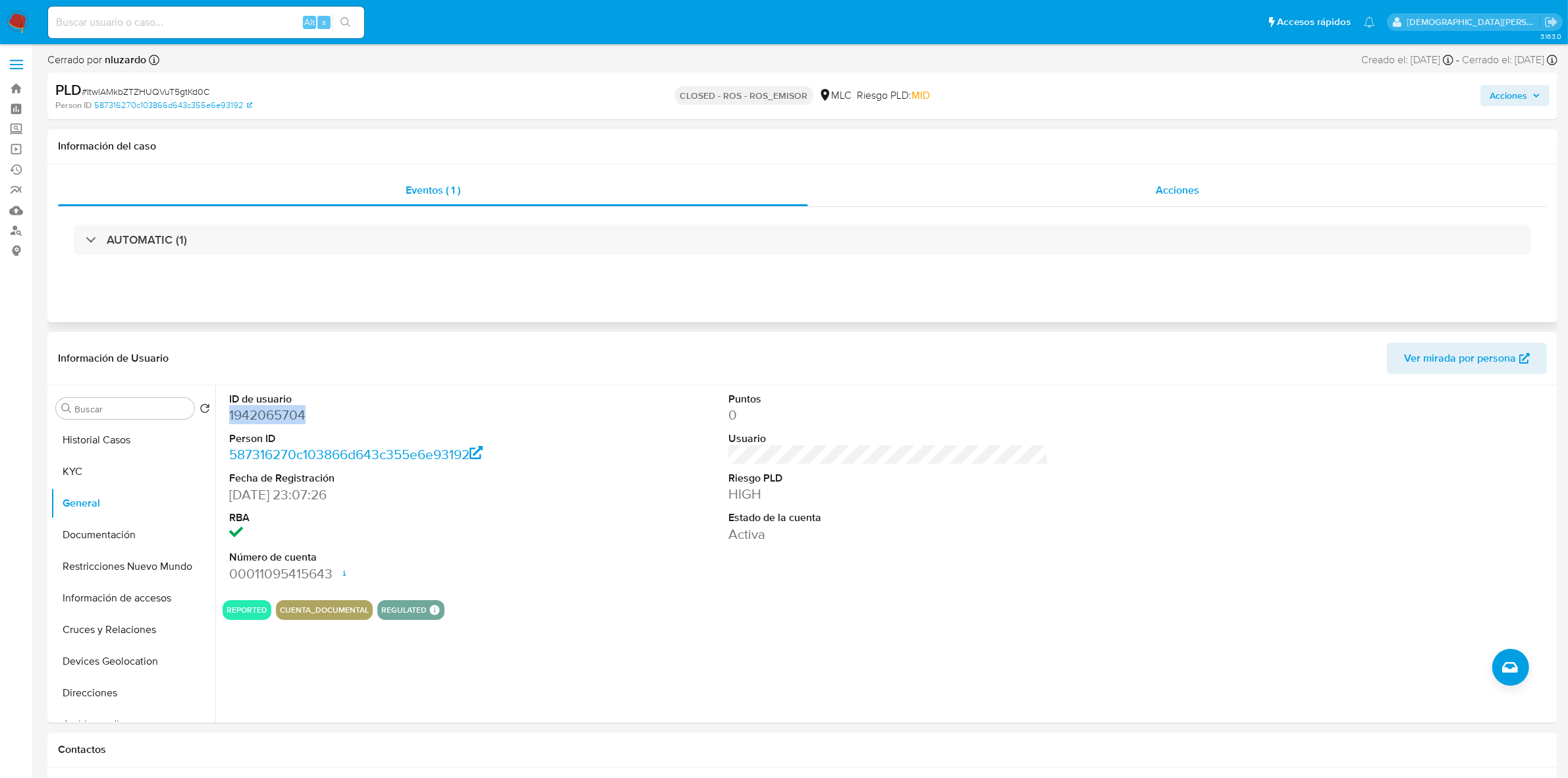
click at [1149, 189] on div "Acciones" at bounding box center [1177, 190] width 739 height 31
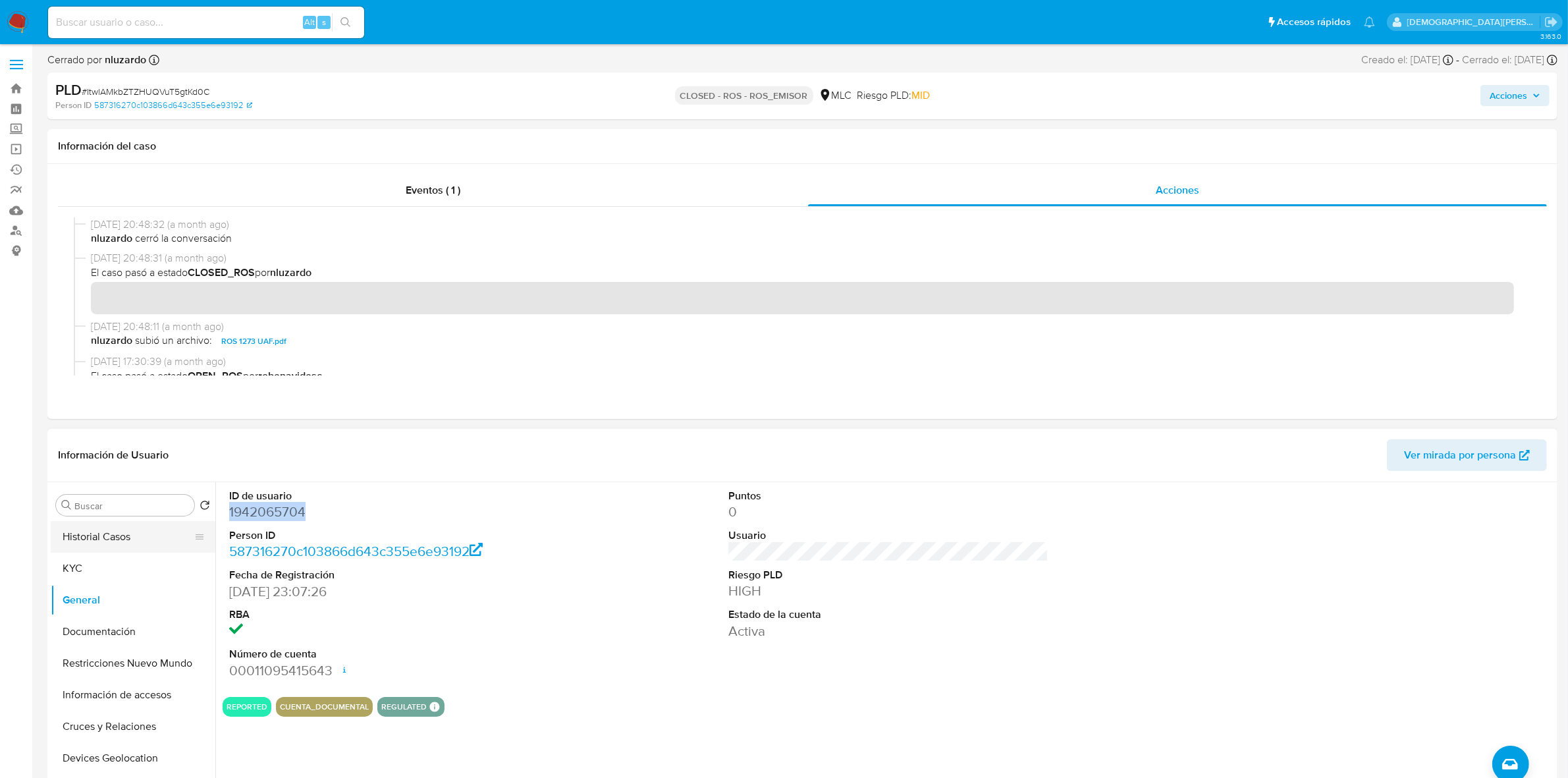
click at [77, 534] on button "Historial Casos" at bounding box center [127, 537] width 154 height 31
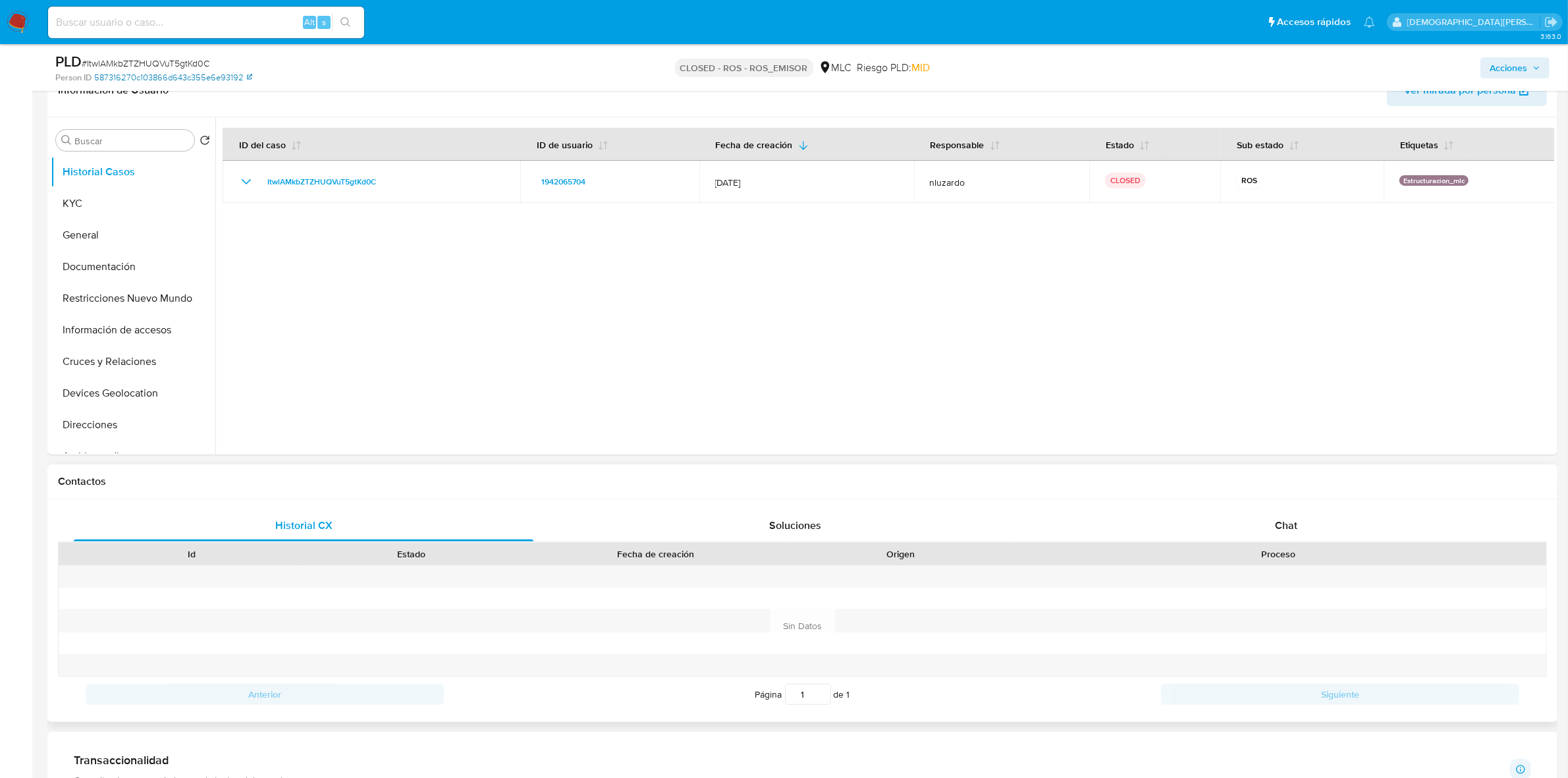
scroll to position [330, 0]
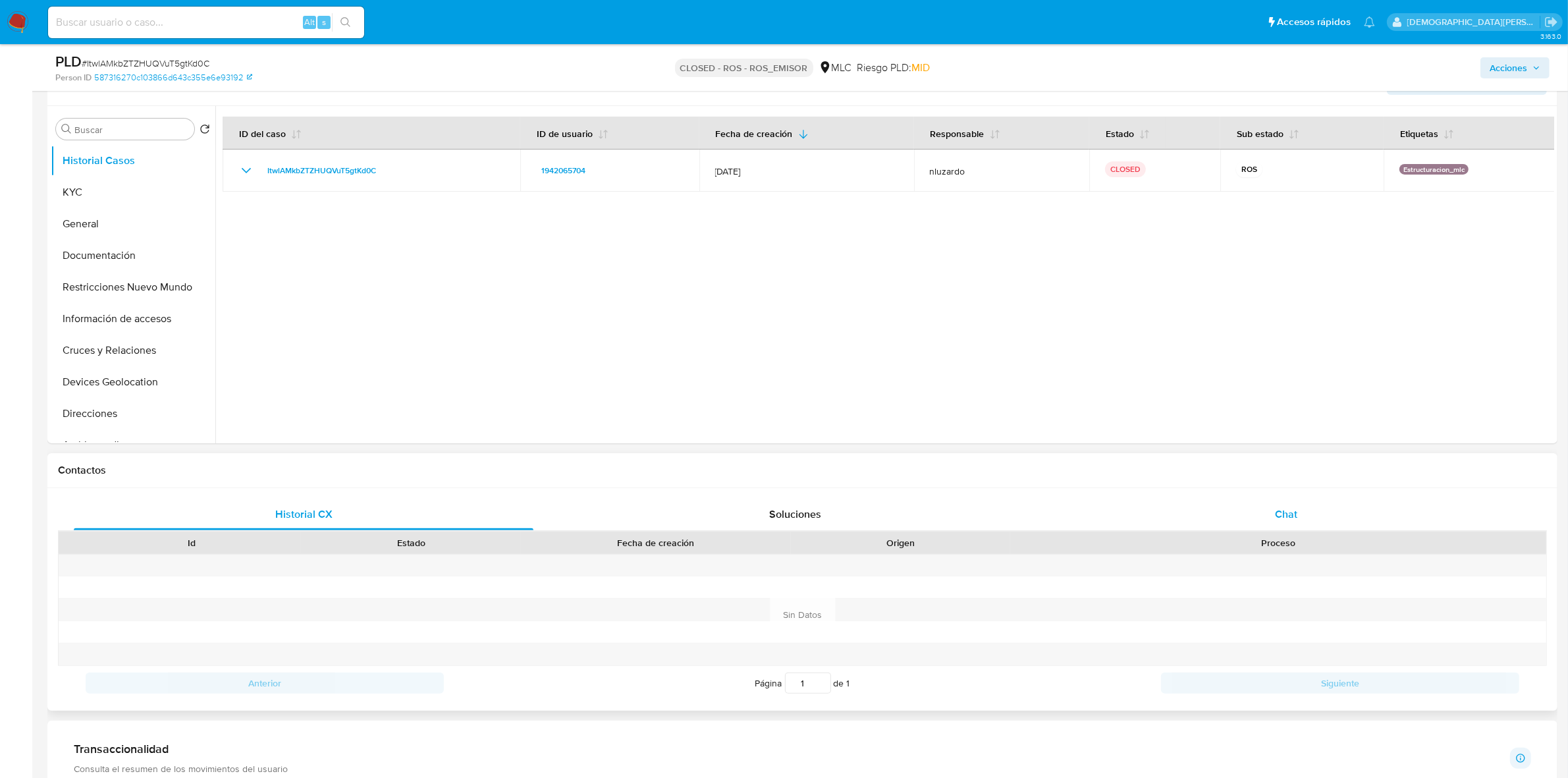
click at [1260, 510] on div "Chat" at bounding box center [1286, 515] width 460 height 31
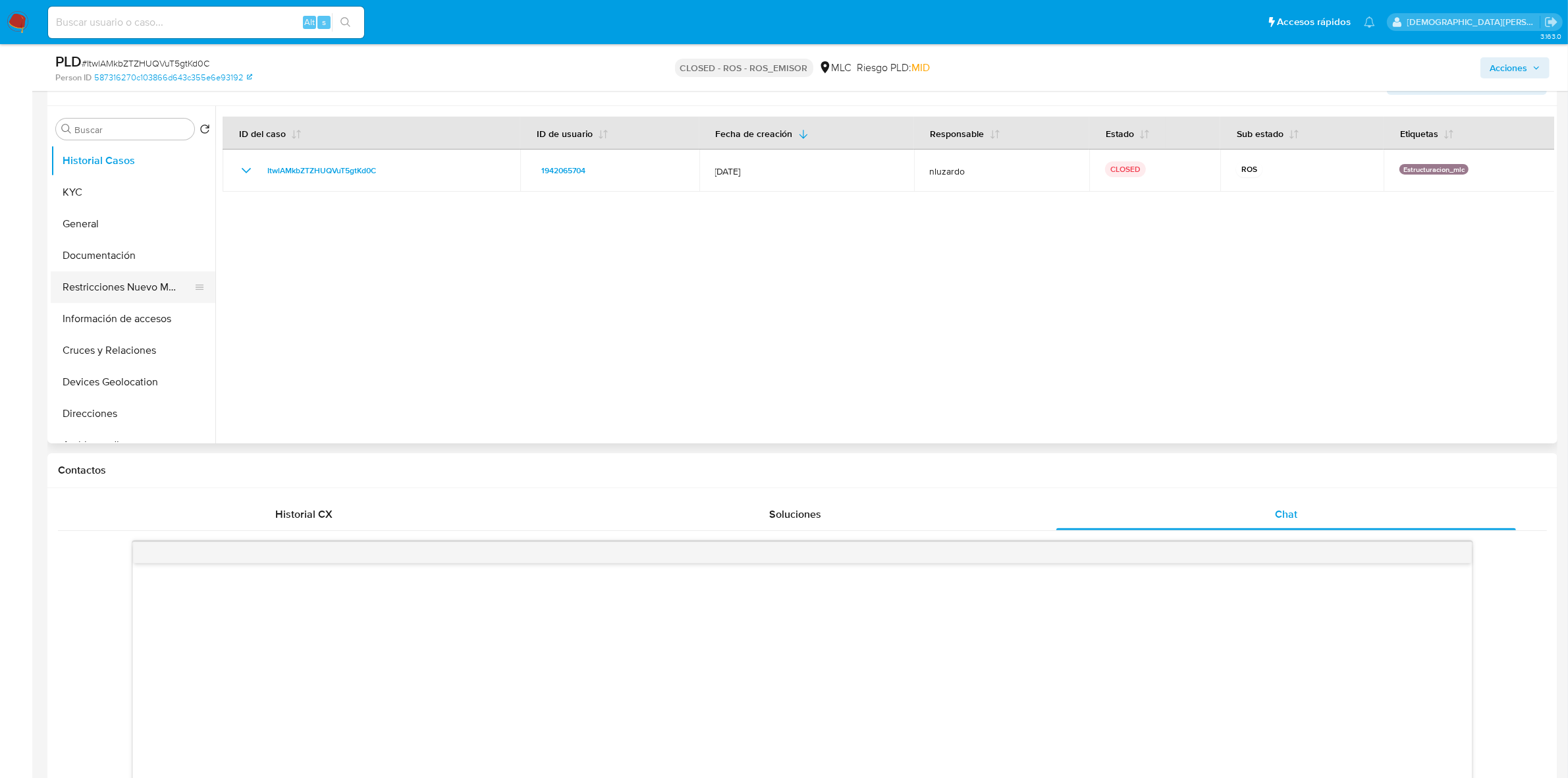
click at [151, 292] on button "Restricciones Nuevo Mundo" at bounding box center [127, 287] width 154 height 31
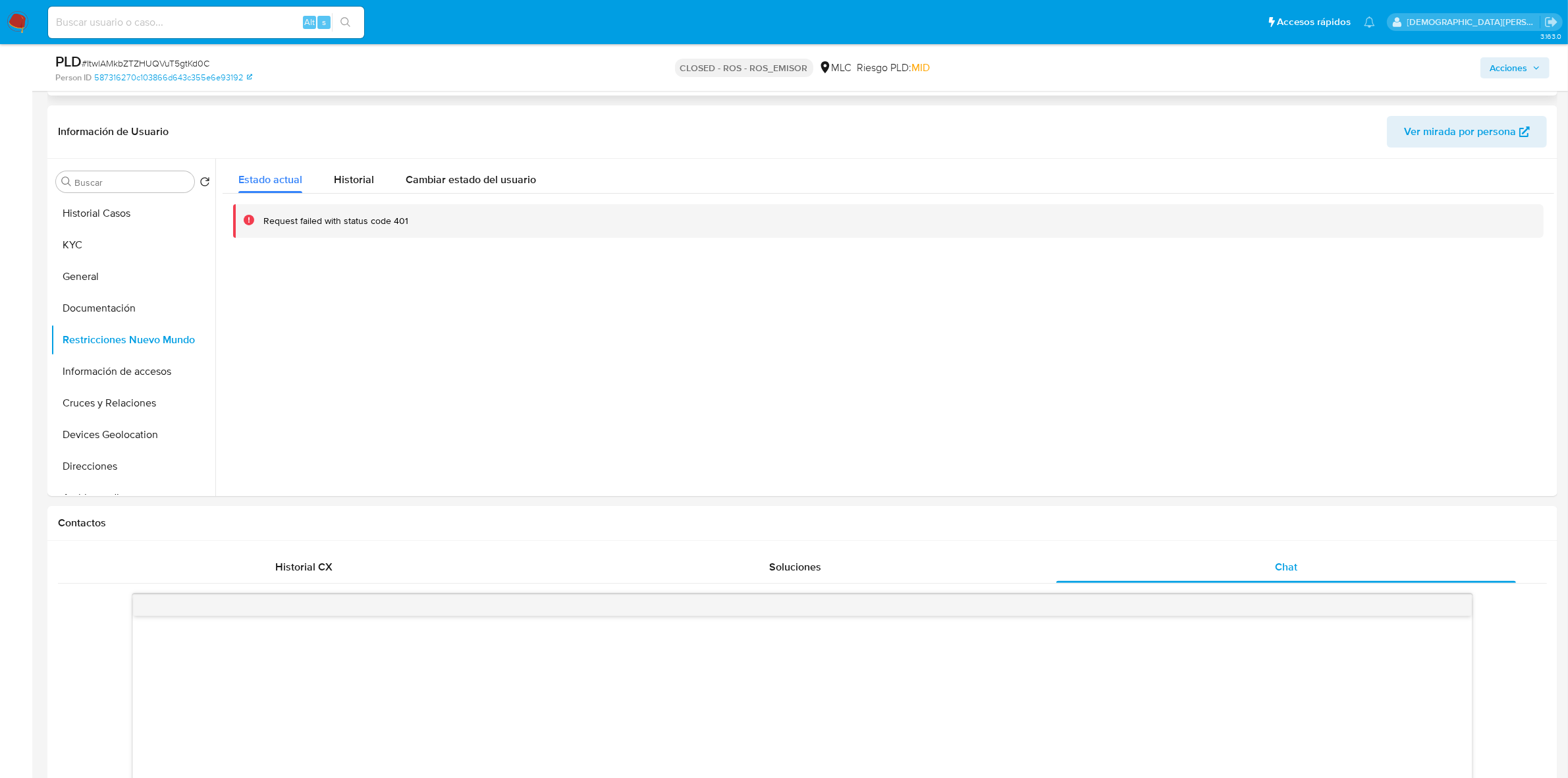
scroll to position [247, 0]
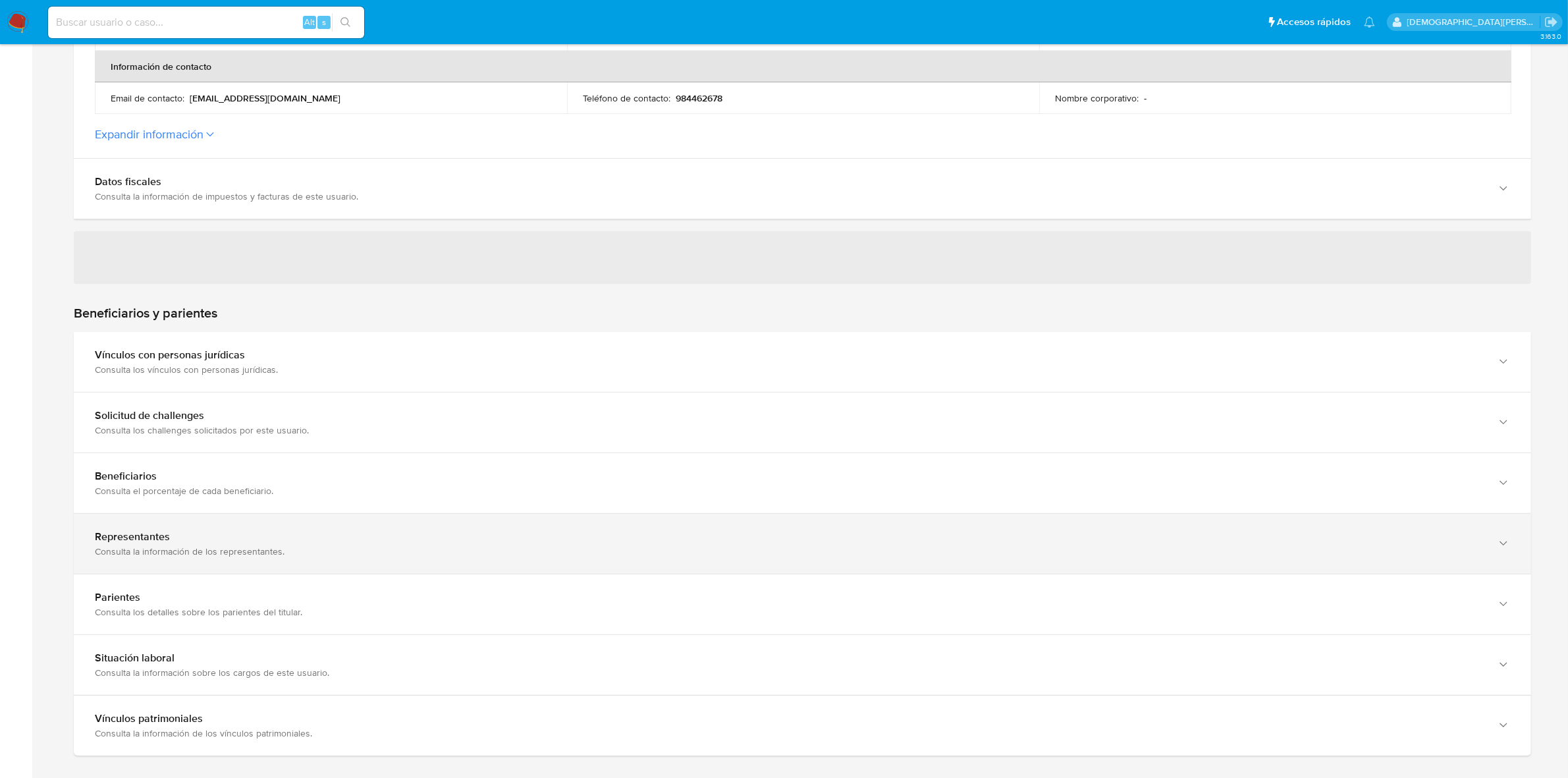
scroll to position [494, 0]
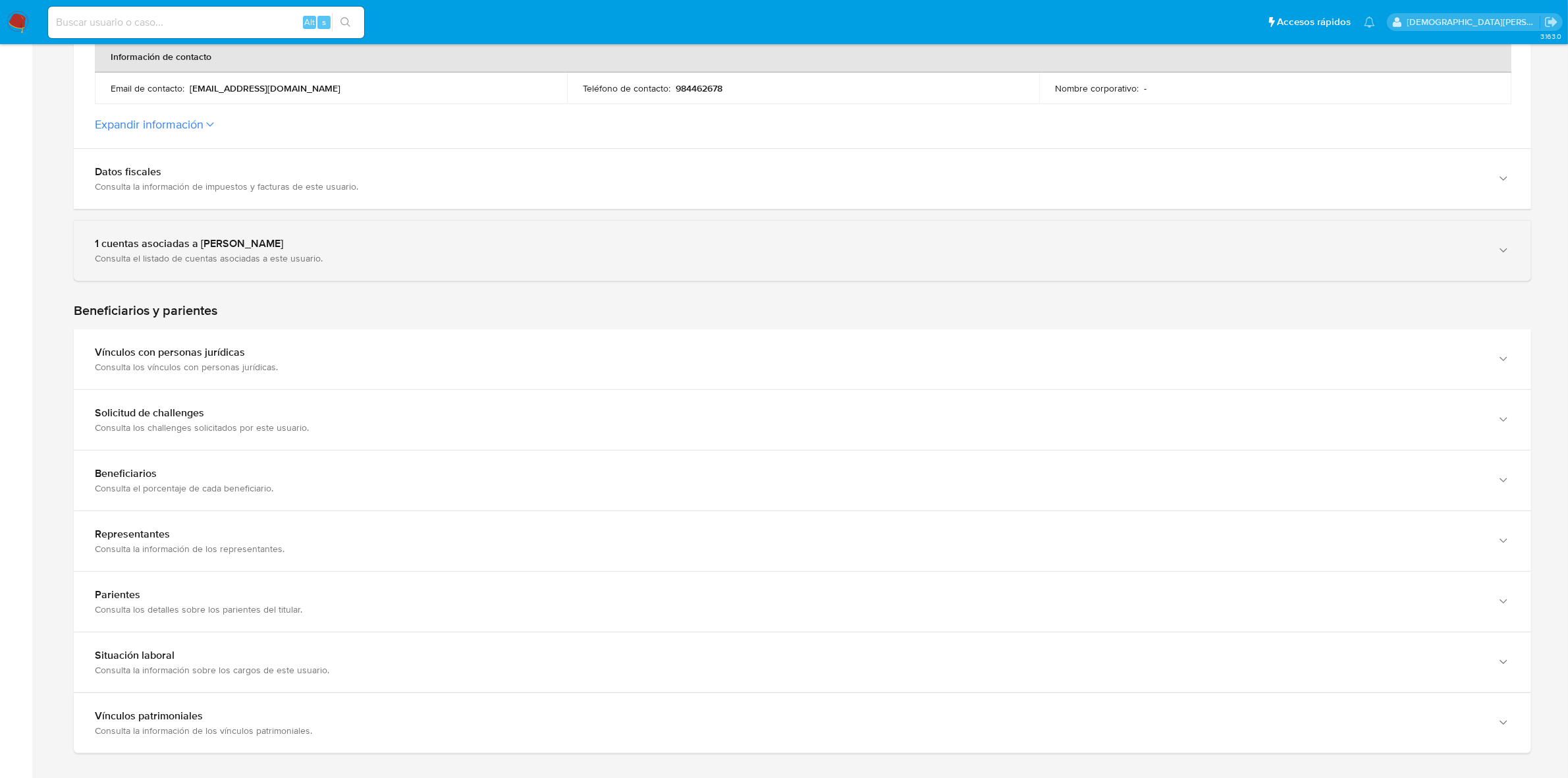
click at [384, 255] on div "Consulta el listado de cuentas asociadas a este usuario." at bounding box center [789, 258] width 1389 height 12
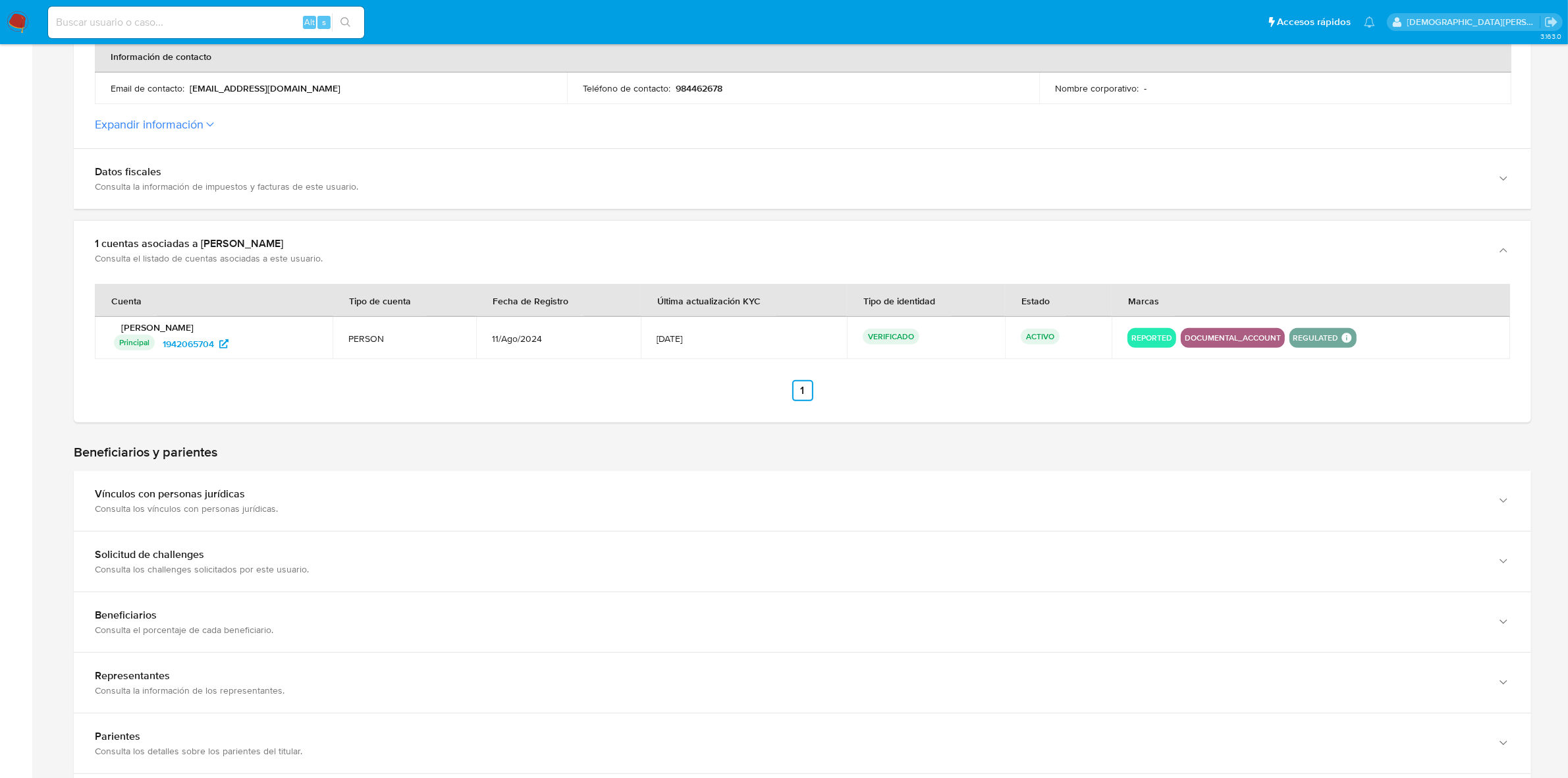
click at [201, 21] on input at bounding box center [206, 22] width 316 height 17
paste input "eghxPj6n1i5ZqKRd5auPLAzi"
type input "eghxPj6n1i5ZqKRd5auPLAzi"
click at [344, 21] on icon "search-icon" at bounding box center [345, 22] width 11 height 11
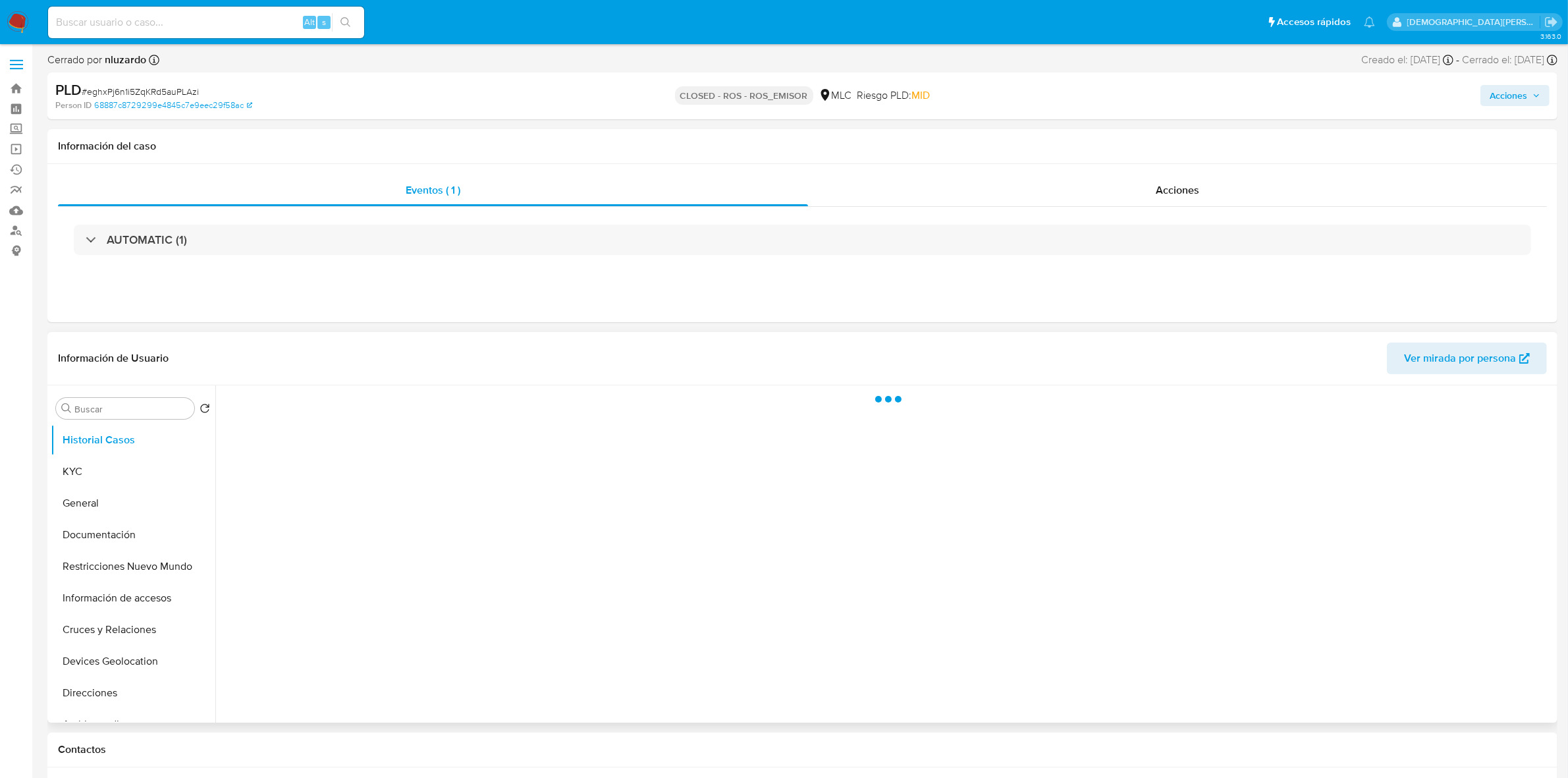
select select "10"
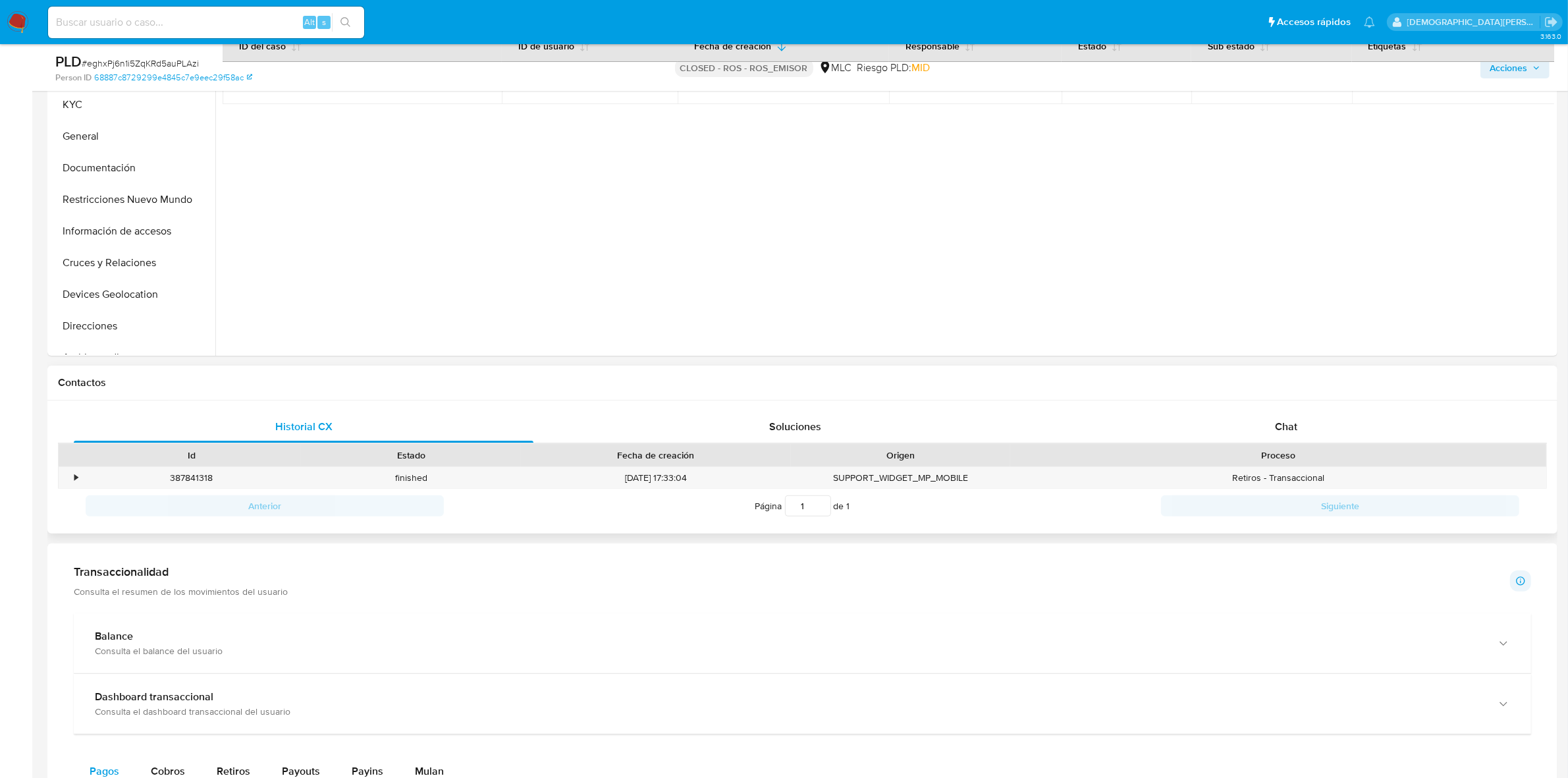
scroll to position [330, 0]
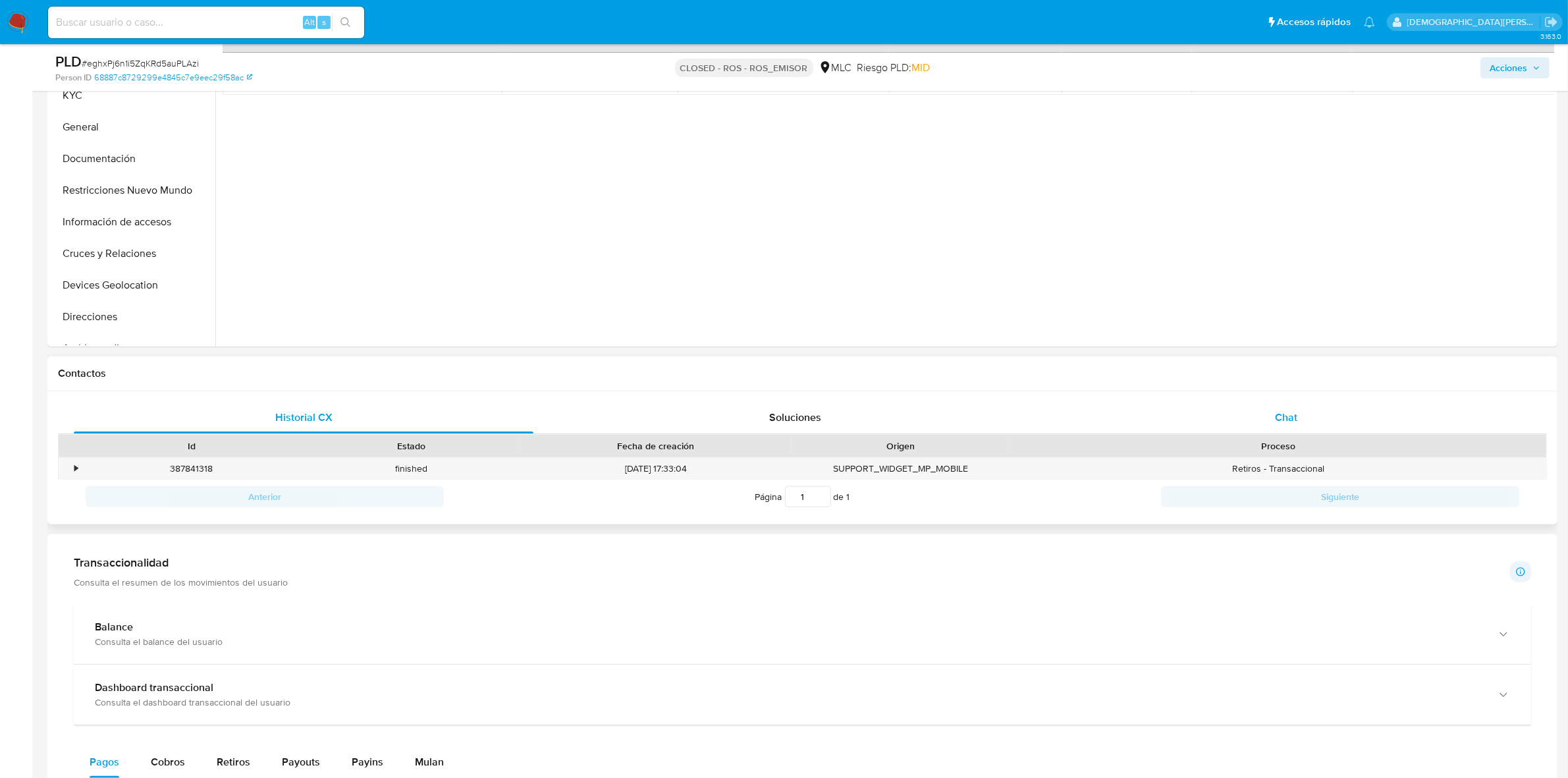
click at [1237, 417] on div "Chat" at bounding box center [1286, 417] width 460 height 31
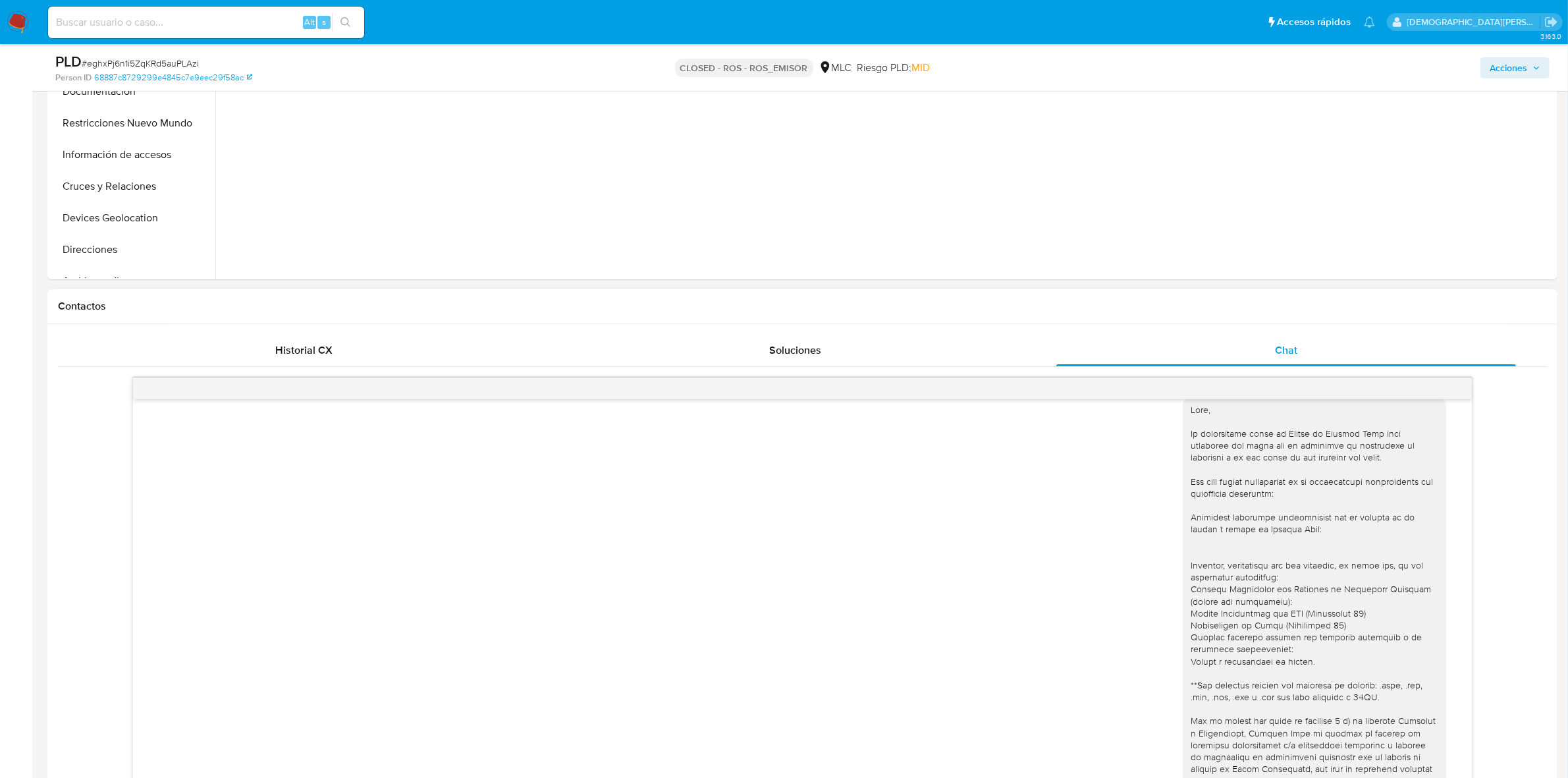
scroll to position [576, 0]
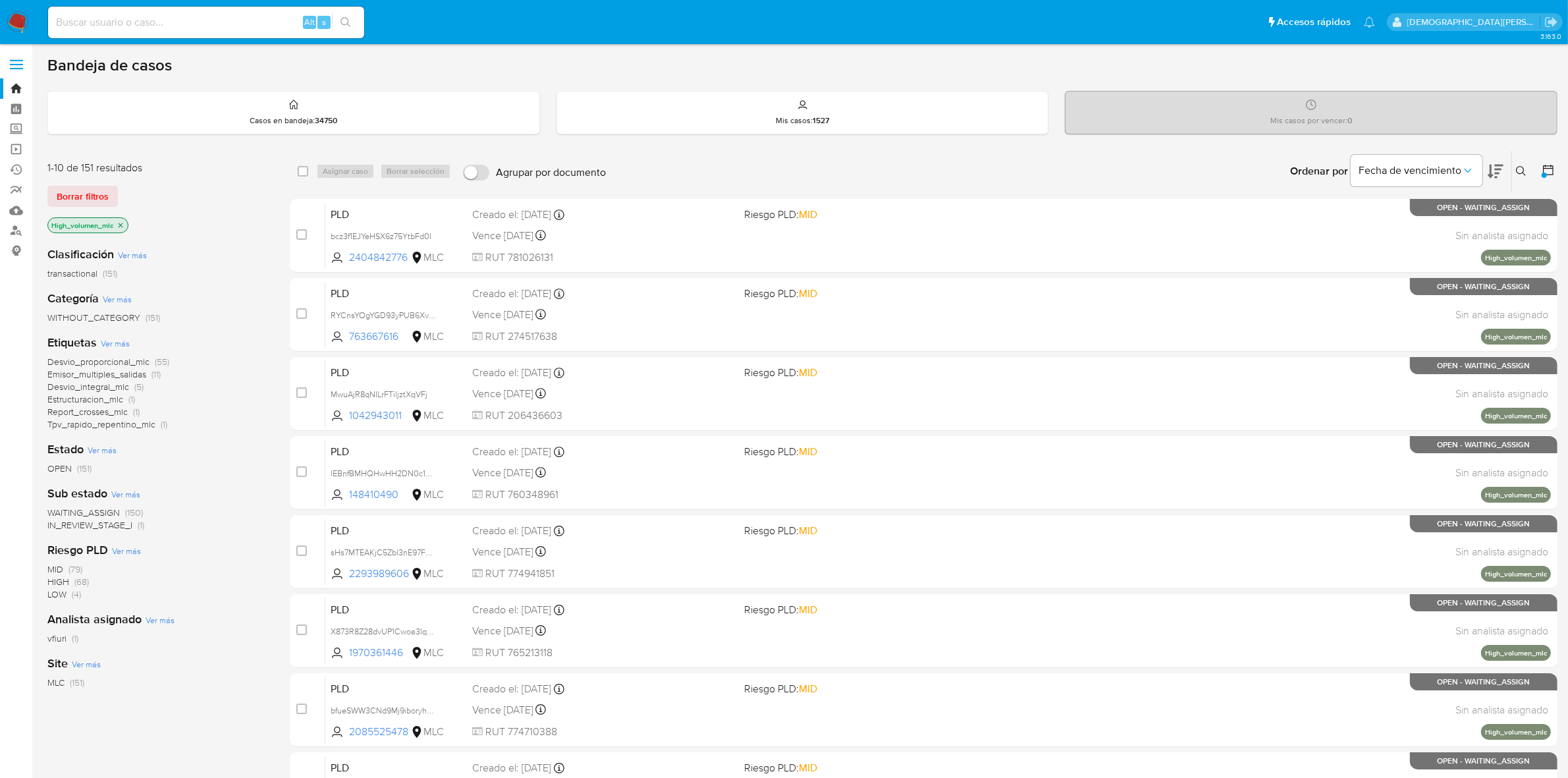
paste input "dLJUl4EDKJ5rw9insIW4wl72"
click at [254, 20] on input at bounding box center [206, 22] width 316 height 17
type input "dLJUl4EDKJ5rw9insIW4wl72"
click at [350, 17] on icon "search-icon" at bounding box center [345, 22] width 11 height 11
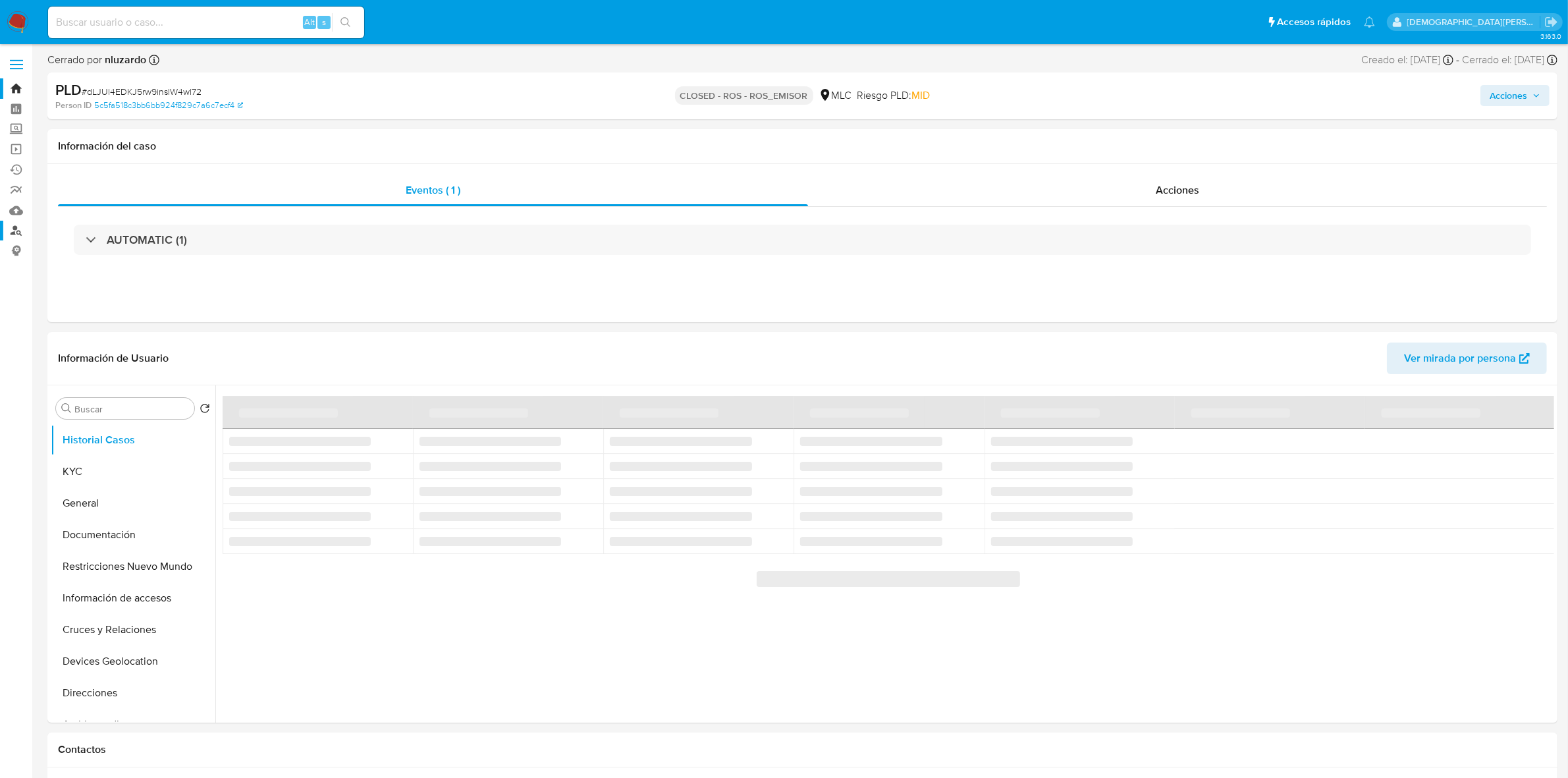
select select "10"
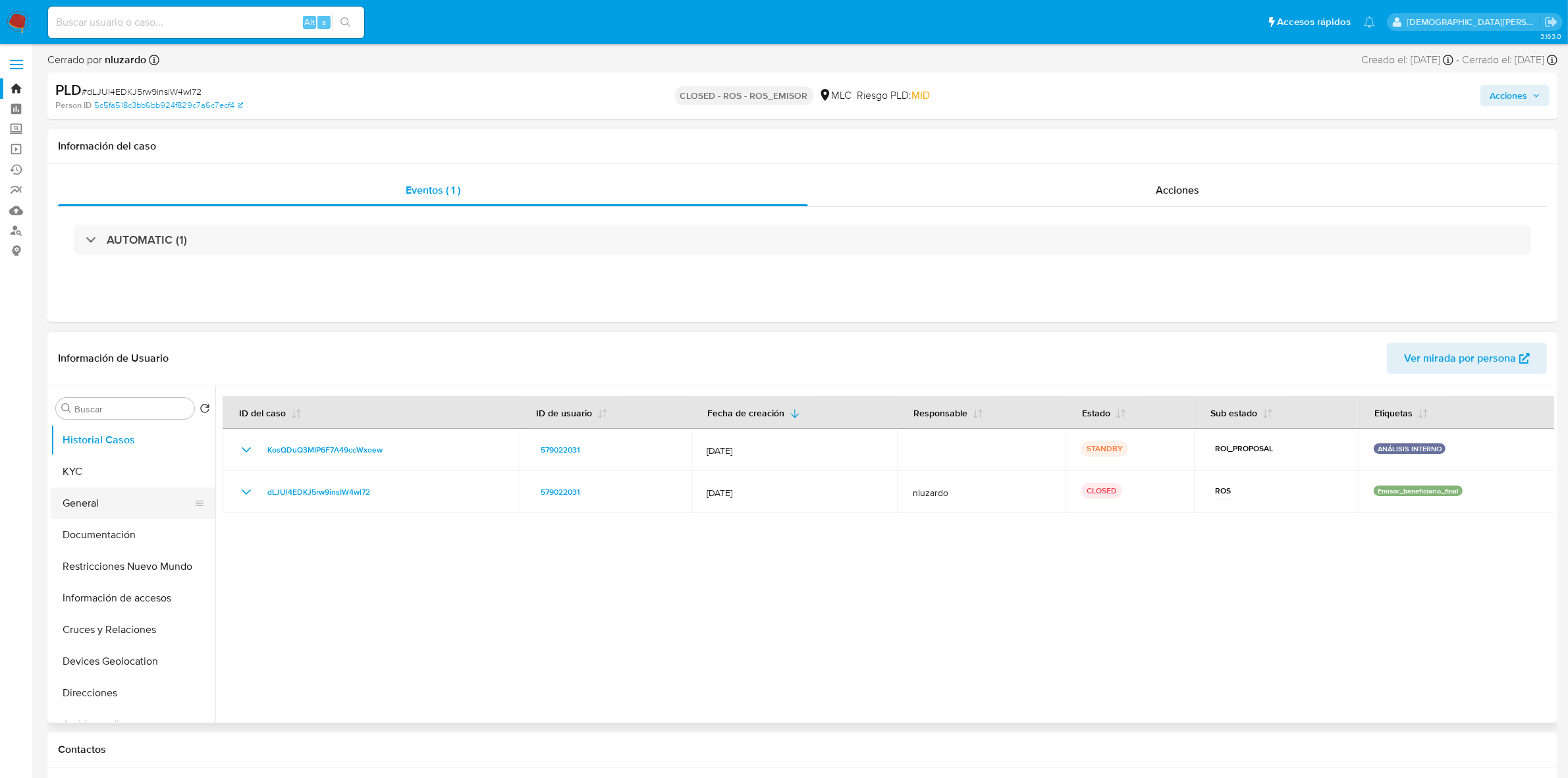
click at [137, 503] on button "General" at bounding box center [127, 503] width 154 height 31
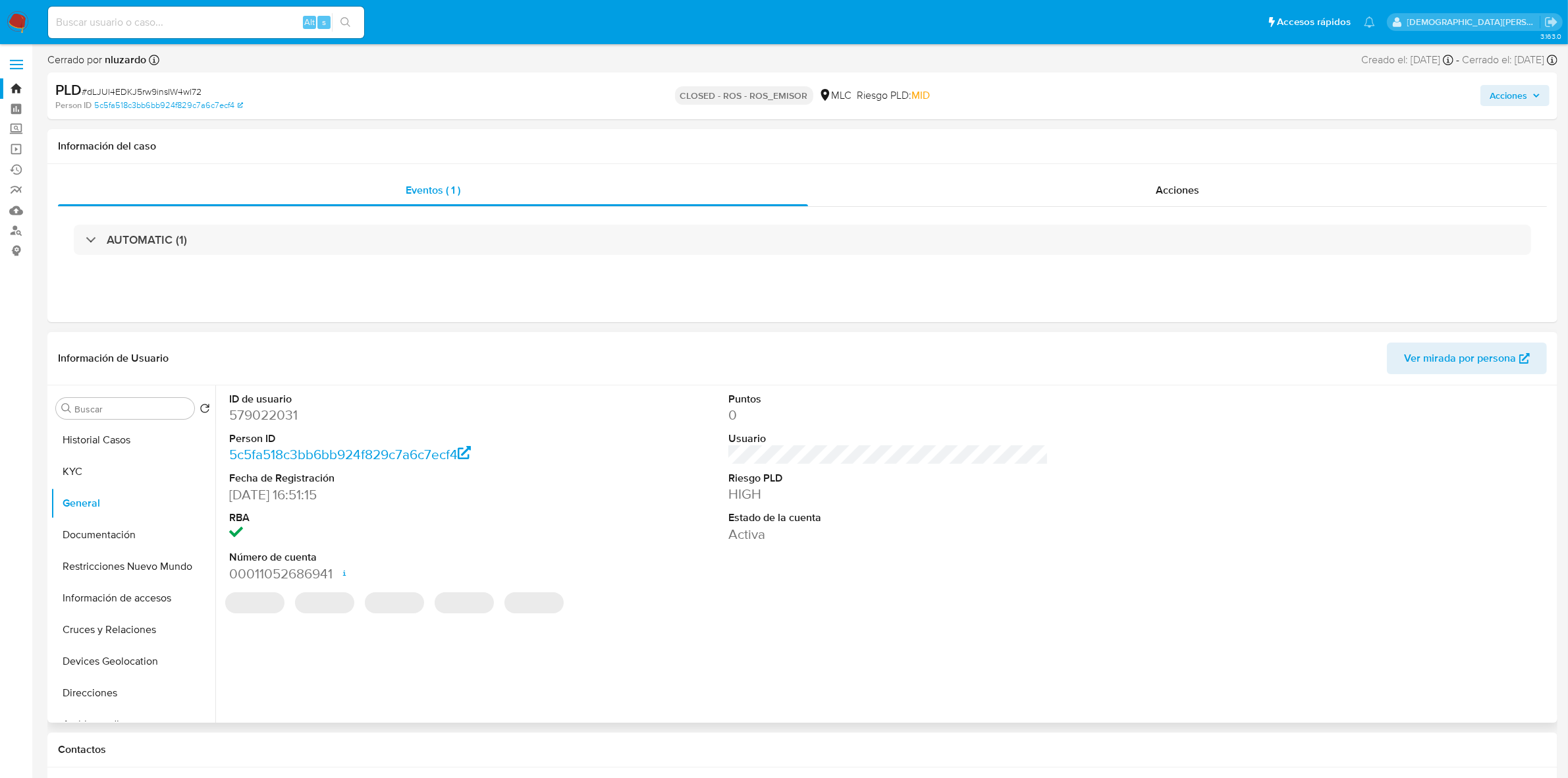
click at [275, 413] on dd "579022031" at bounding box center [390, 415] width 320 height 18
copy dd "579022031"
click at [1174, 190] on span "Acciones" at bounding box center [1177, 190] width 44 height 15
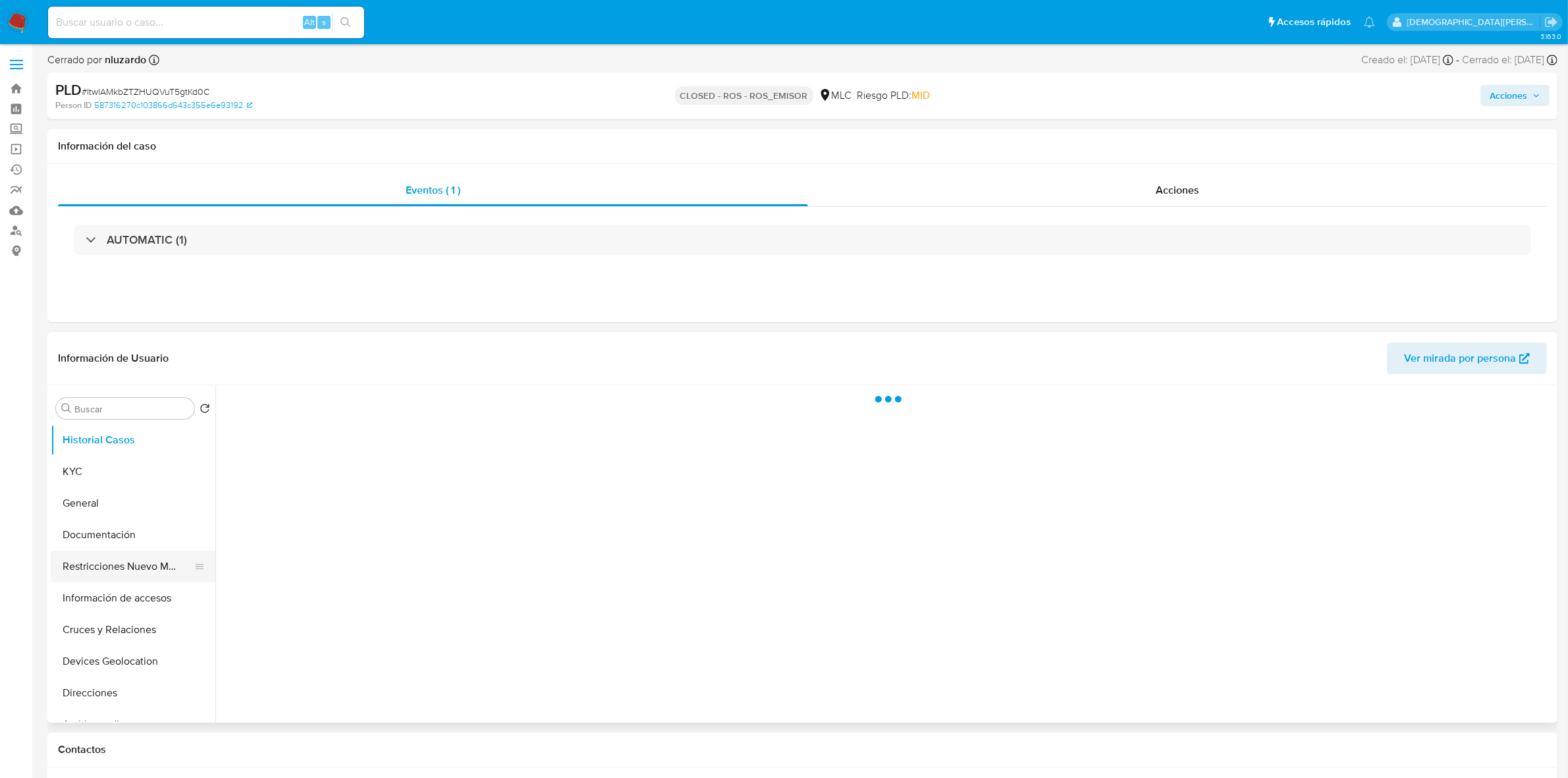
select select "10"
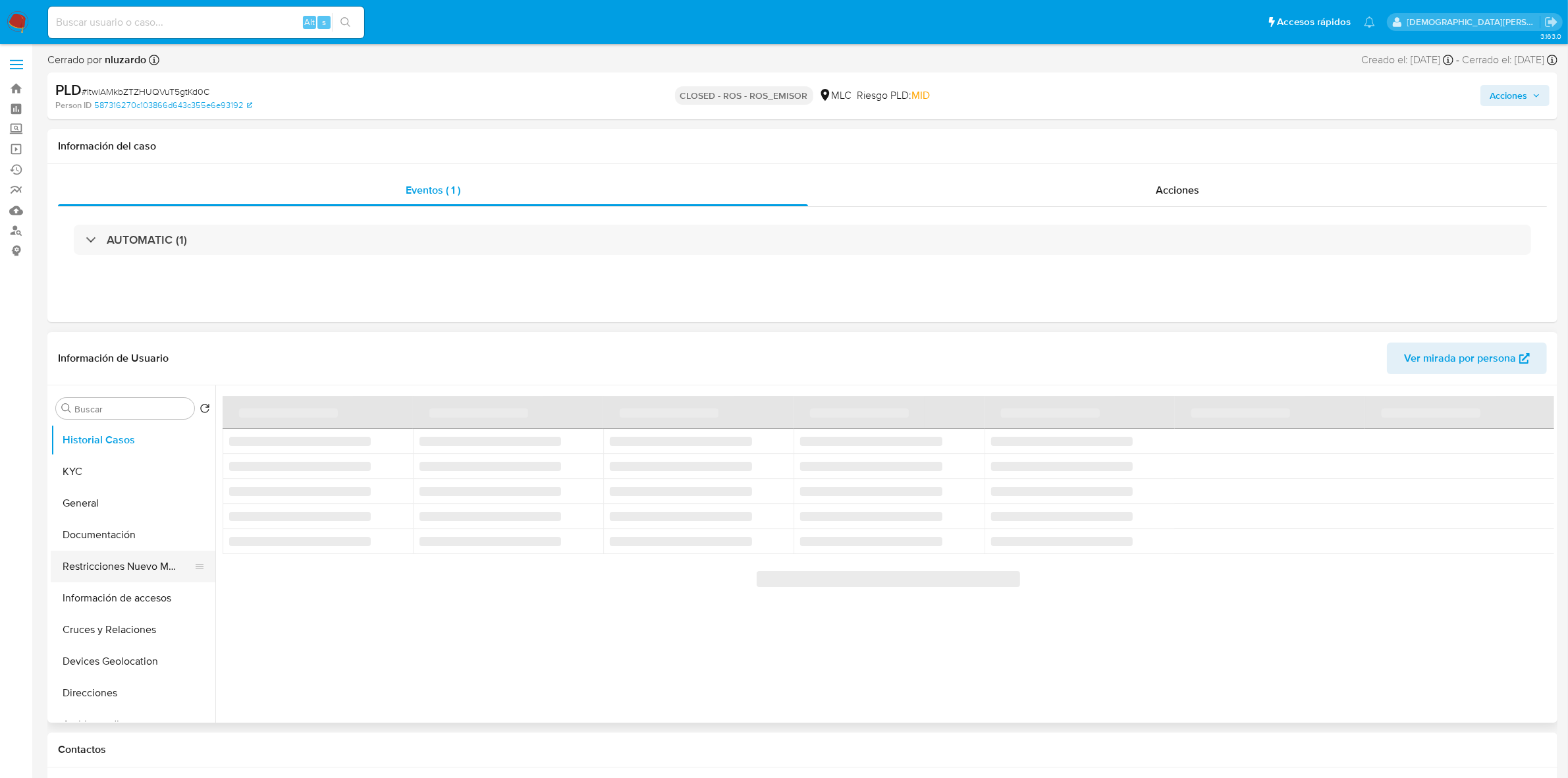
click at [126, 562] on button "Restricciones Nuevo Mundo" at bounding box center [127, 567] width 154 height 31
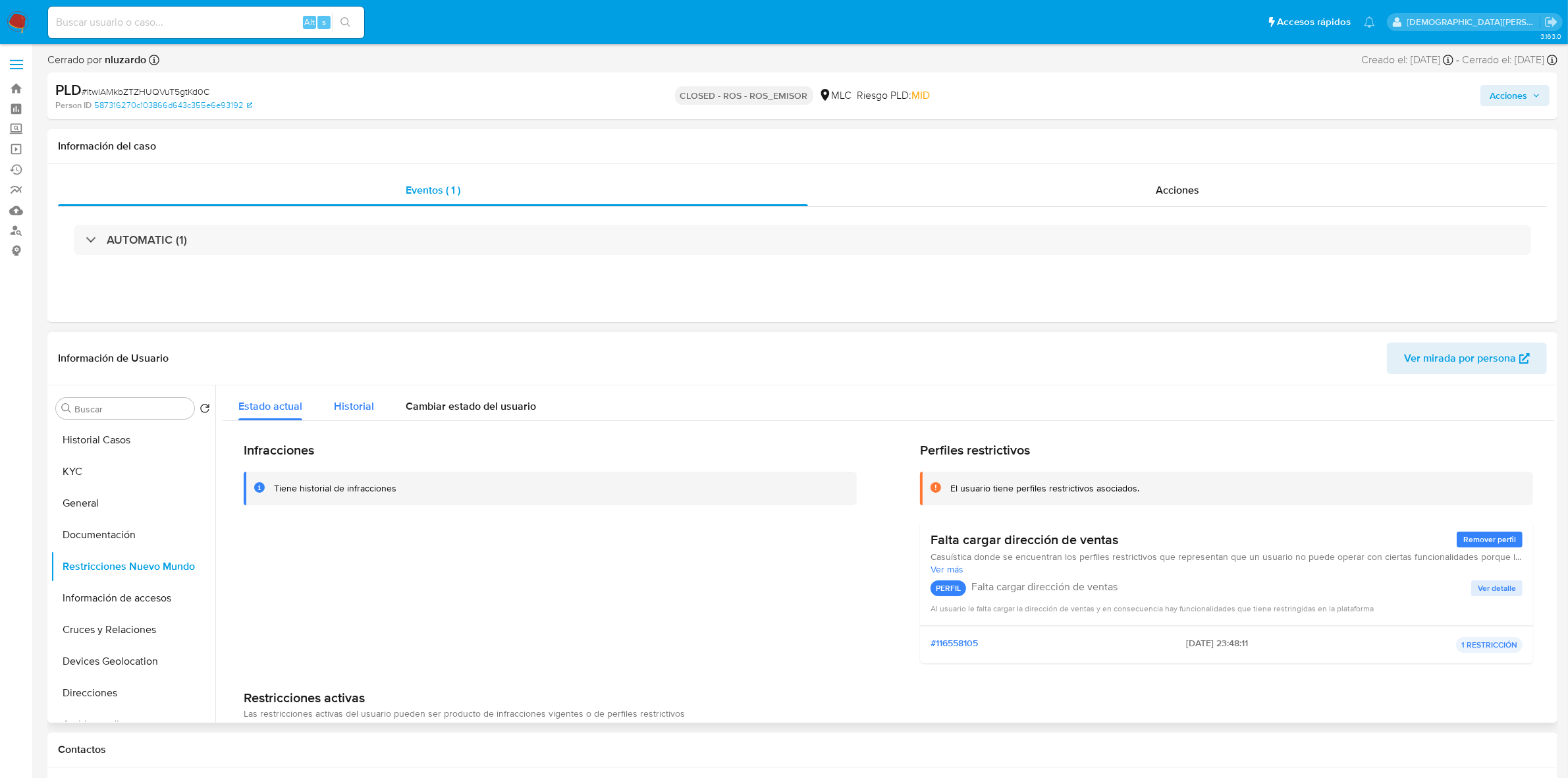
click at [340, 403] on span "Historial" at bounding box center [353, 406] width 40 height 15
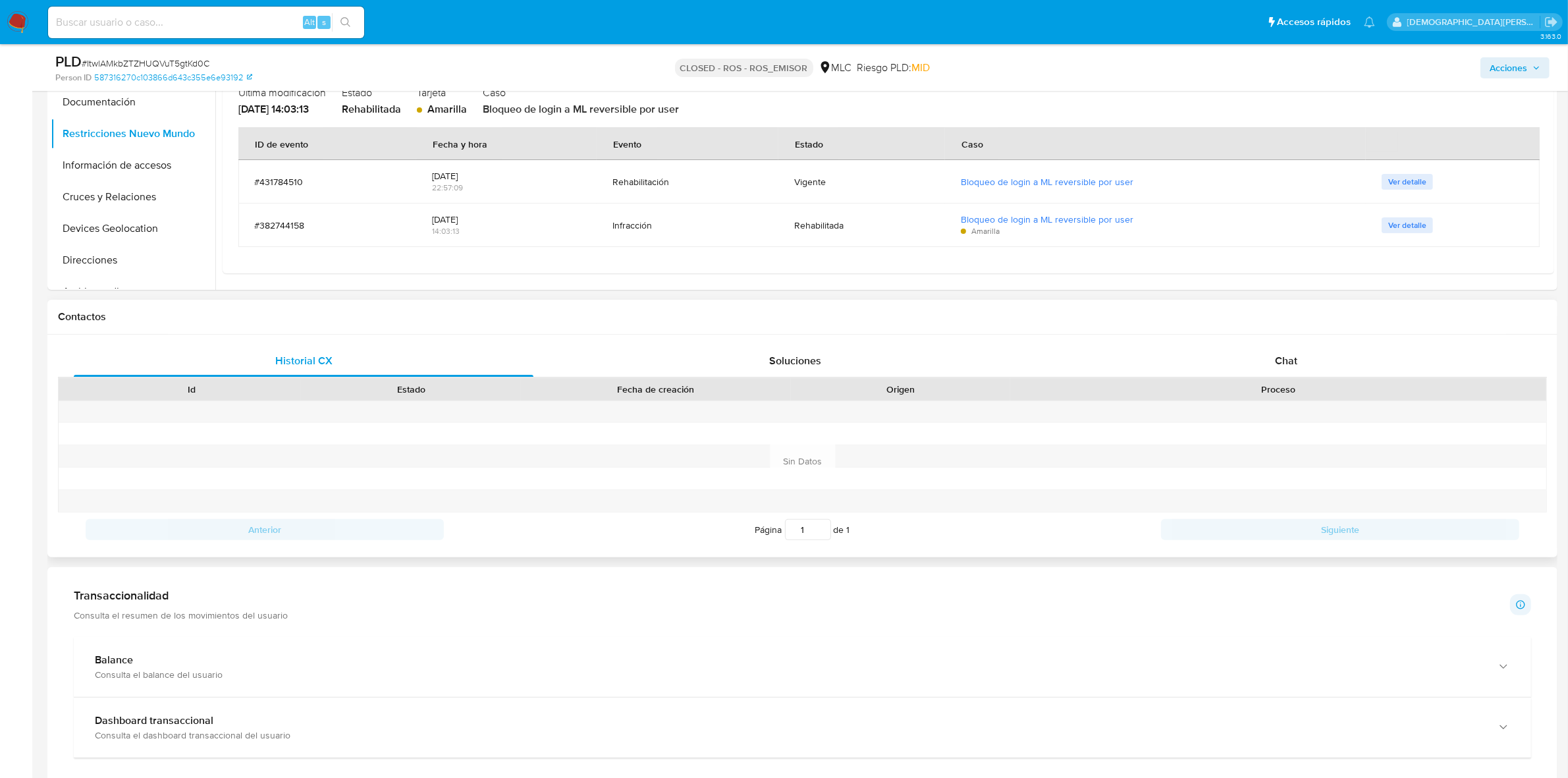
scroll to position [330, 0]
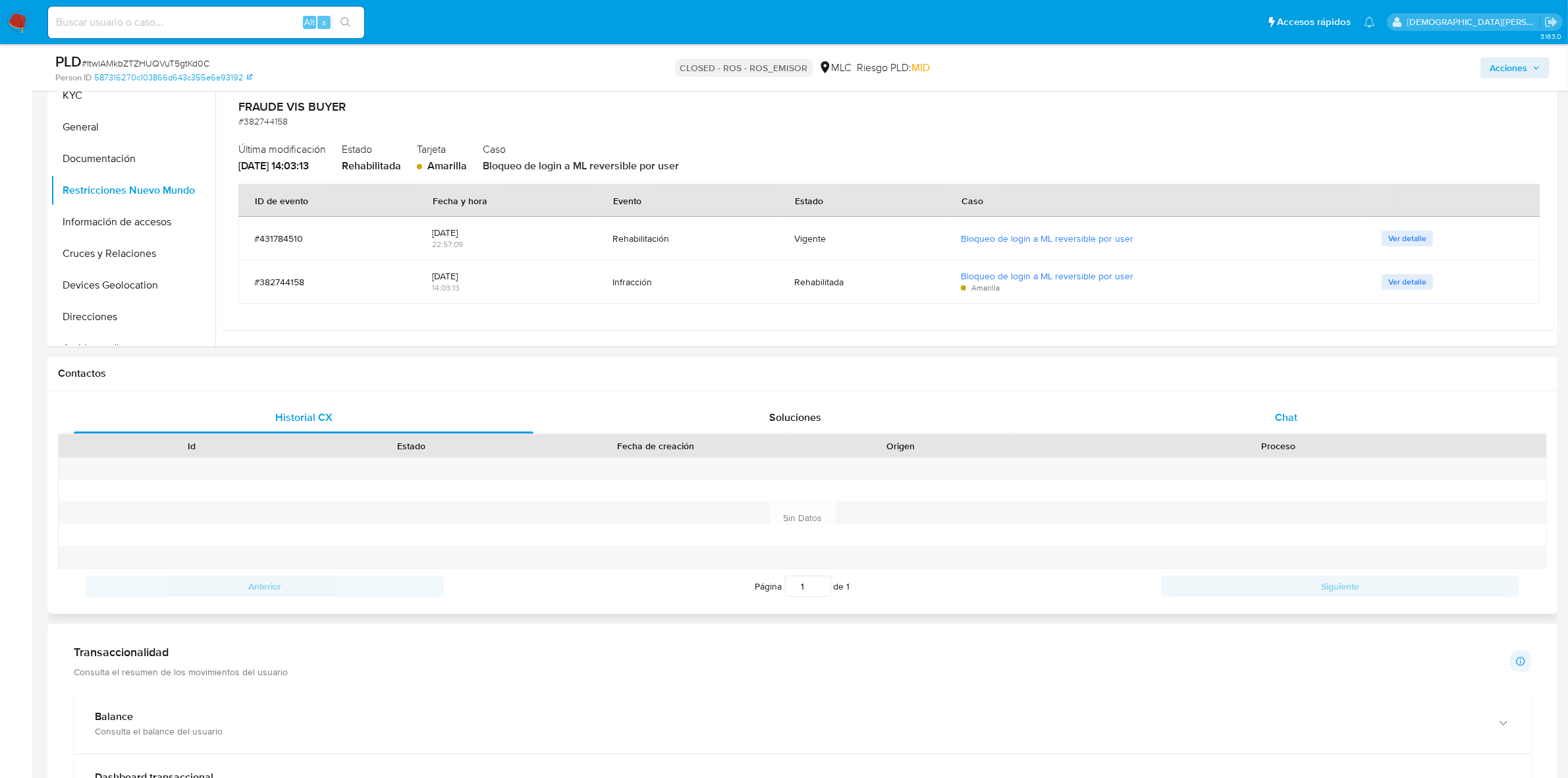
click at [1274, 403] on div "Chat" at bounding box center [1286, 417] width 460 height 31
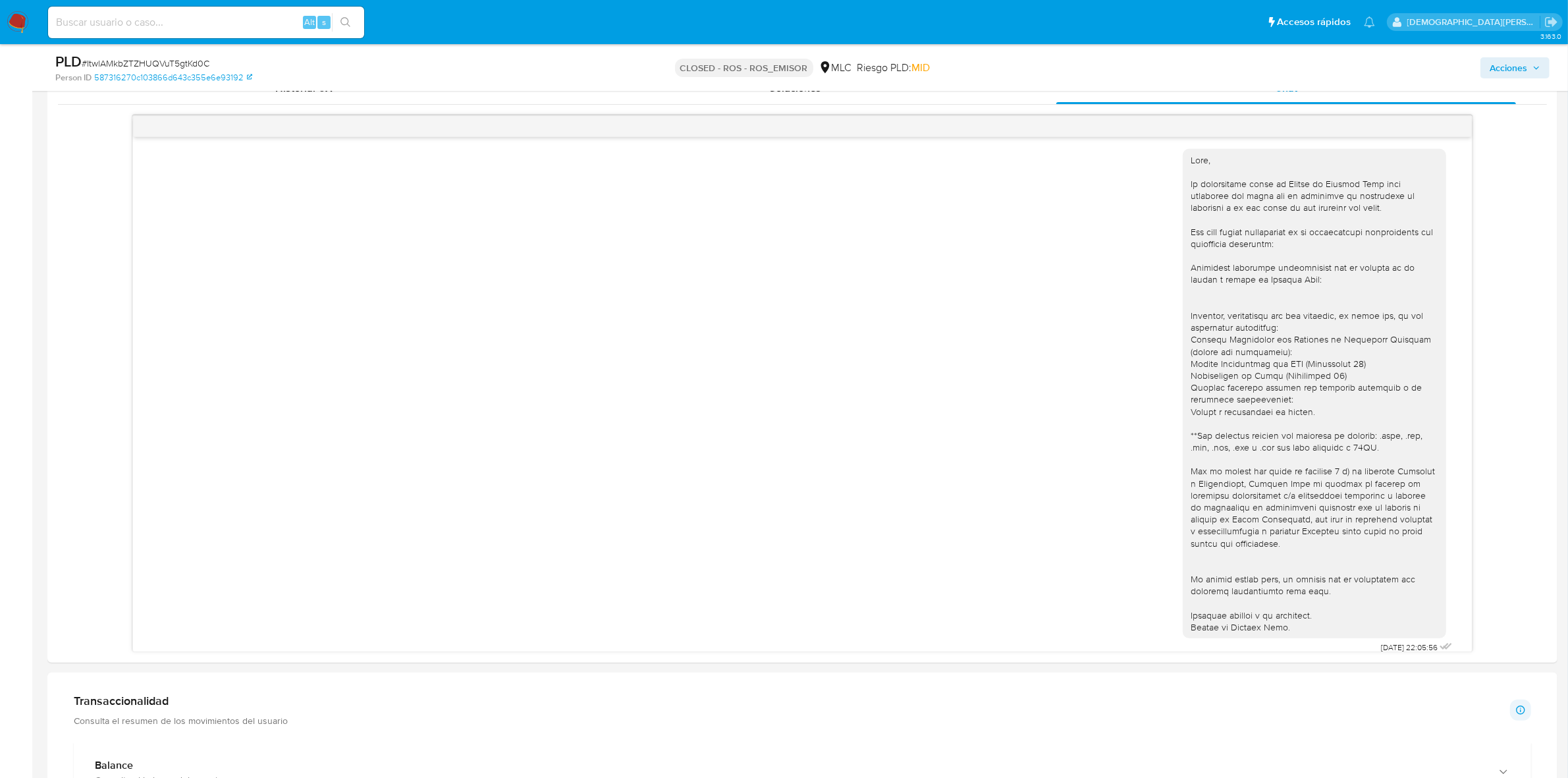
scroll to position [0, 0]
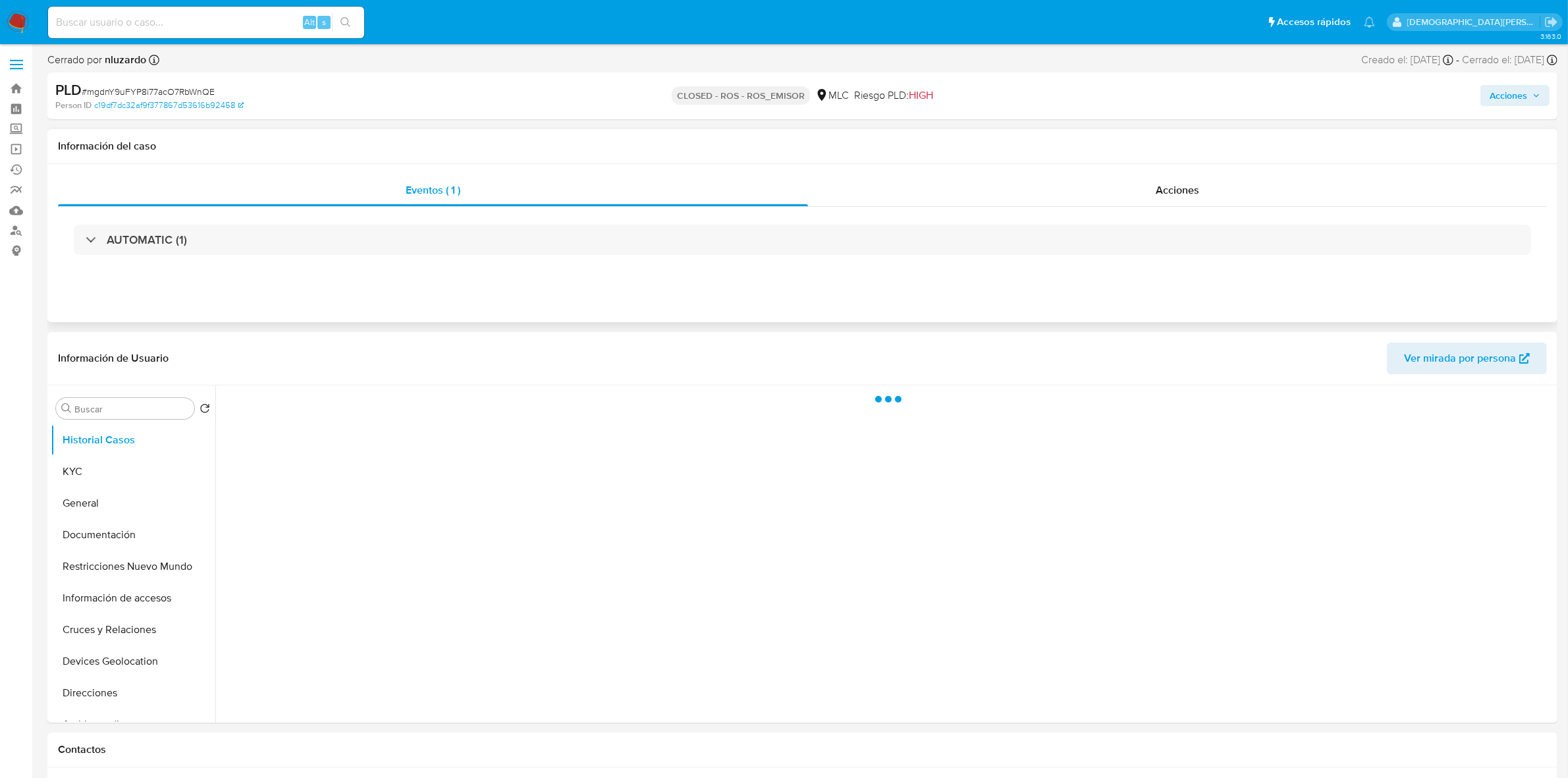
select select "10"
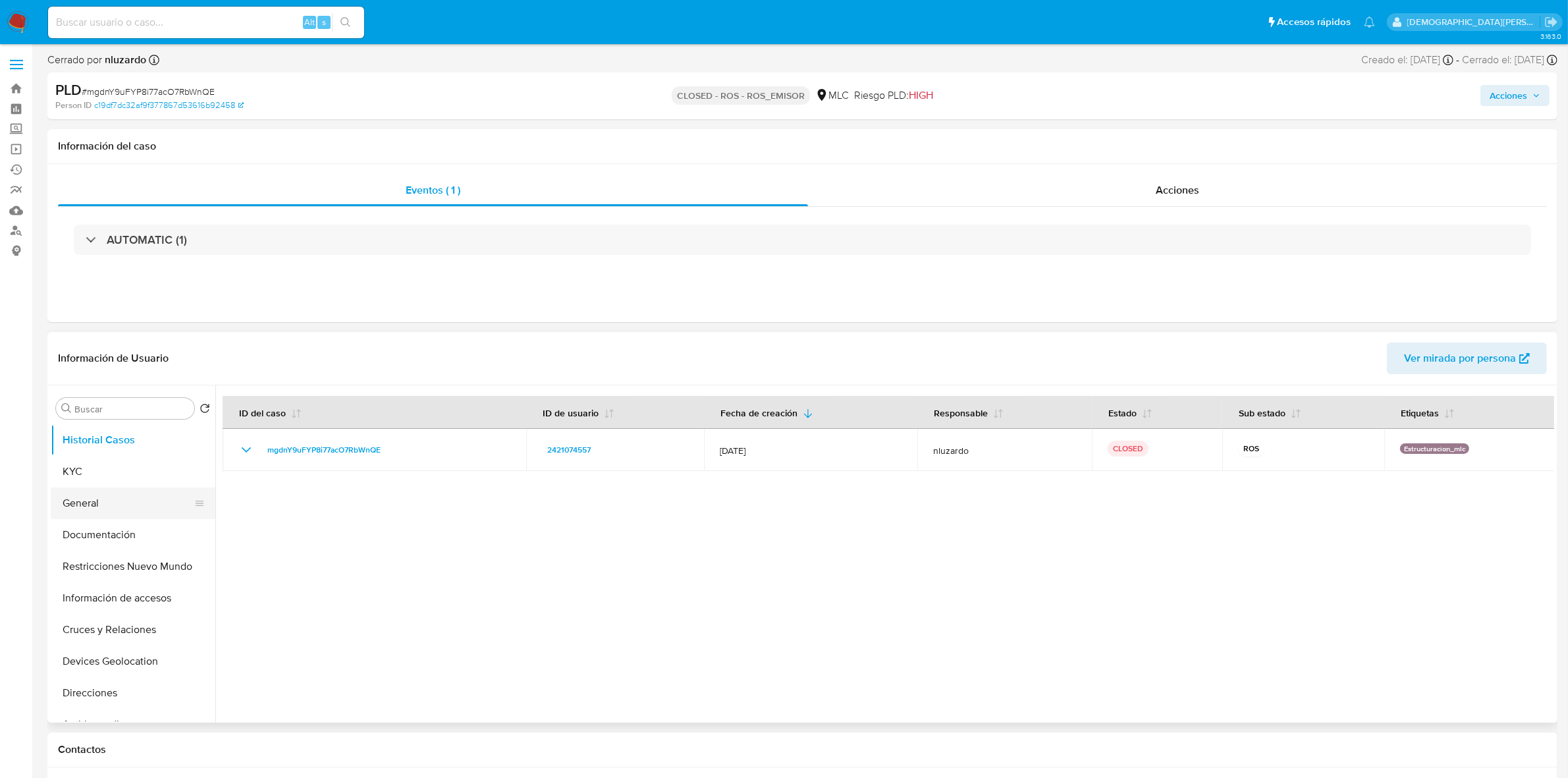
click at [102, 503] on button "General" at bounding box center [127, 503] width 154 height 31
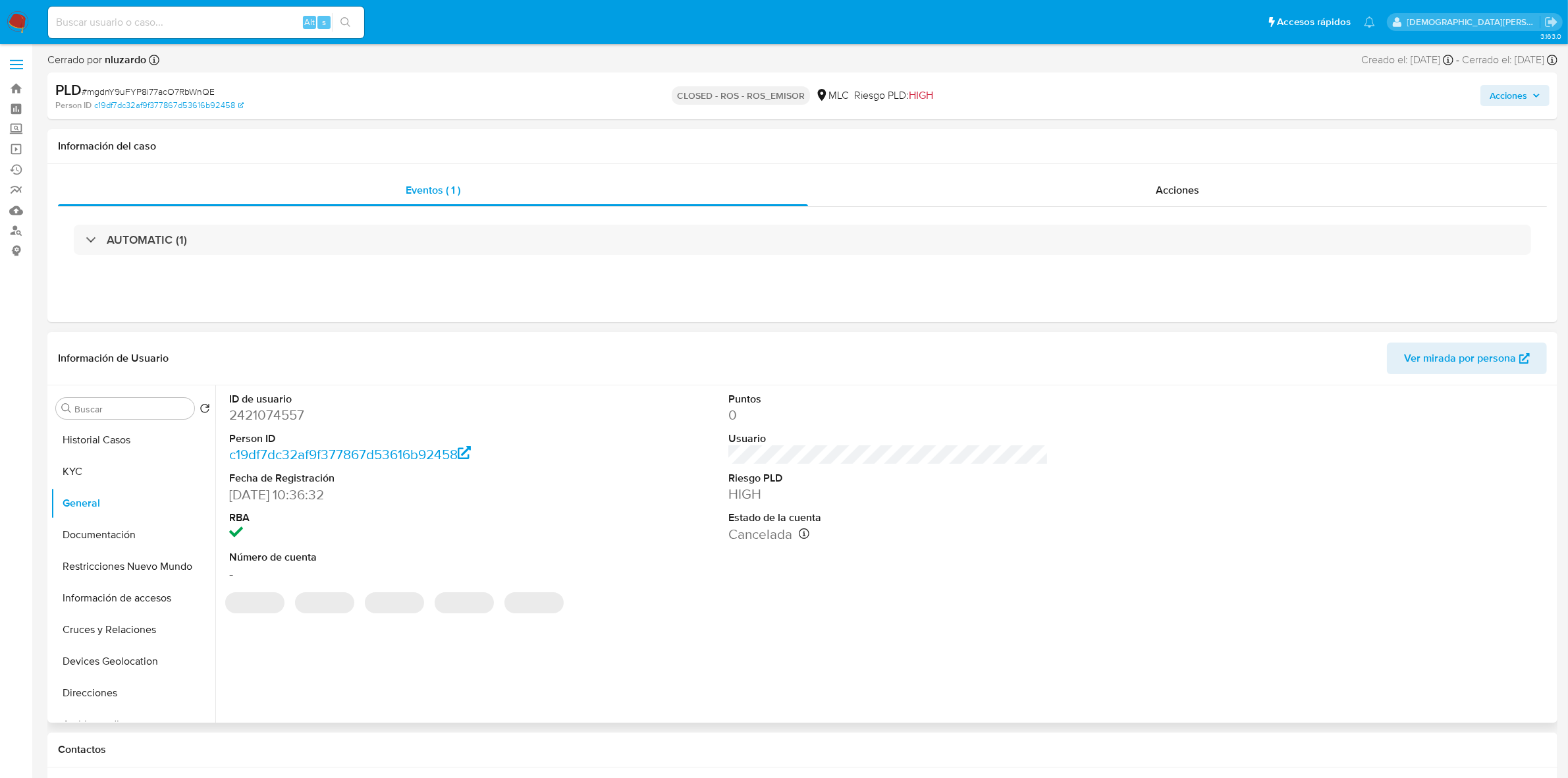
click at [268, 417] on dd "2421074557" at bounding box center [390, 415] width 320 height 18
copy dd "2421074557"
click at [1169, 193] on span "Acciones" at bounding box center [1177, 190] width 44 height 15
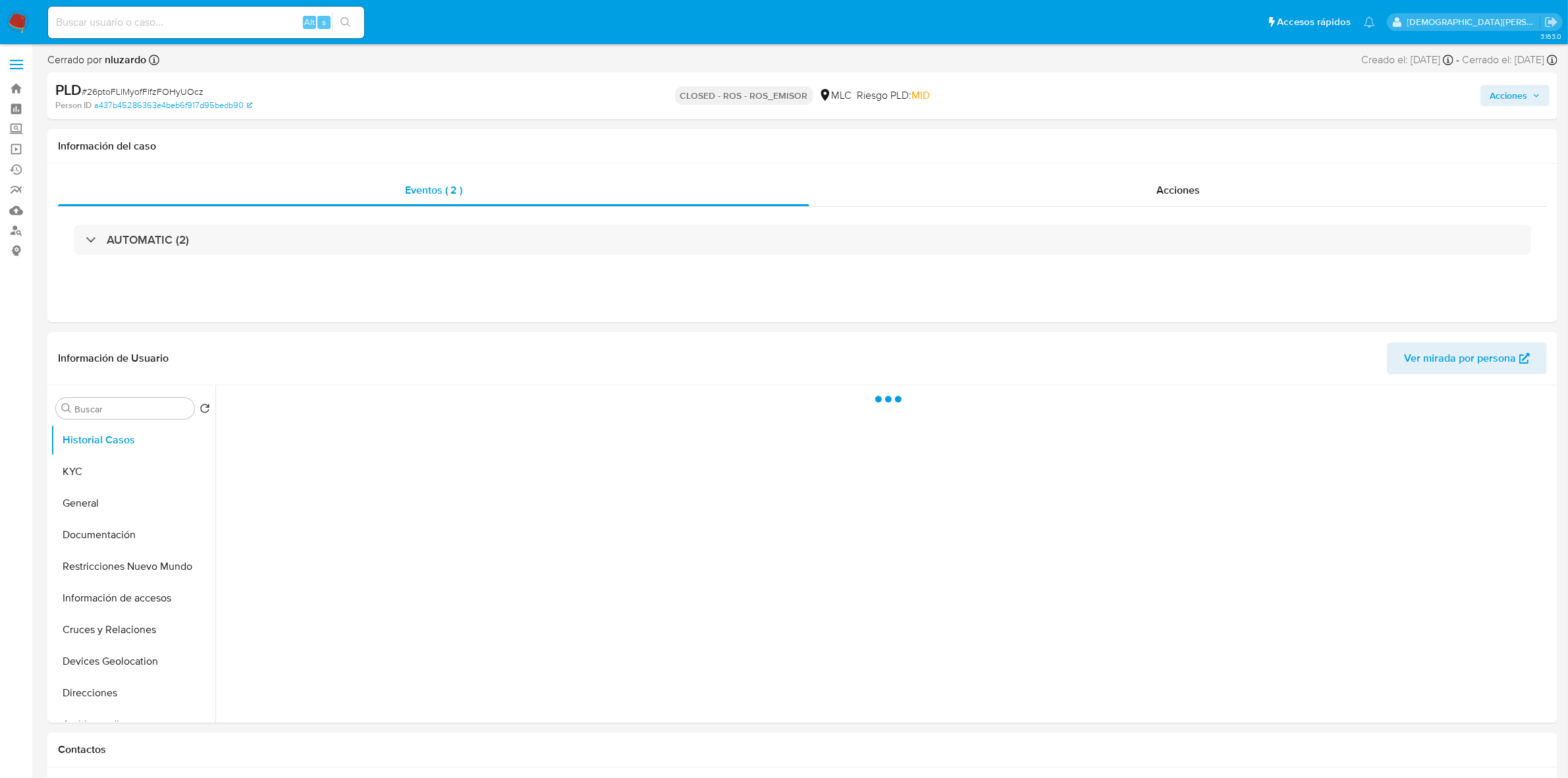
select select "10"
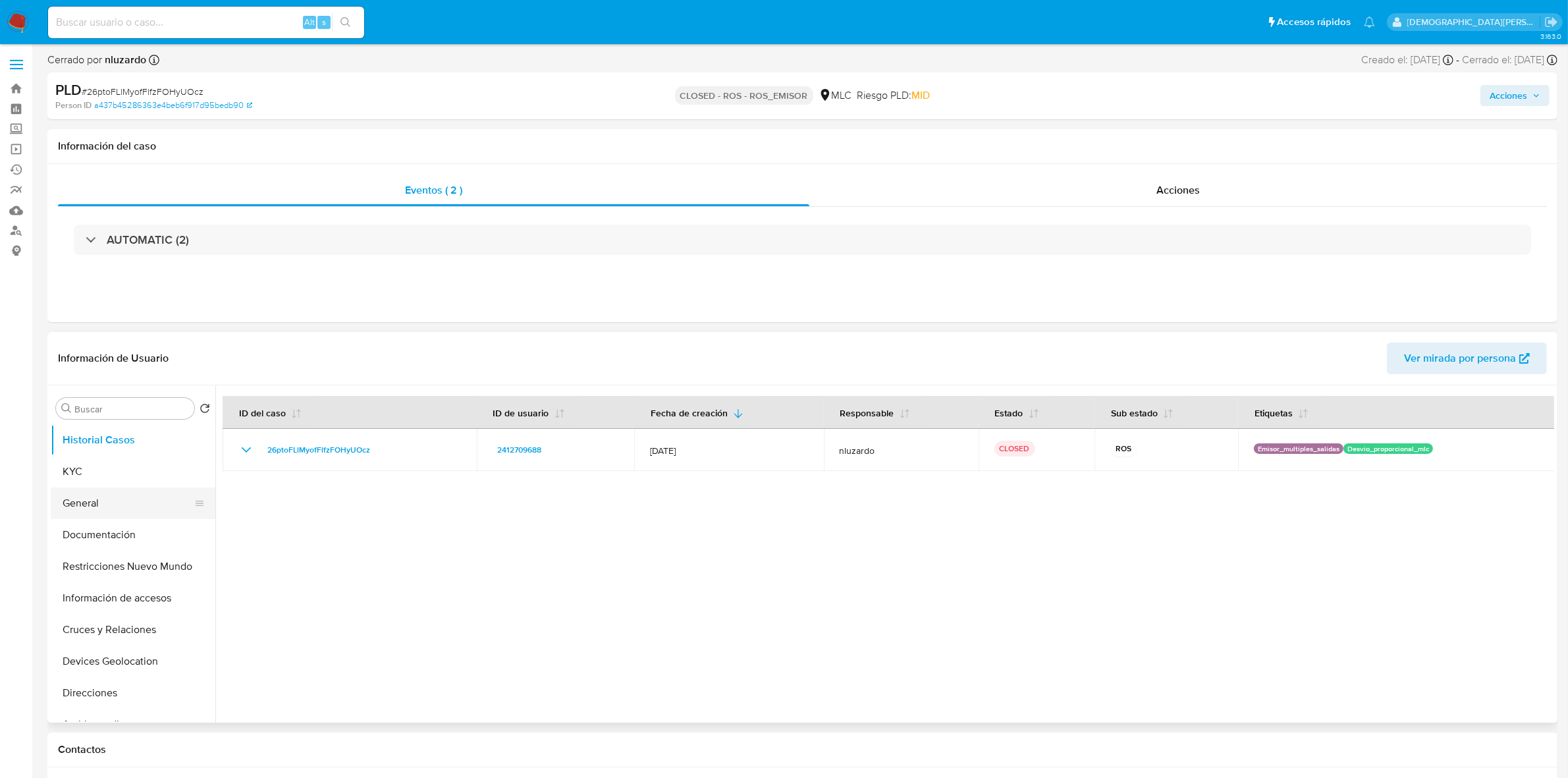
click at [126, 501] on button "General" at bounding box center [127, 503] width 154 height 31
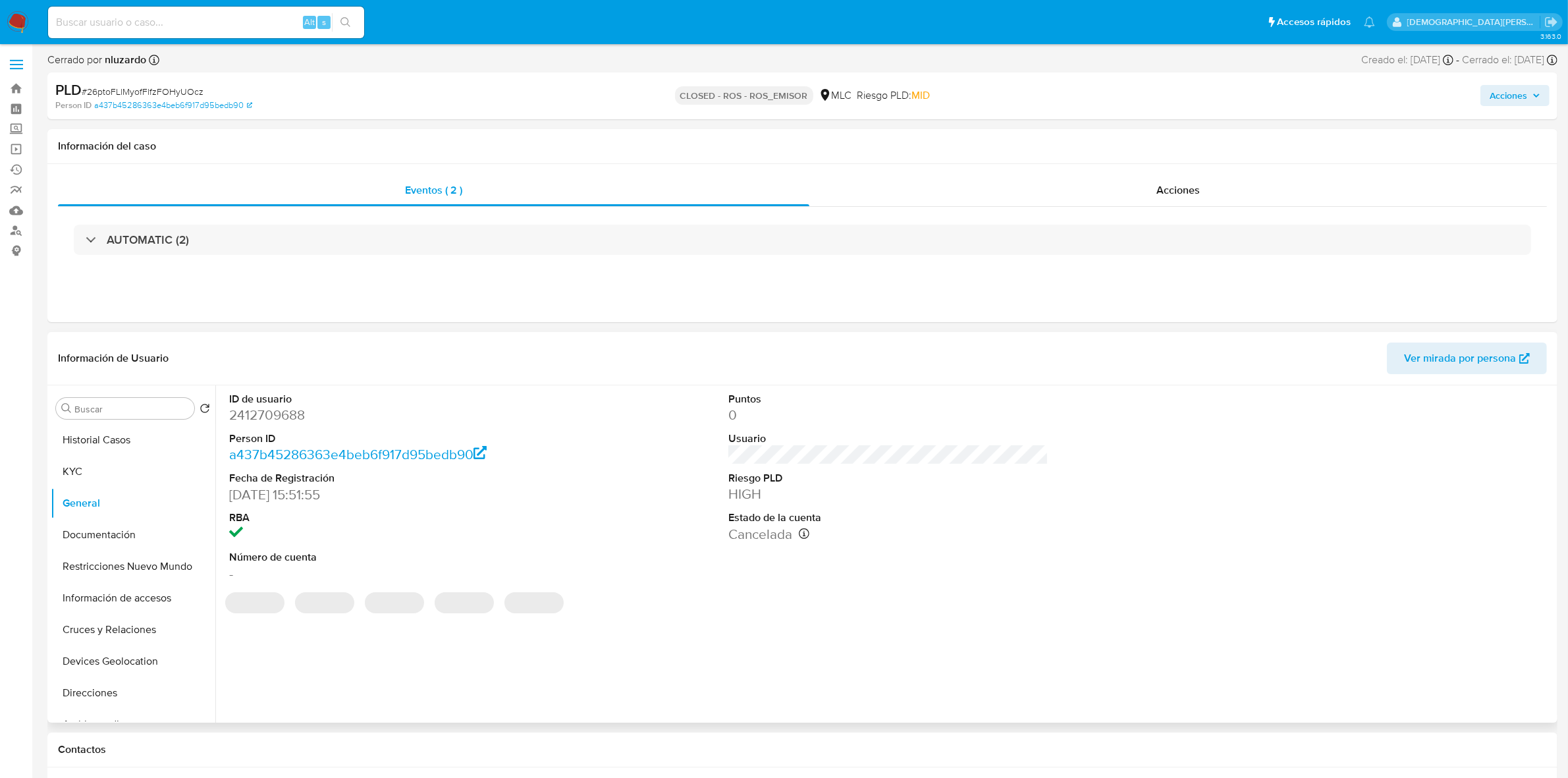
click at [277, 408] on dd "2412709688" at bounding box center [390, 415] width 320 height 18
copy dd "2412709688"
click at [1173, 192] on span "Acciones" at bounding box center [1177, 190] width 44 height 15
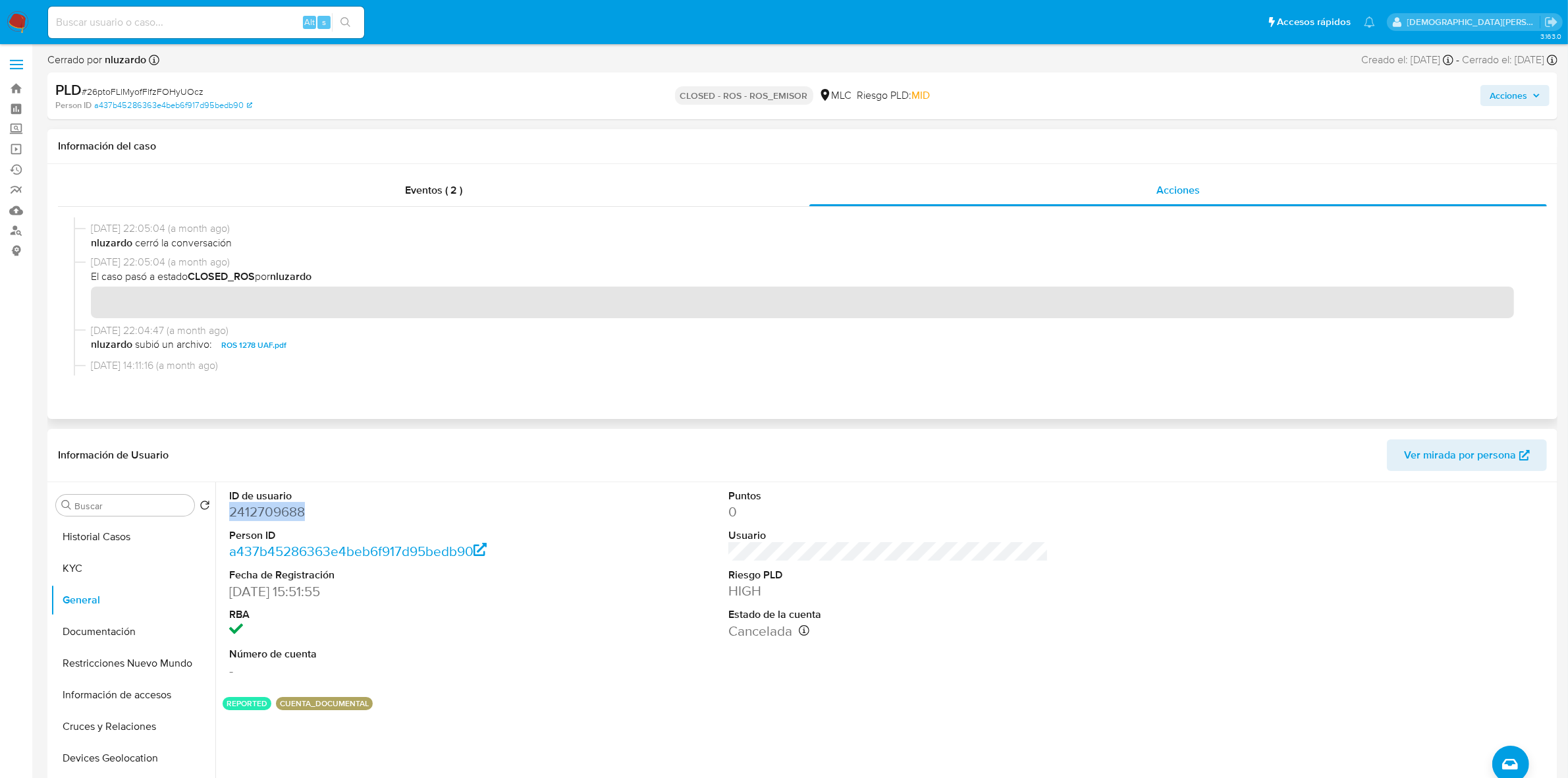
scroll to position [83, 0]
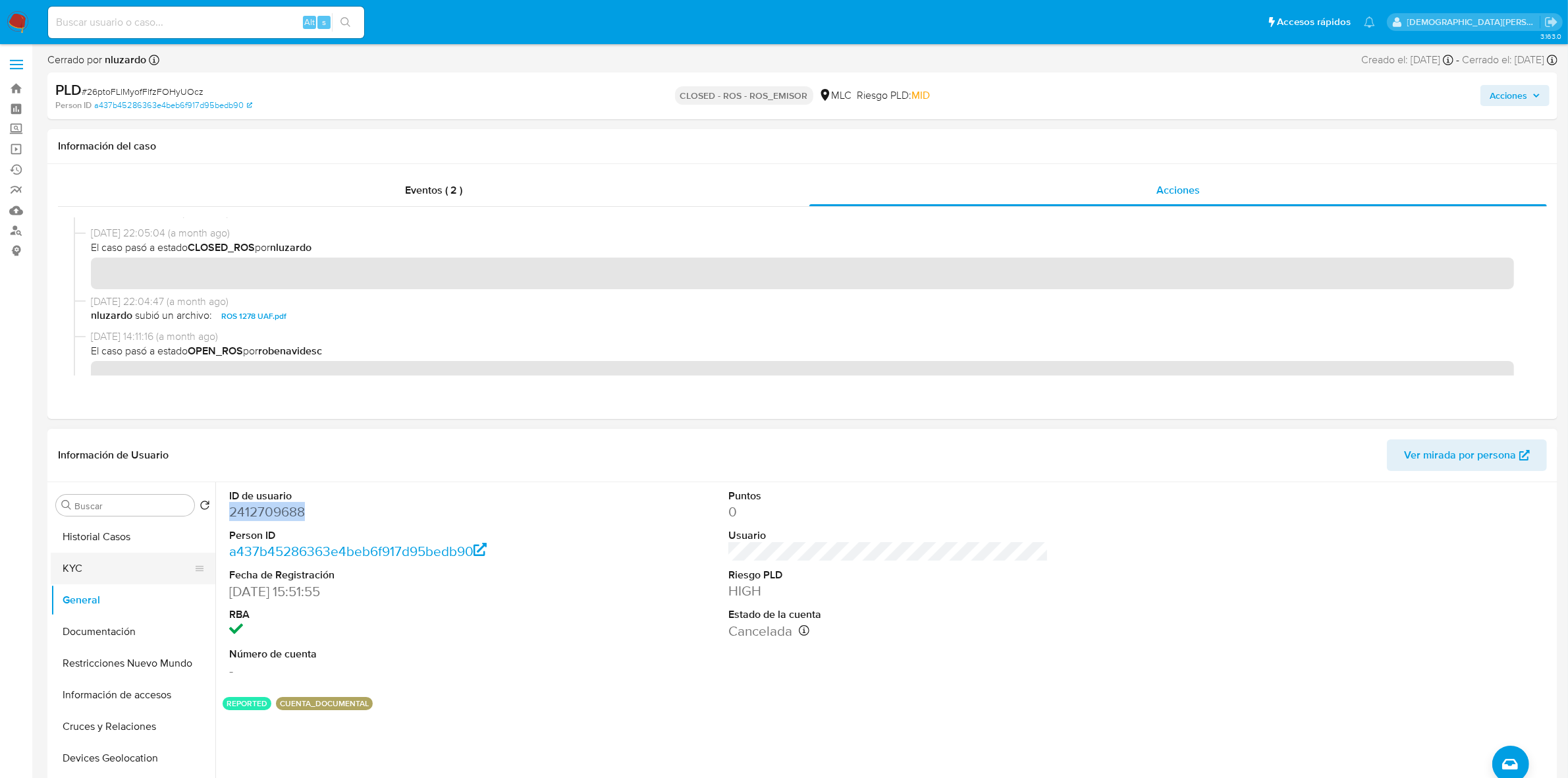
click at [84, 570] on button "KYC" at bounding box center [127, 568] width 154 height 31
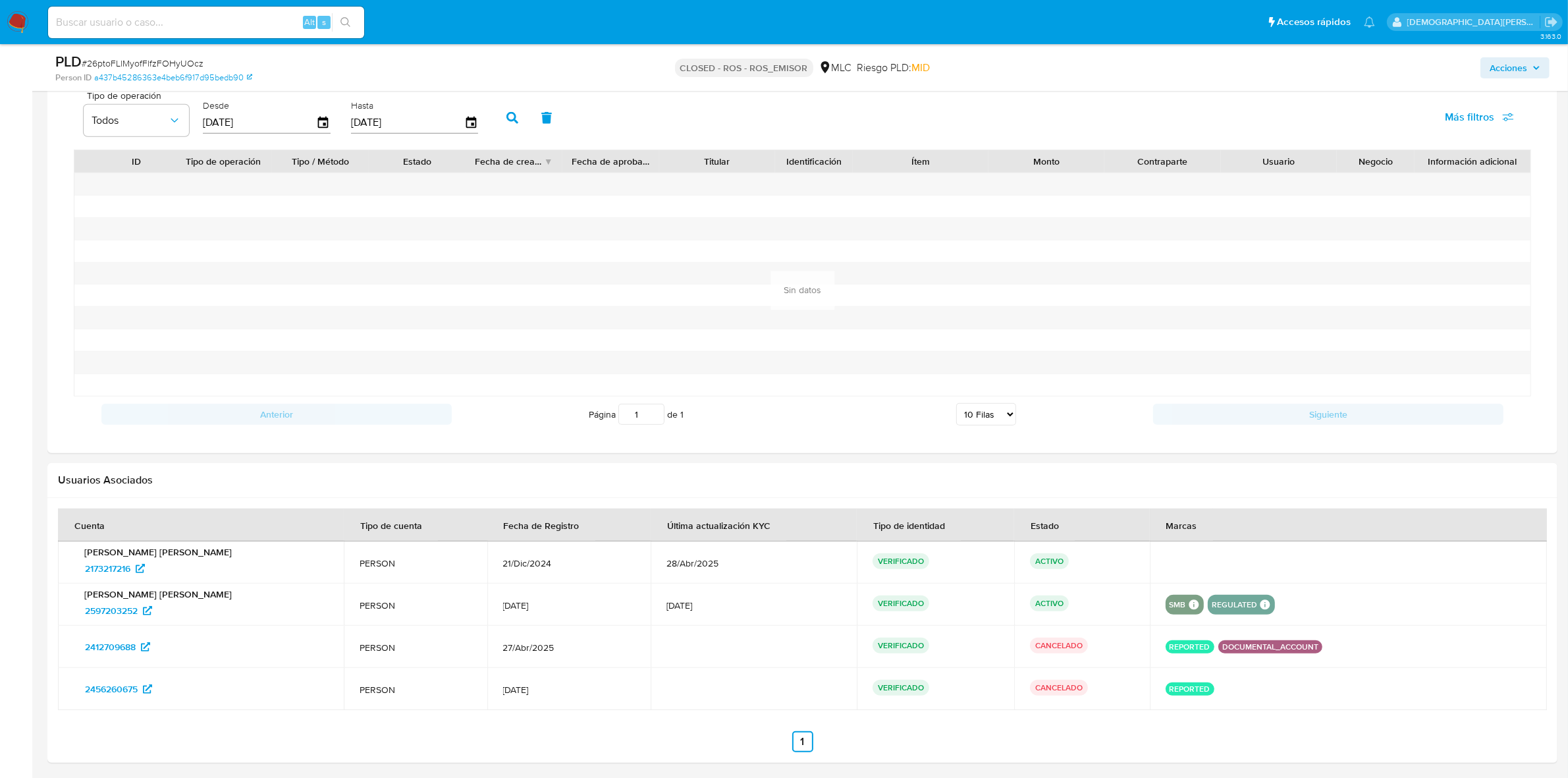
scroll to position [1270, 0]
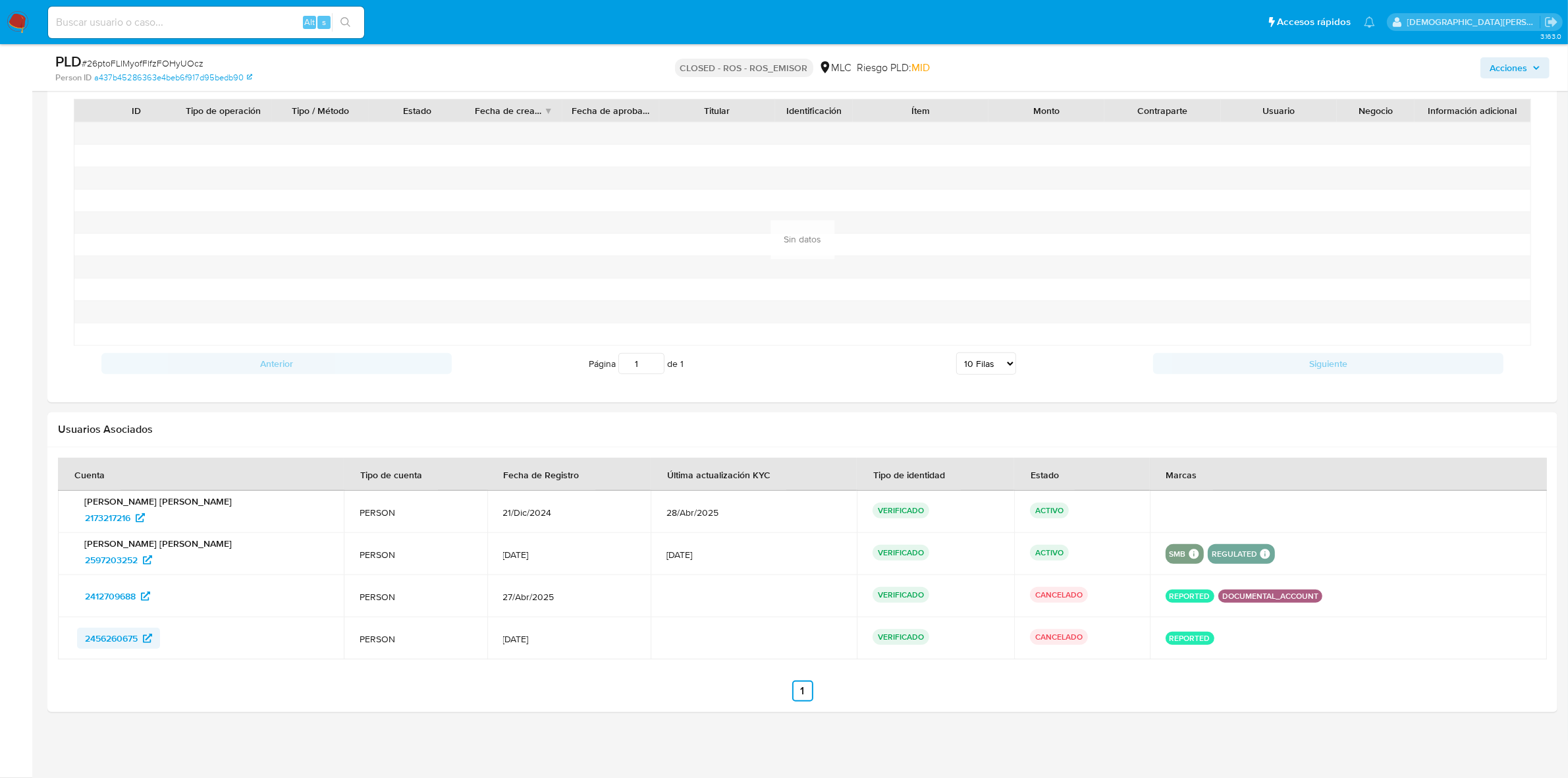
click at [116, 641] on span "2456260675" at bounding box center [111, 638] width 53 height 21
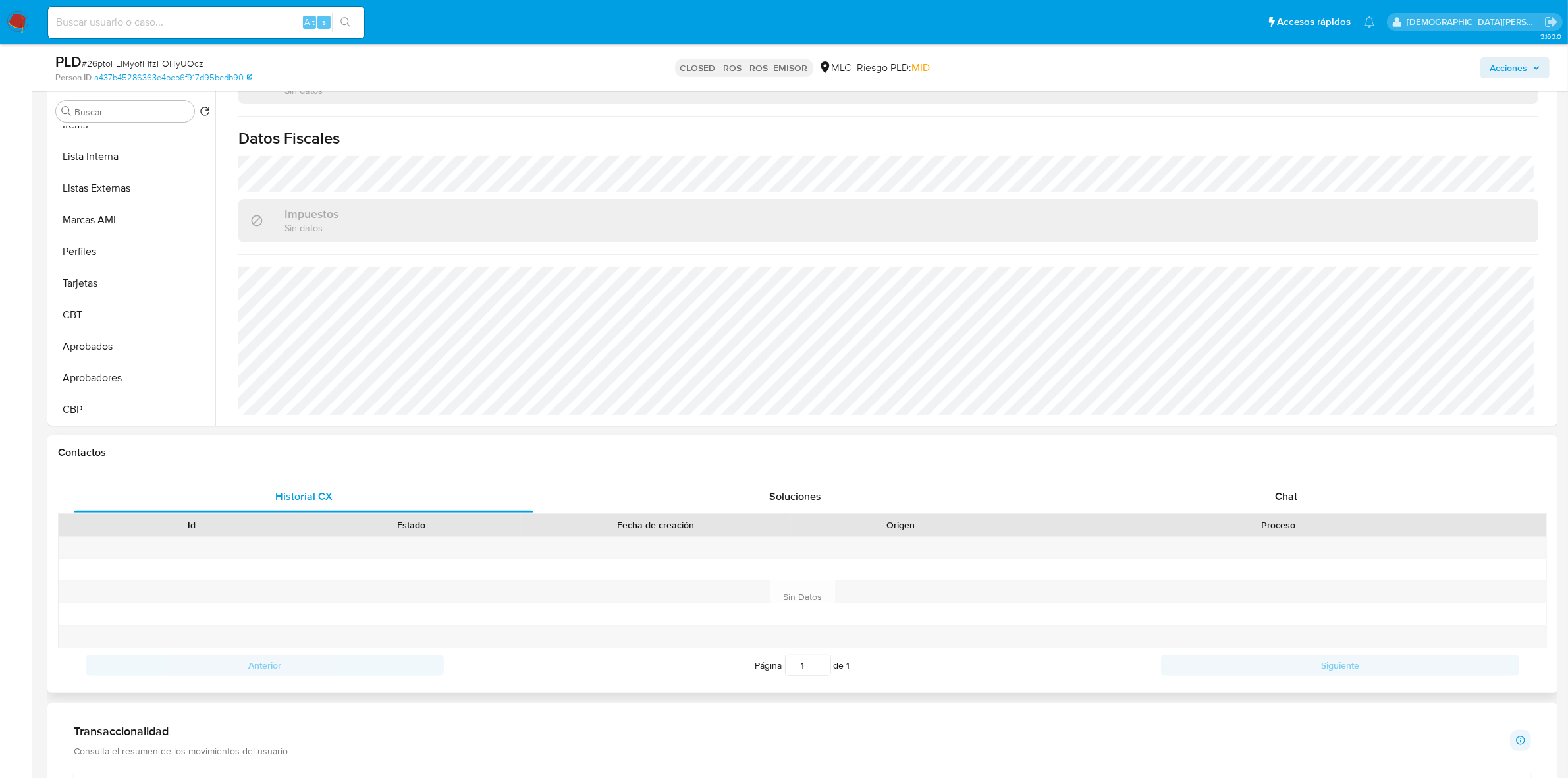
scroll to position [411, 0]
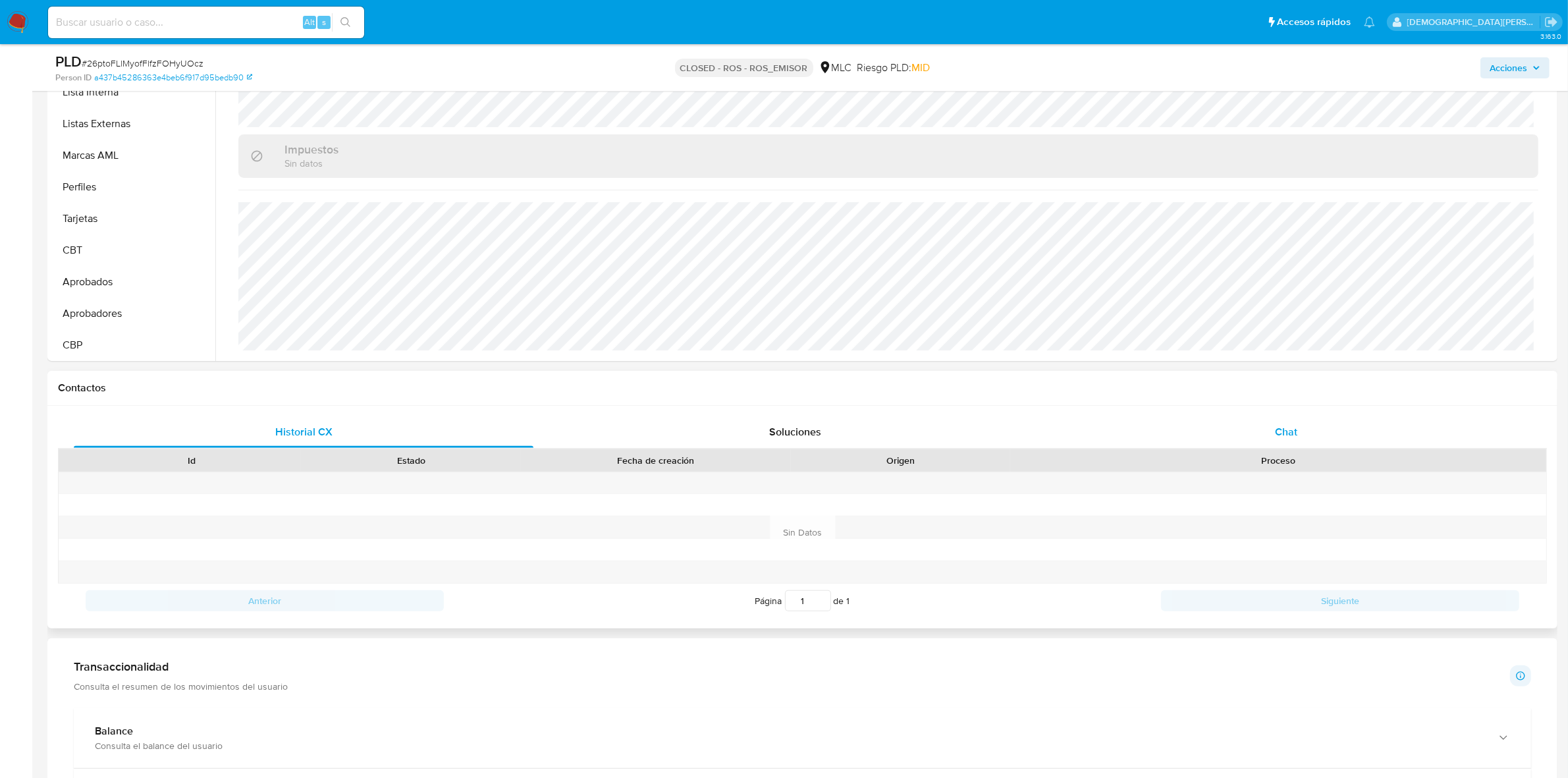
click at [1253, 420] on div "Chat" at bounding box center [1286, 432] width 460 height 31
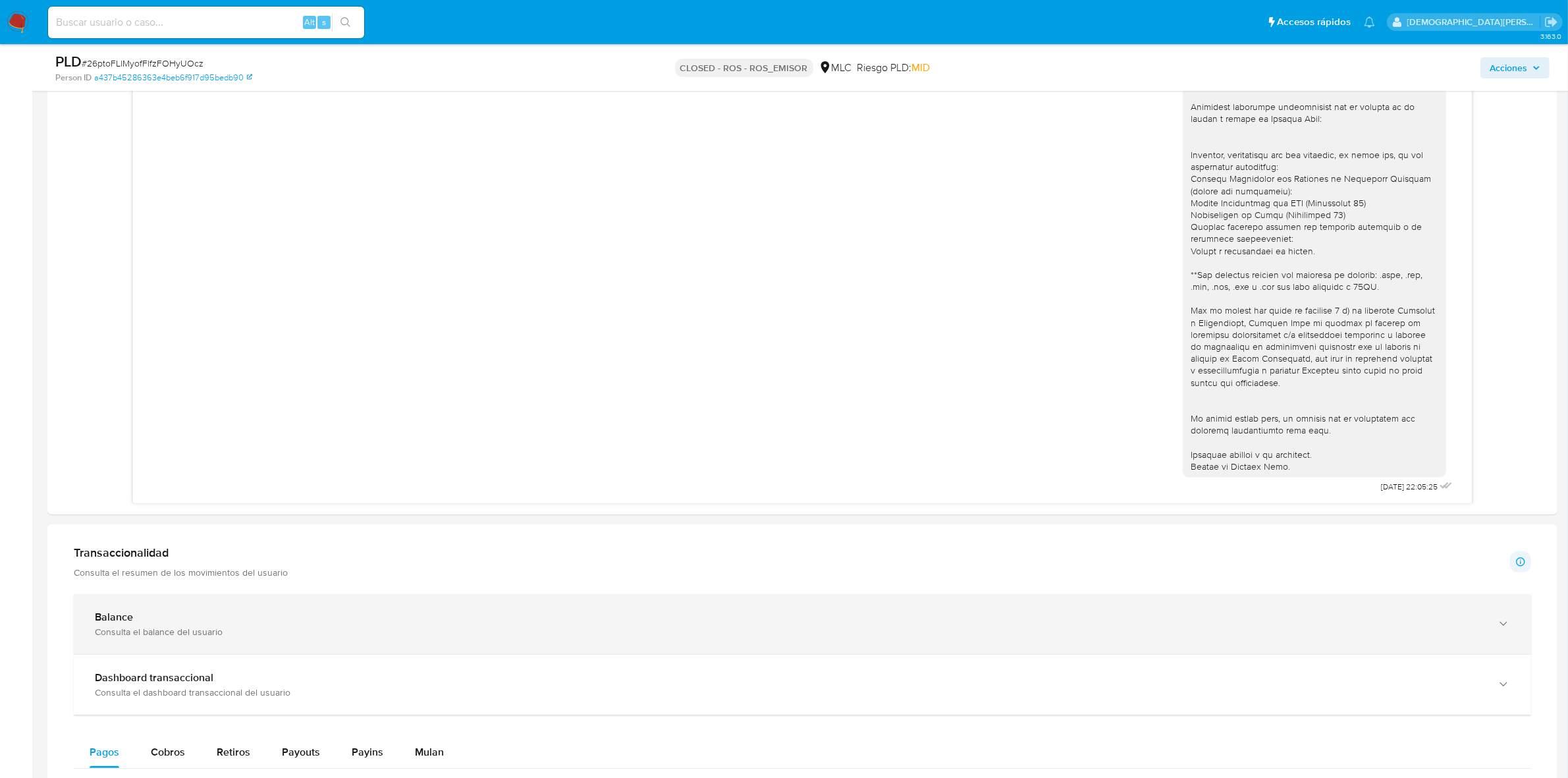
scroll to position [906, 0]
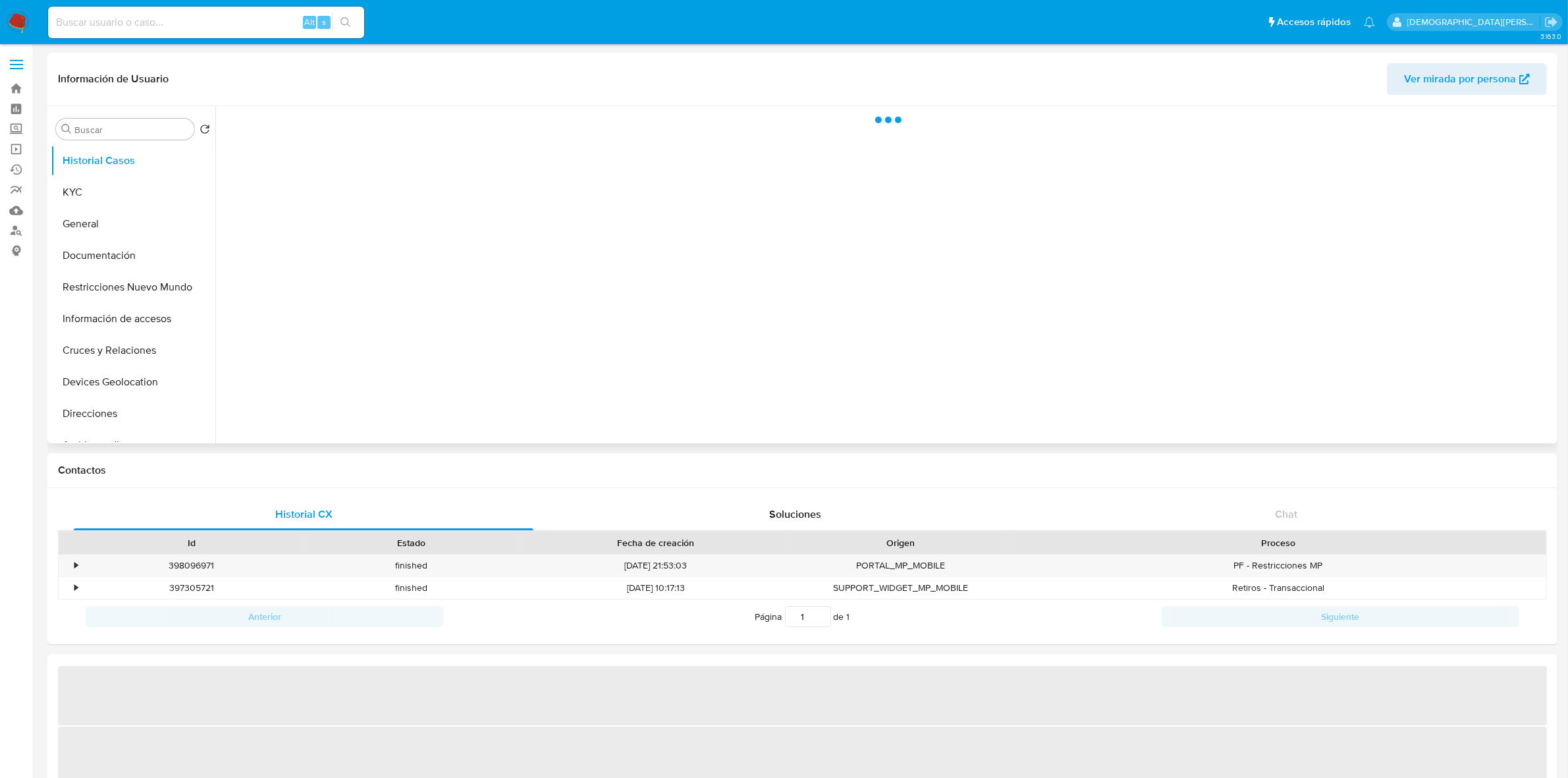
select select "10"
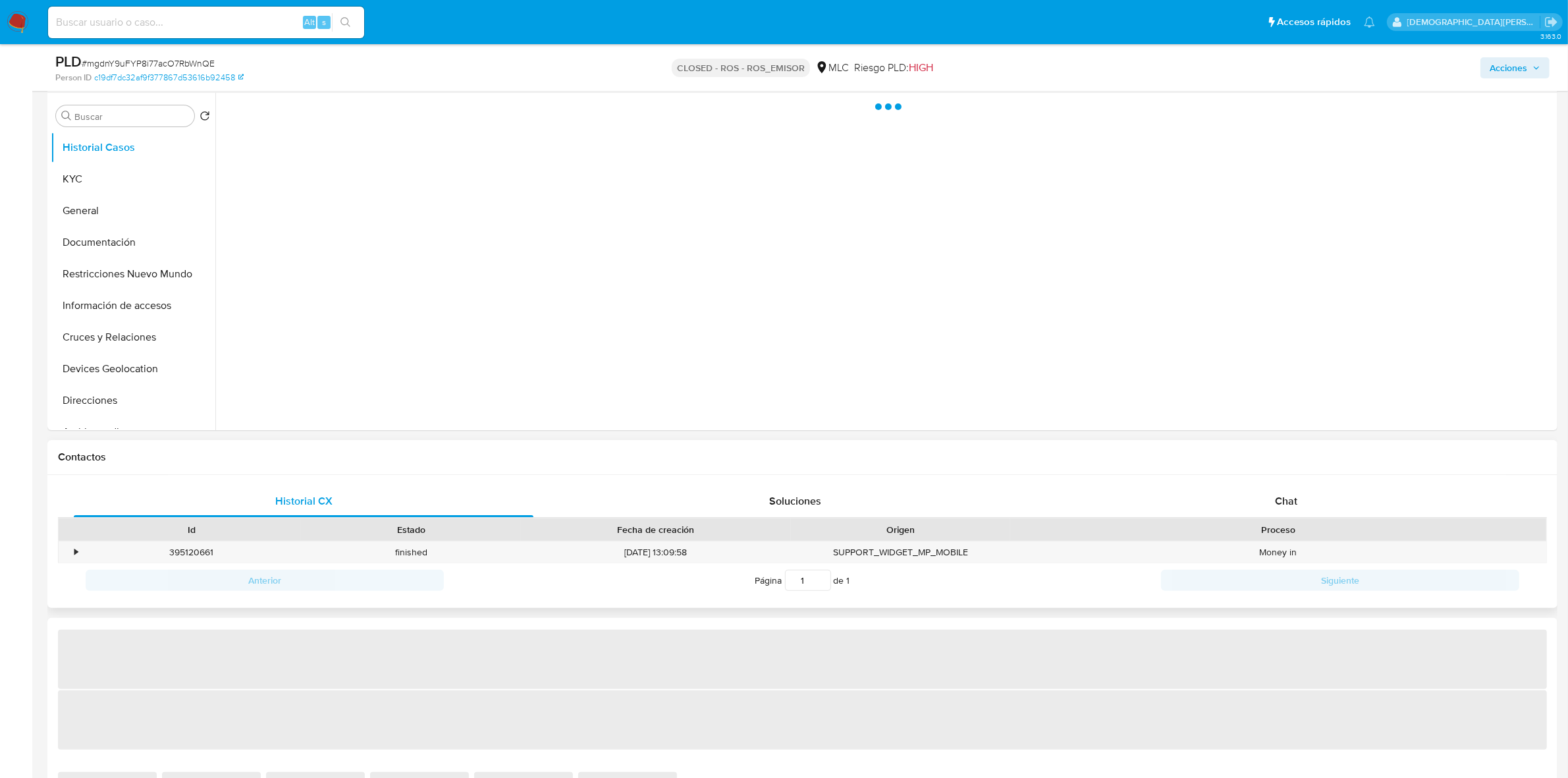
scroll to position [247, 0]
select select "10"
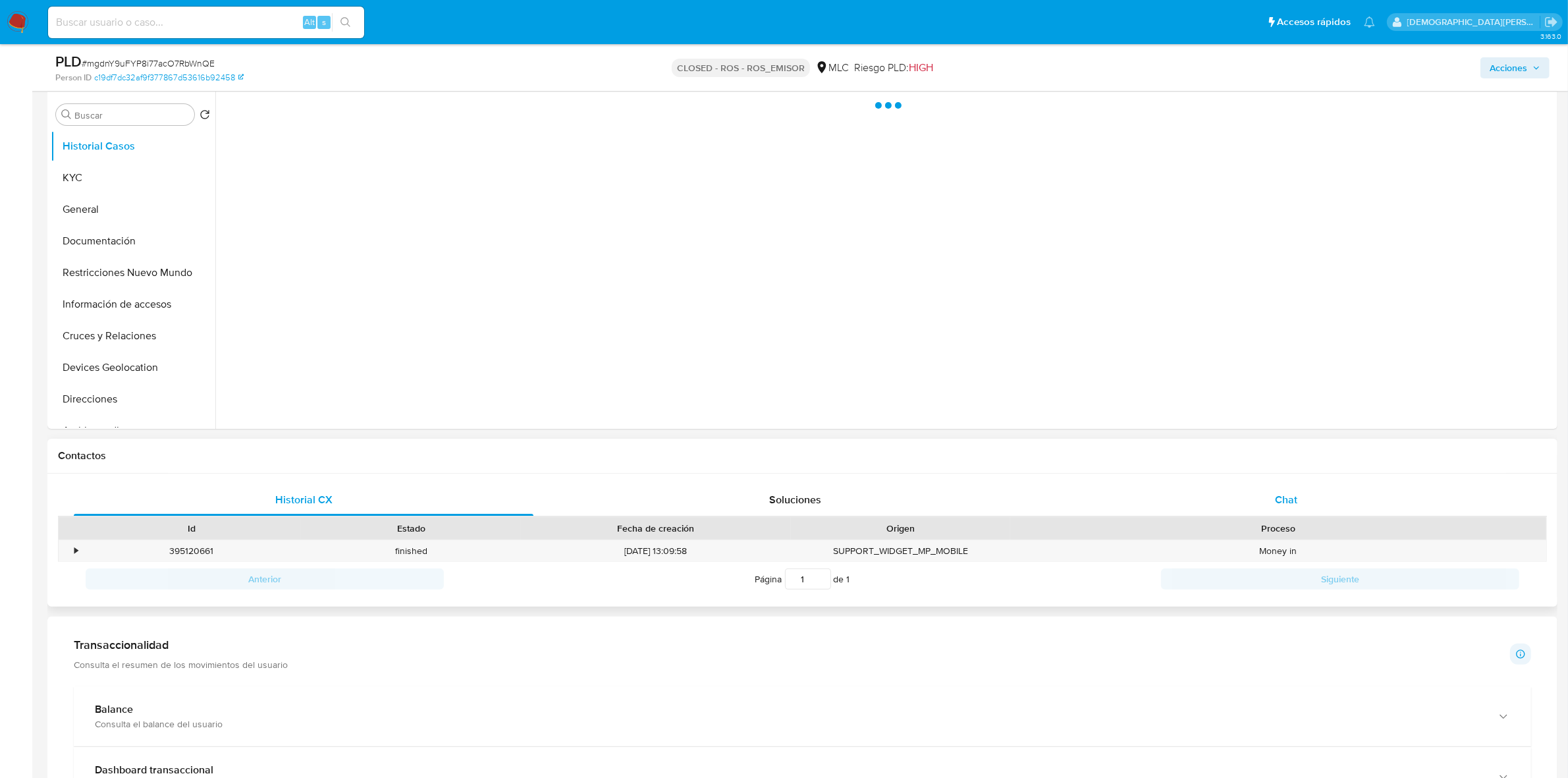
click at [1258, 496] on div "Chat" at bounding box center [1286, 500] width 460 height 31
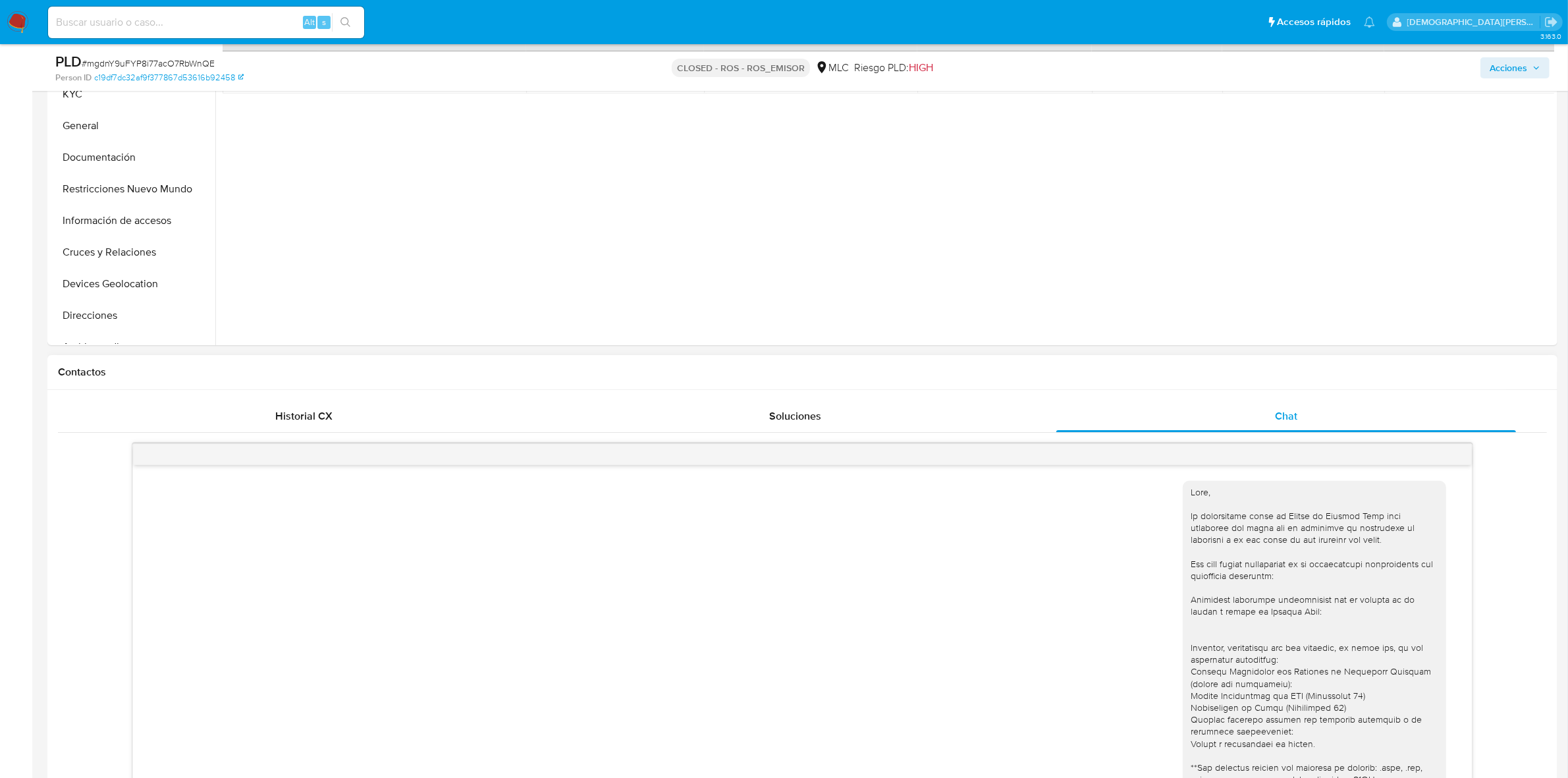
scroll to position [494, 0]
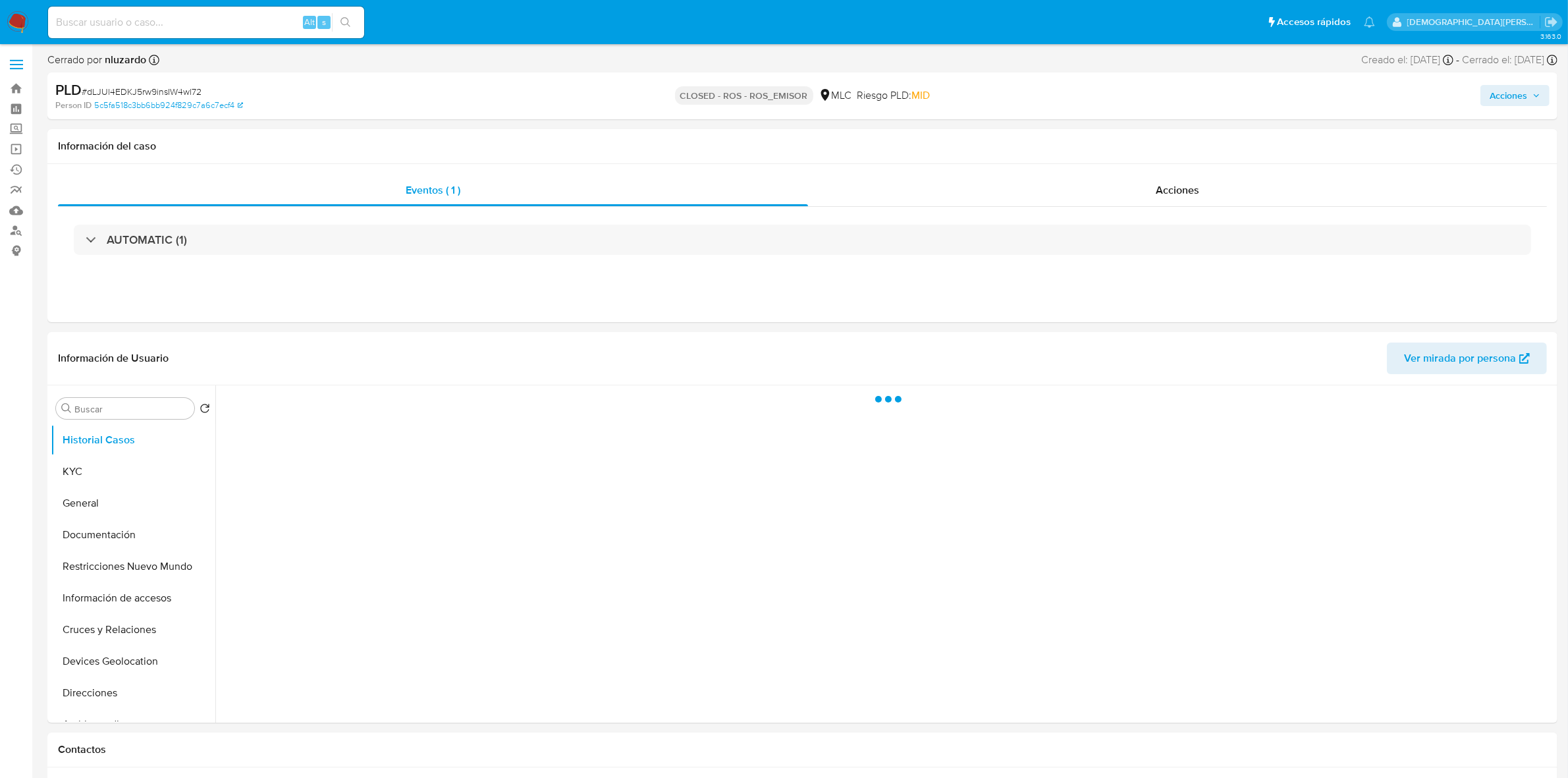
select select "10"
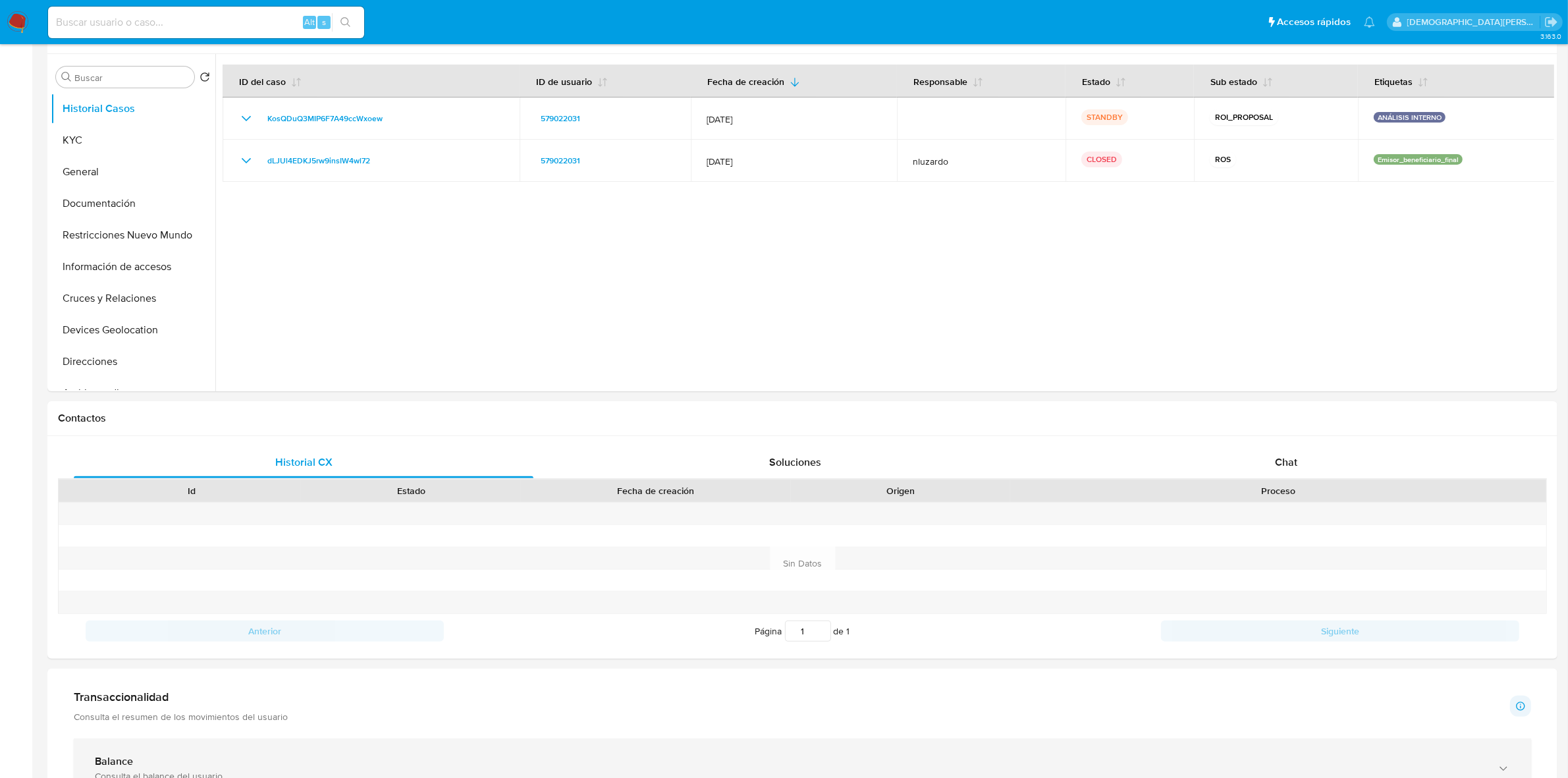
scroll to position [494, 0]
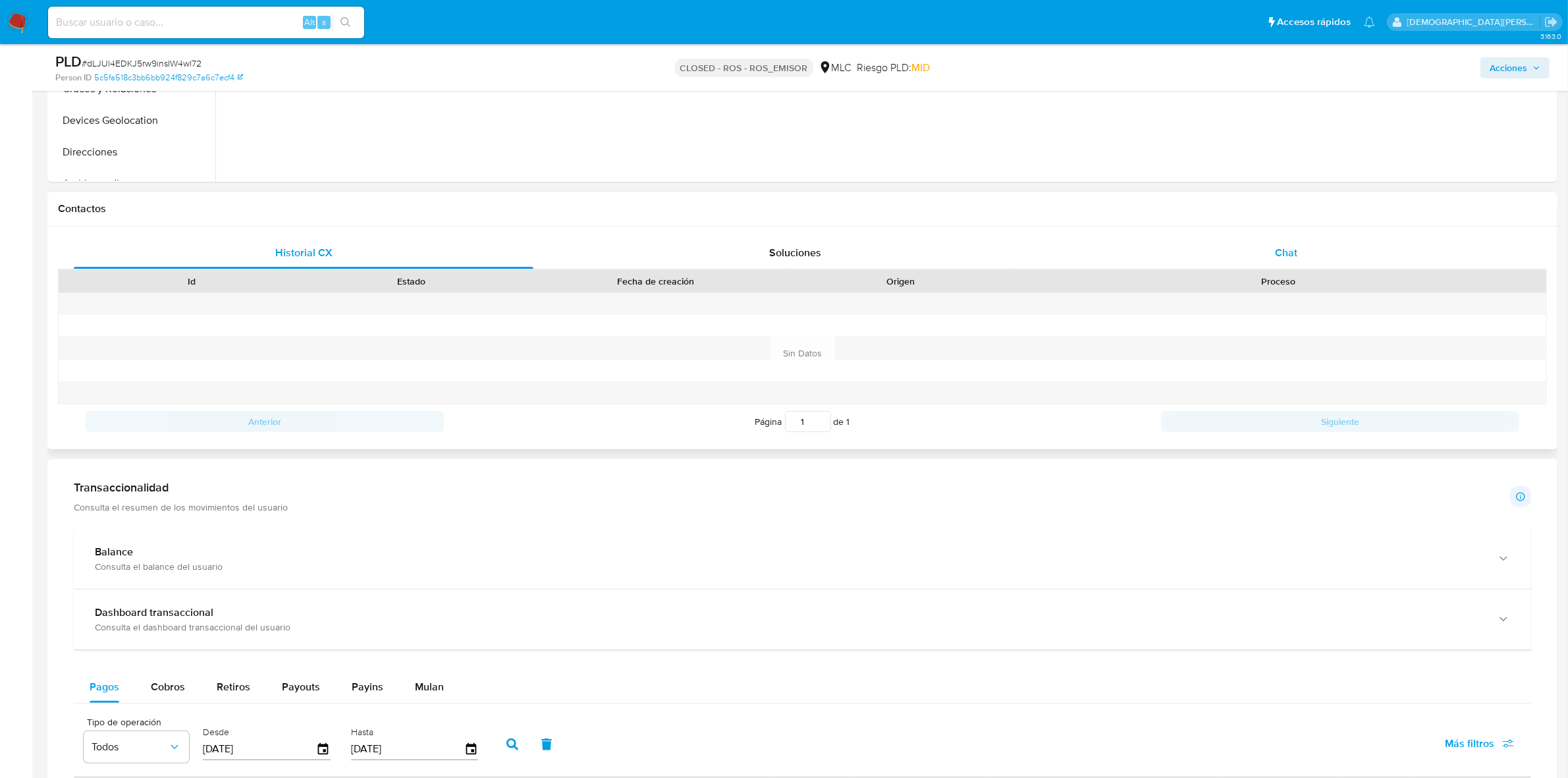
click at [1227, 255] on div "Chat" at bounding box center [1286, 253] width 460 height 31
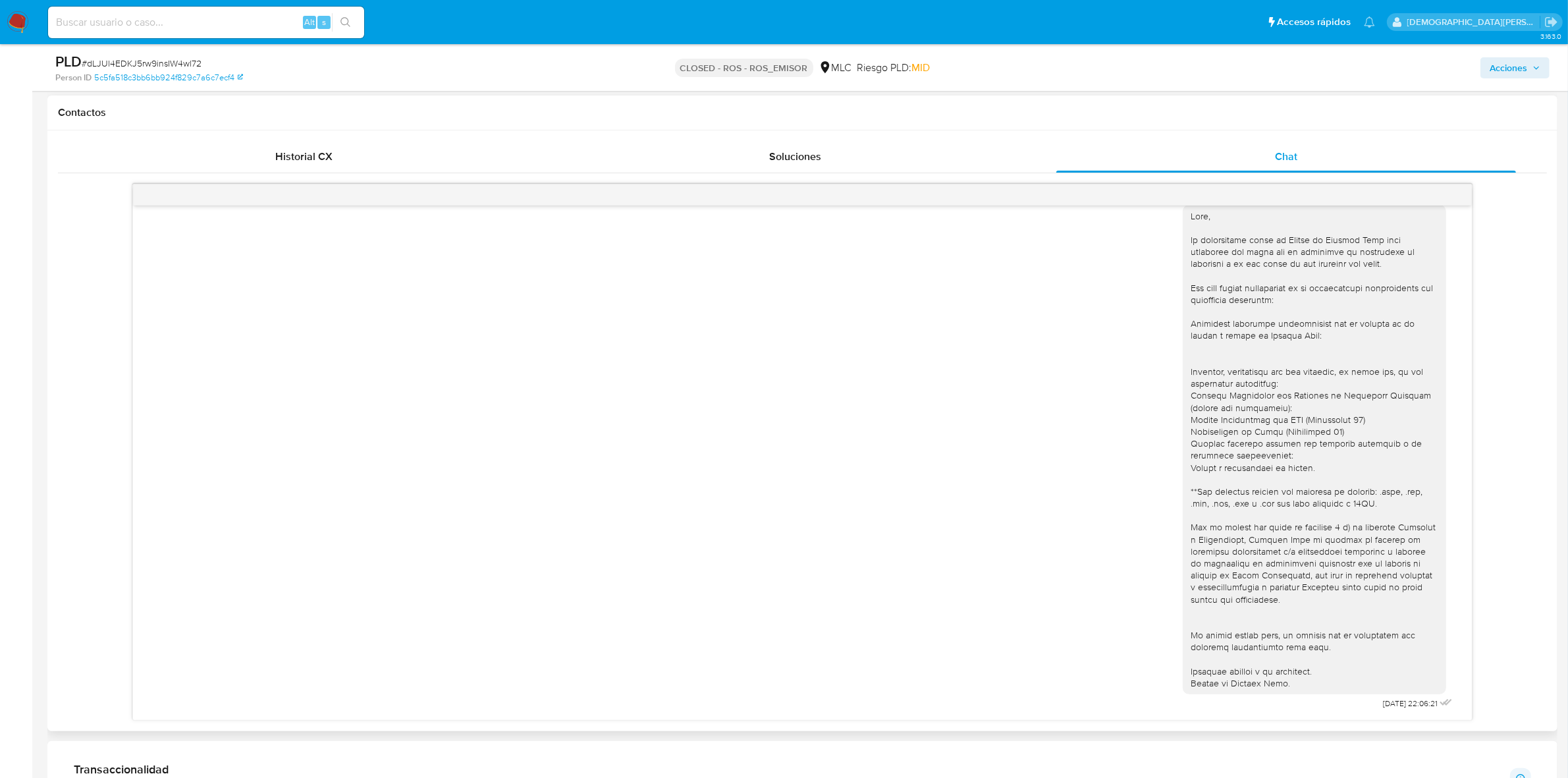
scroll to position [741, 0]
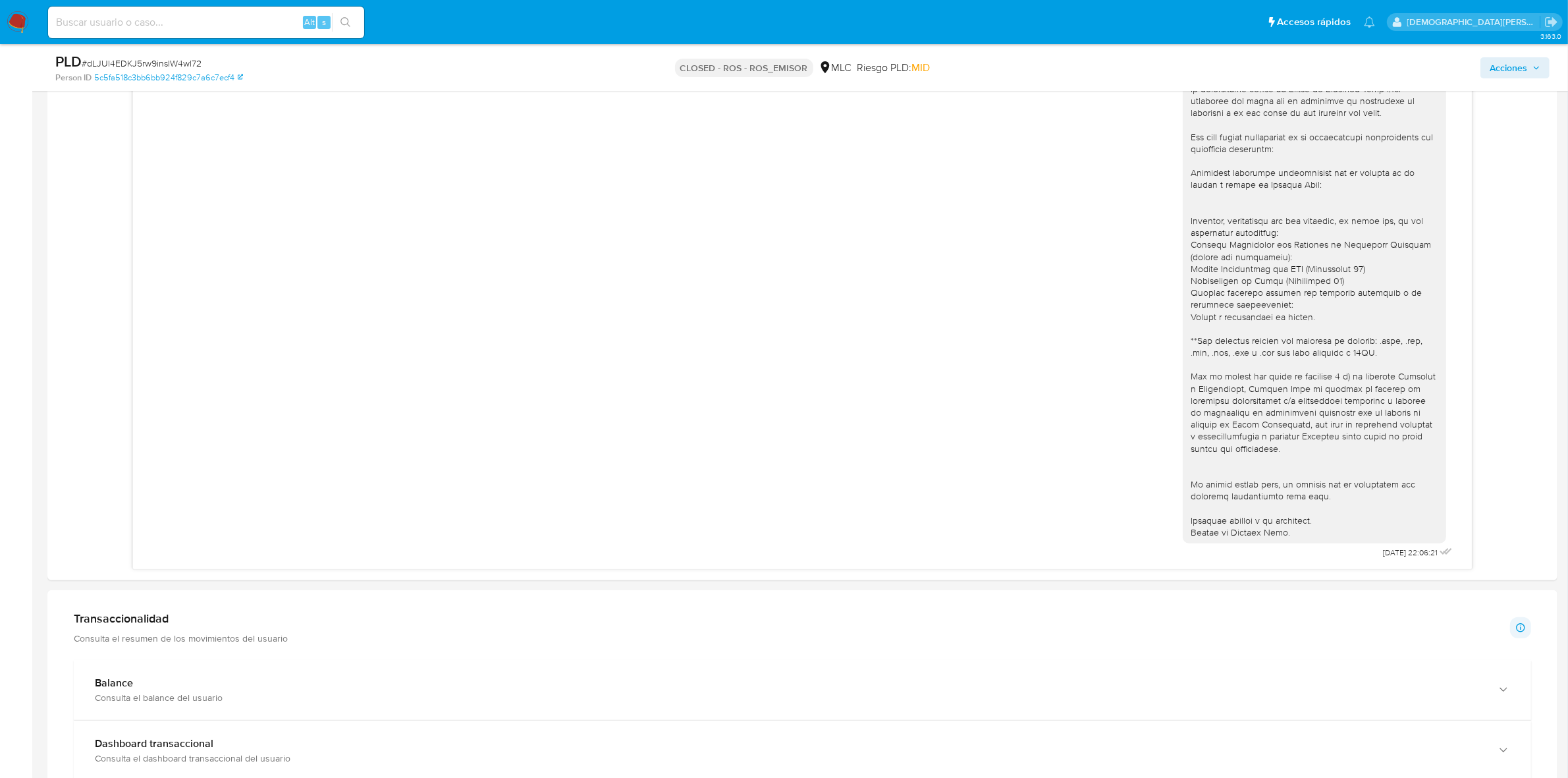
click at [176, 21] on input at bounding box center [206, 22] width 316 height 17
paste input "Bxm4crR3uFucteMaLuqRnExa"
type input "Bxm4crR3uFucteMaLuqRnExa"
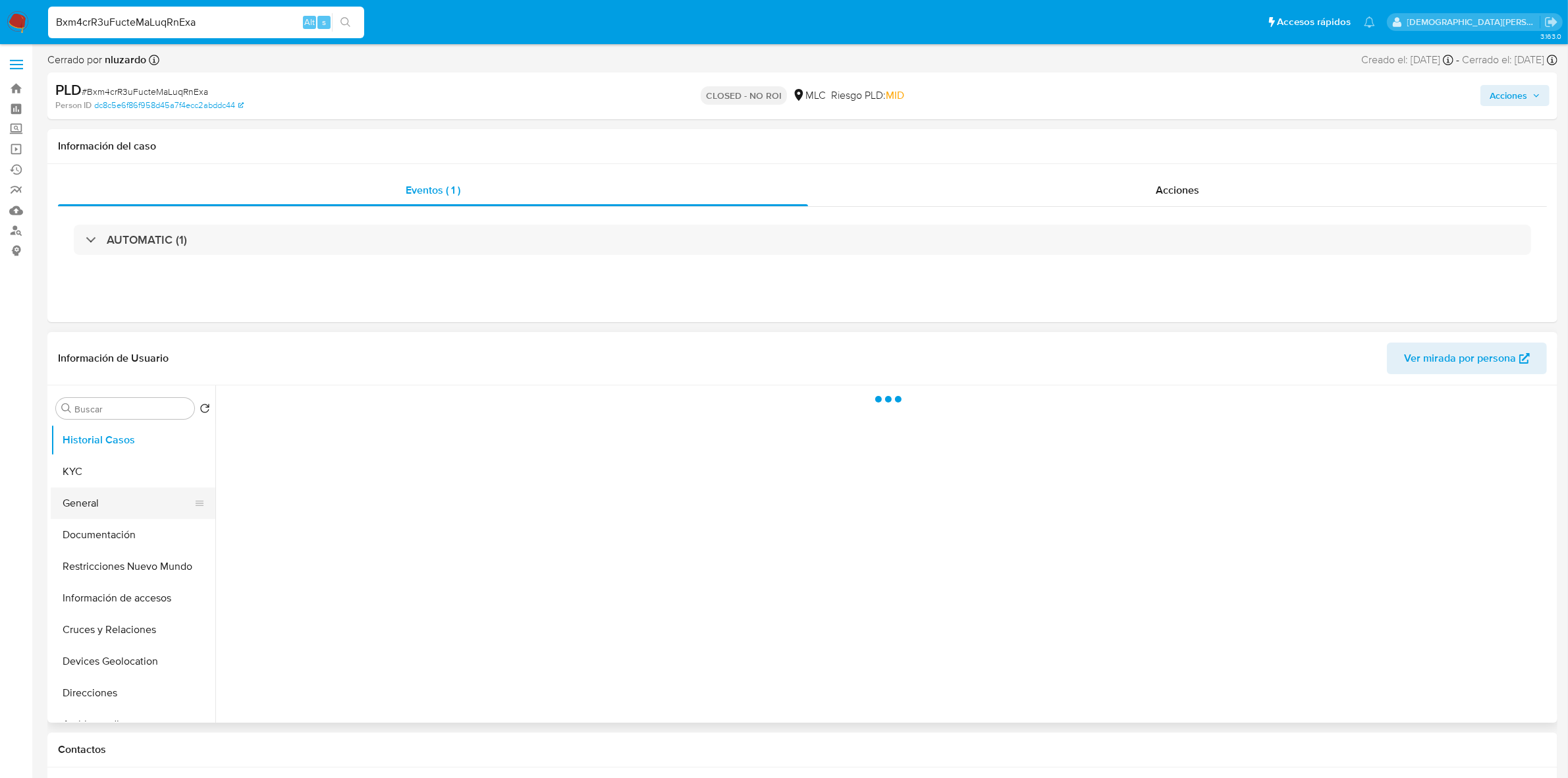
click at [140, 493] on button "General" at bounding box center [127, 503] width 154 height 31
select select "10"
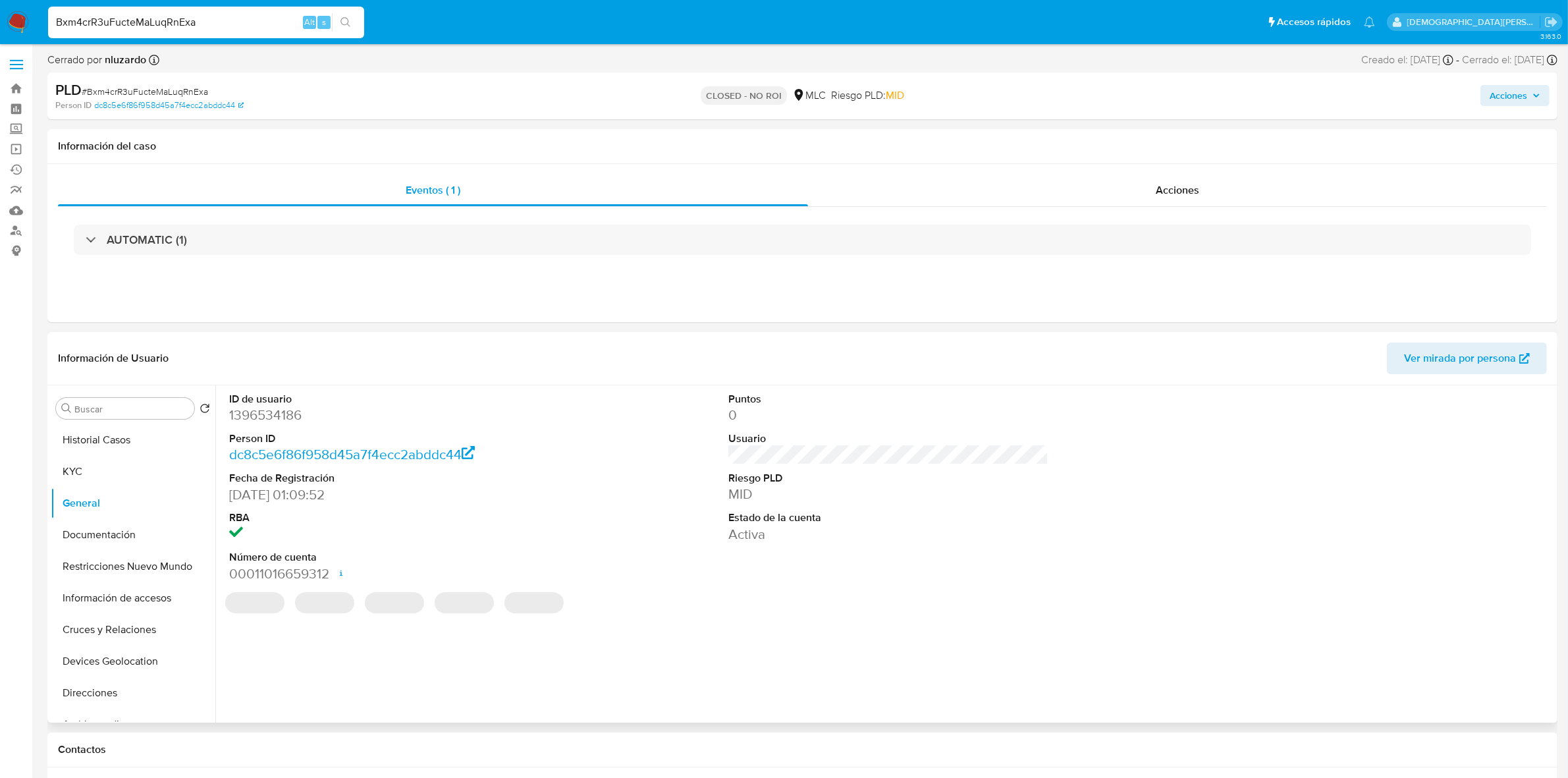
click at [288, 415] on dd "1396534186" at bounding box center [390, 415] width 320 height 18
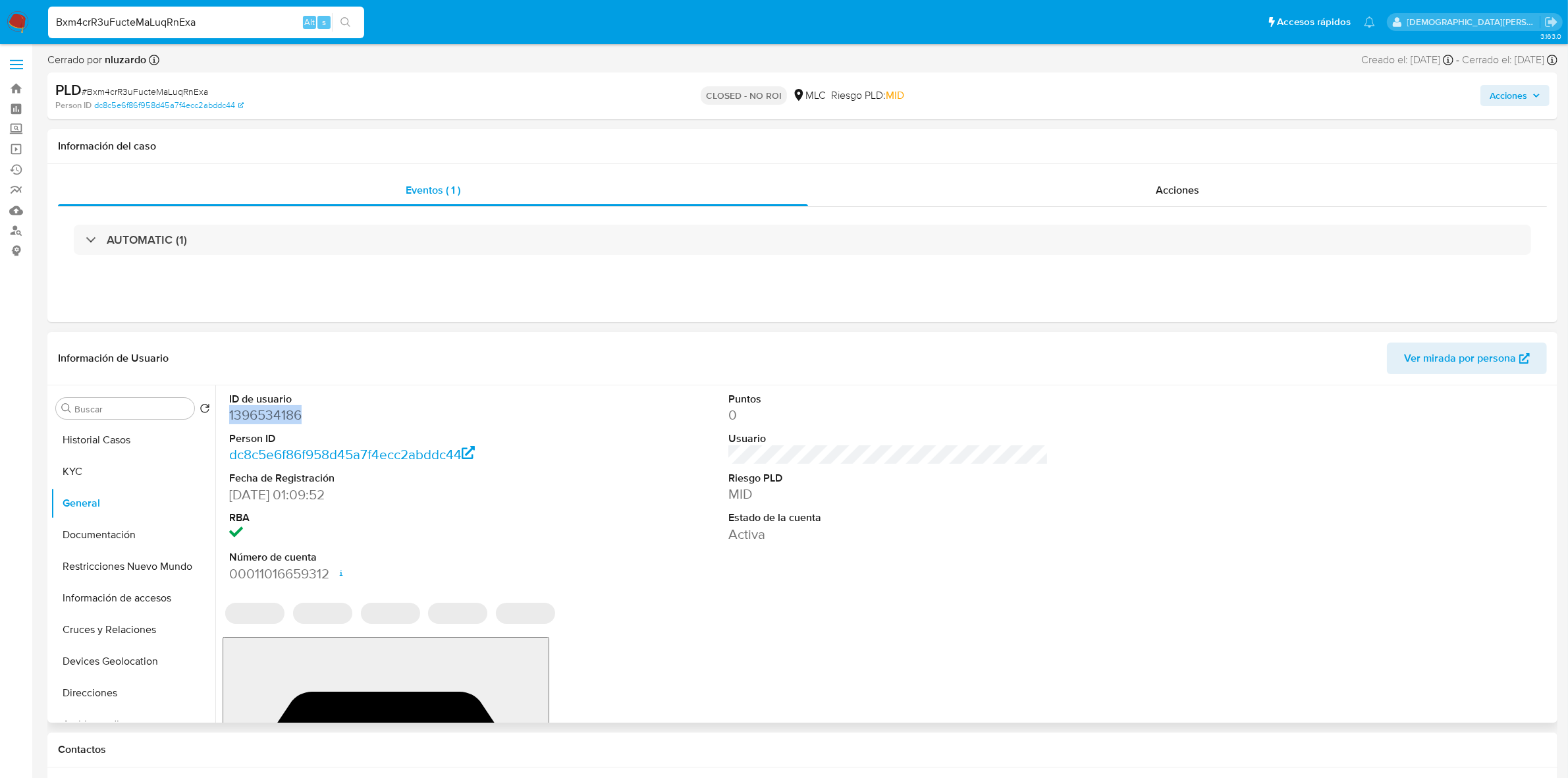
copy dd "1396534186"
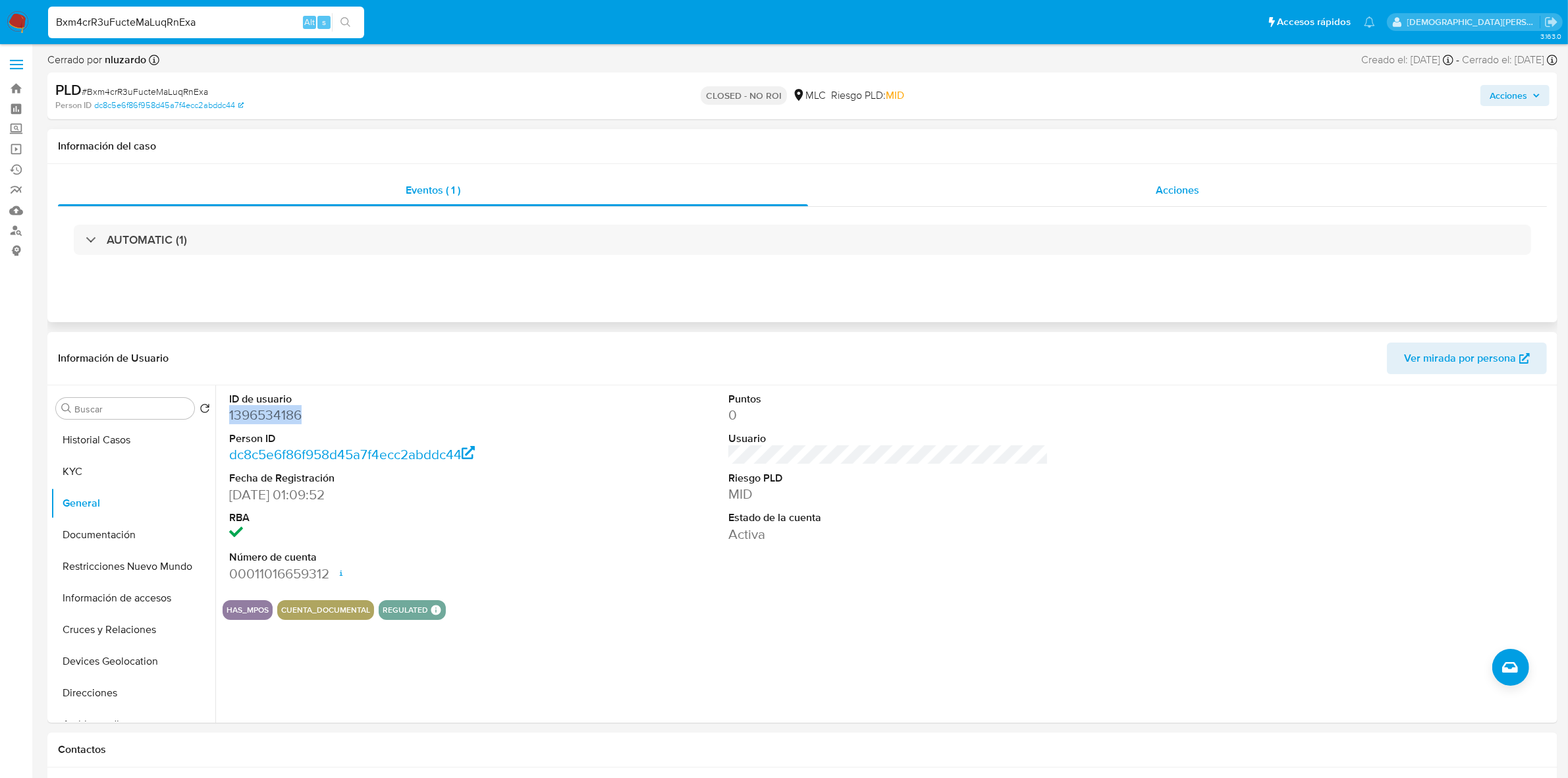
click at [1098, 179] on div "Acciones" at bounding box center [1177, 190] width 739 height 31
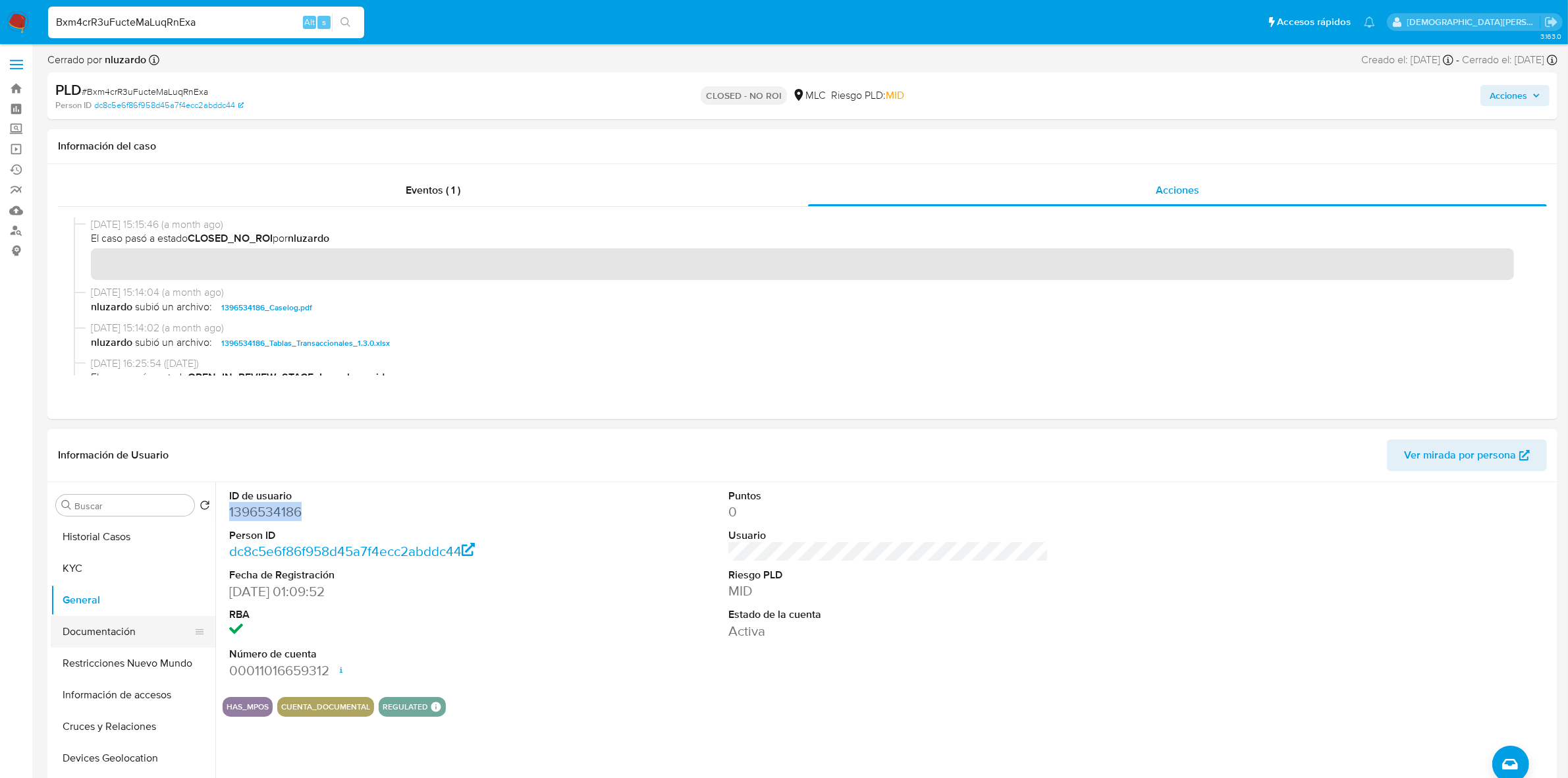
click at [117, 633] on button "Documentación" at bounding box center [127, 632] width 154 height 31
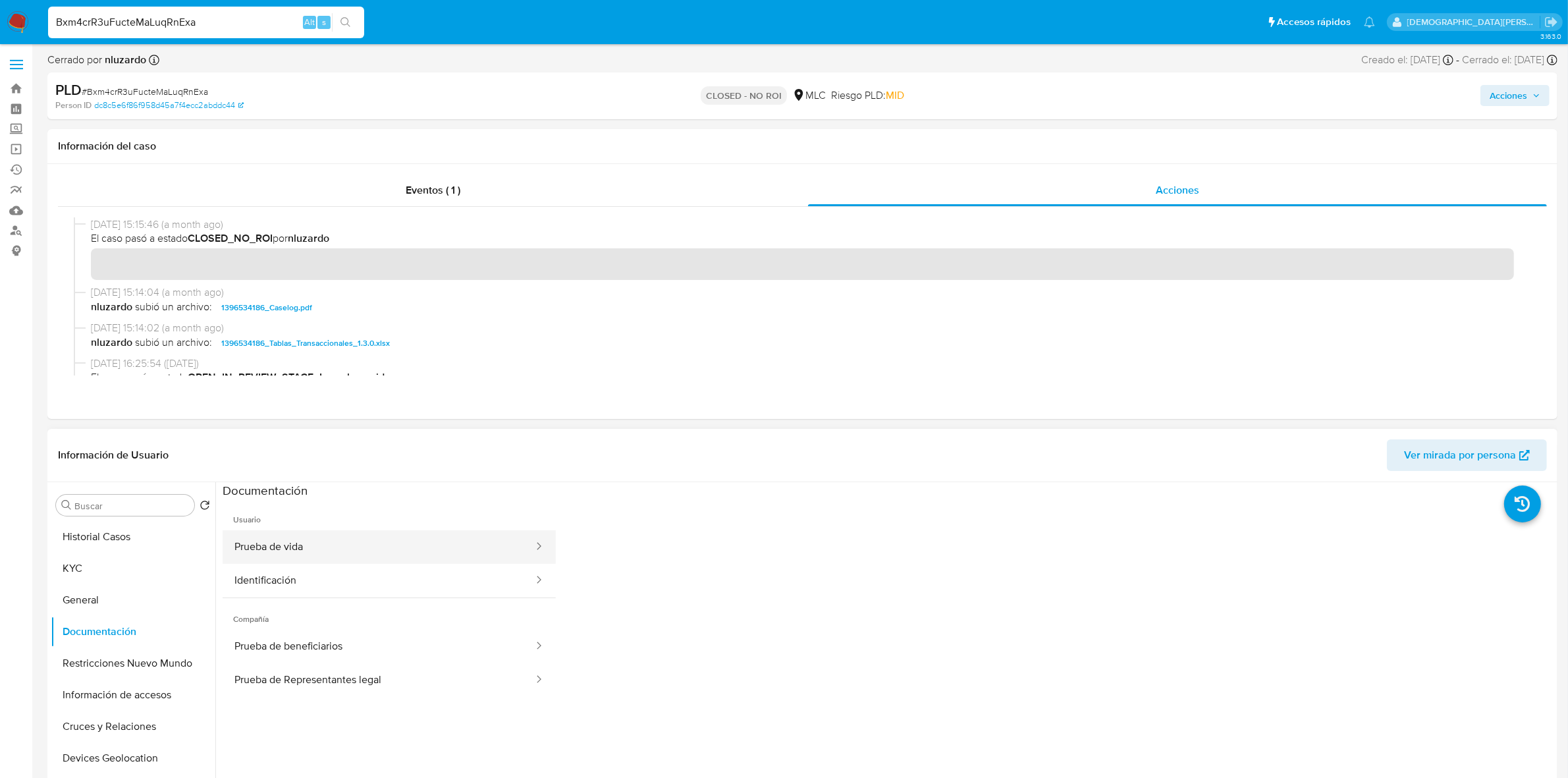
click at [411, 548] on button "Prueba de vida" at bounding box center [379, 547] width 312 height 34
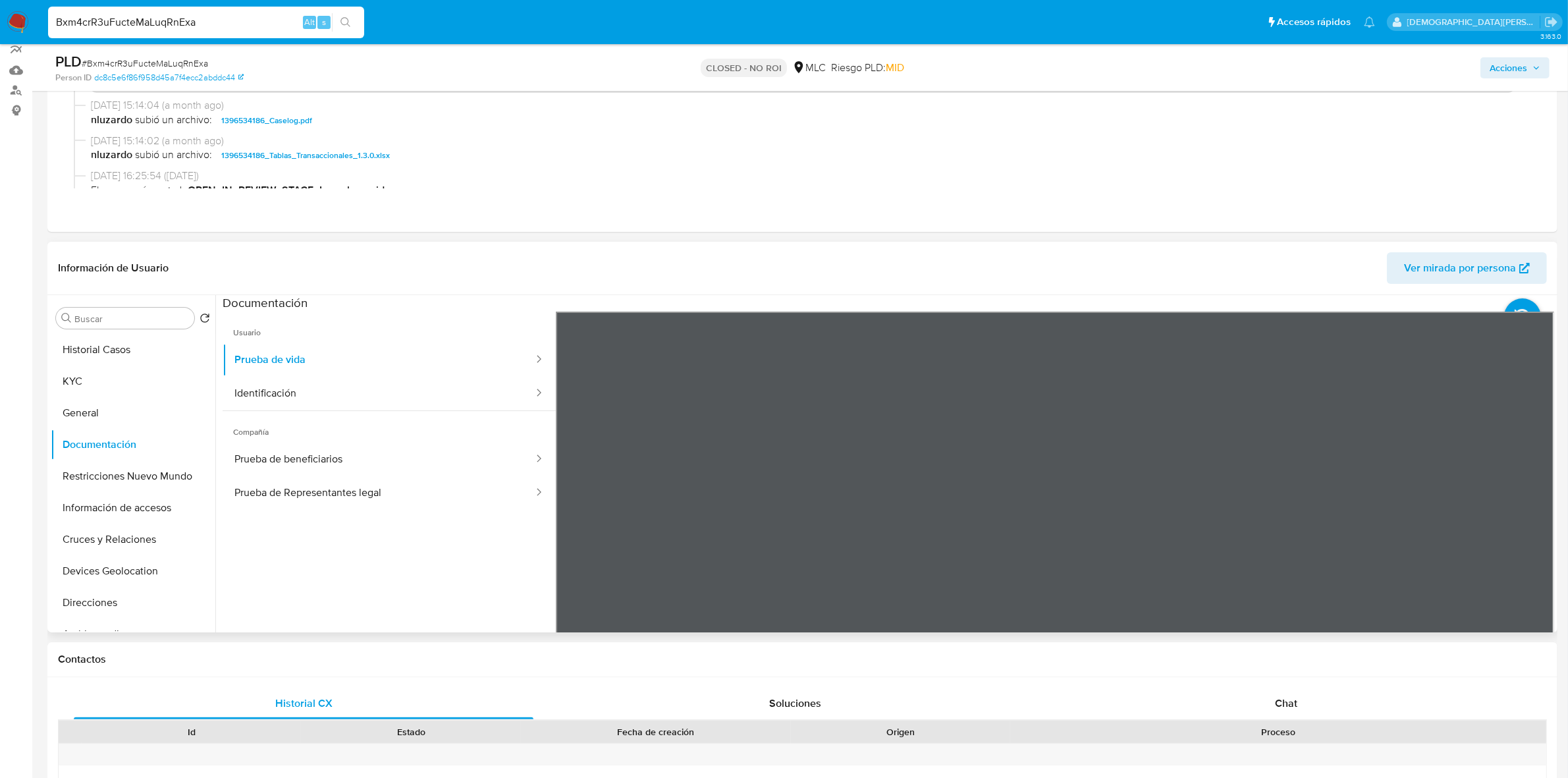
scroll to position [164, 0]
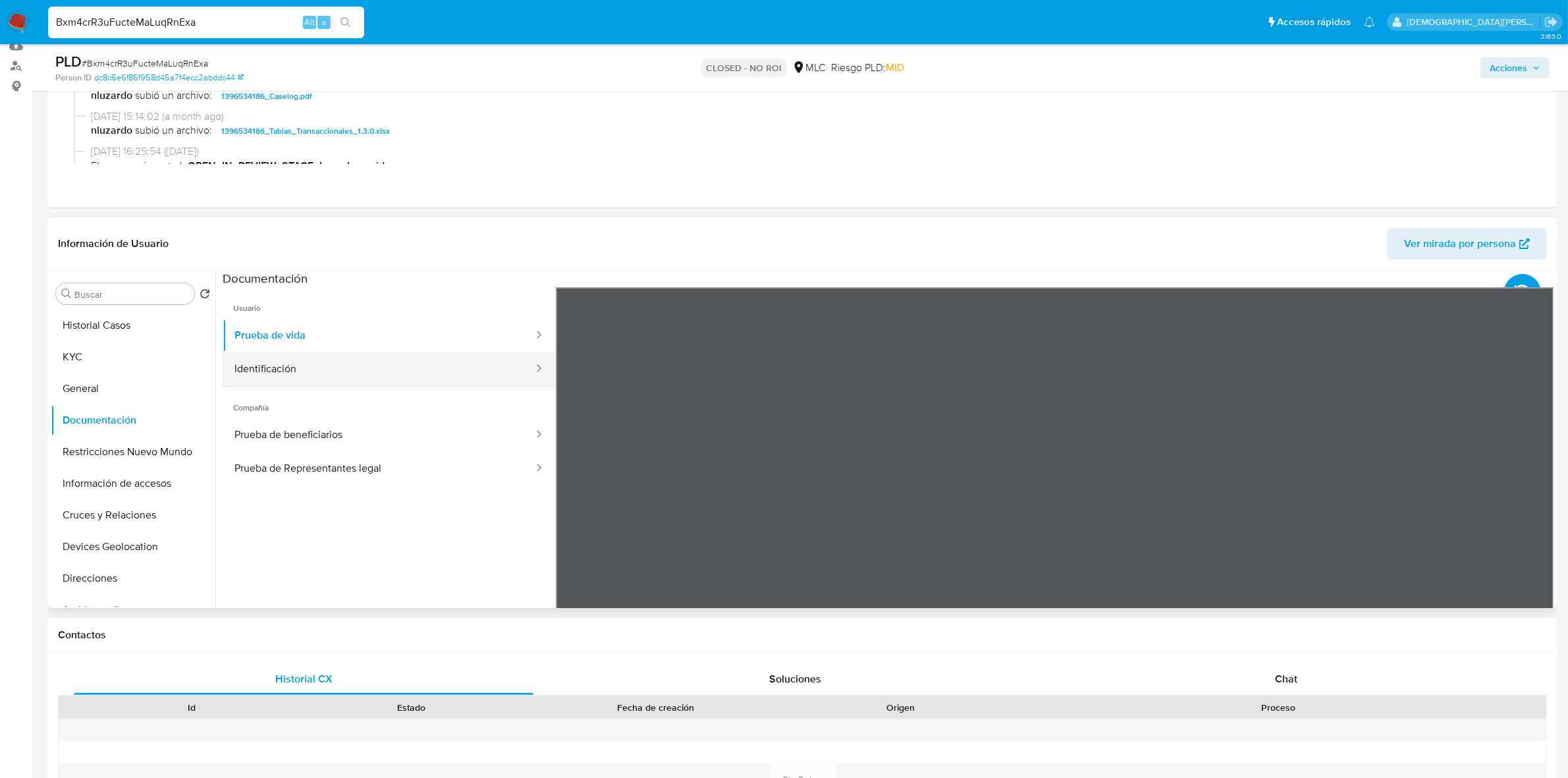
click at [386, 361] on button "Identificación" at bounding box center [379, 369] width 312 height 34
click at [1527, 492] on icon at bounding box center [1537, 501] width 26 height 26
click at [306, 465] on button "Prueba de Representantes legal" at bounding box center [379, 468] width 312 height 34
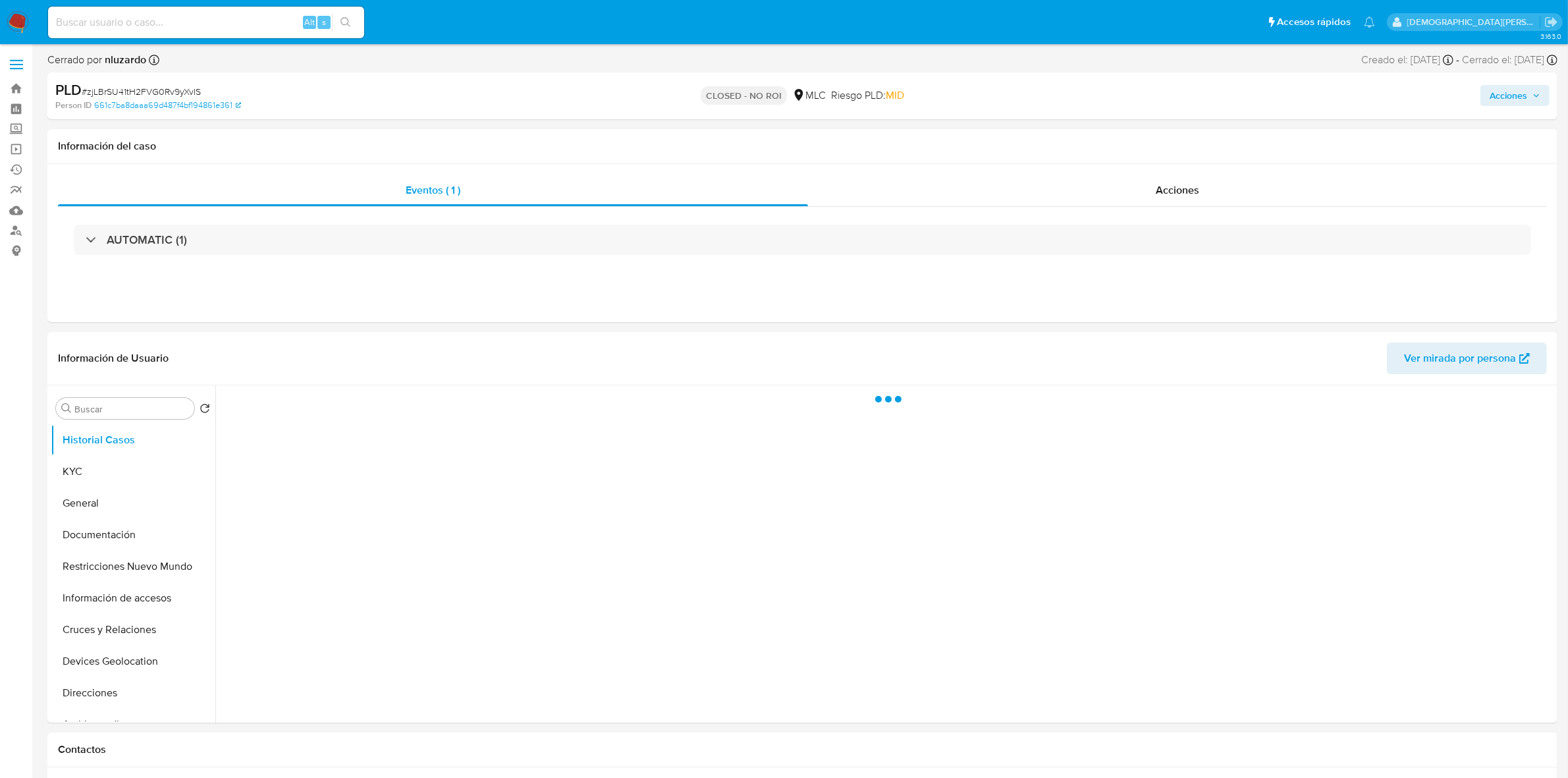
select select "10"
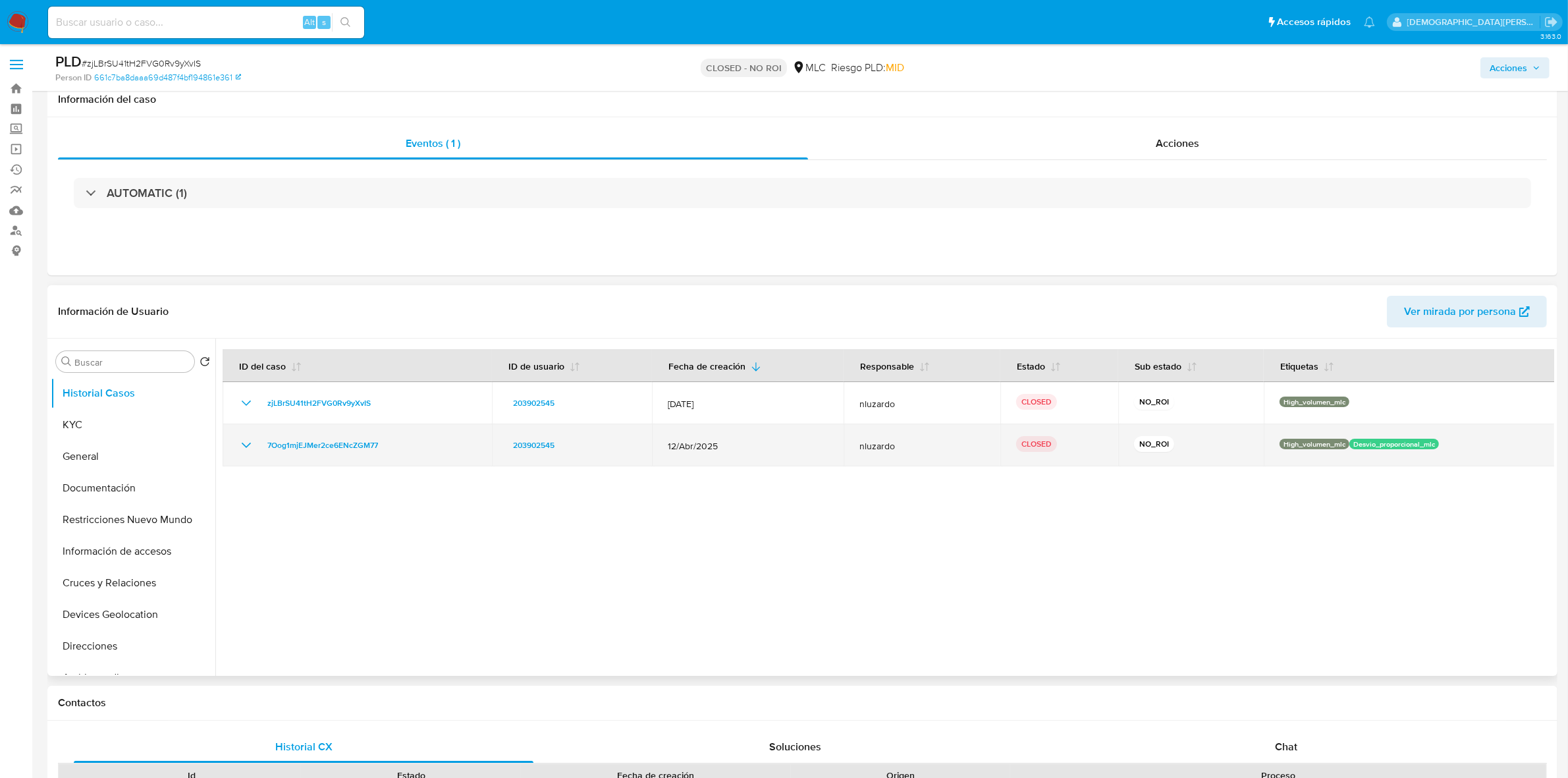
scroll to position [411, 0]
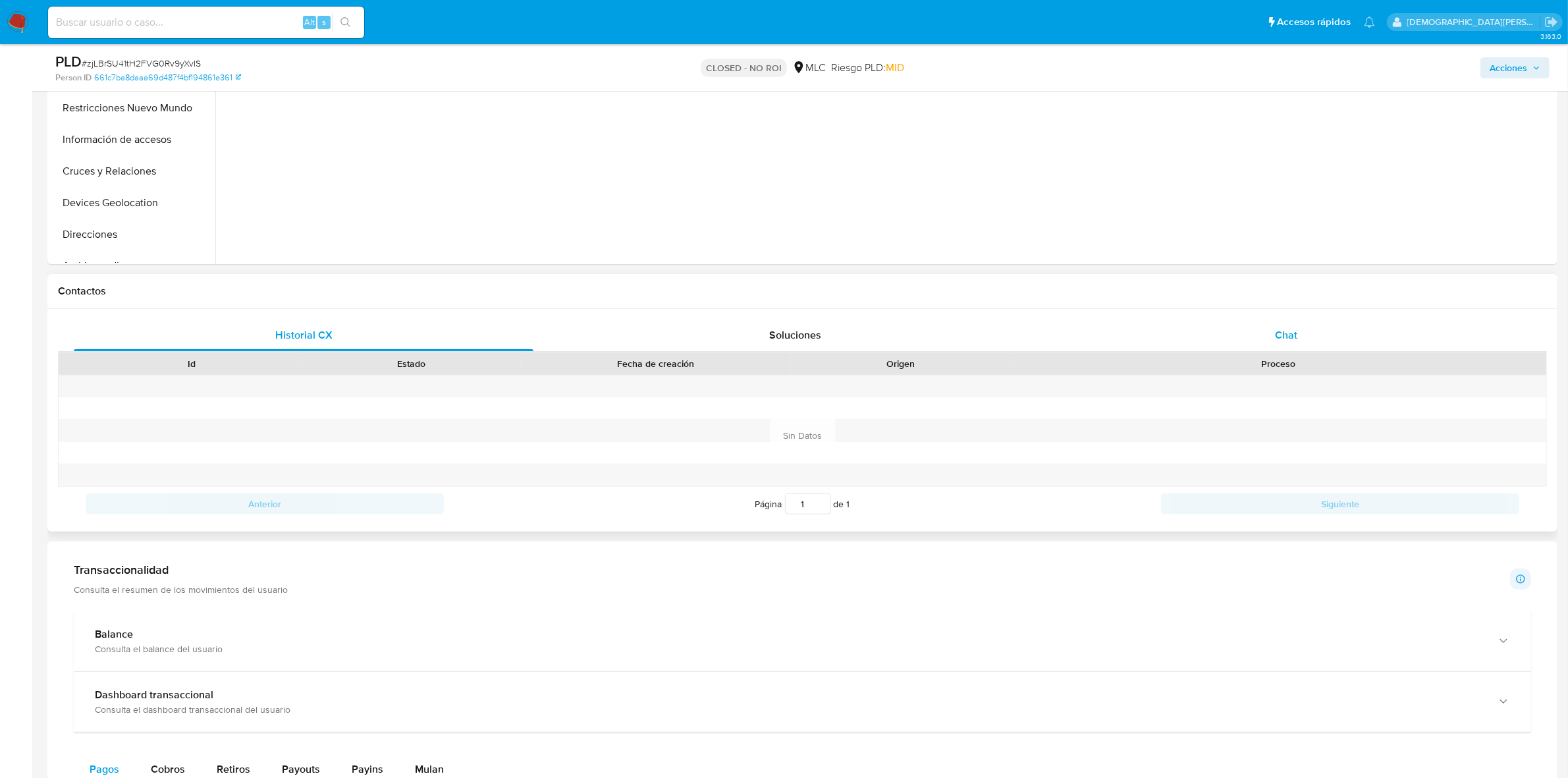
click at [1233, 334] on div "Chat" at bounding box center [1286, 335] width 460 height 31
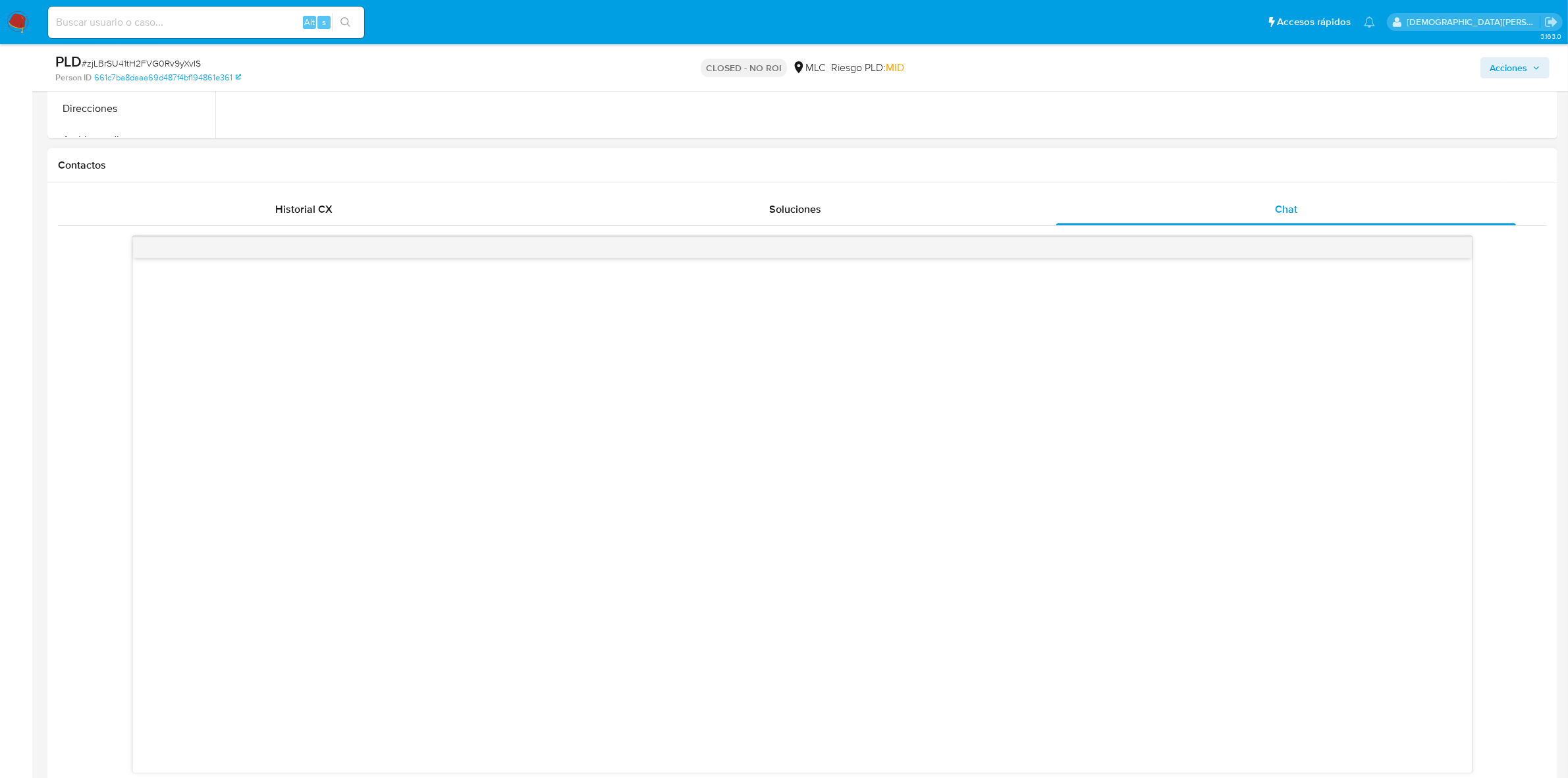
scroll to position [741, 0]
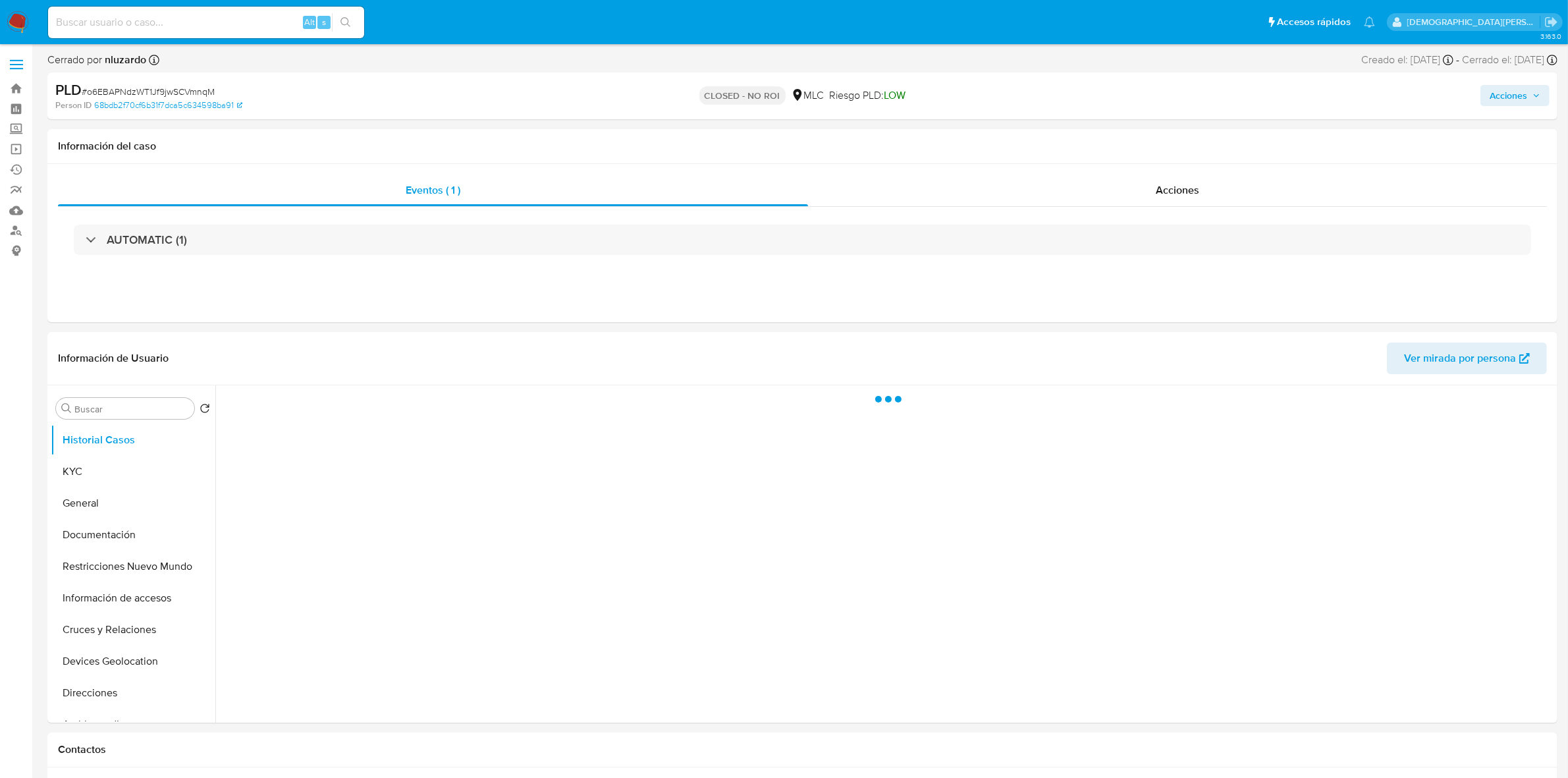
select select "10"
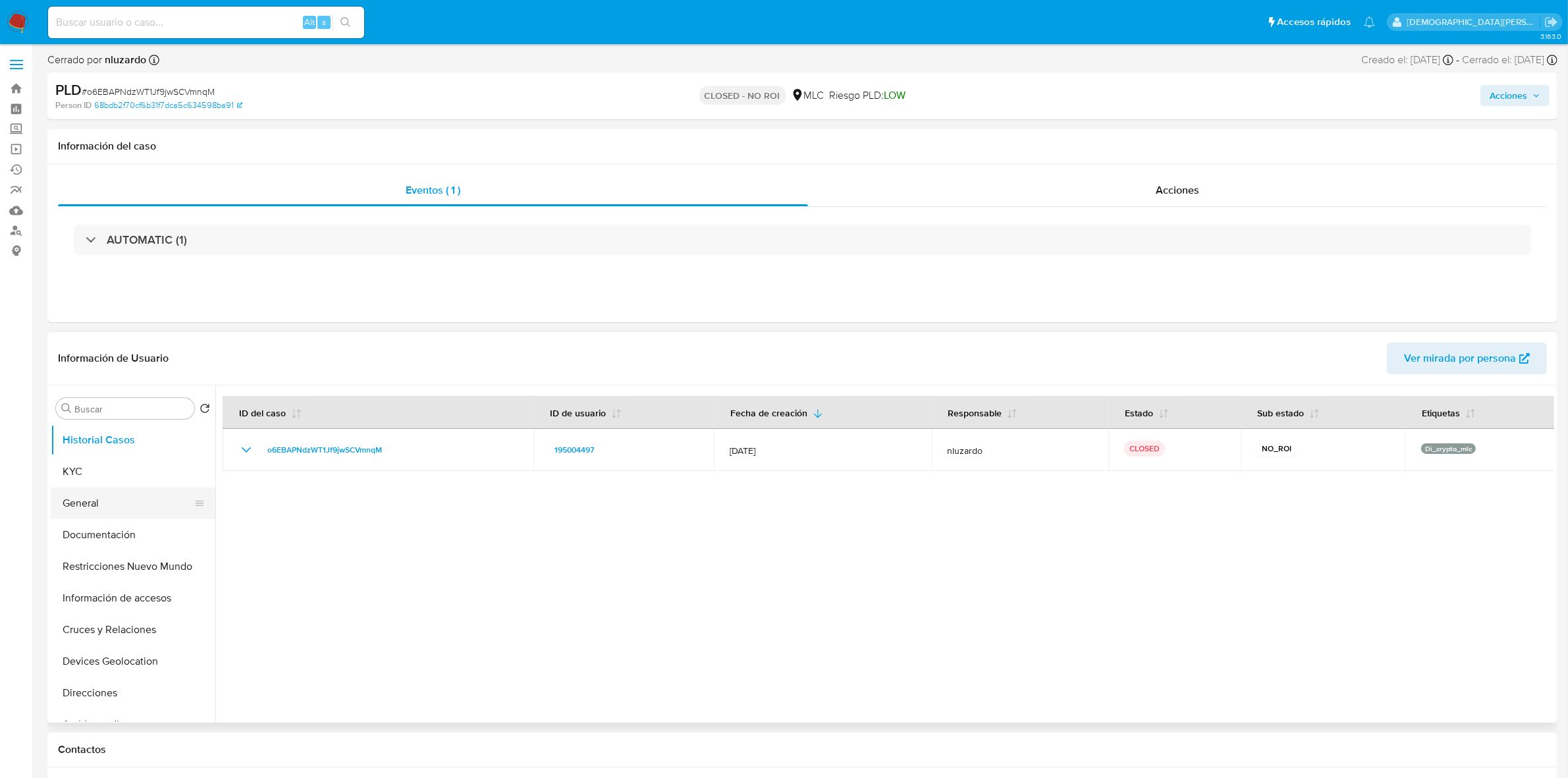
click at [138, 509] on button "General" at bounding box center [127, 503] width 154 height 31
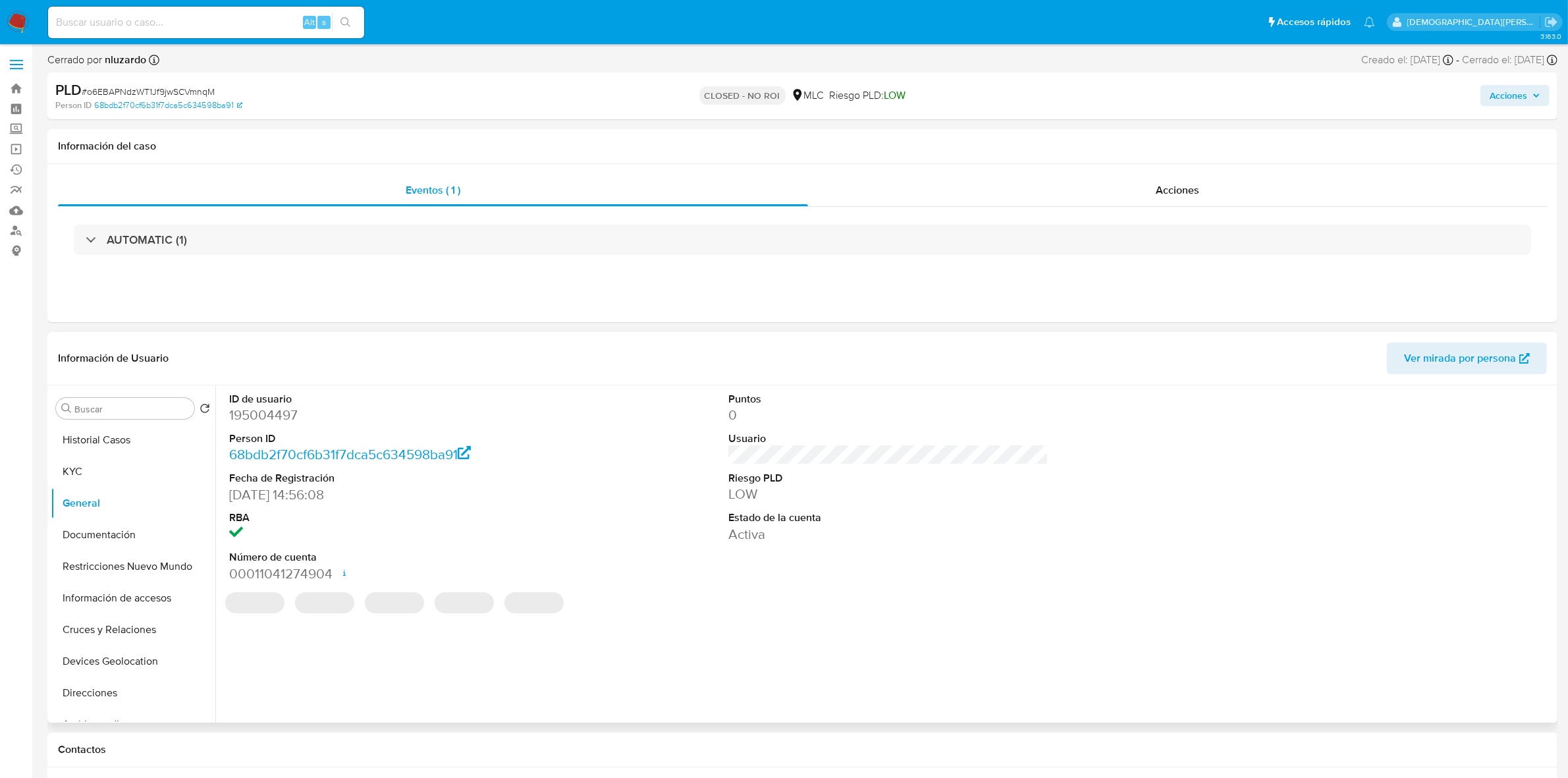
click at [273, 415] on dd "195004497" at bounding box center [390, 415] width 320 height 18
copy dd "195004497"
drag, startPoint x: 79, startPoint y: 471, endPoint x: 182, endPoint y: 472, distance: 103.0
click at [79, 471] on button "KYC" at bounding box center [127, 472] width 154 height 31
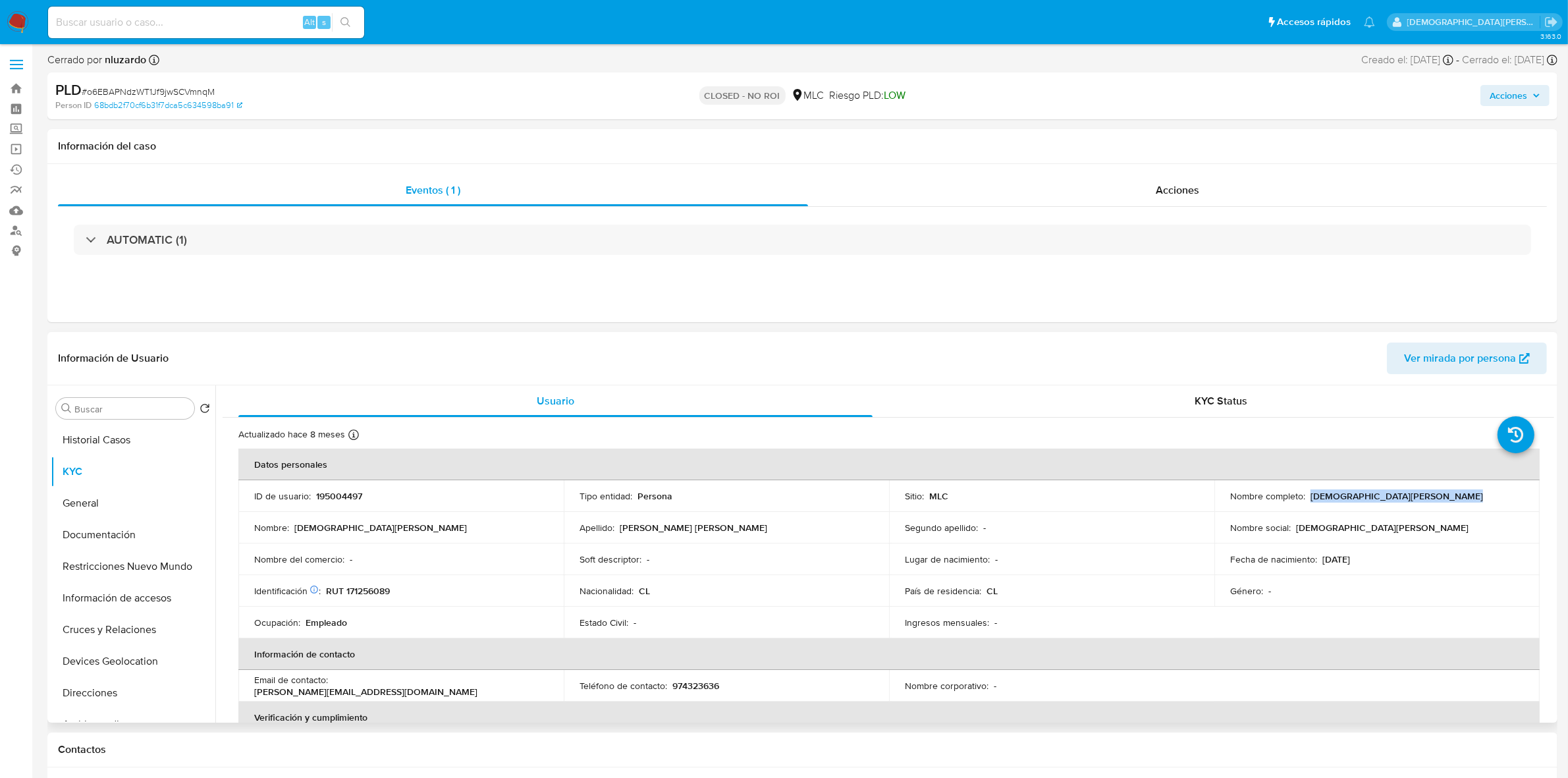
drag, startPoint x: 1307, startPoint y: 500, endPoint x: 1452, endPoint y: 496, distance: 145.1
click at [1452, 496] on div "Nombre completo : [PERSON_NAME]" at bounding box center [1377, 496] width 294 height 12
click at [129, 535] on button "Documentación" at bounding box center [127, 534] width 154 height 31
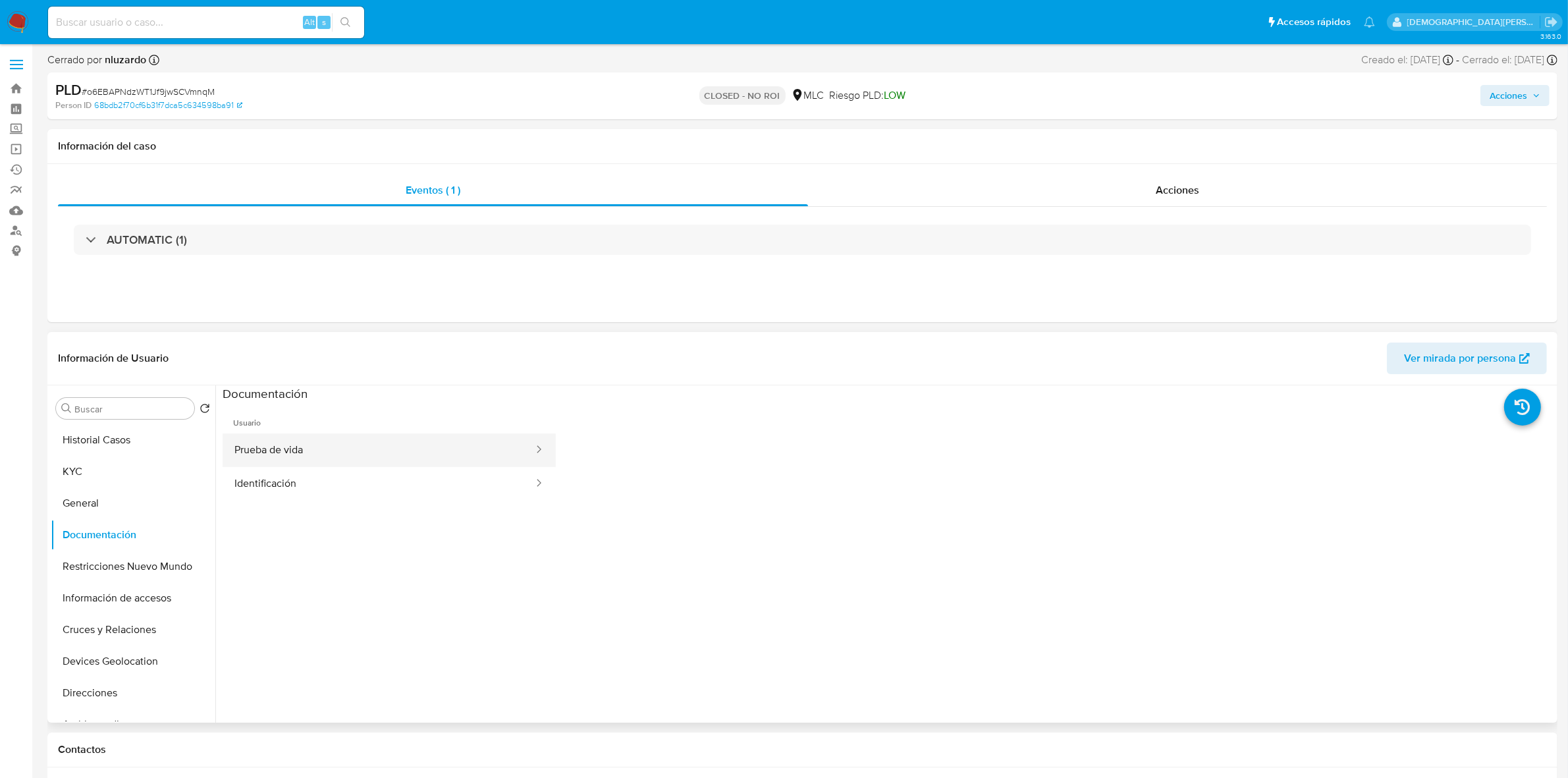
click at [353, 463] on button "Prueba de vida" at bounding box center [379, 450] width 312 height 34
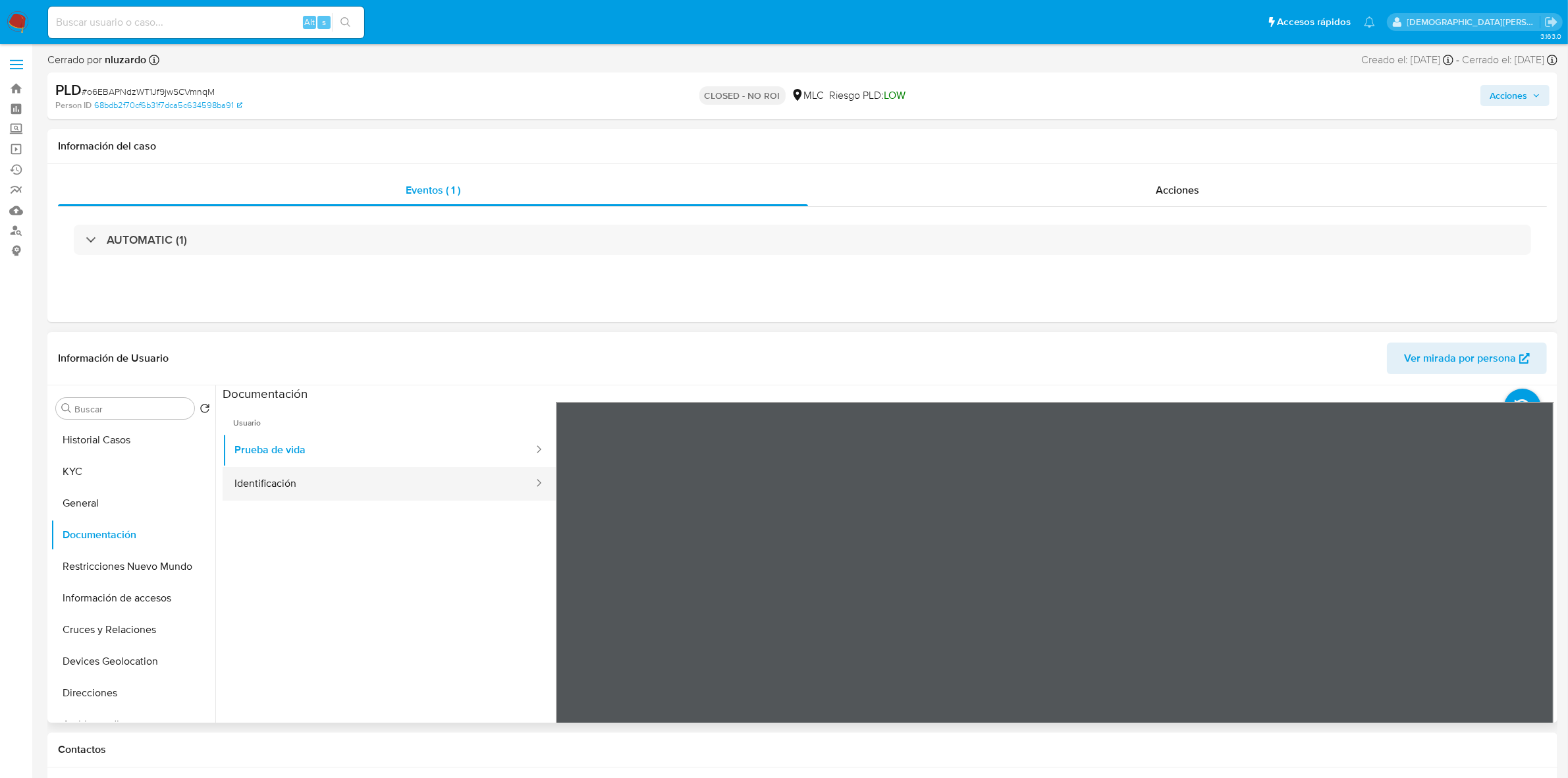
click at [371, 486] on button "Identificación" at bounding box center [379, 483] width 312 height 34
click at [151, 464] on button "KYC" at bounding box center [127, 472] width 154 height 31
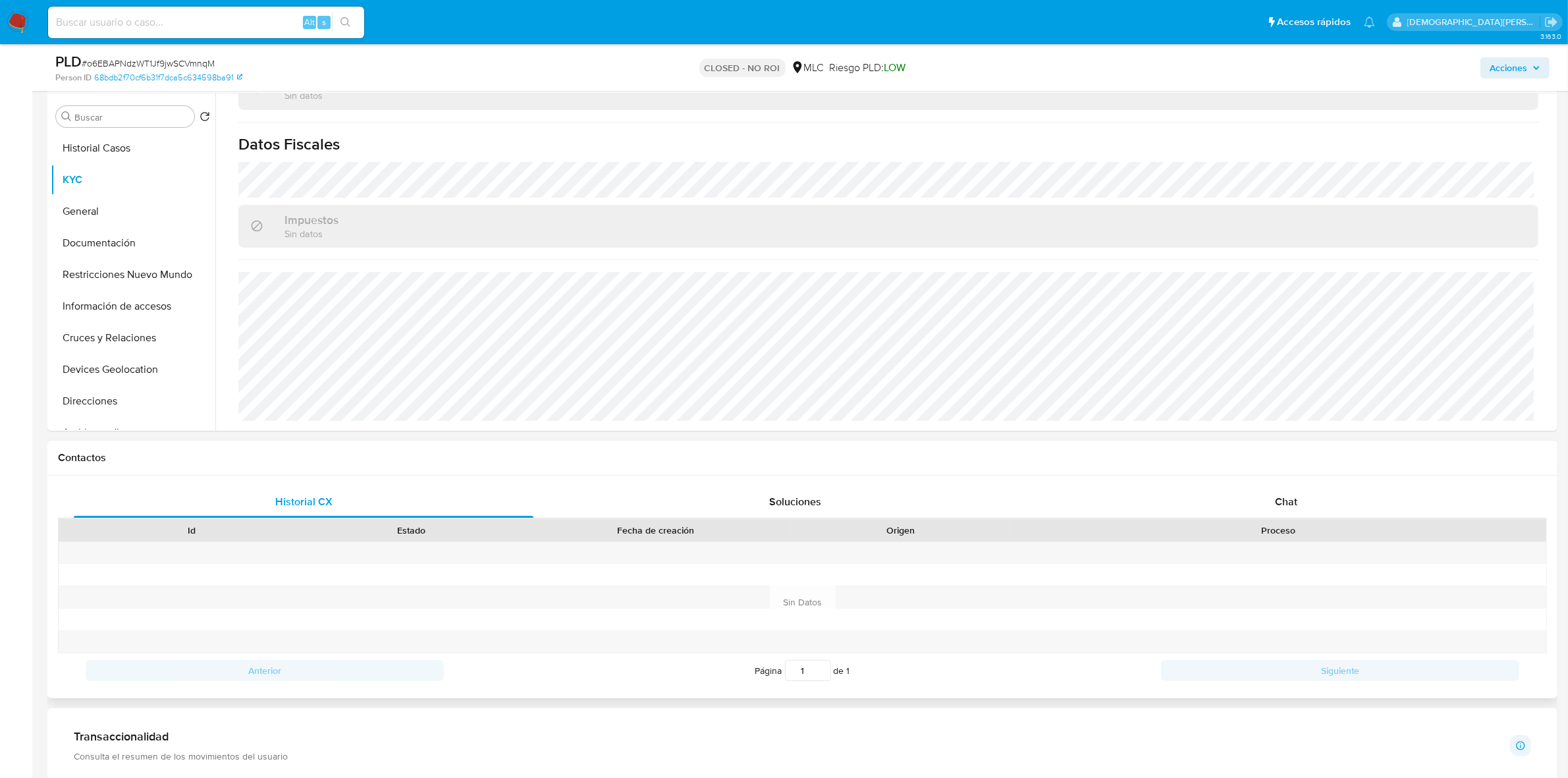
scroll to position [247, 0]
click at [132, 271] on button "Restricciones Nuevo Mundo" at bounding box center [127, 273] width 154 height 31
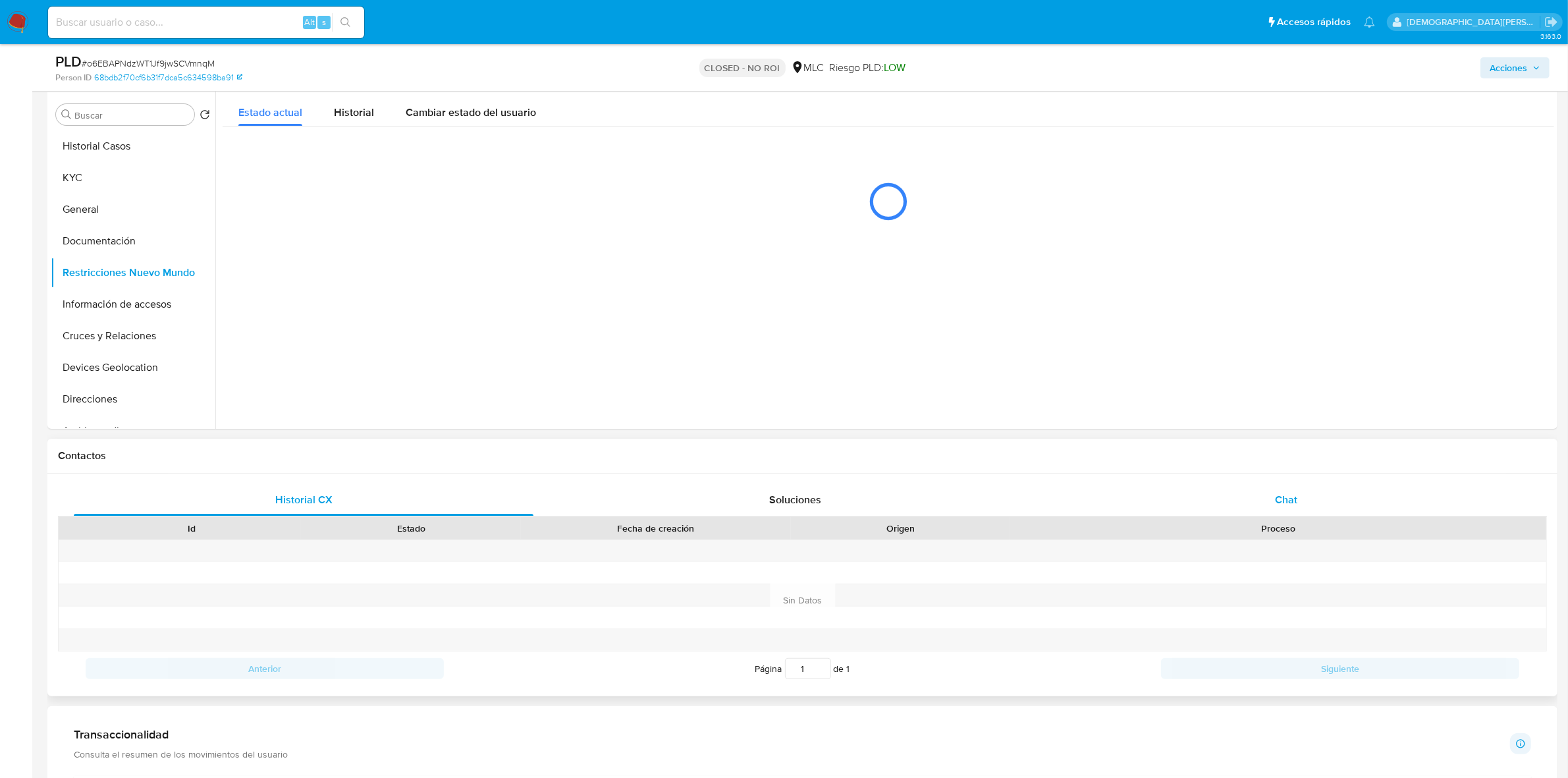
click at [1271, 499] on div "Chat" at bounding box center [1286, 500] width 460 height 31
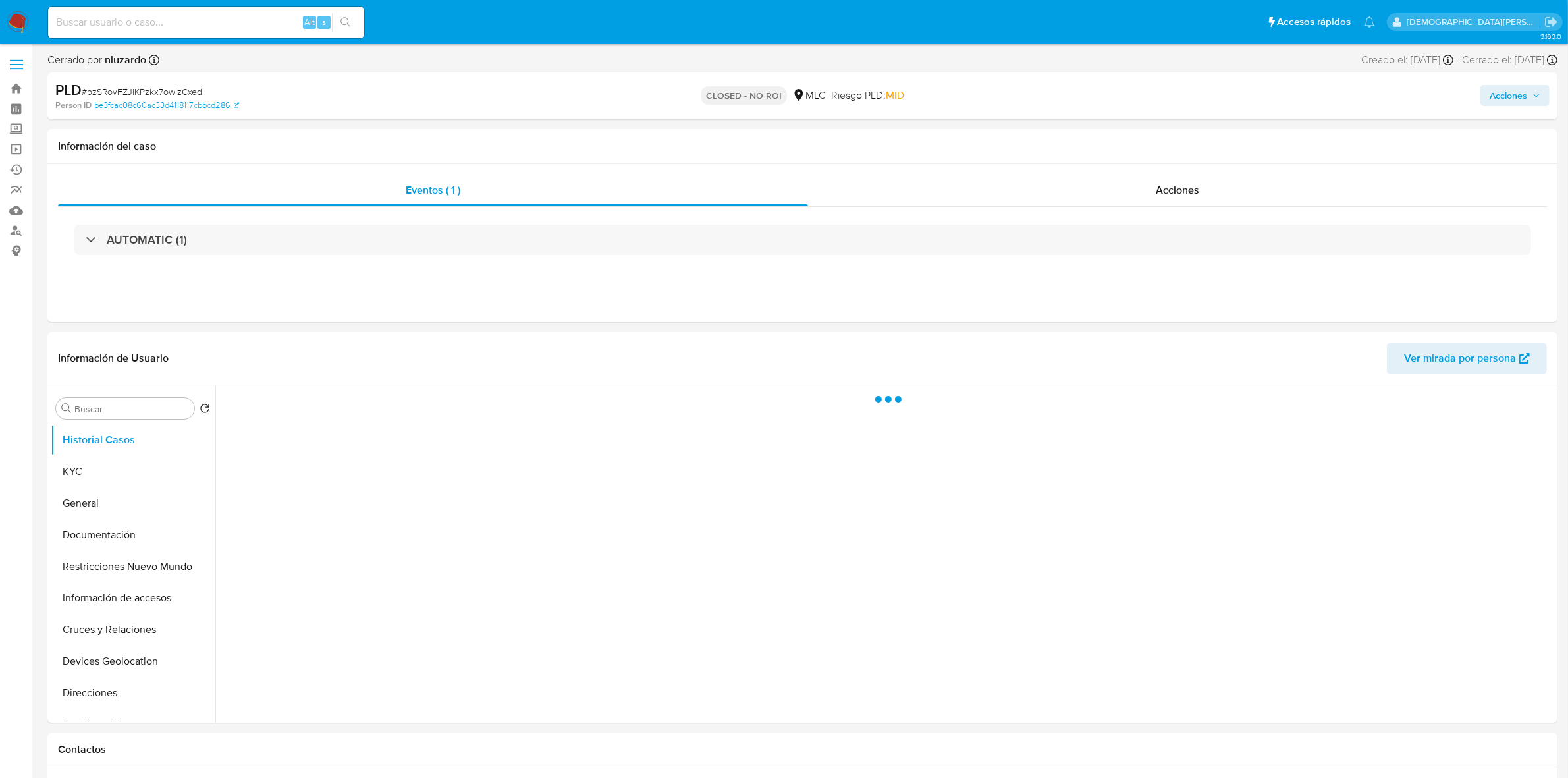
select select "10"
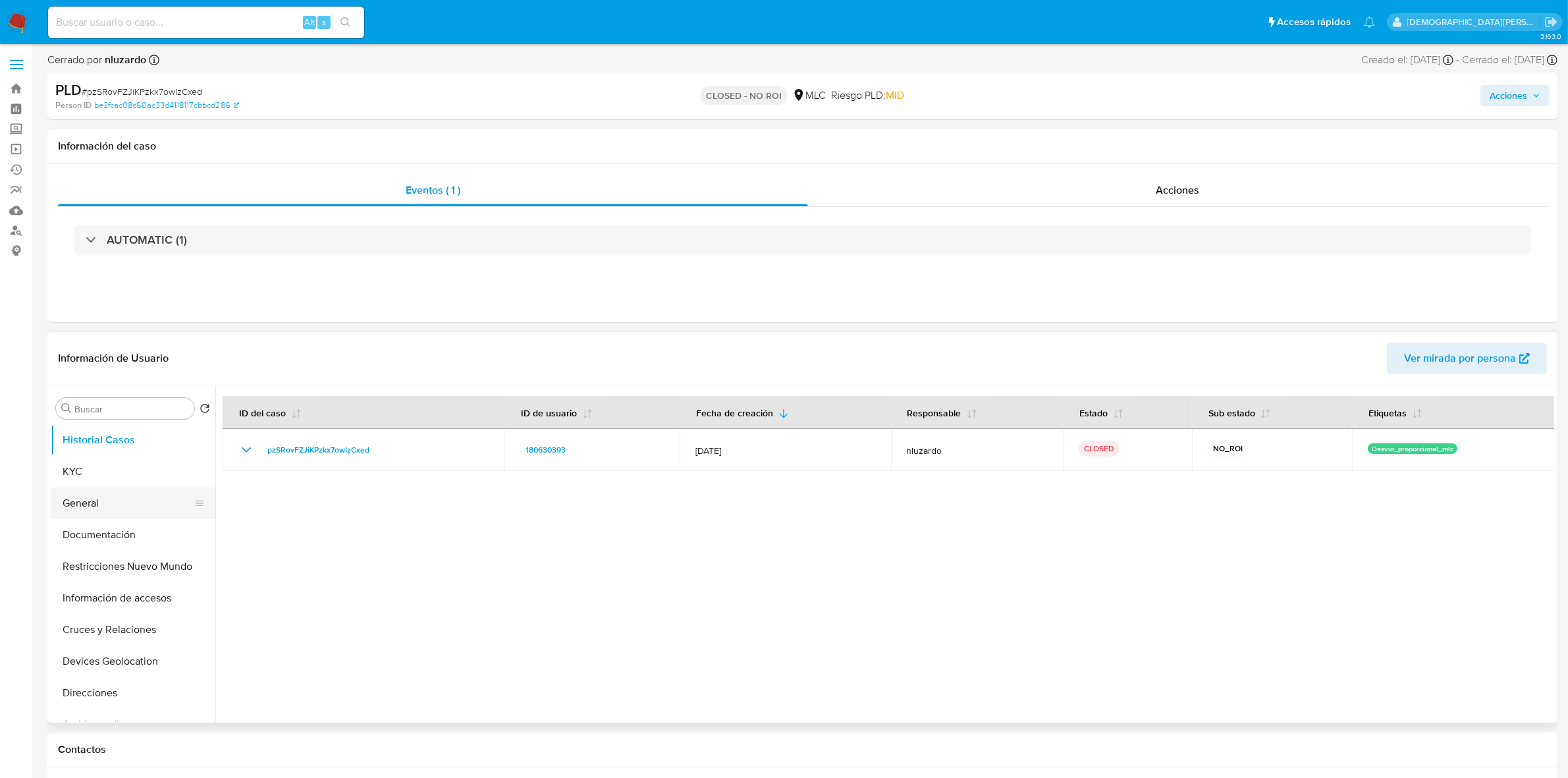
click at [112, 501] on button "General" at bounding box center [127, 503] width 154 height 31
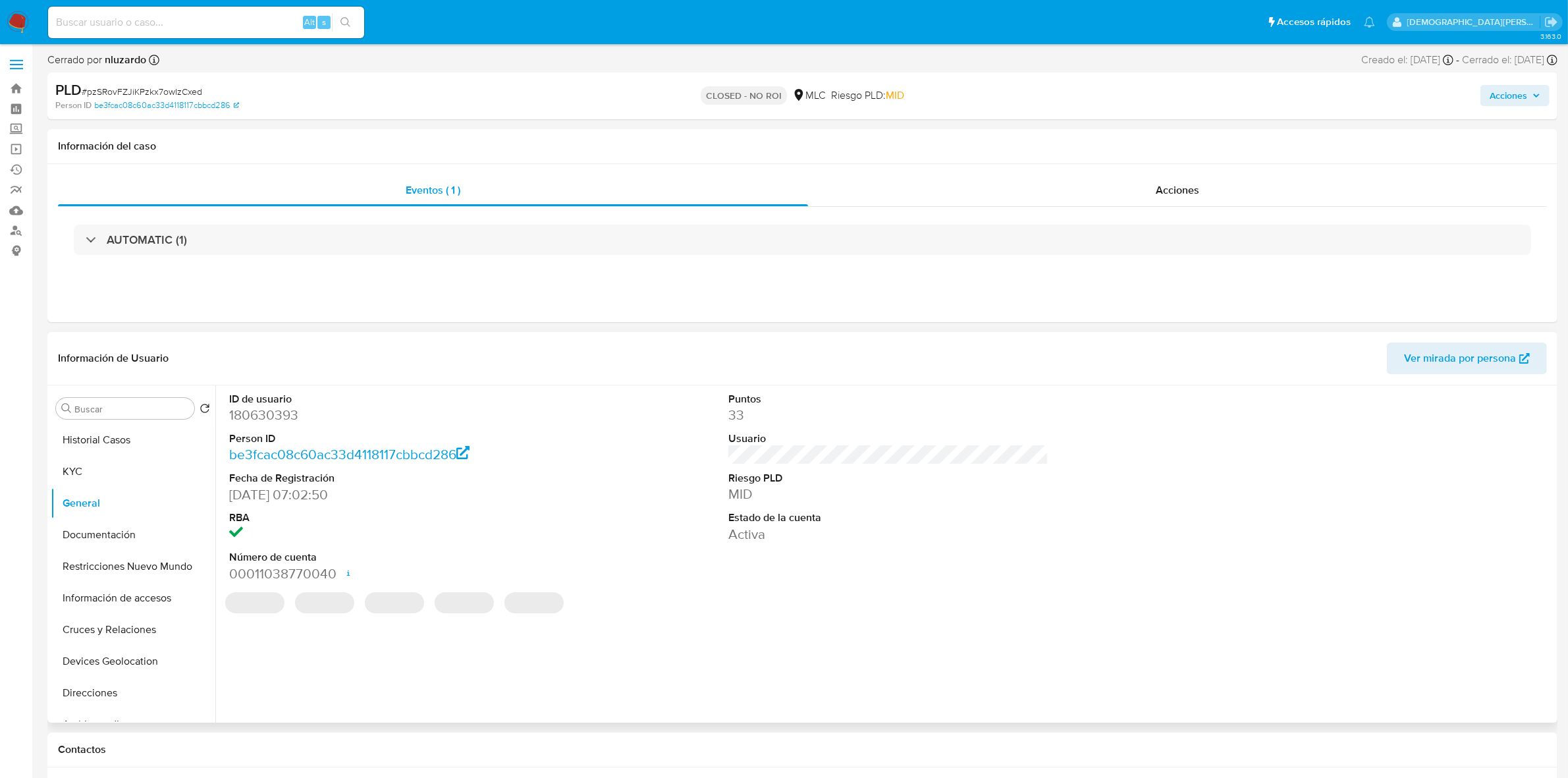
click at [270, 414] on dd "180630393" at bounding box center [390, 415] width 320 height 18
copy dd "180630393"
